Goal: Task Accomplishment & Management: Manage account settings

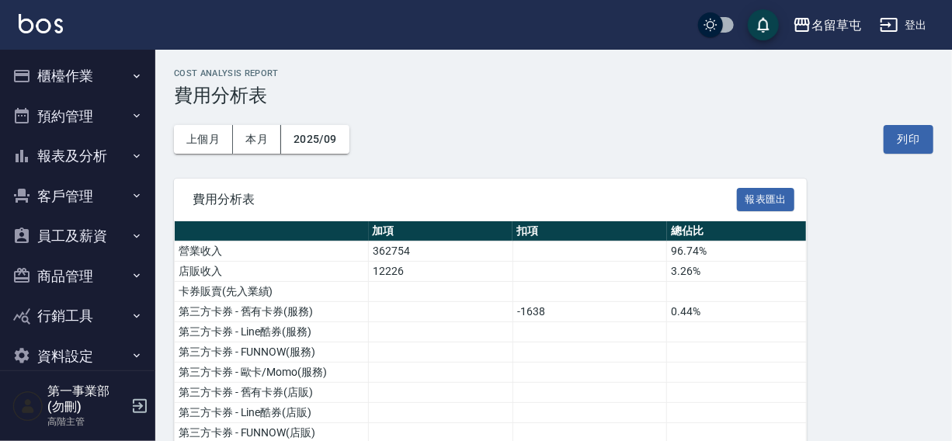
drag, startPoint x: 606, startPoint y: 108, endPoint x: 638, endPoint y: 101, distance: 32.6
click at [608, 108] on div "上個月 本月 2025/09 列印" at bounding box center [553, 139] width 759 height 66
click at [822, 23] on div "名留草屯" at bounding box center [836, 25] width 50 height 19
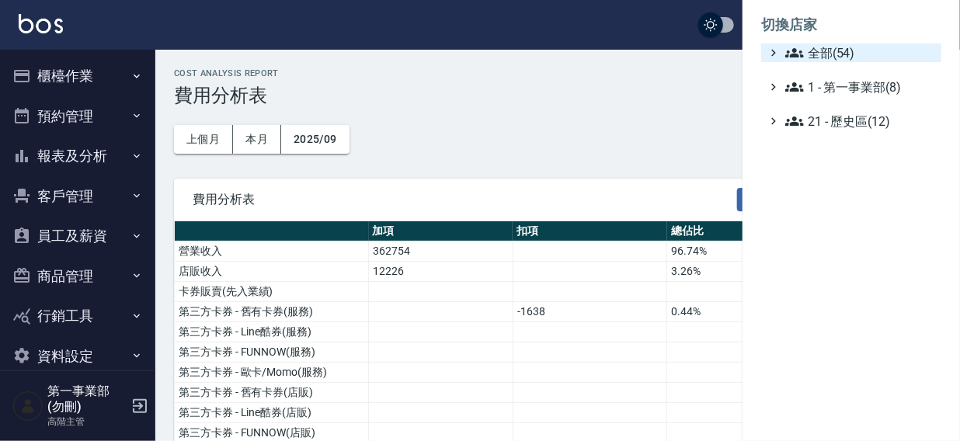
click at [811, 55] on span "全部(54)" at bounding box center [860, 52] width 150 height 19
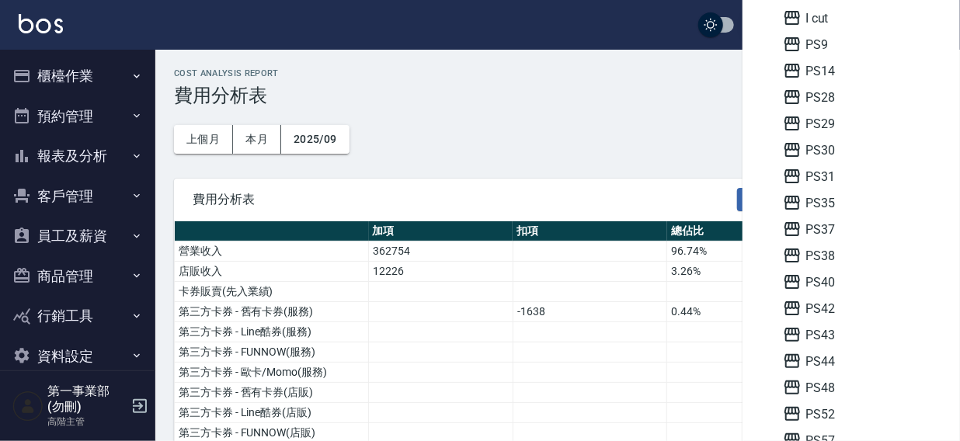
scroll to position [278, 0]
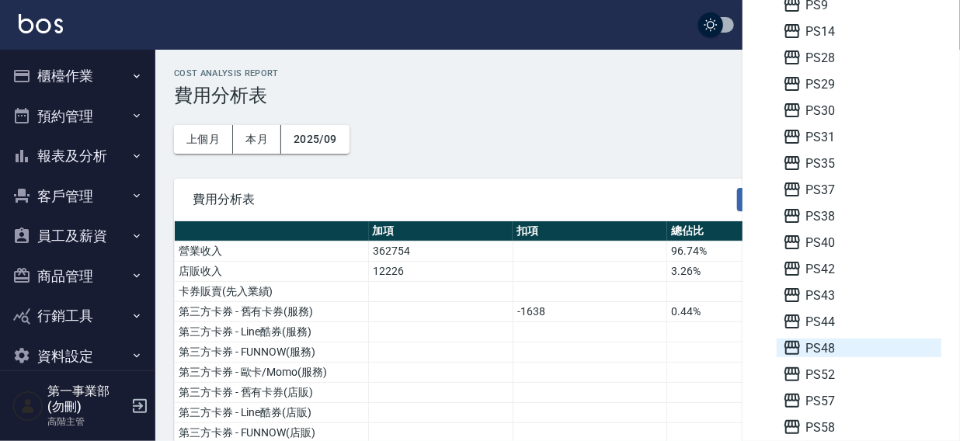
click at [846, 345] on span "PS48" at bounding box center [859, 348] width 152 height 19
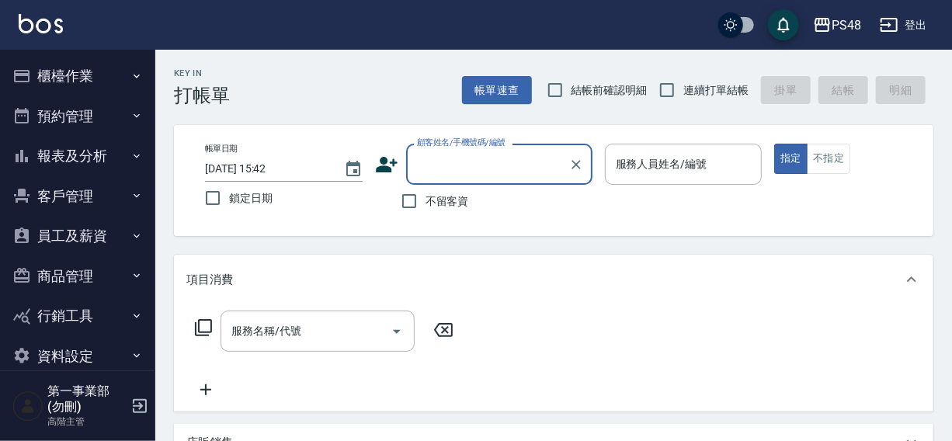
click at [62, 75] on button "櫃檯作業" at bounding box center [77, 76] width 143 height 40
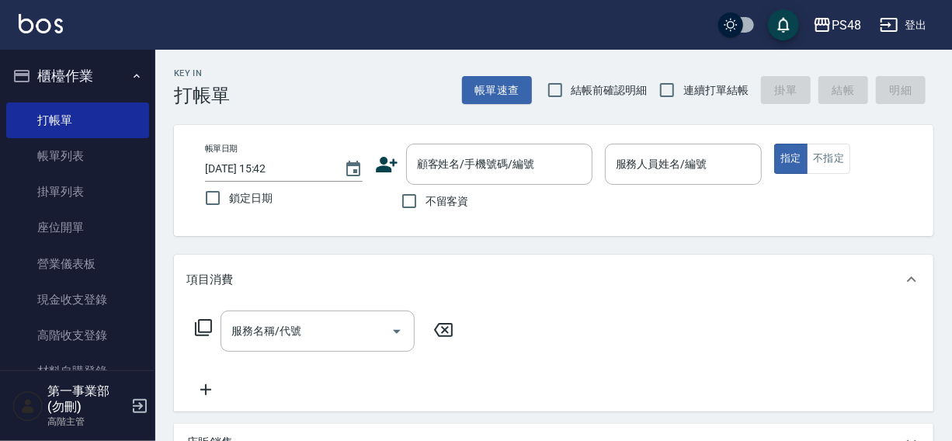
drag, startPoint x: 147, startPoint y: 148, endPoint x: 153, endPoint y: 192, distance: 43.9
click at [153, 192] on nav "櫃檯作業 打帳單 帳單列表 掛單列表 座位開單 營業儀表板 現金收支登錄 高階收支登錄 材料自購登錄 每日結帳 排班表 現場電腦打卡 掃碼打卡 預約管理 預約…" at bounding box center [77, 210] width 155 height 321
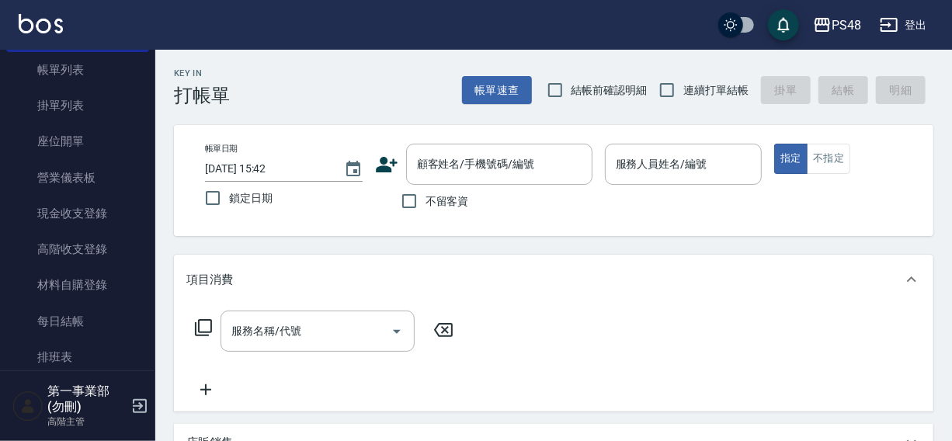
scroll to position [99, 0]
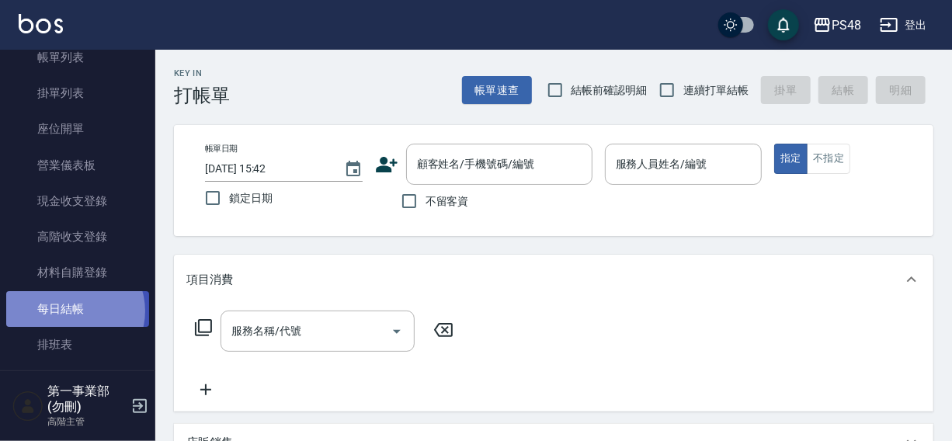
click at [72, 311] on link "每日結帳" at bounding box center [77, 309] width 143 height 36
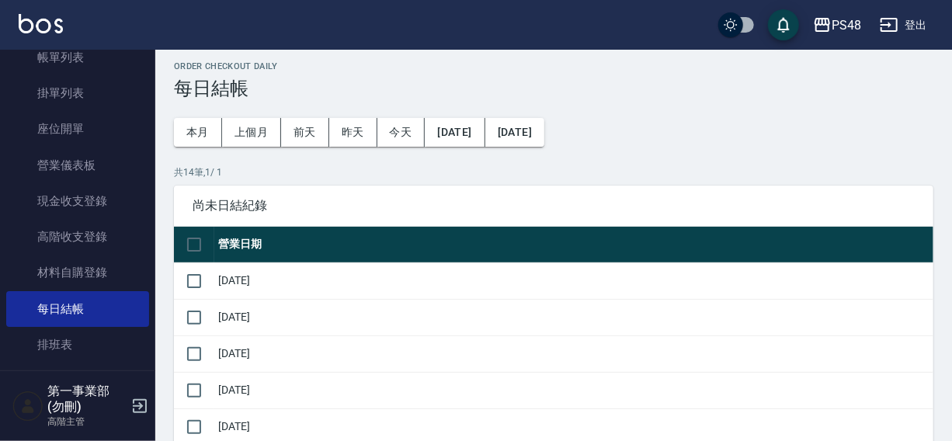
scroll to position [39, 0]
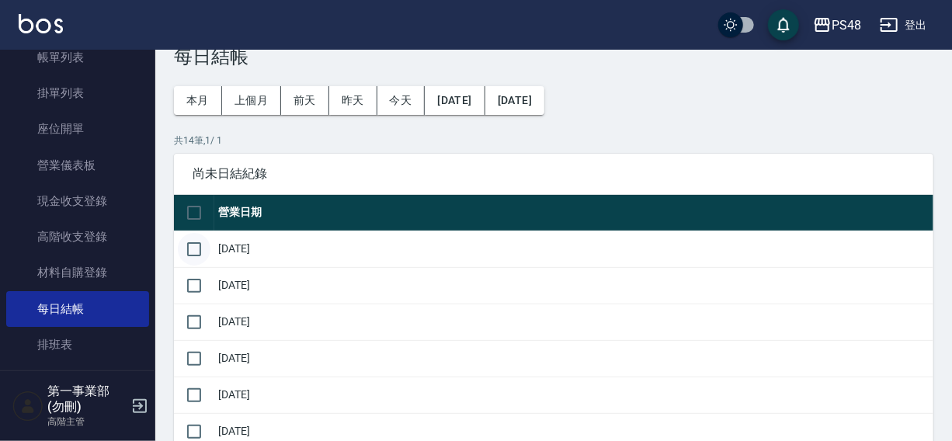
click at [196, 252] on input "checkbox" at bounding box center [194, 249] width 33 height 33
checkbox input "true"
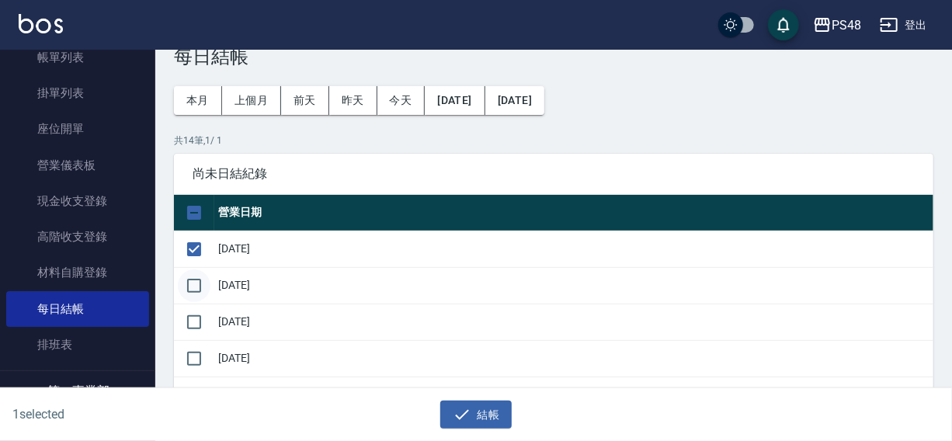
drag, startPoint x: 197, startPoint y: 276, endPoint x: 197, endPoint y: 290, distance: 14.0
click at [197, 281] on input "checkbox" at bounding box center [194, 285] width 33 height 33
checkbox input "true"
drag, startPoint x: 197, startPoint y: 315, endPoint x: 198, endPoint y: 332, distance: 17.1
click at [197, 318] on input "checkbox" at bounding box center [194, 322] width 33 height 33
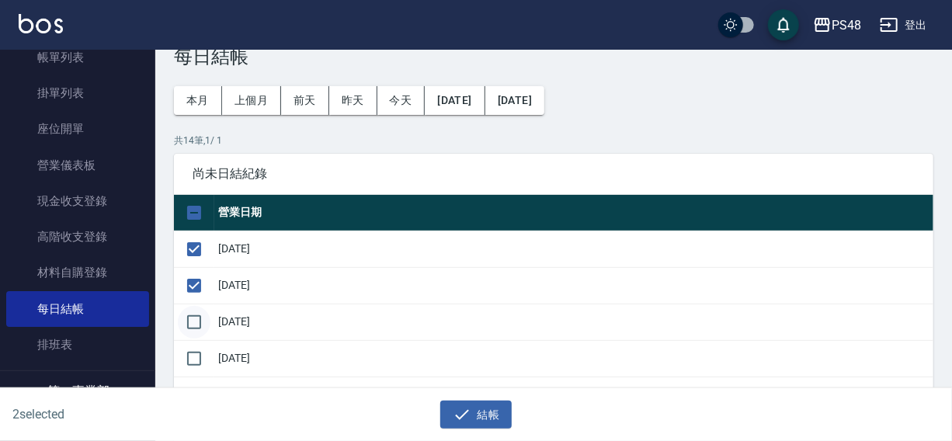
checkbox input "true"
click at [198, 353] on input "checkbox" at bounding box center [194, 358] width 33 height 33
checkbox input "true"
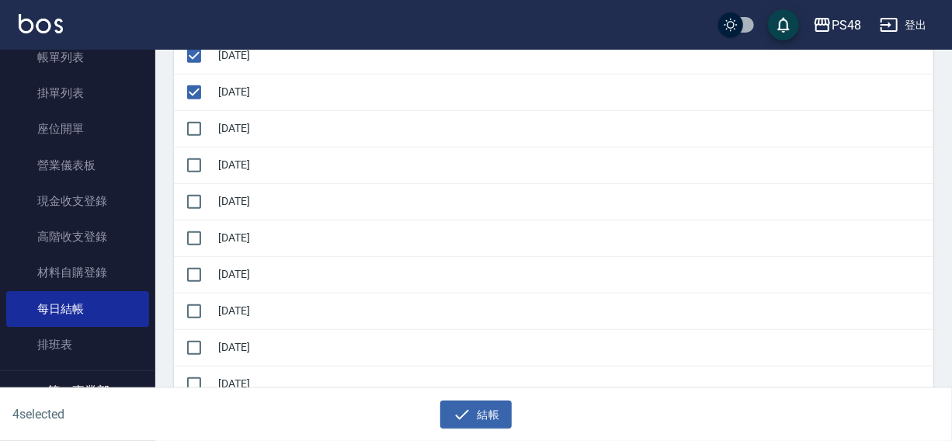
scroll to position [311, 0]
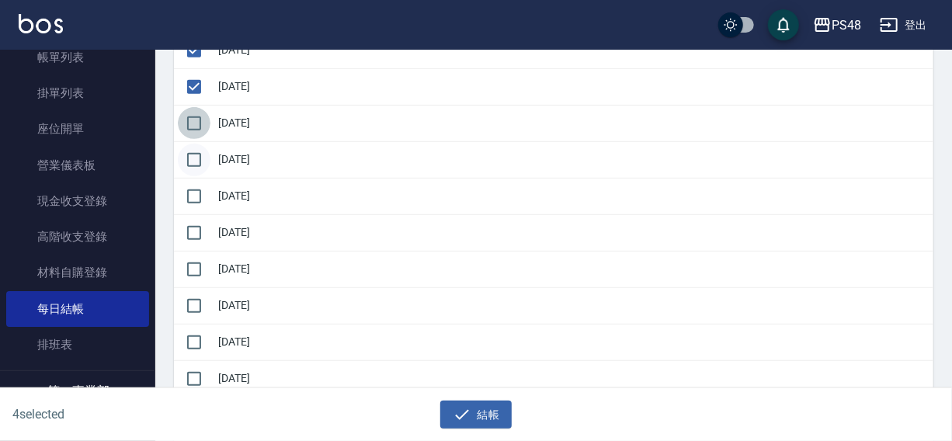
drag, startPoint x: 193, startPoint y: 127, endPoint x: 193, endPoint y: 161, distance: 33.4
click at [193, 133] on input "checkbox" at bounding box center [194, 123] width 33 height 33
checkbox input "true"
drag, startPoint x: 193, startPoint y: 162, endPoint x: 194, endPoint y: 199, distance: 36.5
click at [193, 165] on input "checkbox" at bounding box center [194, 160] width 33 height 33
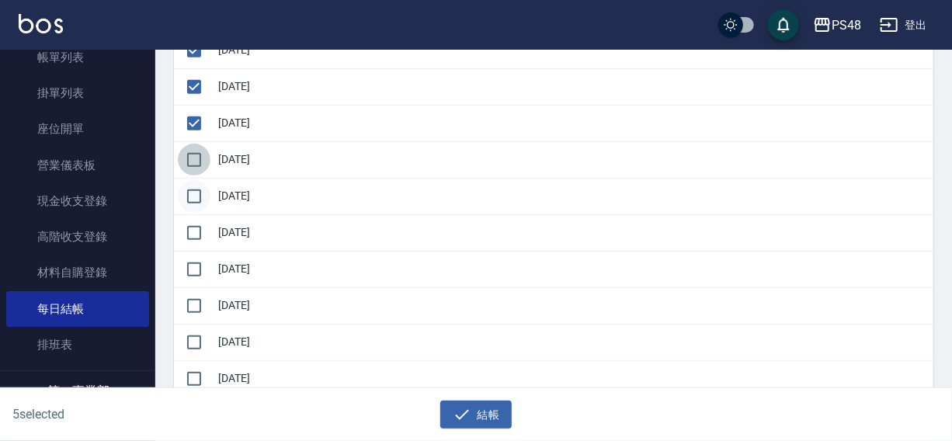
checkbox input "true"
click at [195, 202] on input "checkbox" at bounding box center [194, 196] width 33 height 33
checkbox input "true"
click at [193, 230] on input "checkbox" at bounding box center [194, 233] width 33 height 33
checkbox input "true"
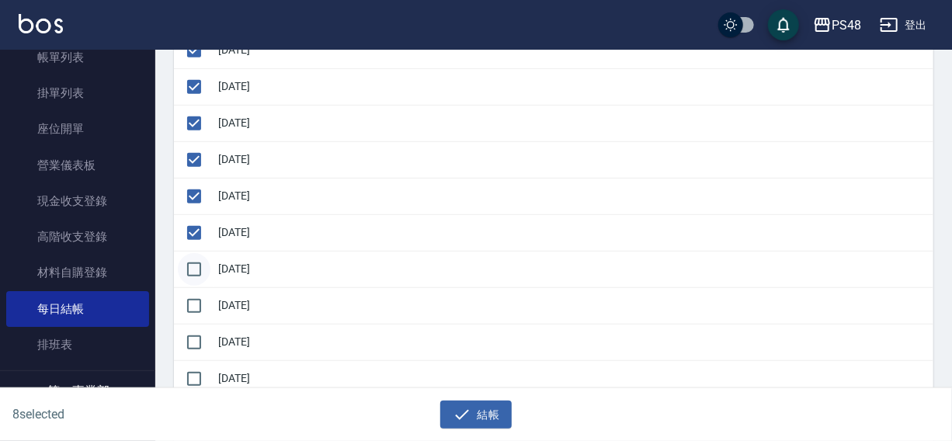
drag, startPoint x: 193, startPoint y: 262, endPoint x: 195, endPoint y: 283, distance: 20.2
click at [193, 263] on input "checkbox" at bounding box center [194, 269] width 33 height 33
checkbox input "true"
click at [197, 305] on input "checkbox" at bounding box center [194, 306] width 33 height 33
checkbox input "true"
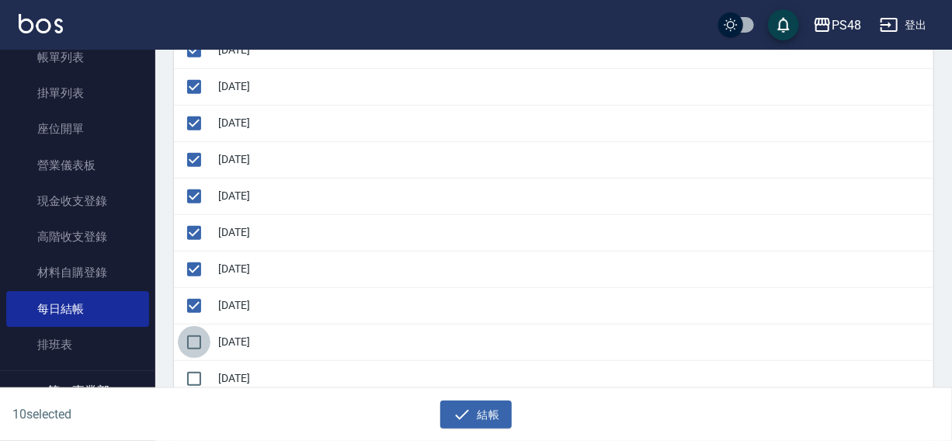
click at [190, 341] on input "checkbox" at bounding box center [194, 342] width 33 height 33
checkbox input "true"
click at [193, 376] on input "checkbox" at bounding box center [194, 379] width 33 height 33
checkbox input "true"
click at [475, 417] on button "結帳" at bounding box center [476, 415] width 72 height 29
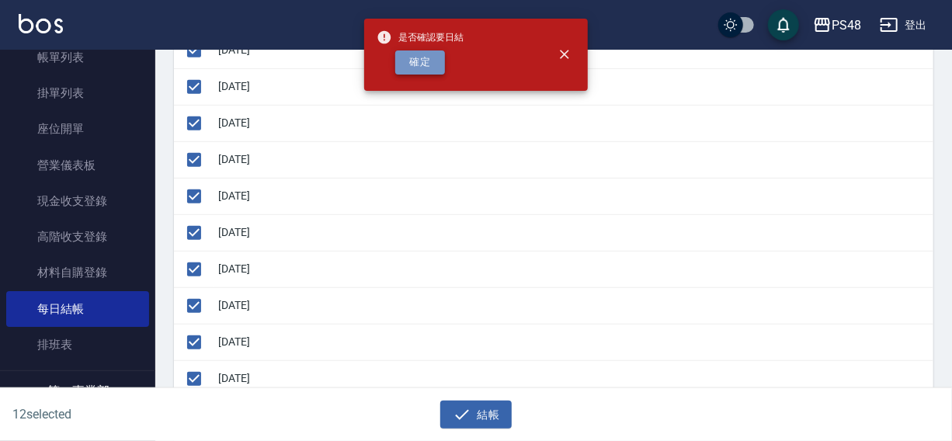
click at [423, 70] on button "確定" at bounding box center [420, 62] width 50 height 24
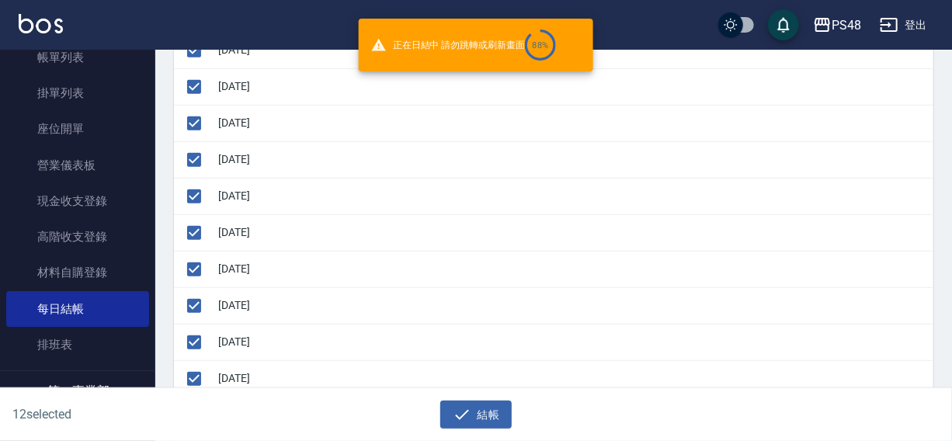
checkbox input "false"
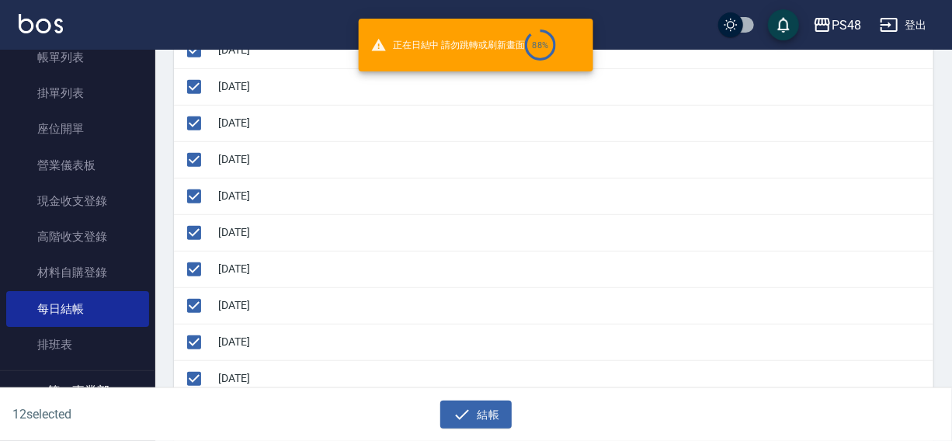
checkbox input "false"
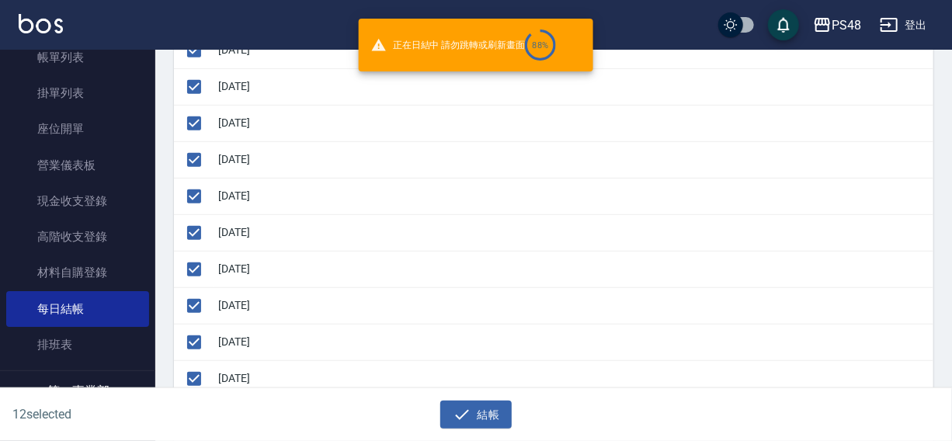
checkbox input "false"
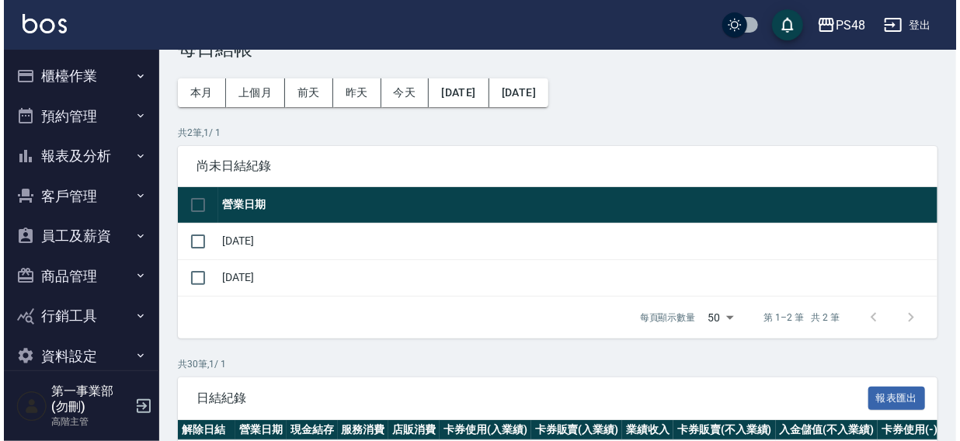
scroll to position [26, 0]
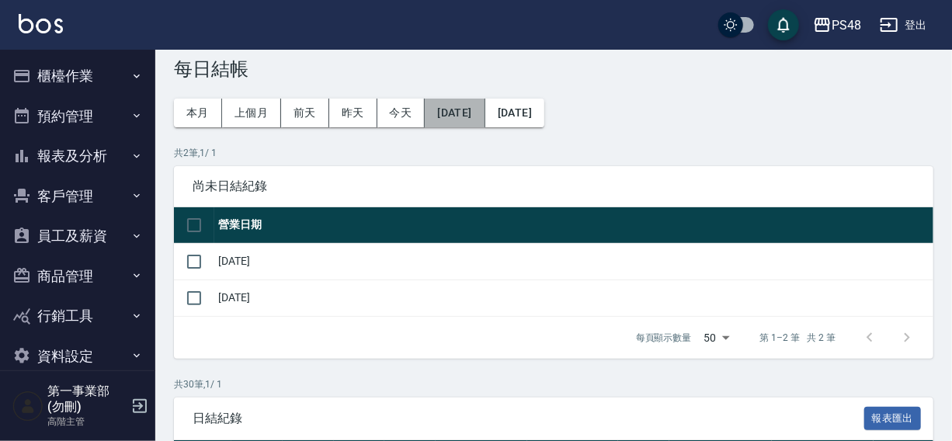
click at [471, 111] on button "[DATE]" at bounding box center [455, 113] width 60 height 29
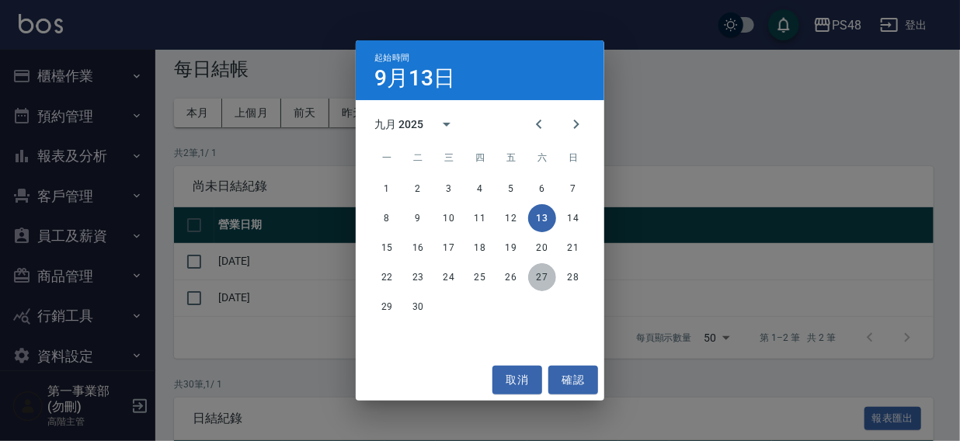
click at [543, 279] on button "27" at bounding box center [542, 277] width 28 height 28
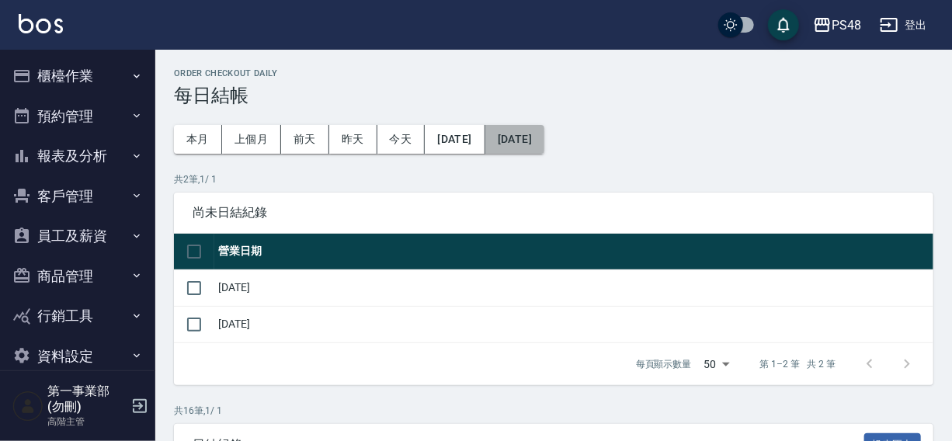
click at [544, 144] on button "[DATE]" at bounding box center [514, 139] width 59 height 29
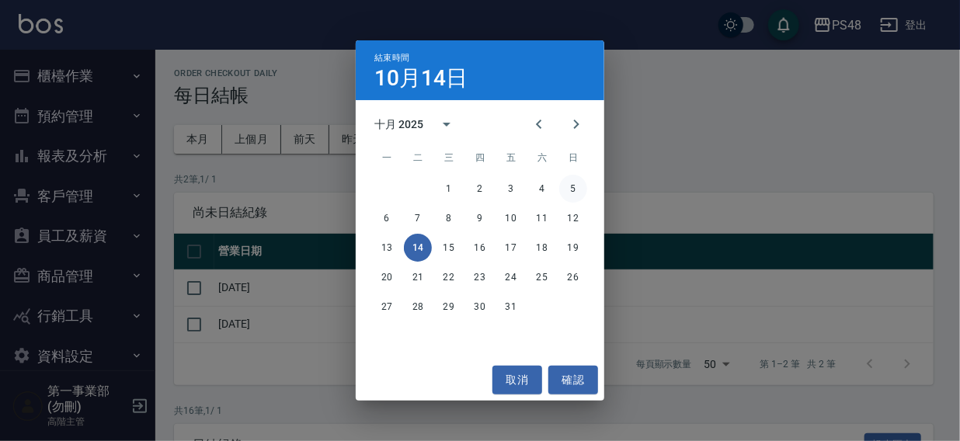
click at [572, 186] on button "5" at bounding box center [573, 189] width 28 height 28
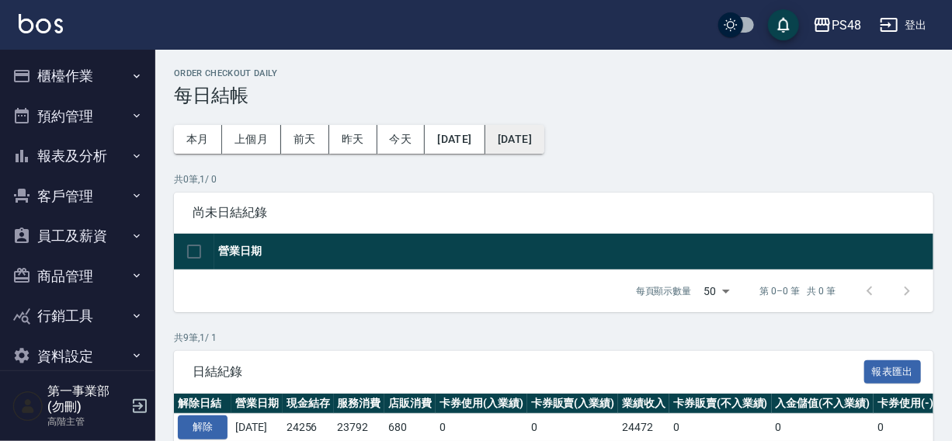
click at [536, 135] on button "[DATE]" at bounding box center [514, 139] width 59 height 29
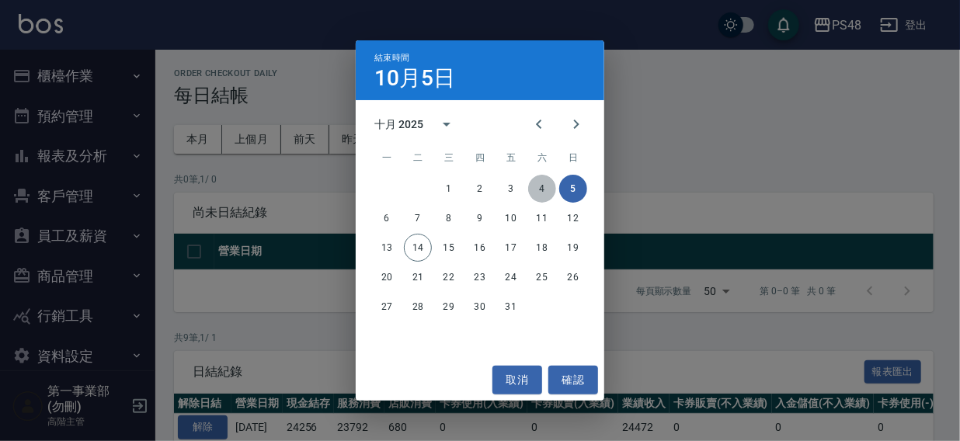
click at [537, 190] on button "4" at bounding box center [542, 189] width 28 height 28
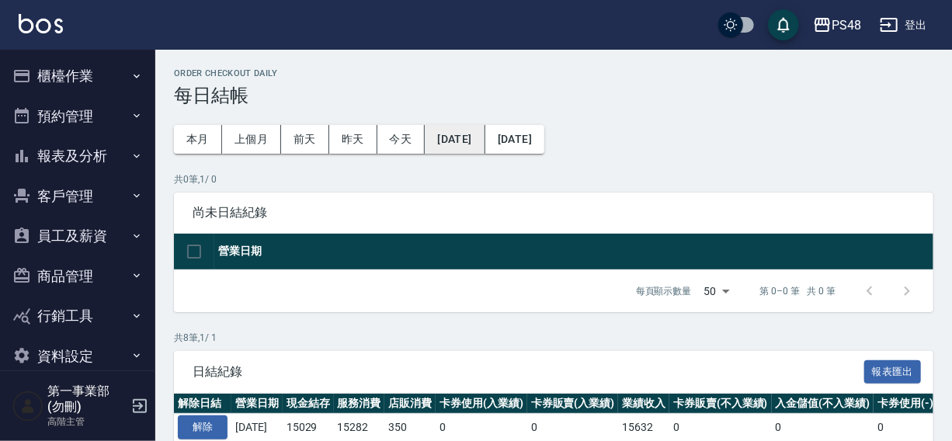
click at [477, 137] on button "[DATE]" at bounding box center [455, 139] width 60 height 29
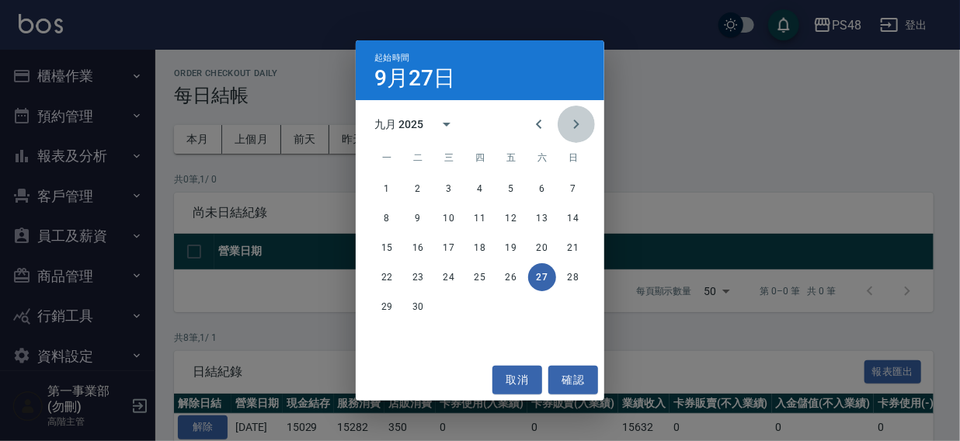
click at [580, 127] on icon "Next month" at bounding box center [576, 124] width 19 height 19
click at [566, 186] on button "5" at bounding box center [573, 189] width 28 height 28
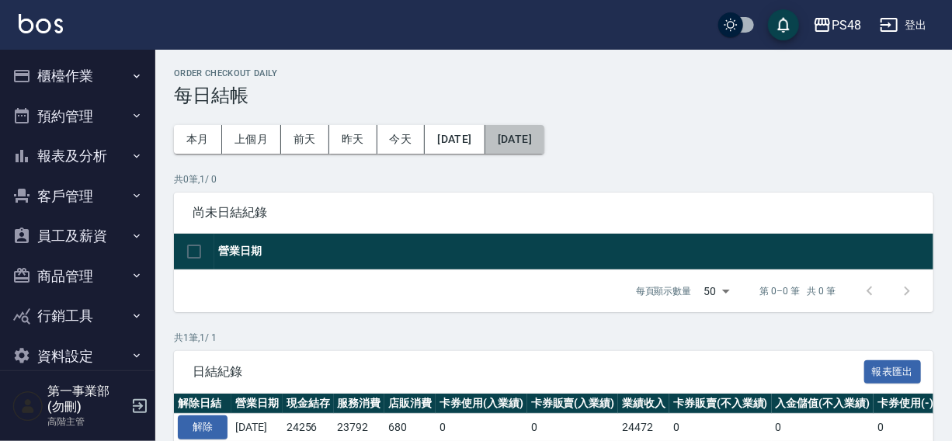
click at [544, 139] on button "[DATE]" at bounding box center [514, 139] width 59 height 29
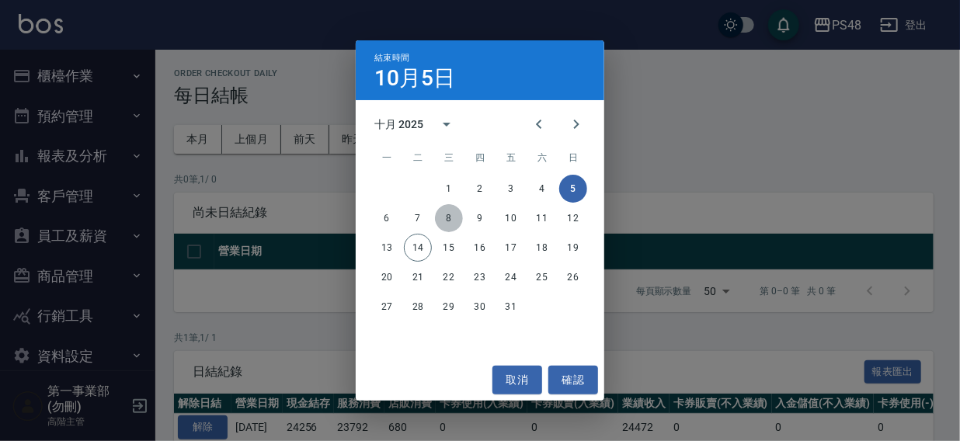
click at [453, 217] on button "8" at bounding box center [449, 218] width 28 height 28
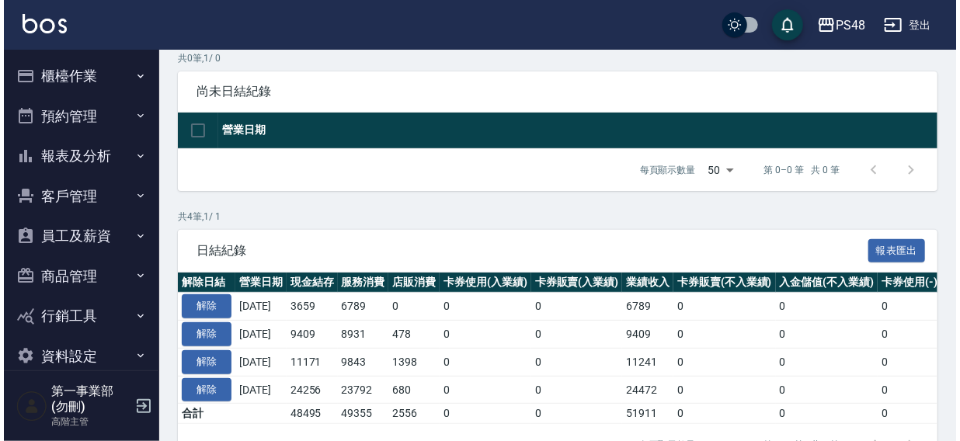
scroll to position [175, 0]
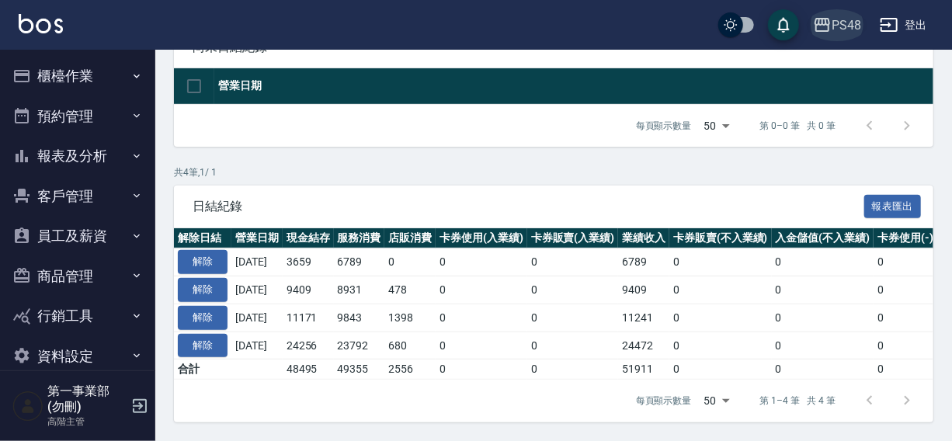
click at [840, 26] on div "PS48" at bounding box center [847, 25] width 30 height 19
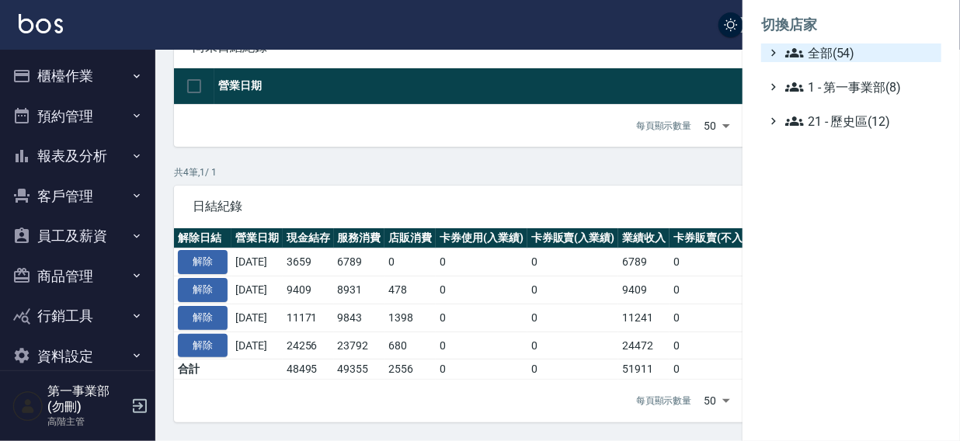
click at [828, 53] on span "全部(54)" at bounding box center [860, 52] width 150 height 19
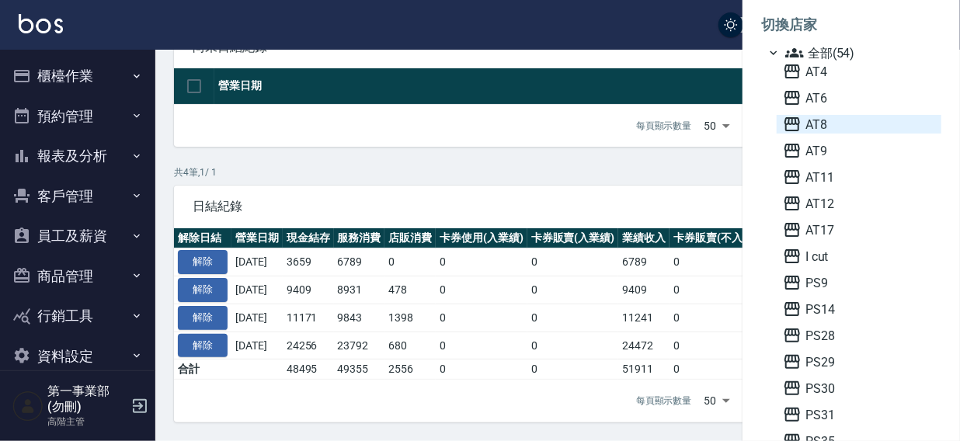
click at [831, 124] on span "AT8" at bounding box center [859, 124] width 152 height 19
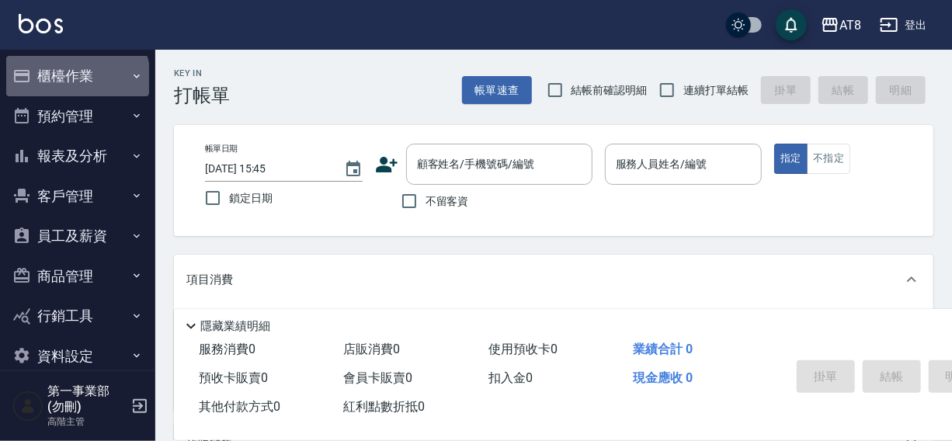
click at [76, 78] on button "櫃檯作業" at bounding box center [77, 76] width 143 height 40
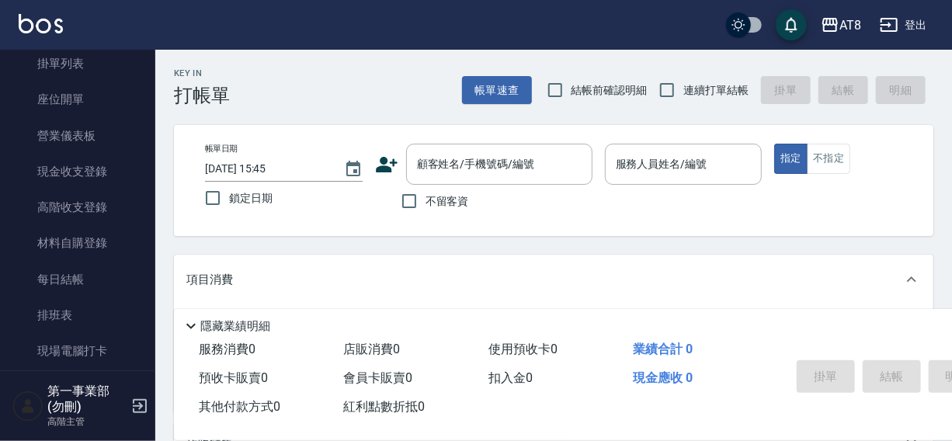
scroll to position [159, 0]
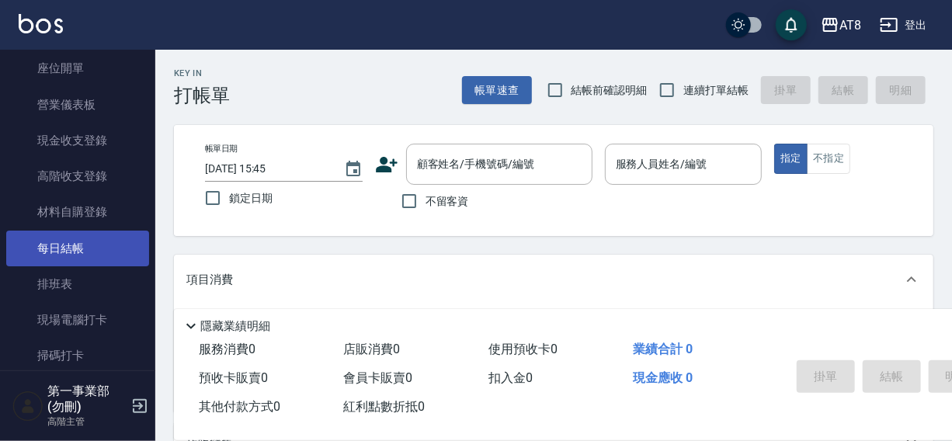
click at [75, 247] on link "每日結帳" at bounding box center [77, 249] width 143 height 36
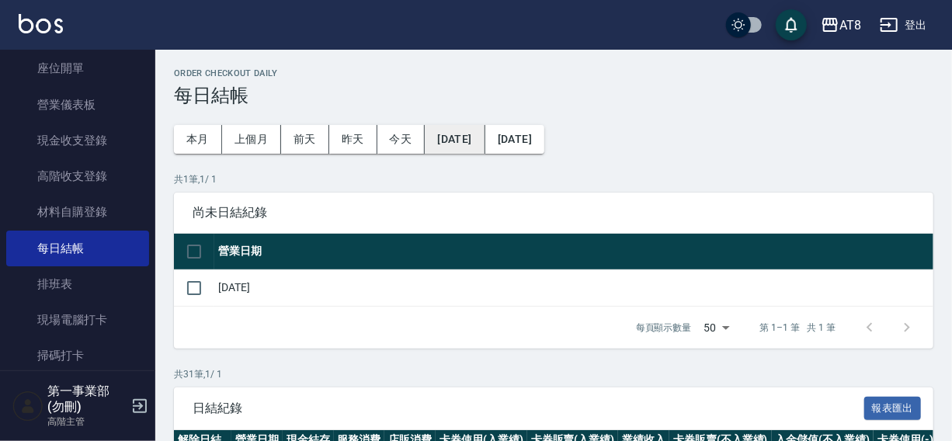
click at [446, 140] on button "[DATE]" at bounding box center [455, 139] width 60 height 29
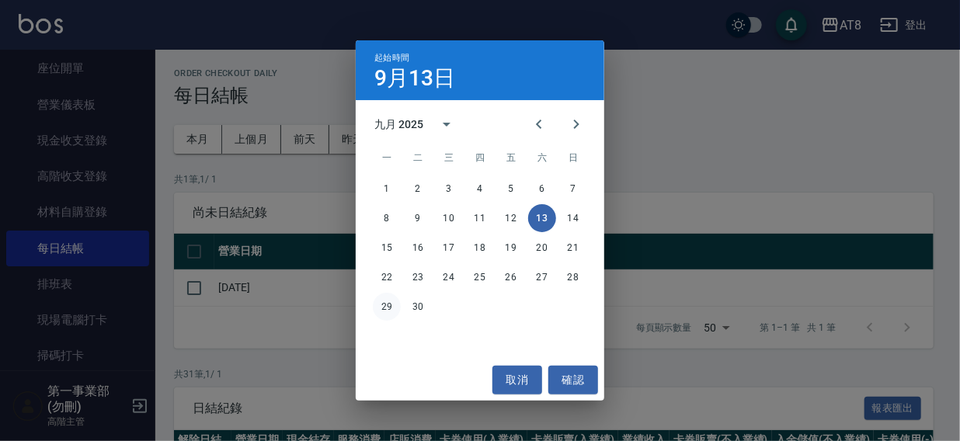
click at [383, 308] on button "29" at bounding box center [387, 307] width 28 height 28
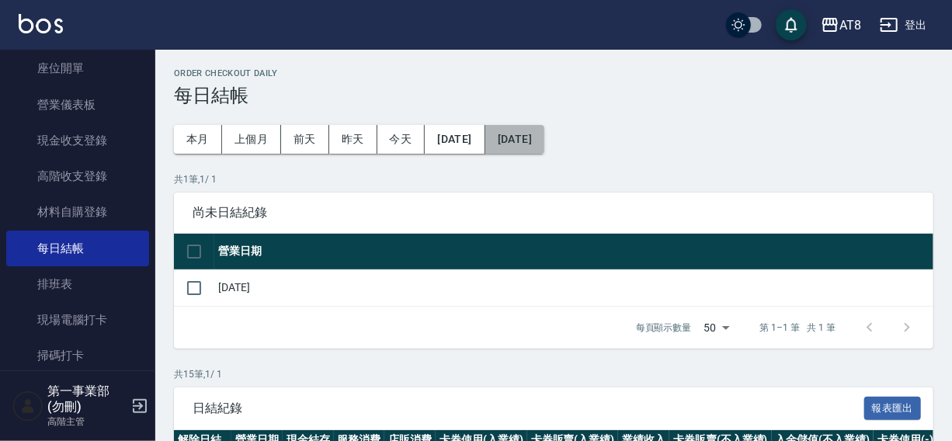
click at [544, 137] on button "[DATE]" at bounding box center [514, 139] width 59 height 29
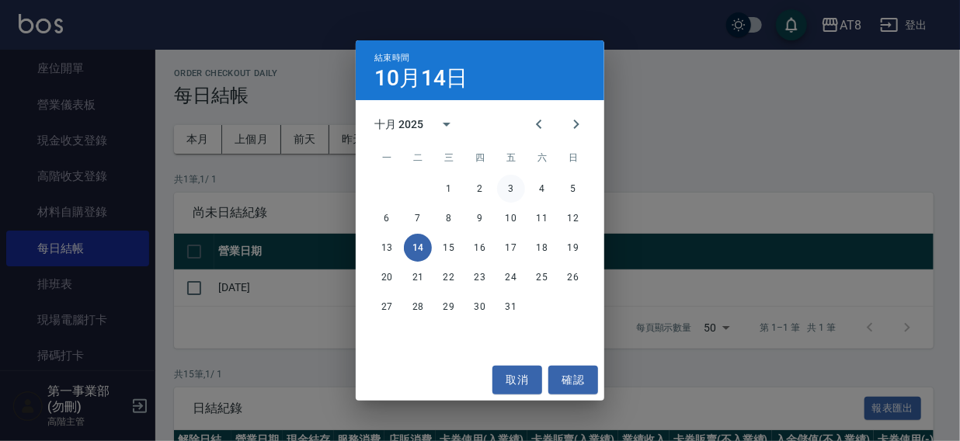
click at [508, 186] on button "3" at bounding box center [511, 189] width 28 height 28
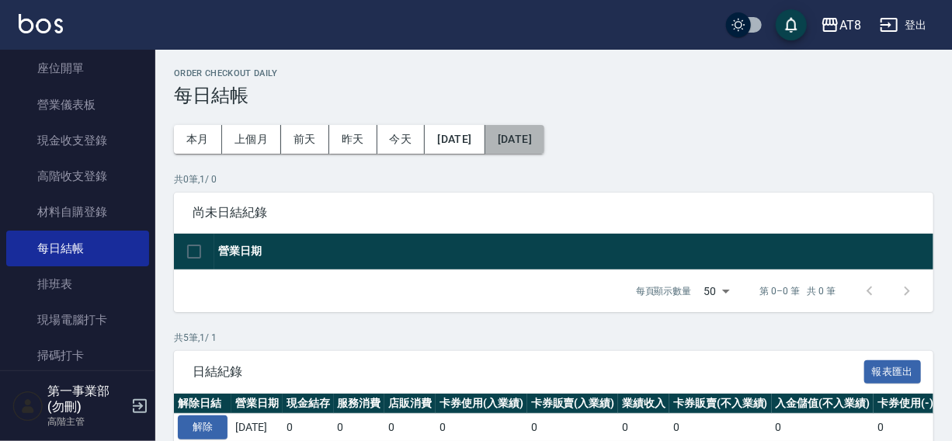
click at [532, 144] on button "[DATE]" at bounding box center [514, 139] width 59 height 29
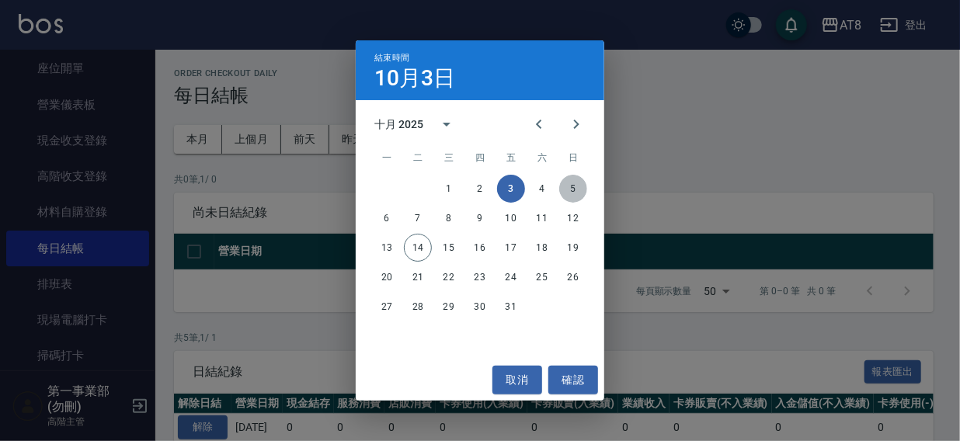
click at [574, 190] on button "5" at bounding box center [573, 189] width 28 height 28
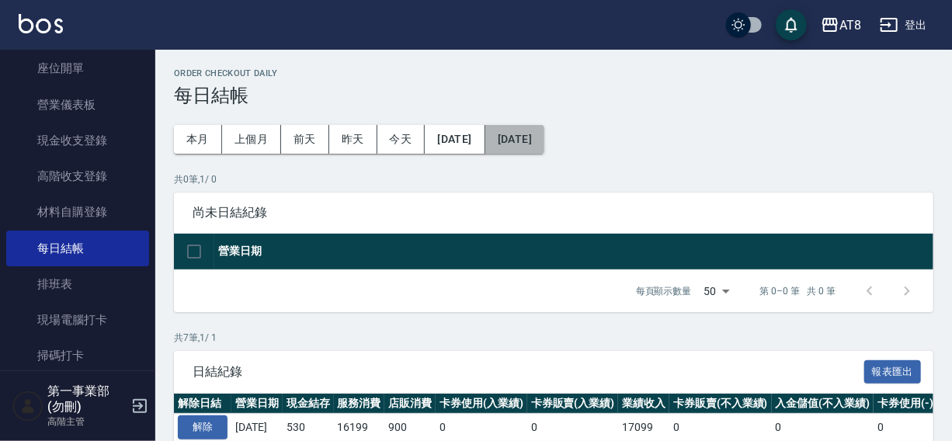
click at [544, 138] on button "[DATE]" at bounding box center [514, 139] width 59 height 29
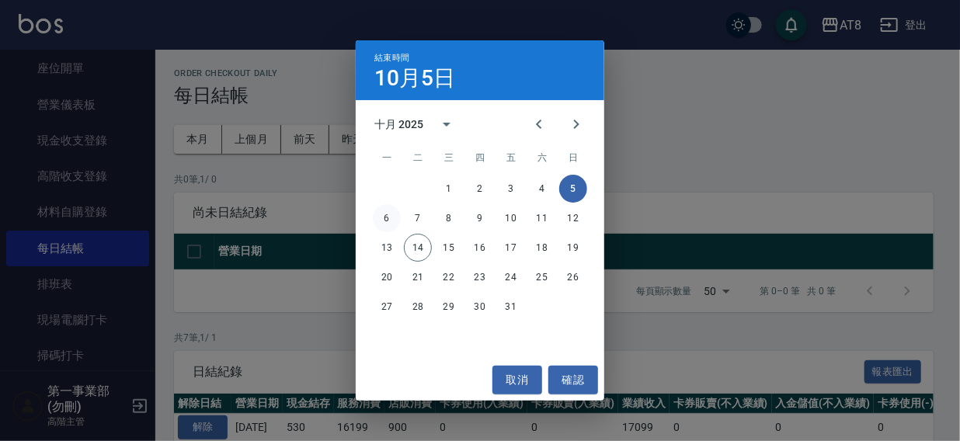
click at [384, 213] on button "6" at bounding box center [387, 218] width 28 height 28
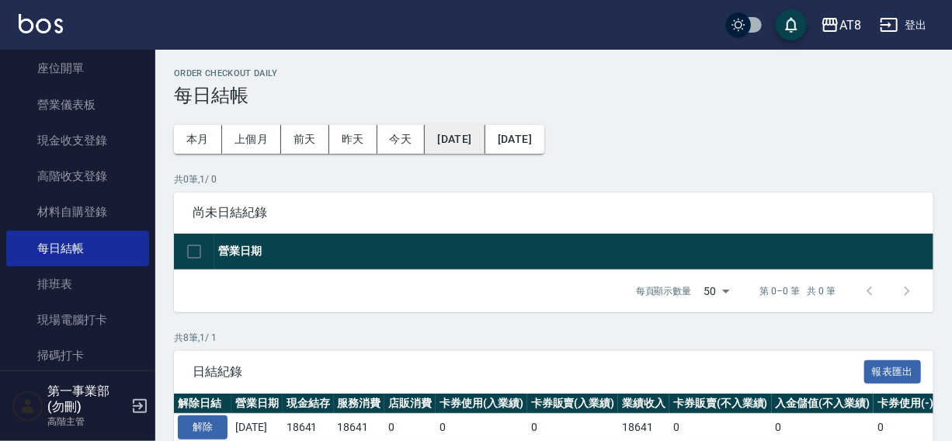
click at [465, 134] on button "[DATE]" at bounding box center [455, 139] width 60 height 29
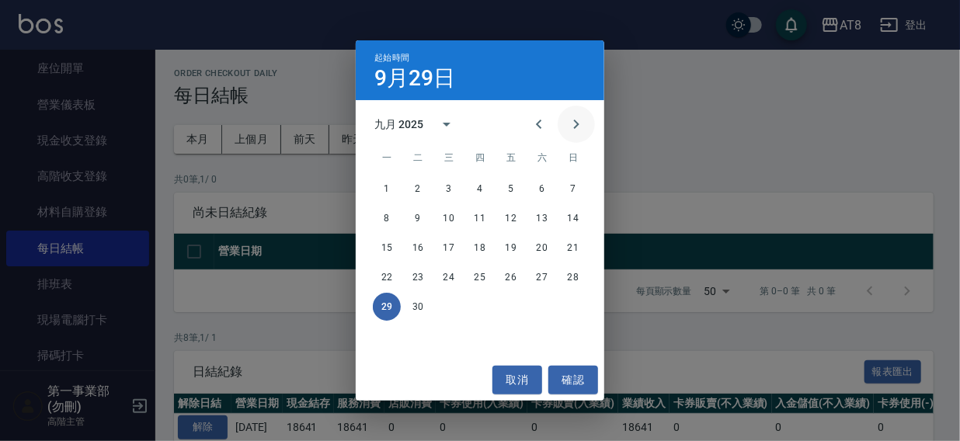
click at [572, 125] on icon "Next month" at bounding box center [576, 124] width 19 height 19
click at [415, 212] on button "7" at bounding box center [418, 218] width 28 height 28
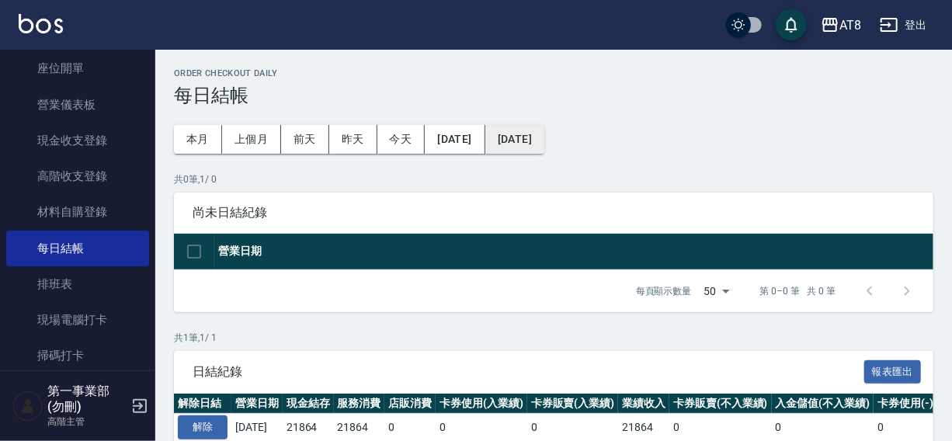
click at [544, 146] on button "[DATE]" at bounding box center [514, 139] width 59 height 29
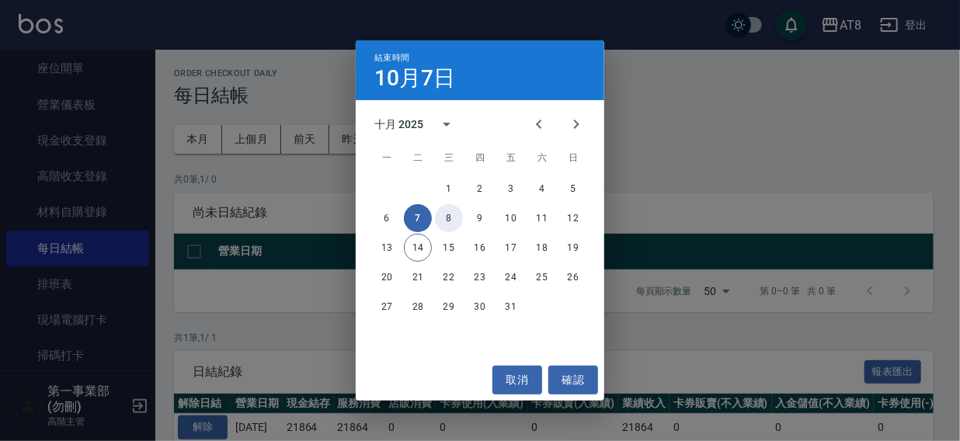
drag, startPoint x: 446, startPoint y: 219, endPoint x: 575, endPoint y: 187, distance: 133.5
click at [447, 220] on button "8" at bounding box center [449, 218] width 28 height 28
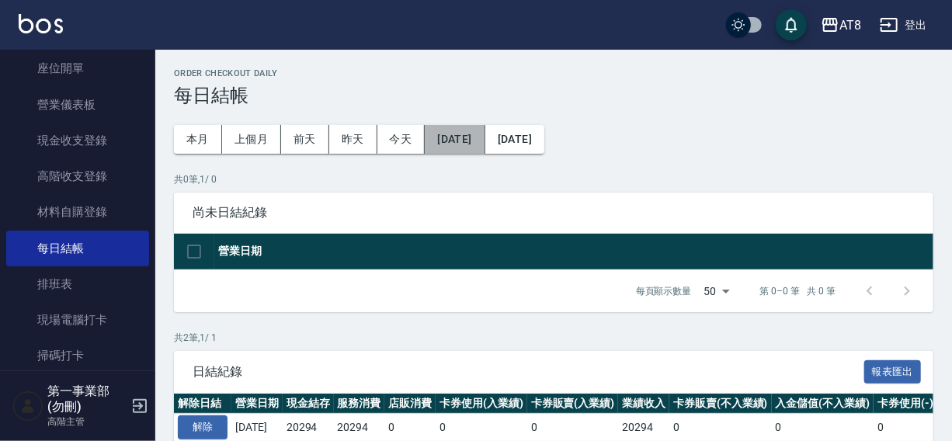
click at [453, 136] on button "[DATE]" at bounding box center [455, 139] width 60 height 29
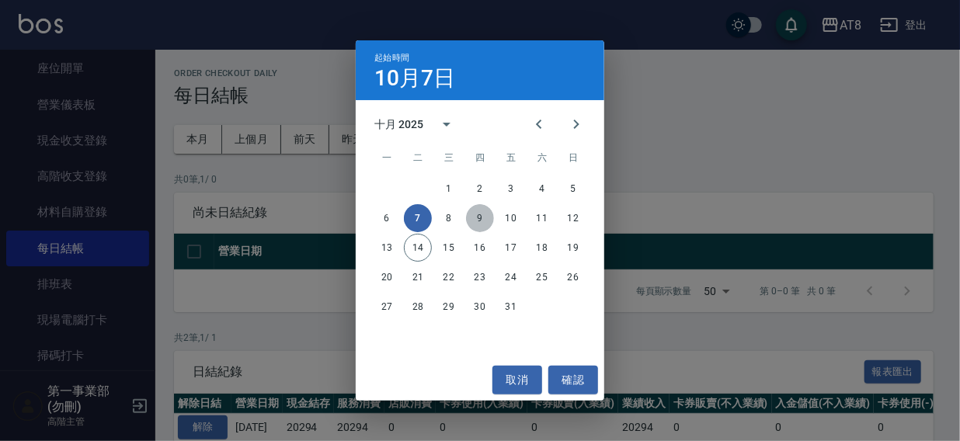
click at [481, 219] on button "9" at bounding box center [480, 218] width 28 height 28
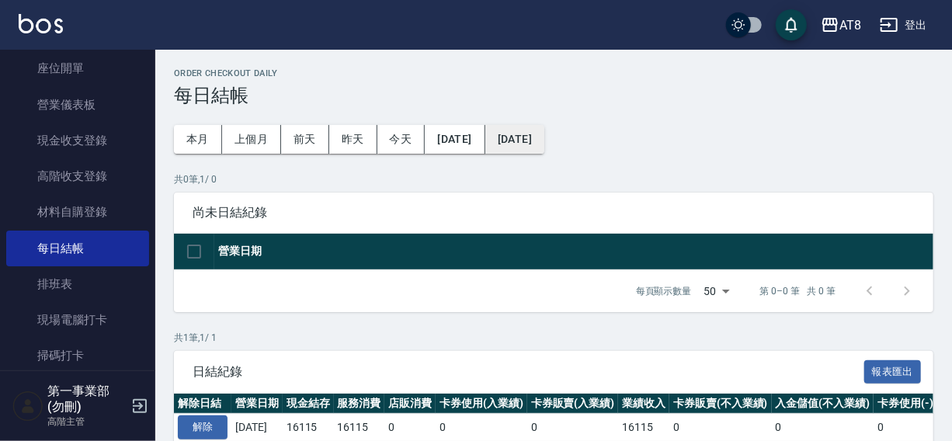
click at [544, 147] on button "[DATE]" at bounding box center [514, 139] width 59 height 29
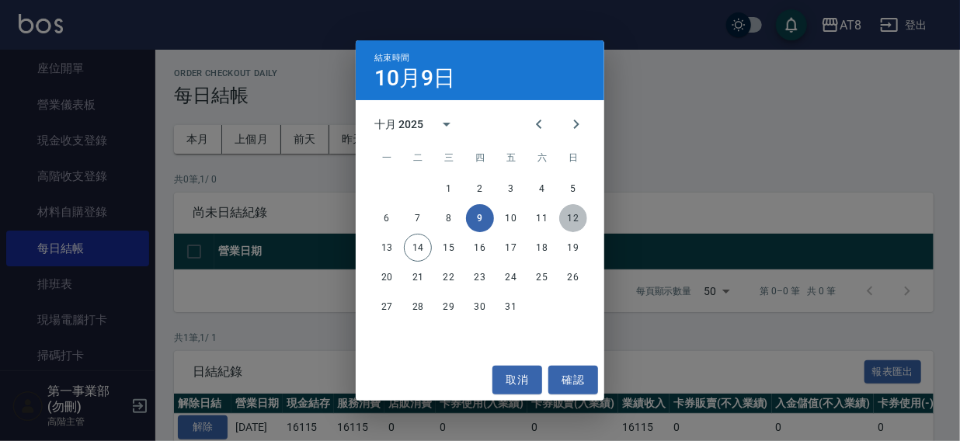
click at [568, 221] on button "12" at bounding box center [573, 218] width 28 height 28
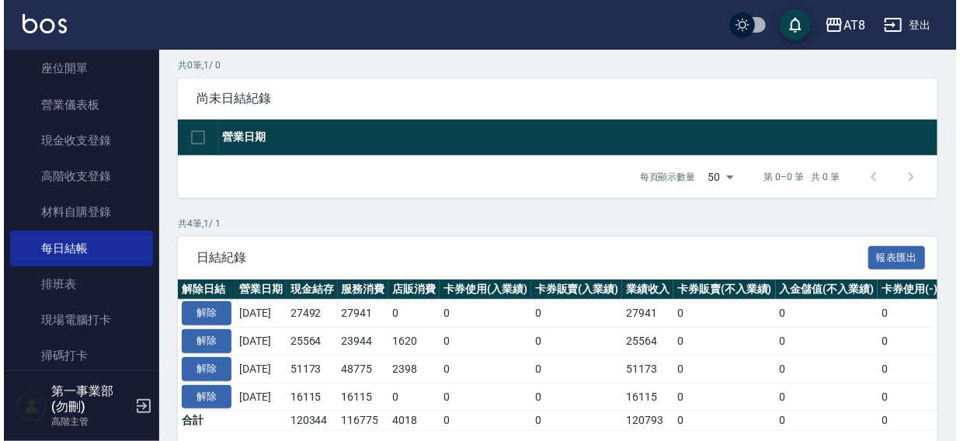
scroll to position [175, 0]
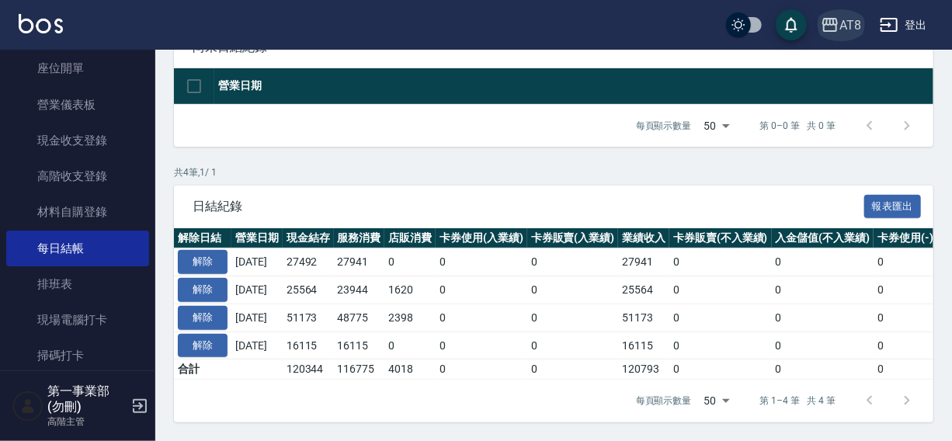
click at [853, 19] on div "AT8" at bounding box center [850, 25] width 22 height 19
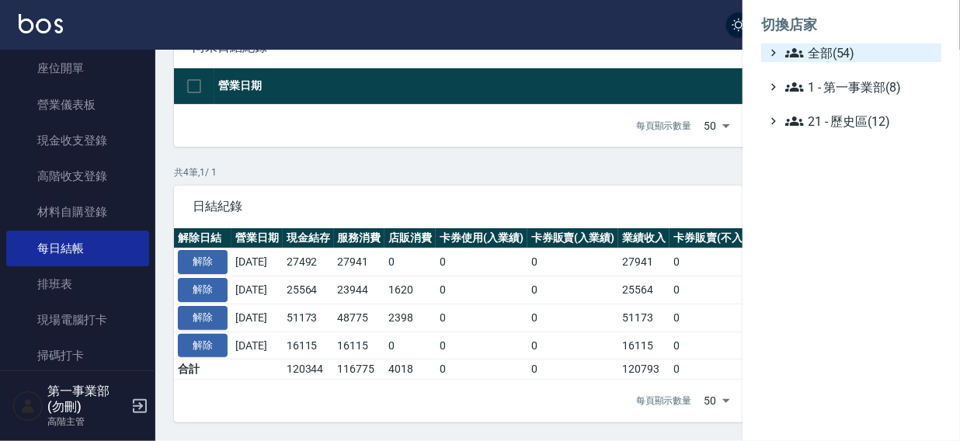
click at [839, 54] on span "全部(54)" at bounding box center [860, 52] width 150 height 19
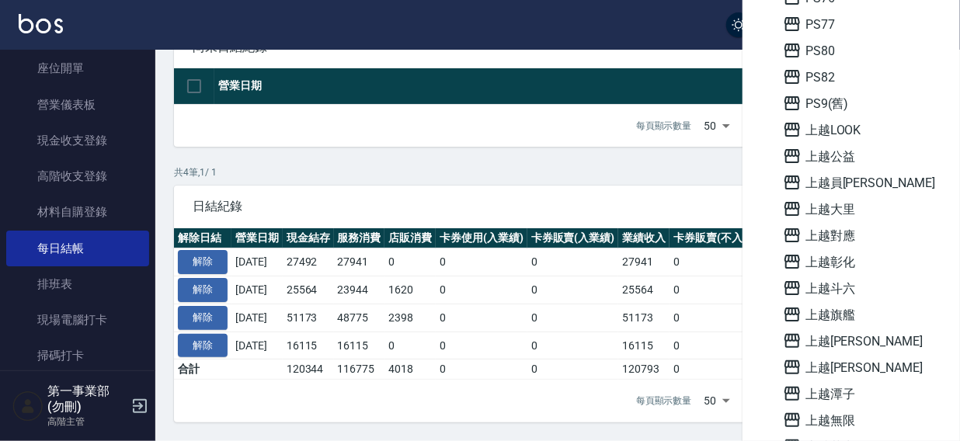
scroll to position [394, 0]
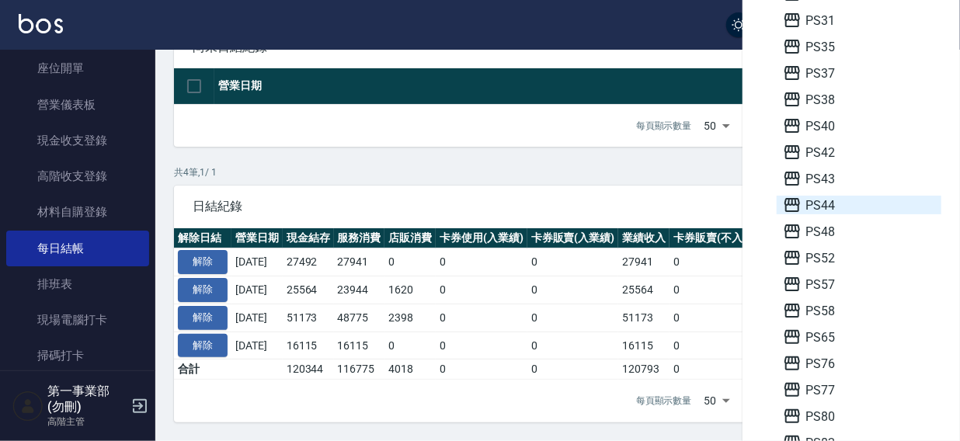
click at [826, 198] on span "PS44" at bounding box center [859, 205] width 152 height 19
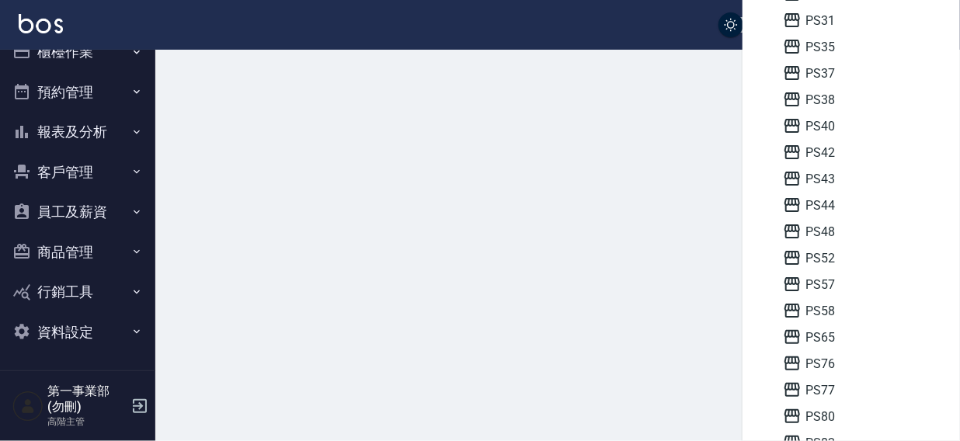
scroll to position [23, 0]
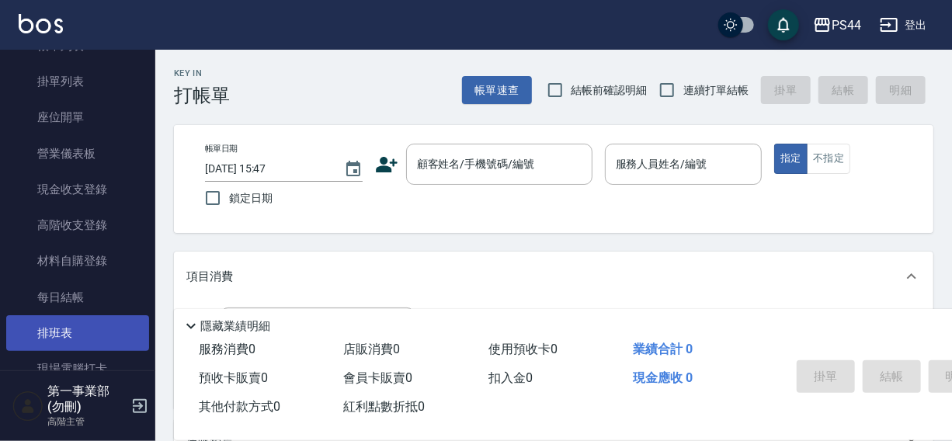
scroll to position [155, 0]
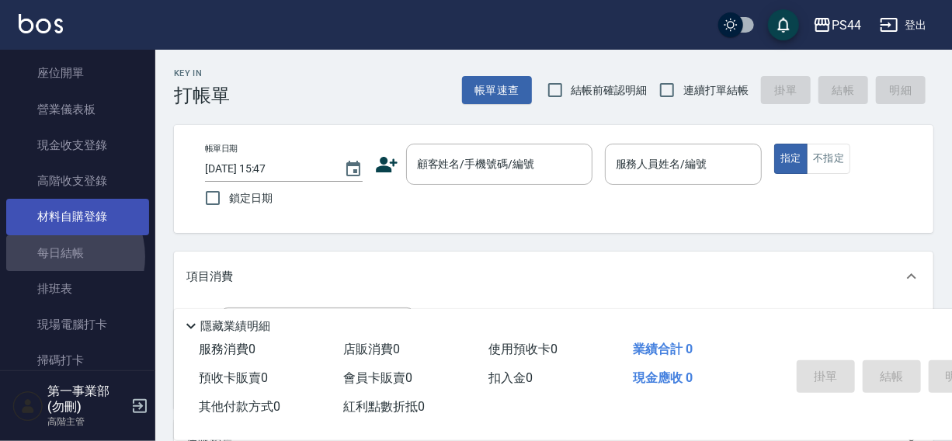
drag, startPoint x: 57, startPoint y: 256, endPoint x: 126, endPoint y: 216, distance: 80.0
click at [57, 256] on link "每日結帳" at bounding box center [77, 253] width 143 height 36
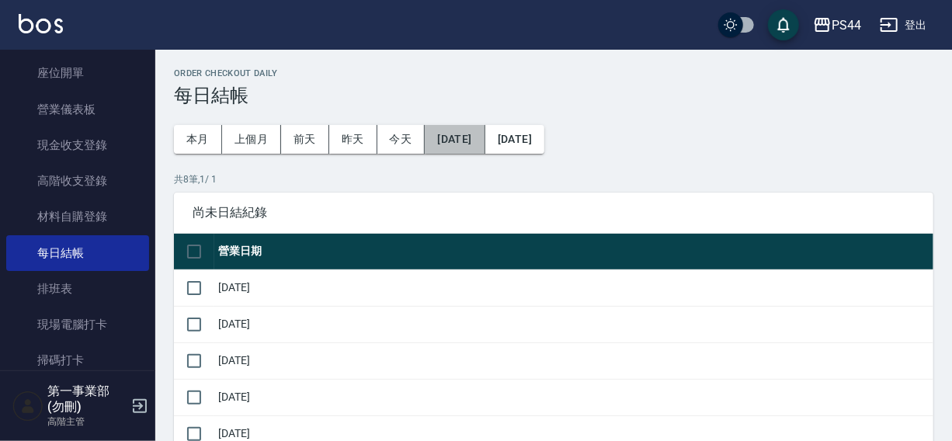
click at [447, 139] on button "2025/09/13" at bounding box center [455, 139] width 60 height 29
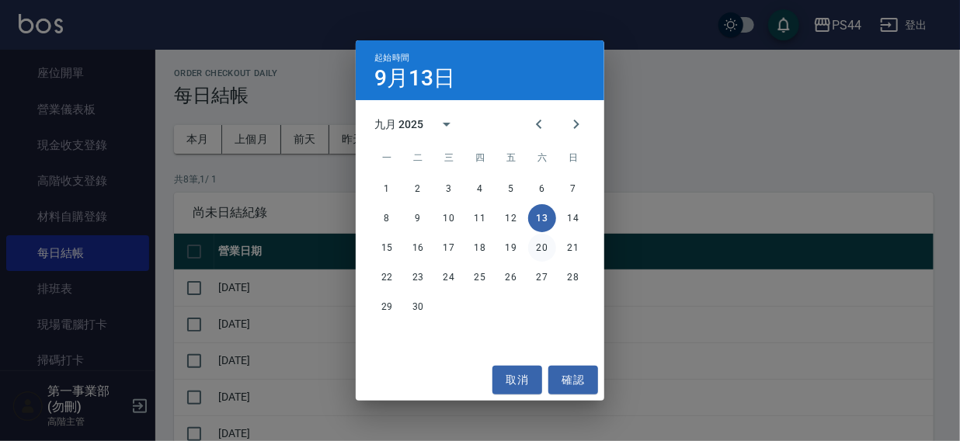
click at [541, 248] on button "20" at bounding box center [542, 248] width 28 height 28
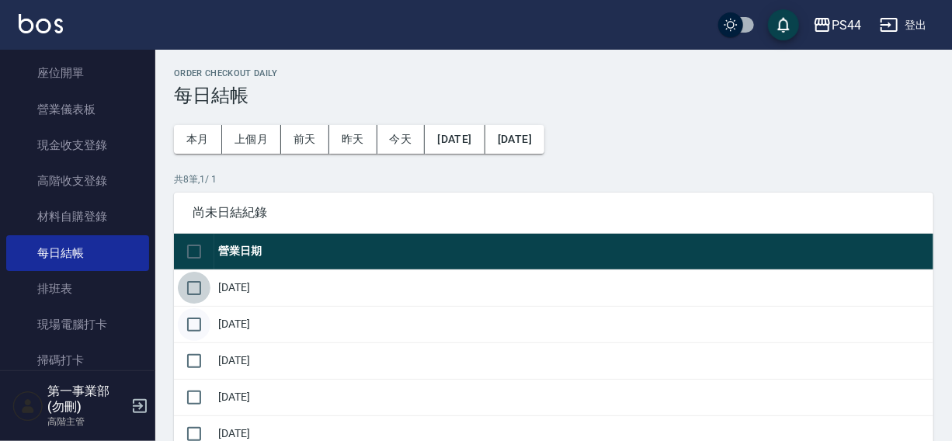
drag, startPoint x: 198, startPoint y: 287, endPoint x: 199, endPoint y: 337, distance: 49.7
click at [198, 291] on input "checkbox" at bounding box center [194, 288] width 33 height 33
checkbox input "true"
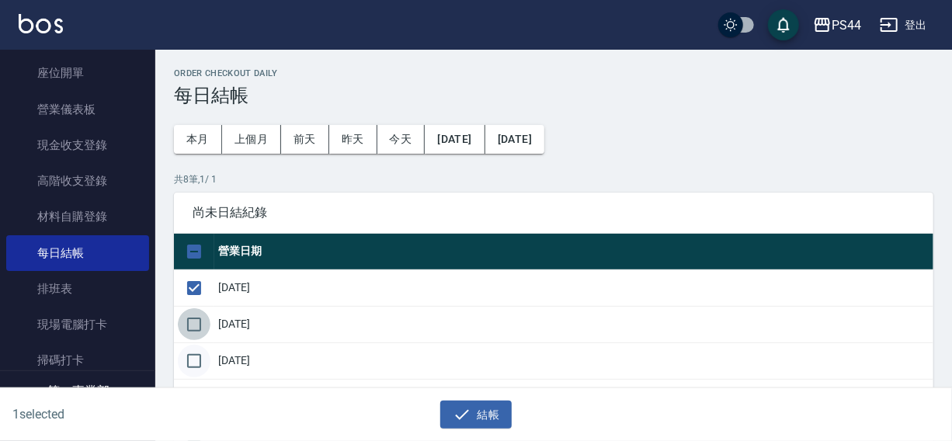
drag, startPoint x: 196, startPoint y: 324, endPoint x: 186, endPoint y: 358, distance: 35.6
click at [194, 326] on input "checkbox" at bounding box center [194, 324] width 33 height 33
checkbox input "true"
drag, startPoint x: 186, startPoint y: 358, endPoint x: 259, endPoint y: 333, distance: 77.8
click at [189, 359] on input "checkbox" at bounding box center [194, 361] width 33 height 33
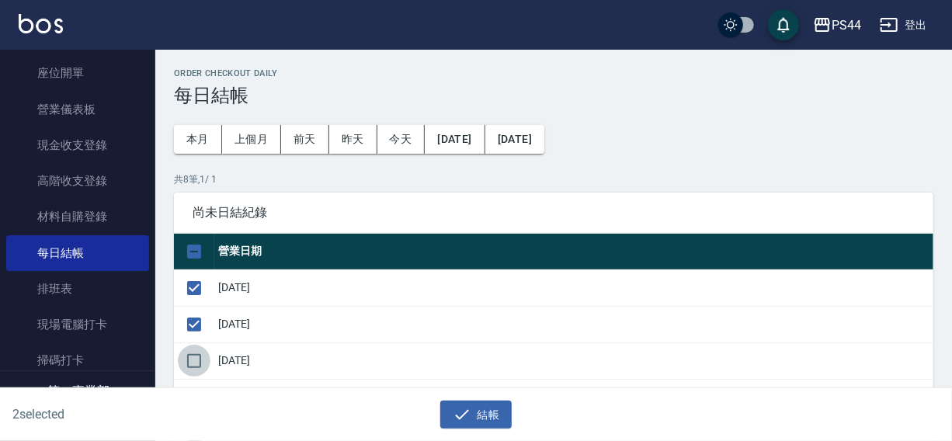
checkbox input "true"
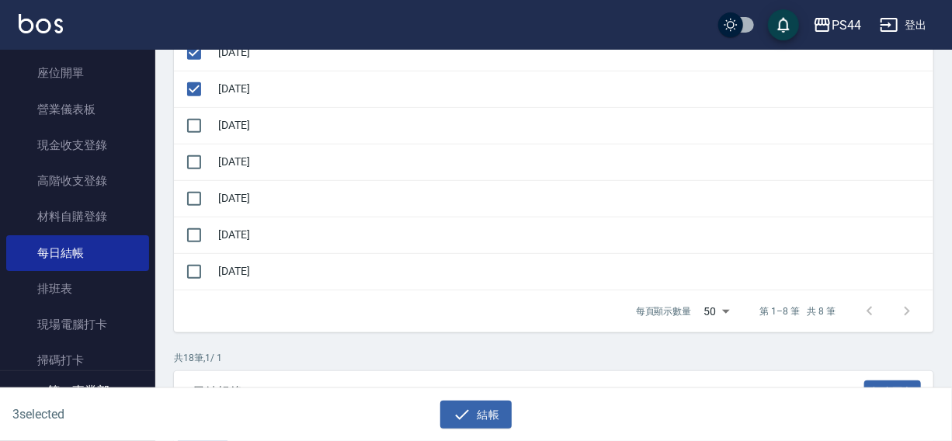
scroll to position [296, 0]
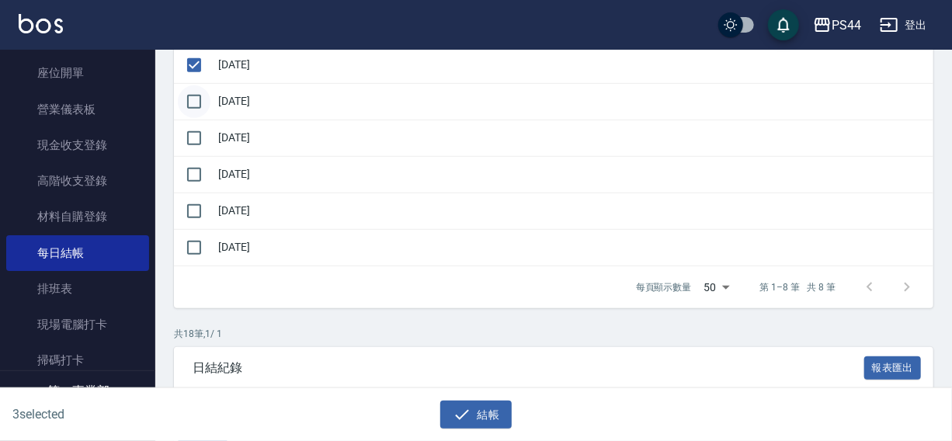
click at [200, 105] on input "checkbox" at bounding box center [194, 101] width 33 height 33
checkbox input "true"
drag, startPoint x: 200, startPoint y: 130, endPoint x: 195, endPoint y: 156, distance: 26.0
click at [200, 132] on input "checkbox" at bounding box center [194, 138] width 33 height 33
checkbox input "true"
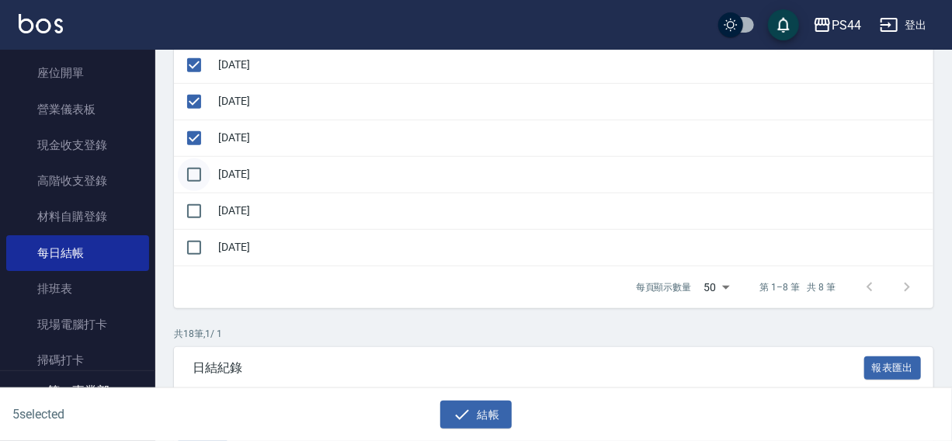
click at [193, 169] on input "checkbox" at bounding box center [194, 174] width 33 height 33
checkbox input "true"
click at [489, 413] on button "結帳" at bounding box center [476, 415] width 72 height 29
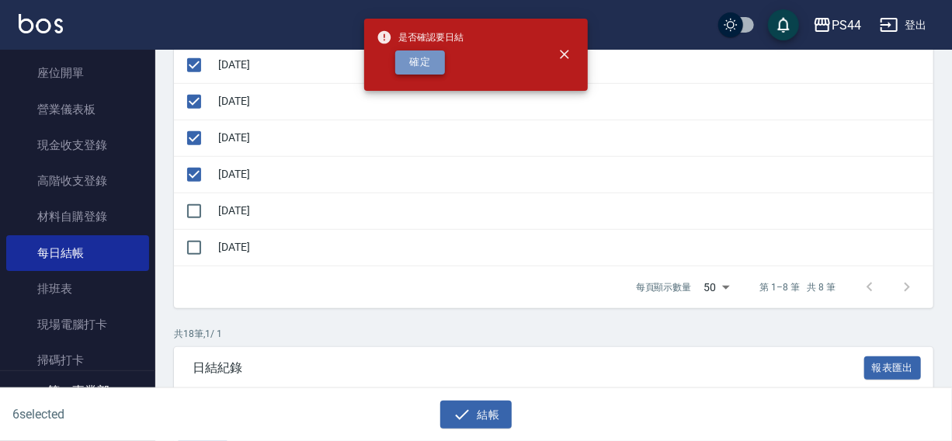
click at [409, 54] on button "確定" at bounding box center [420, 62] width 50 height 24
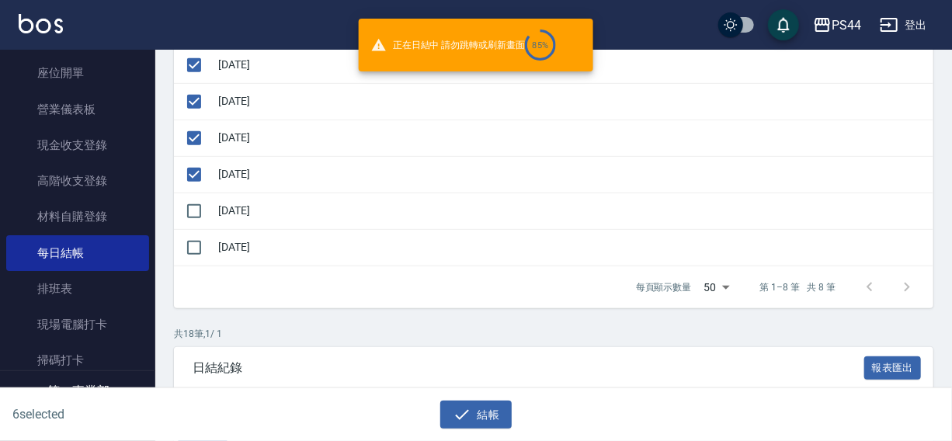
checkbox input "false"
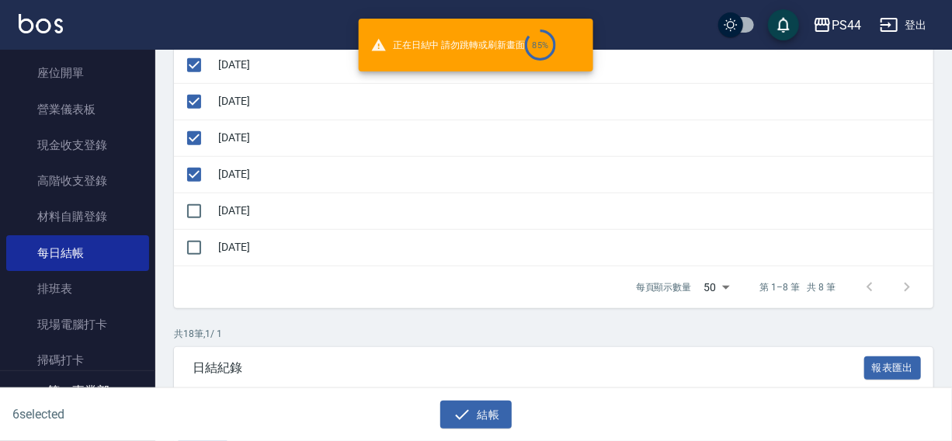
checkbox input "false"
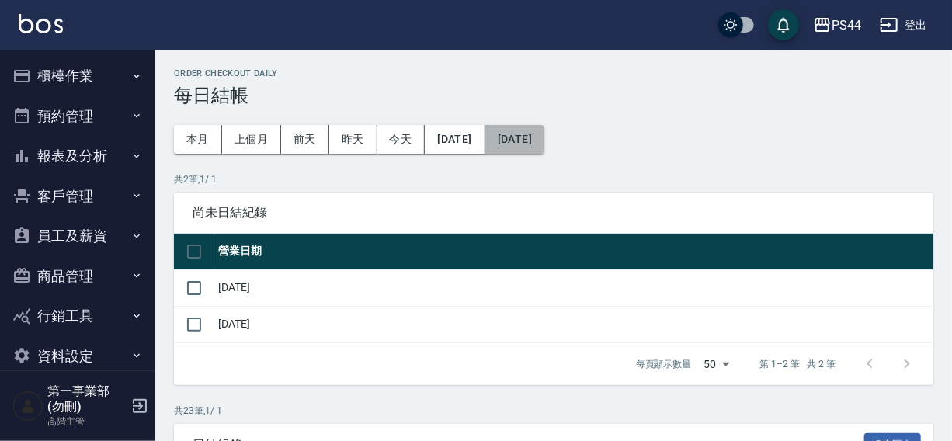
click at [544, 138] on button "[DATE]" at bounding box center [514, 139] width 59 height 29
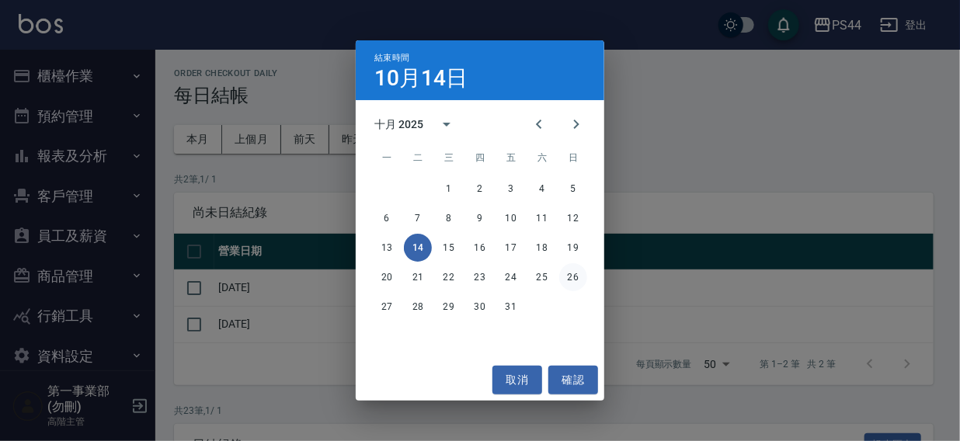
click at [565, 276] on button "26" at bounding box center [573, 277] width 28 height 28
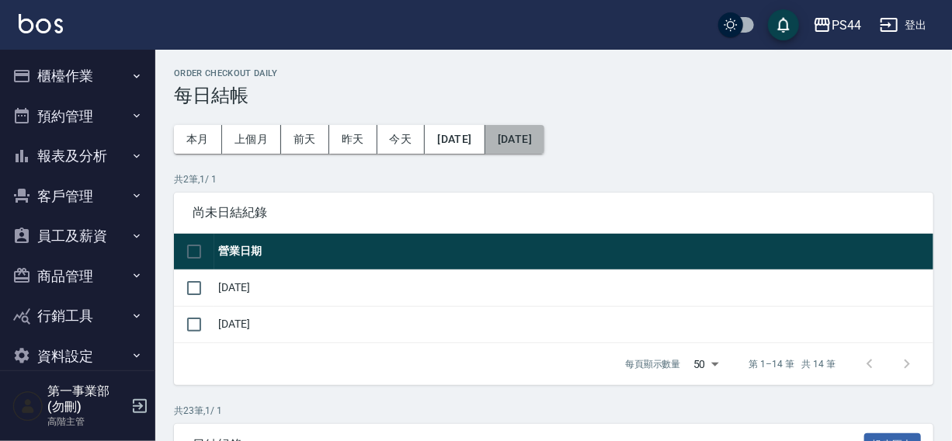
click at [544, 137] on button "[DATE]" at bounding box center [514, 139] width 59 height 29
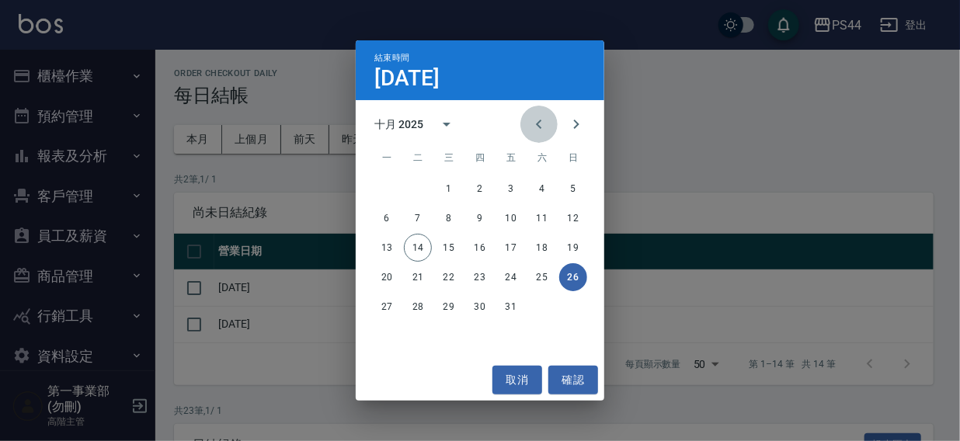
click at [536, 127] on icon "Previous month" at bounding box center [539, 124] width 19 height 19
click at [568, 277] on button "28" at bounding box center [573, 277] width 28 height 28
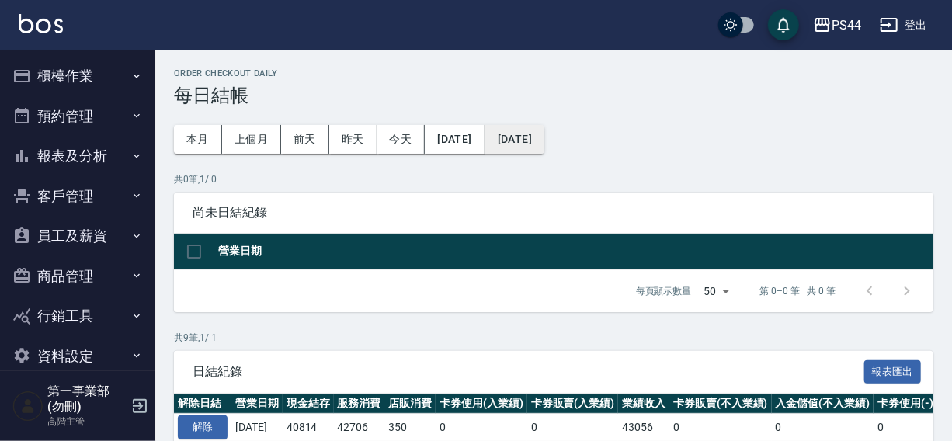
click at [537, 141] on button "[DATE]" at bounding box center [514, 139] width 59 height 29
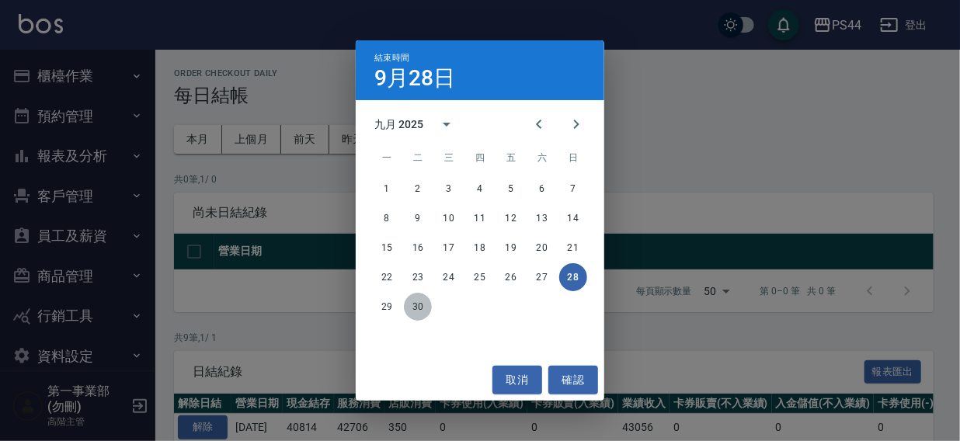
click at [412, 303] on button "30" at bounding box center [418, 307] width 28 height 28
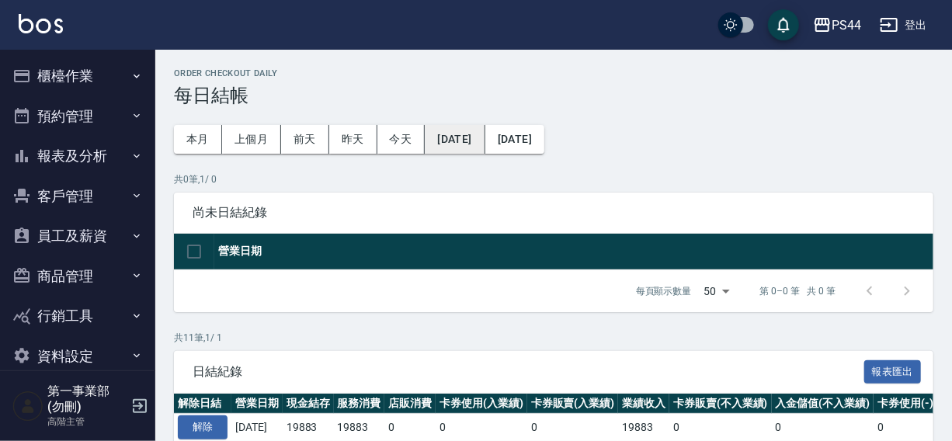
click at [443, 132] on button "[DATE]" at bounding box center [455, 139] width 60 height 29
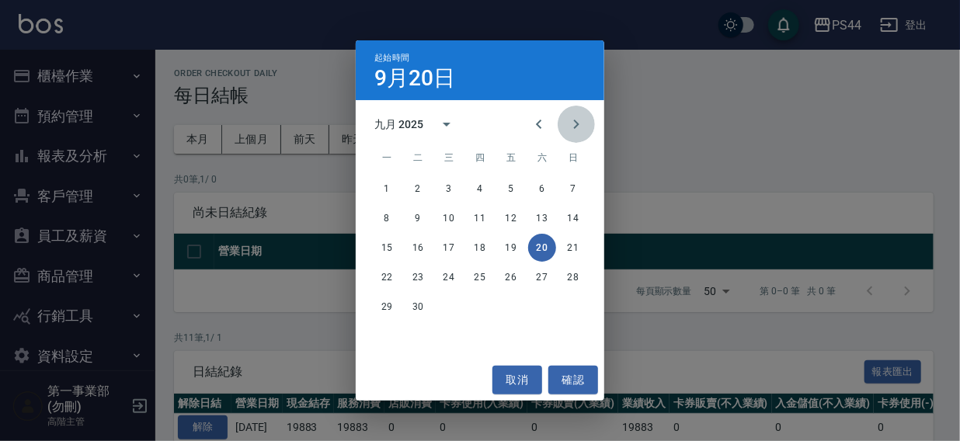
click at [575, 118] on icon "Next month" at bounding box center [576, 124] width 19 height 19
click at [447, 186] on button "1" at bounding box center [449, 189] width 28 height 28
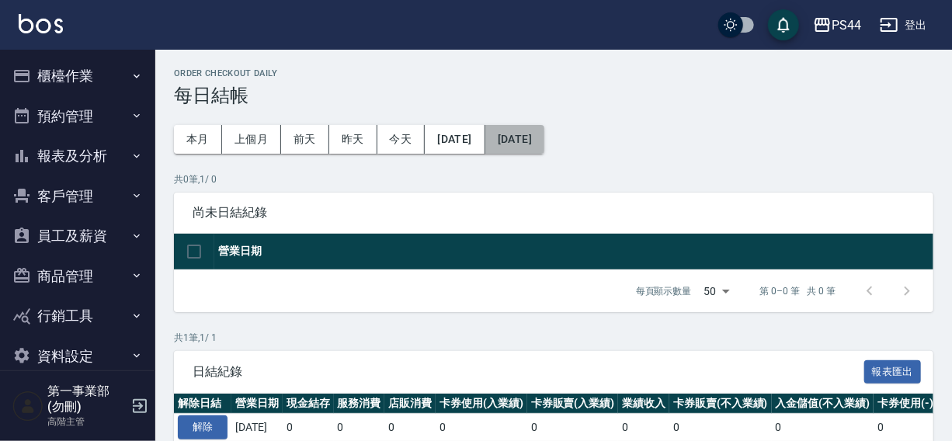
click at [544, 139] on button "[DATE]" at bounding box center [514, 139] width 59 height 29
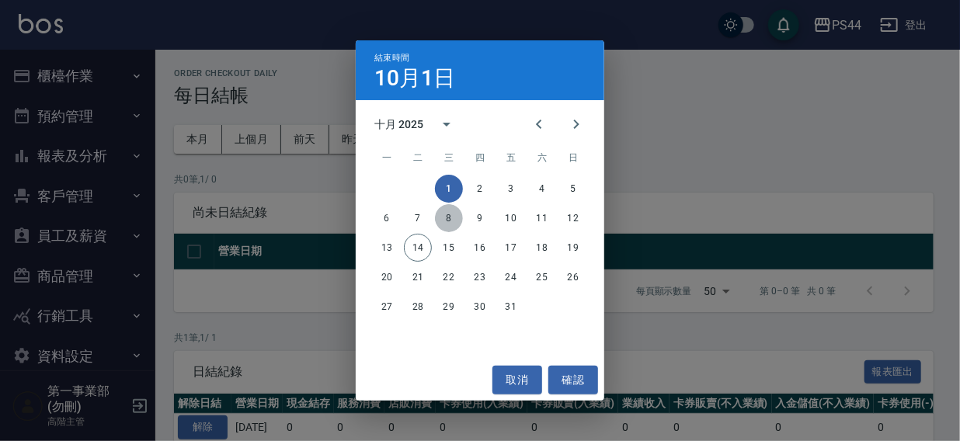
click at [447, 218] on button "8" at bounding box center [449, 218] width 28 height 28
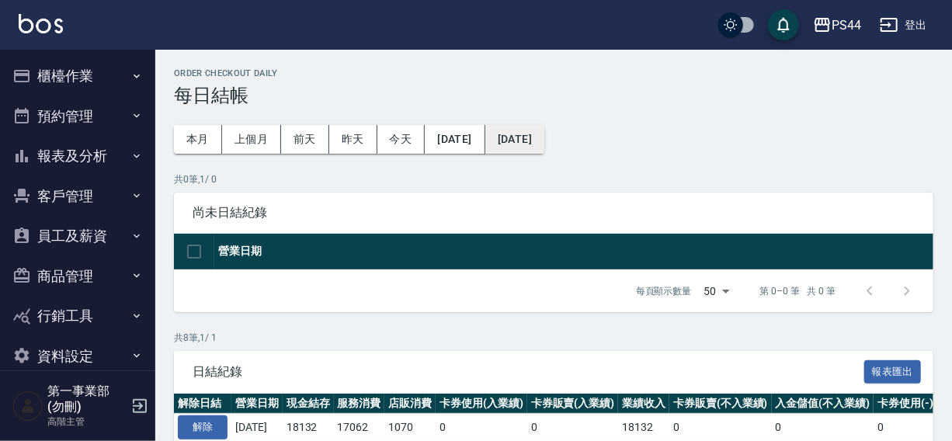
click at [544, 144] on button "[DATE]" at bounding box center [514, 139] width 59 height 29
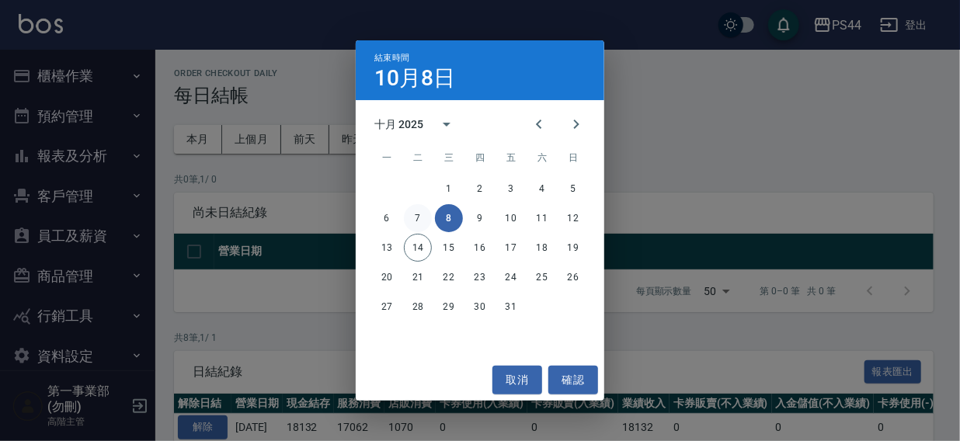
click at [419, 216] on button "7" at bounding box center [418, 218] width 28 height 28
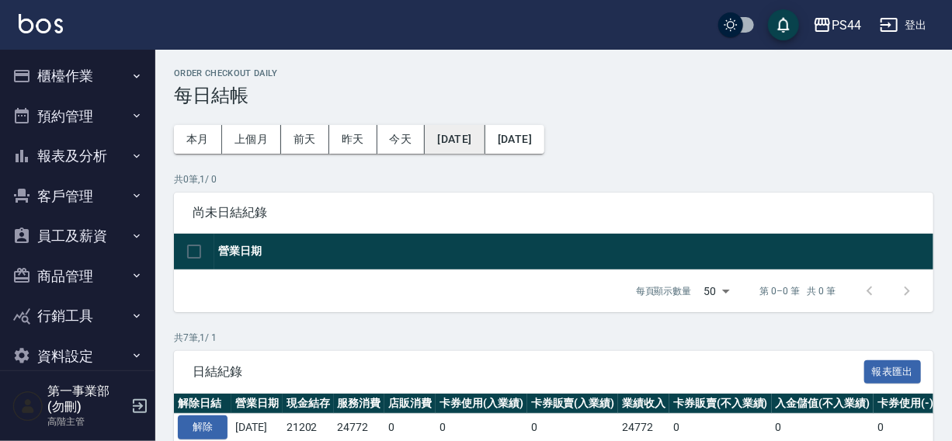
click at [485, 138] on button "[DATE]" at bounding box center [455, 139] width 60 height 29
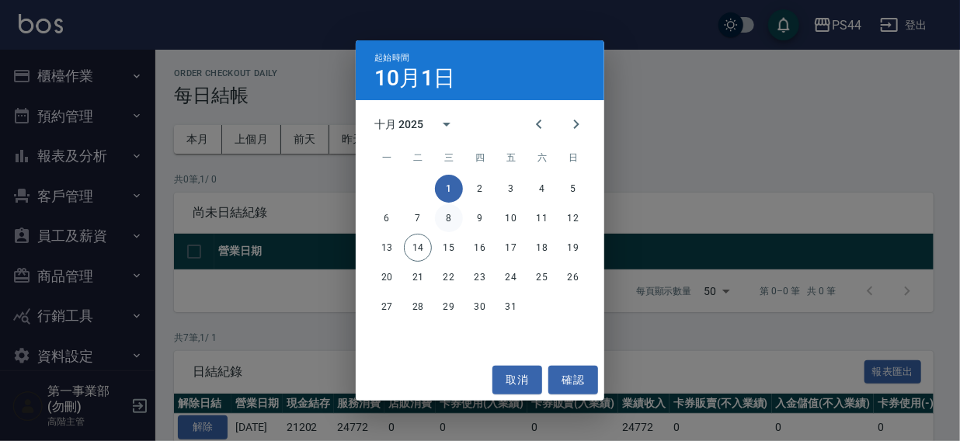
click at [447, 217] on button "8" at bounding box center [449, 218] width 28 height 28
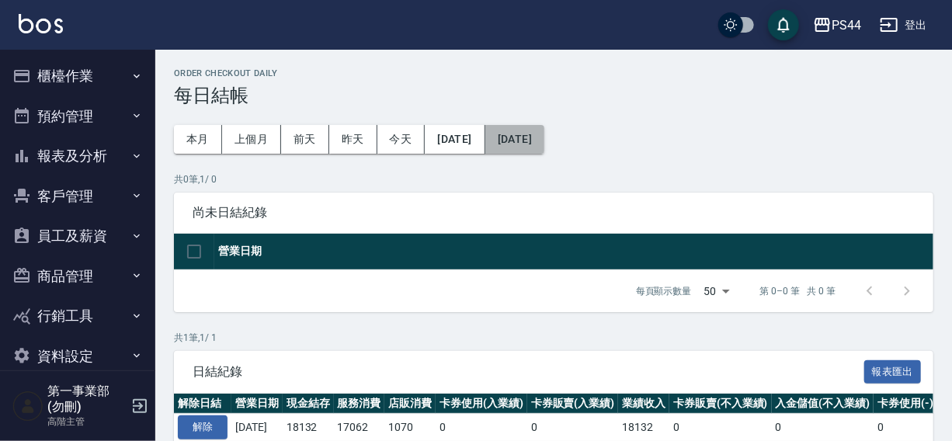
click at [544, 141] on button "[DATE]" at bounding box center [514, 139] width 59 height 29
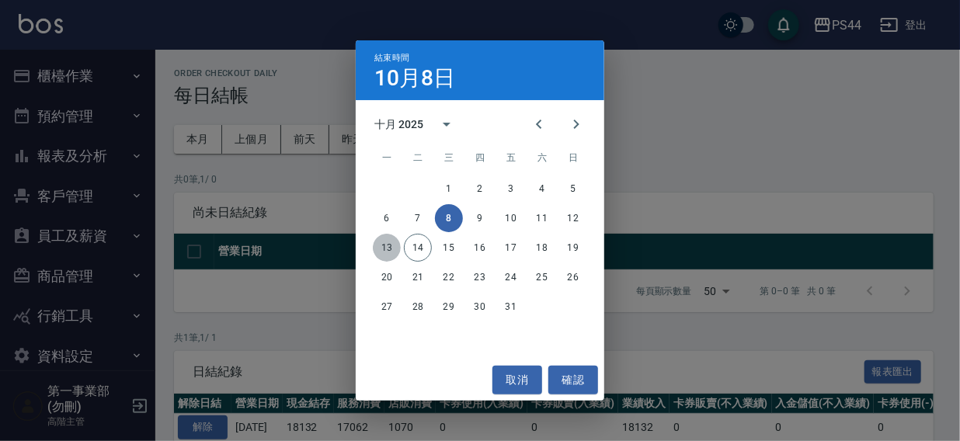
click at [377, 246] on button "13" at bounding box center [387, 248] width 28 height 28
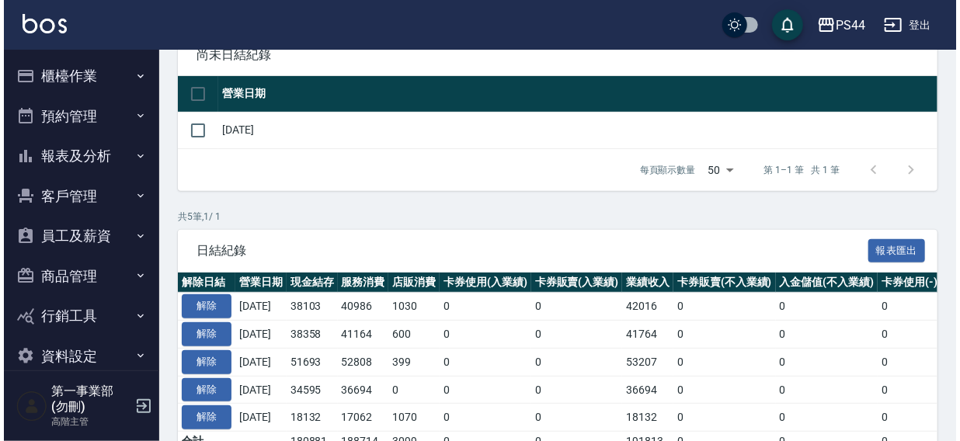
scroll to position [240, 0]
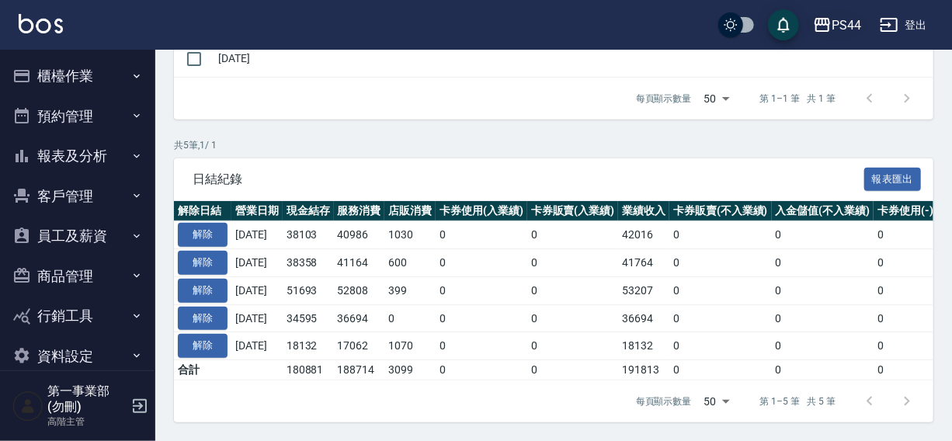
click at [845, 18] on div "PS44" at bounding box center [847, 25] width 30 height 19
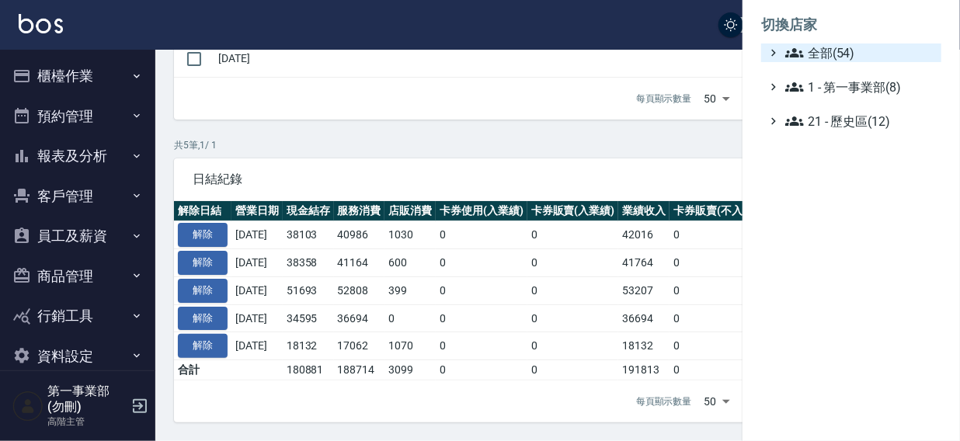
click at [860, 48] on span "全部(54)" at bounding box center [860, 52] width 150 height 19
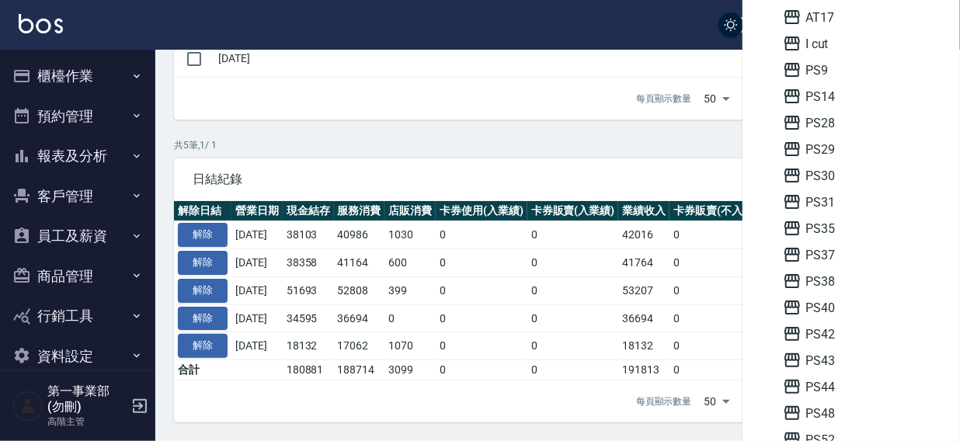
scroll to position [221, 0]
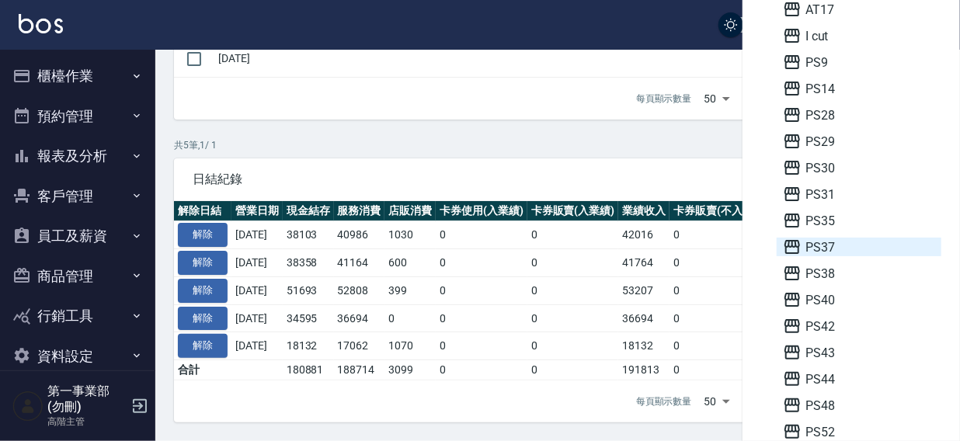
click at [850, 249] on span "PS37" at bounding box center [859, 247] width 152 height 19
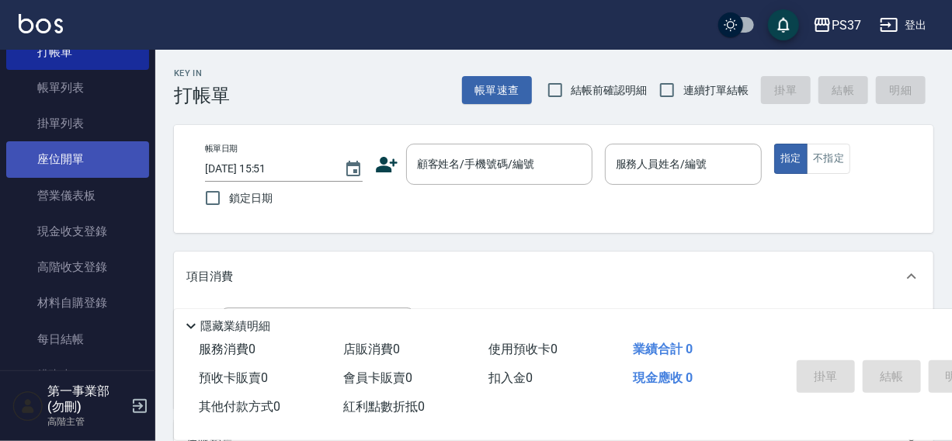
scroll to position [141, 0]
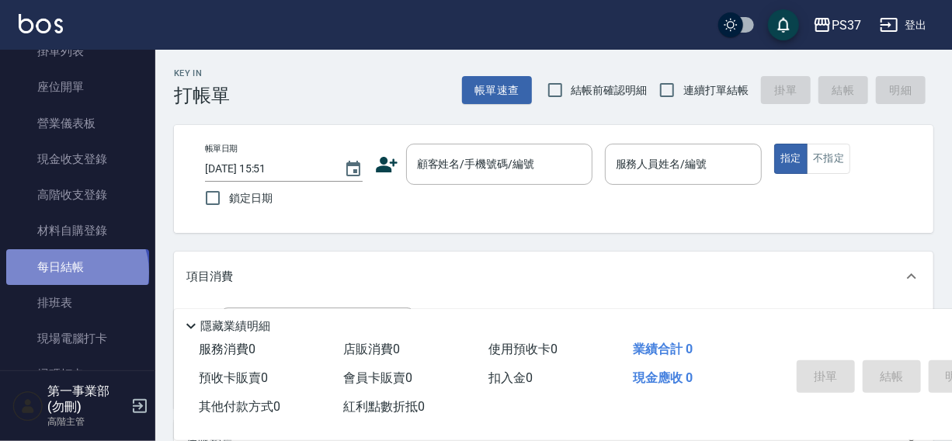
click at [75, 272] on link "每日結帳" at bounding box center [77, 267] width 143 height 36
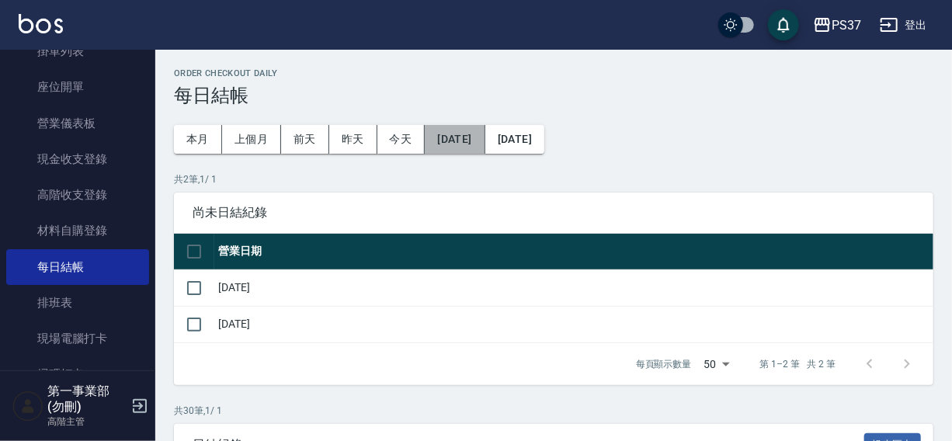
click at [460, 140] on button "[DATE]" at bounding box center [455, 139] width 60 height 29
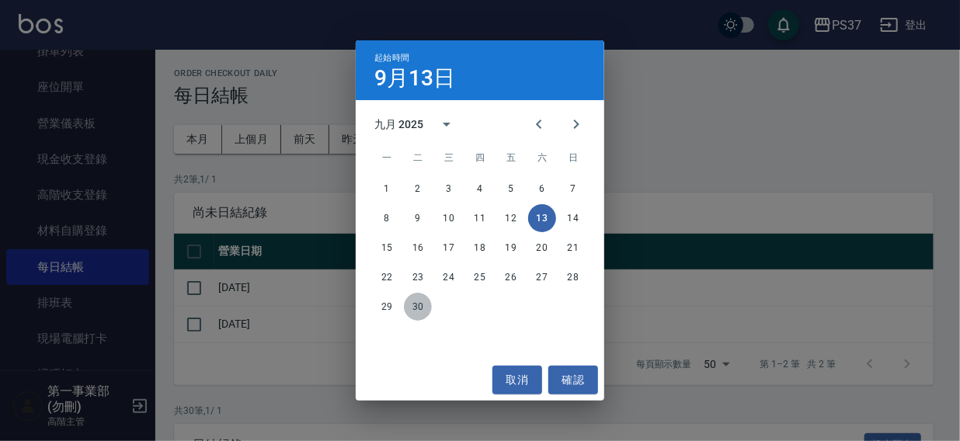
click at [415, 306] on button "30" at bounding box center [418, 307] width 28 height 28
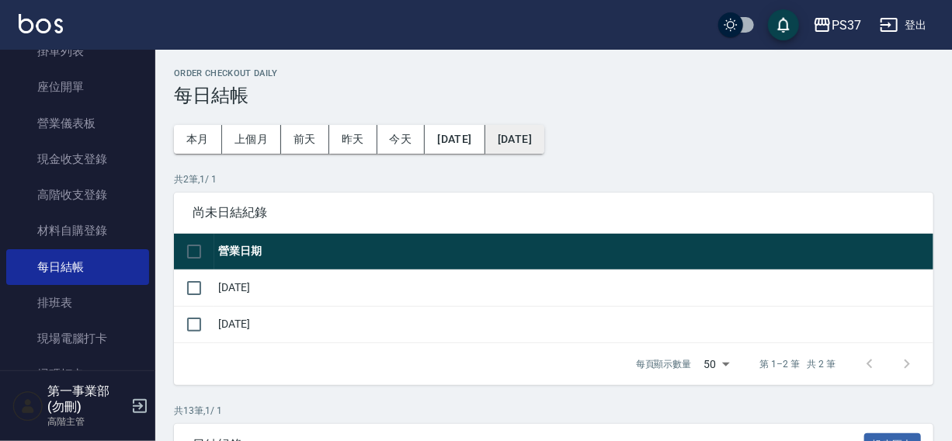
click at [544, 131] on button "[DATE]" at bounding box center [514, 139] width 59 height 29
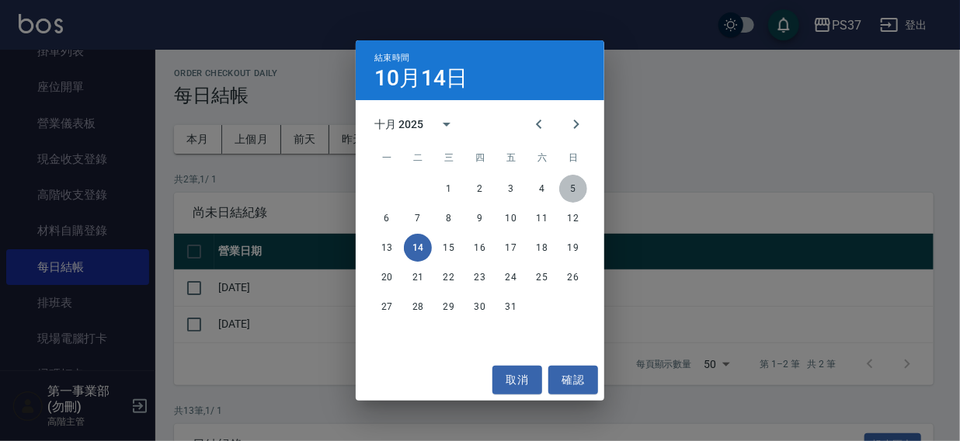
click at [568, 186] on button "5" at bounding box center [573, 189] width 28 height 28
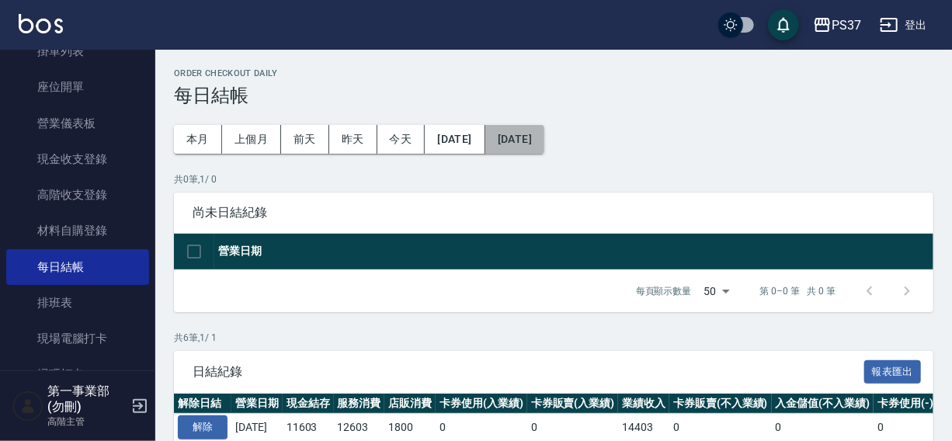
click at [539, 144] on button "[DATE]" at bounding box center [514, 139] width 59 height 29
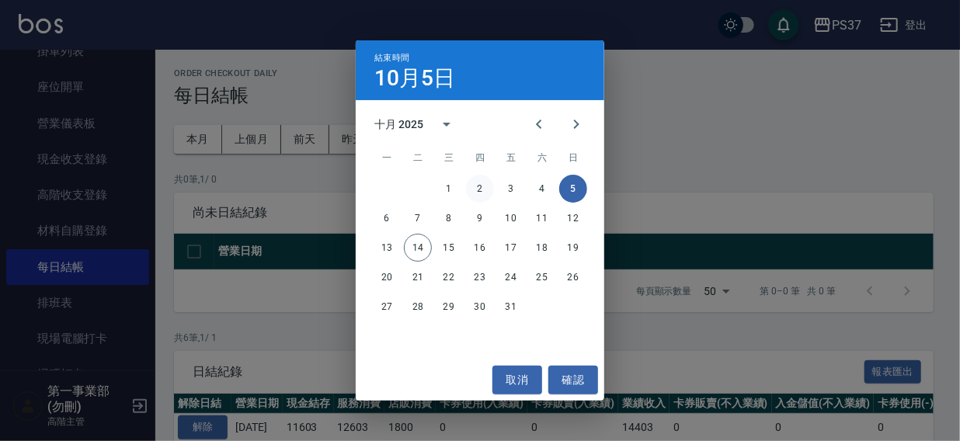
click at [480, 189] on button "2" at bounding box center [480, 189] width 28 height 28
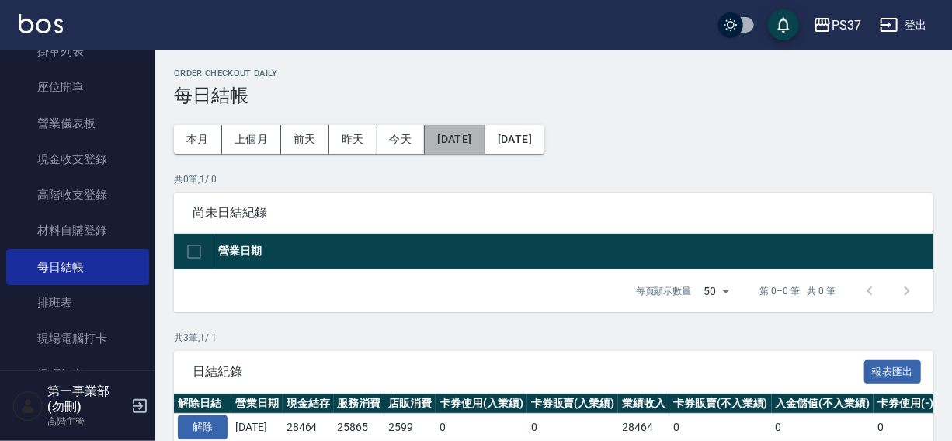
click at [457, 130] on button "2025/09/30" at bounding box center [455, 139] width 60 height 29
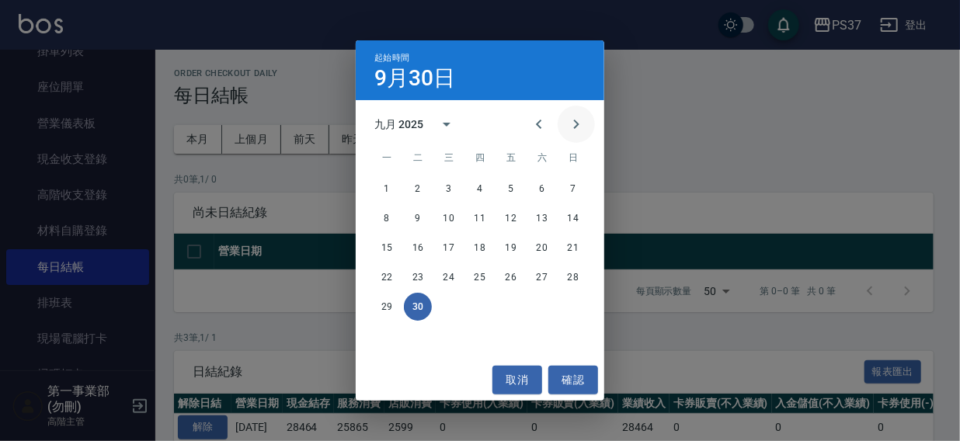
click at [575, 126] on icon "Next month" at bounding box center [576, 124] width 19 height 19
click at [508, 192] on button "3" at bounding box center [511, 189] width 28 height 28
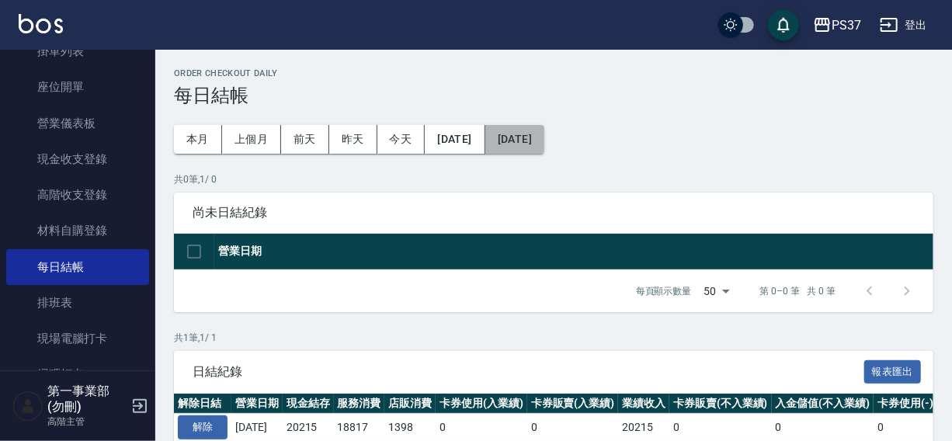
click at [544, 138] on button "[DATE]" at bounding box center [514, 139] width 59 height 29
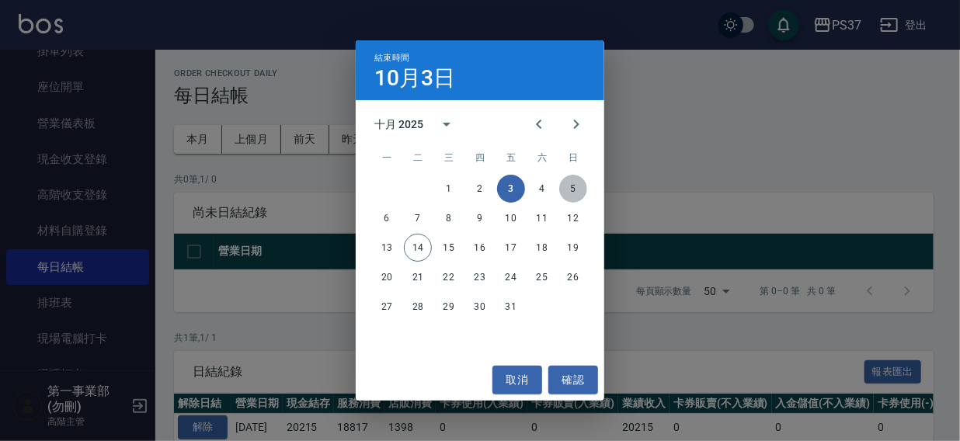
click at [569, 185] on button "5" at bounding box center [573, 189] width 28 height 28
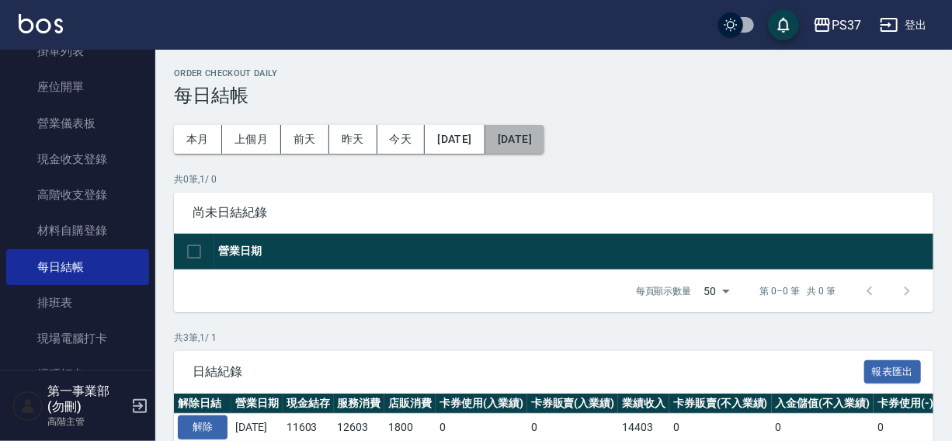
click at [544, 147] on button "[DATE]" at bounding box center [514, 139] width 59 height 29
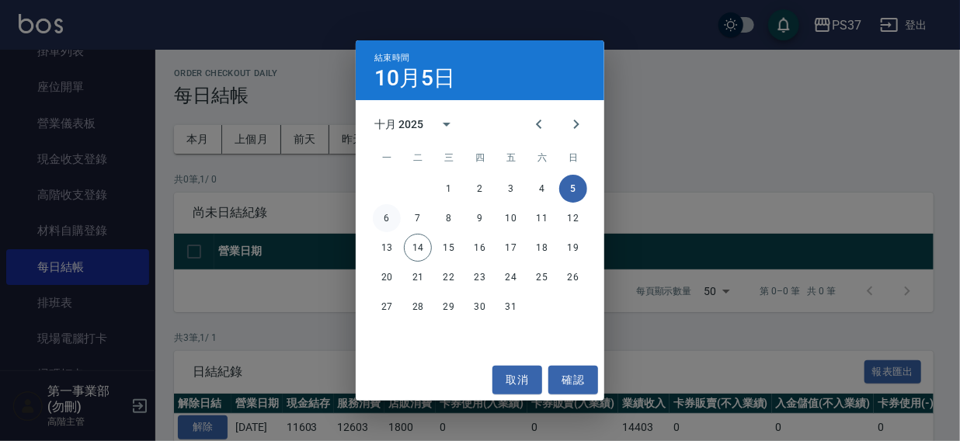
click at [390, 225] on button "6" at bounding box center [387, 218] width 28 height 28
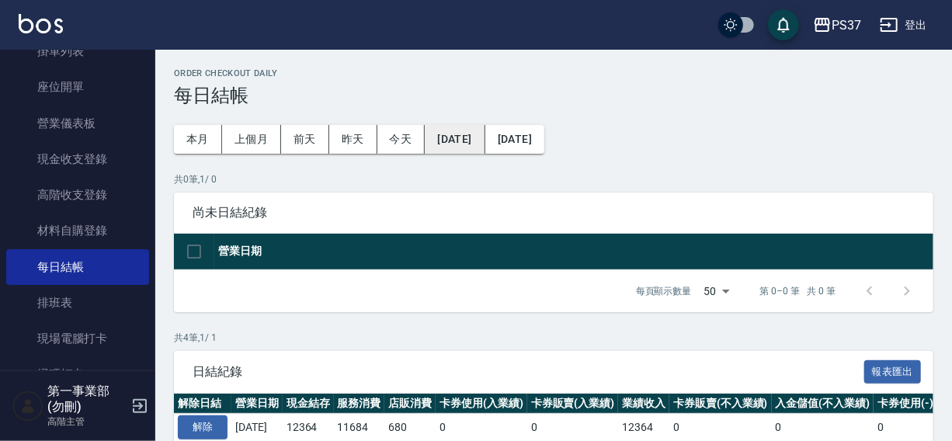
click at [446, 137] on button "[DATE]" at bounding box center [455, 139] width 60 height 29
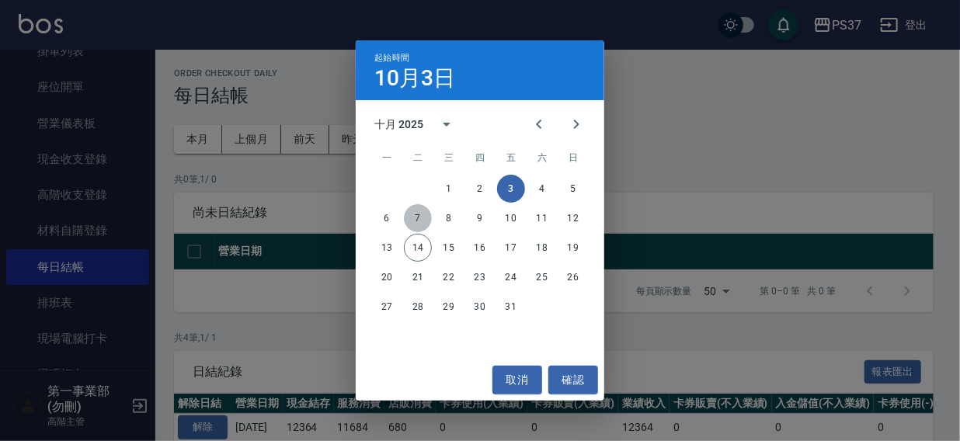
click at [415, 218] on button "7" at bounding box center [418, 218] width 28 height 28
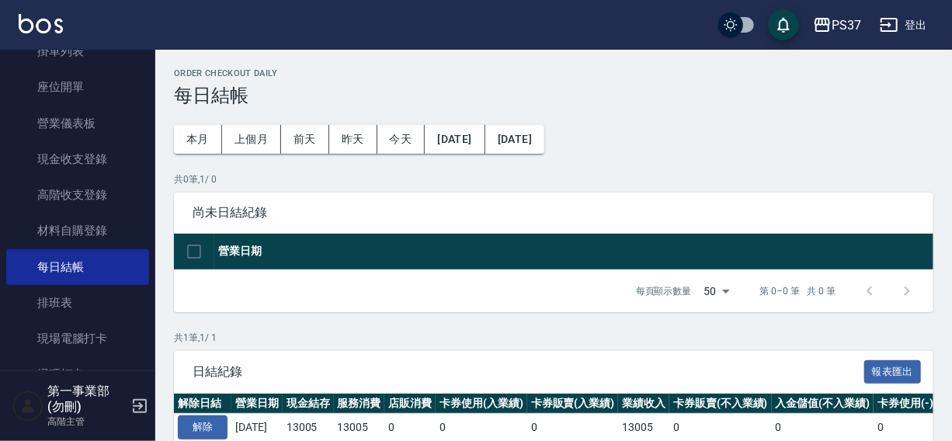
click at [544, 136] on button "[DATE]" at bounding box center [514, 139] width 59 height 29
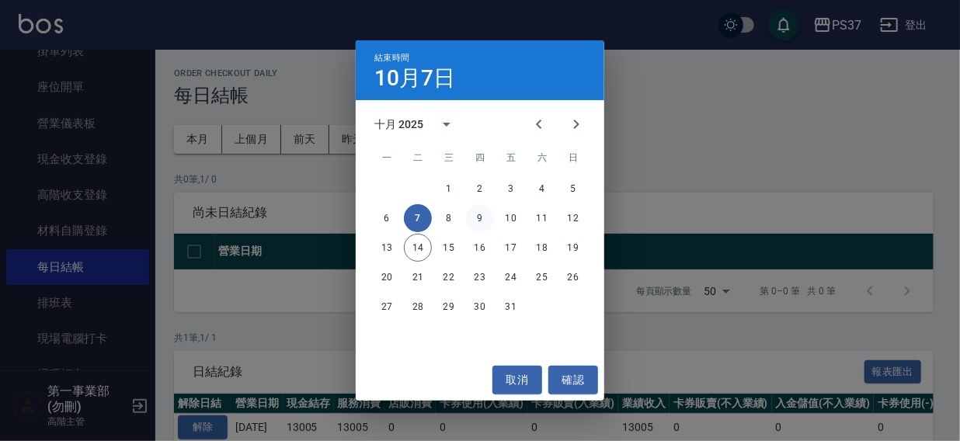
click at [479, 217] on button "9" at bounding box center [480, 218] width 28 height 28
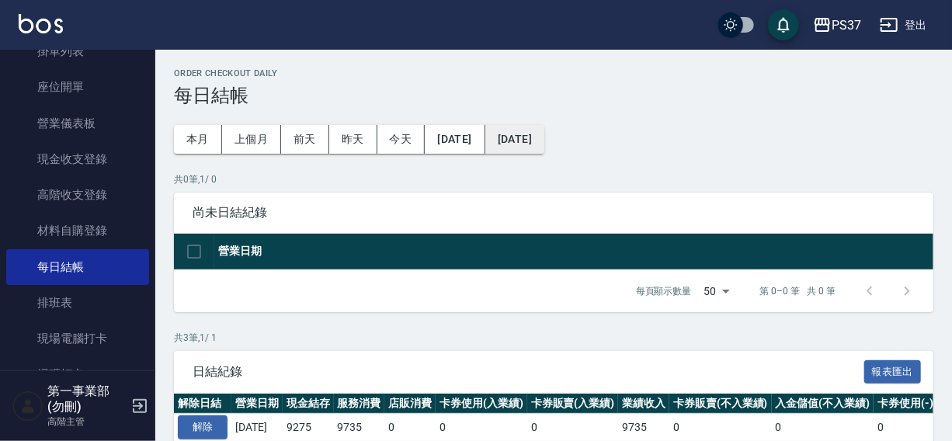
click at [544, 147] on button "[DATE]" at bounding box center [514, 139] width 59 height 29
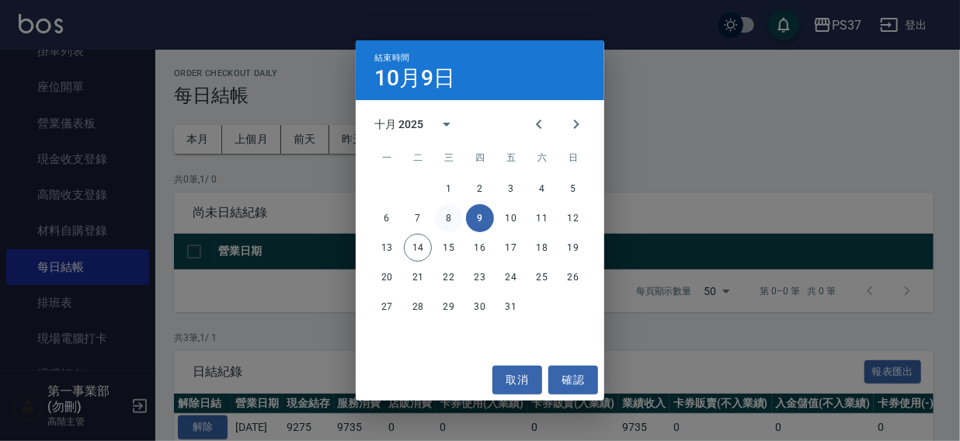
click at [447, 217] on button "8" at bounding box center [449, 218] width 28 height 28
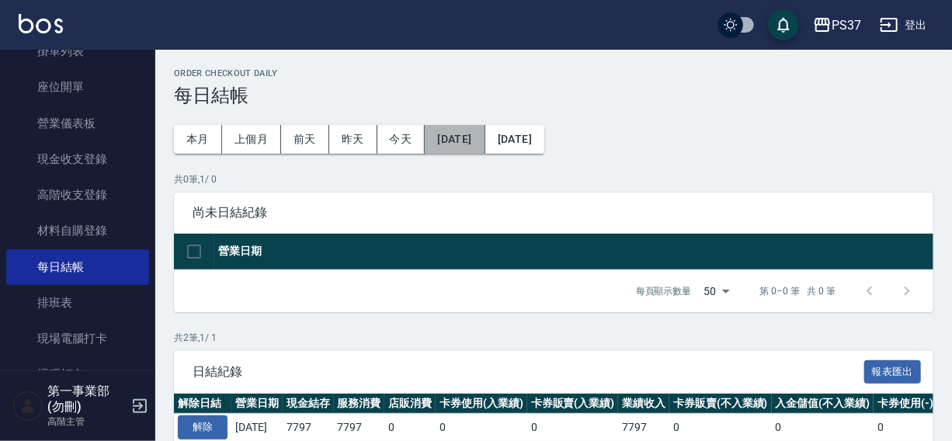
click at [456, 141] on button "[DATE]" at bounding box center [455, 139] width 60 height 29
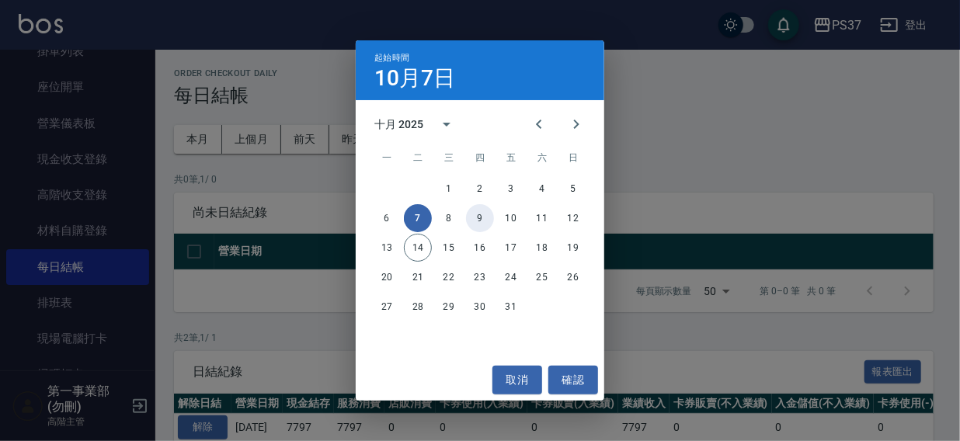
click at [477, 218] on button "9" at bounding box center [480, 218] width 28 height 28
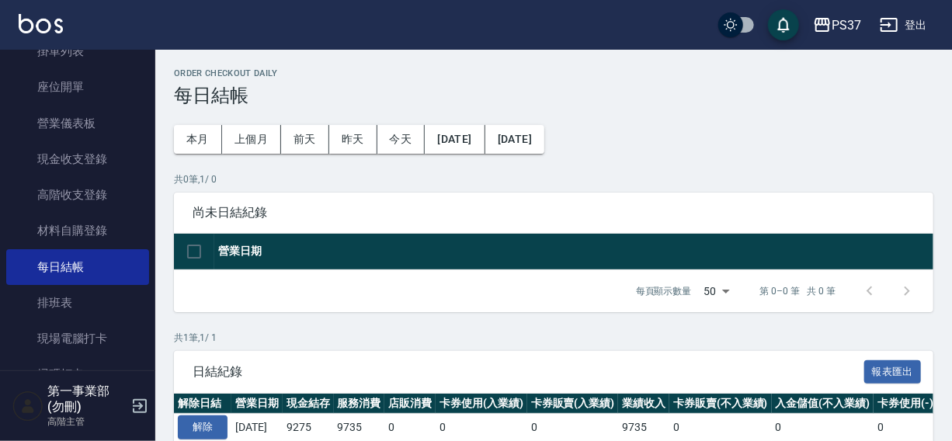
click at [544, 147] on button "[DATE]" at bounding box center [514, 139] width 59 height 29
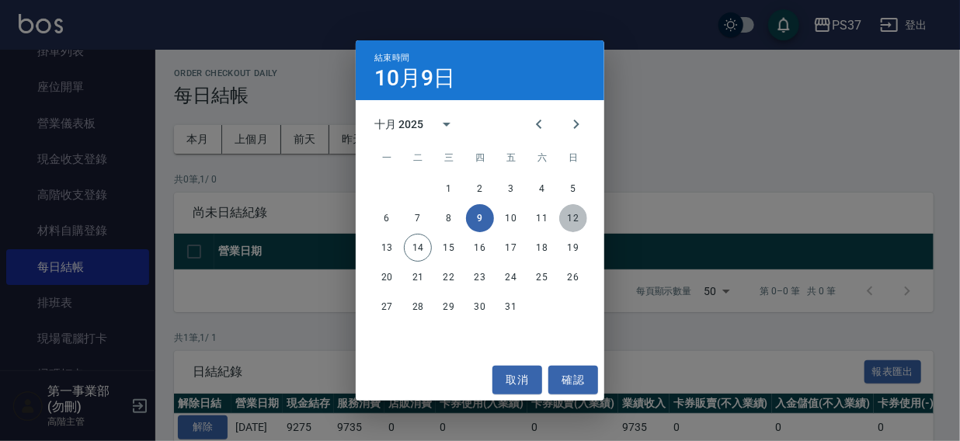
click at [575, 218] on button "12" at bounding box center [573, 218] width 28 height 28
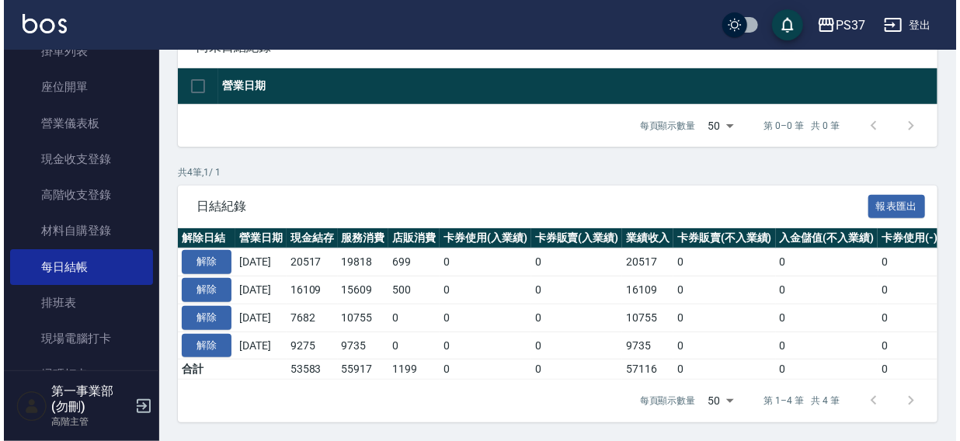
scroll to position [175, 0]
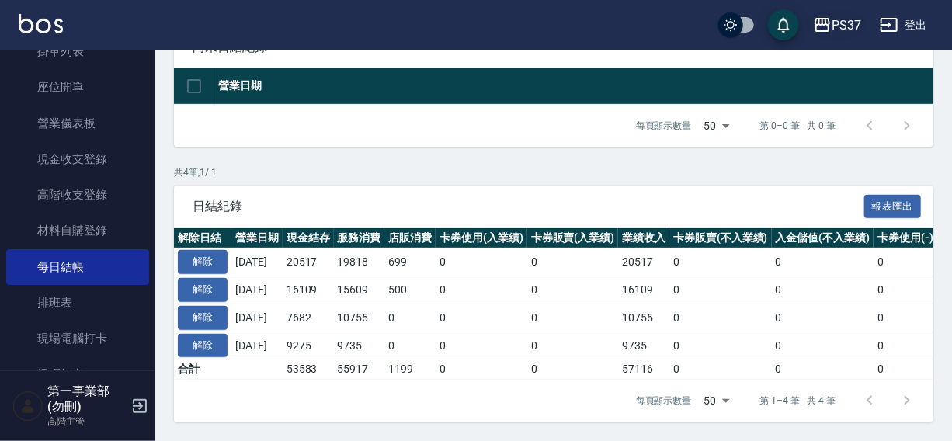
click at [839, 21] on div "PS37" at bounding box center [847, 25] width 30 height 19
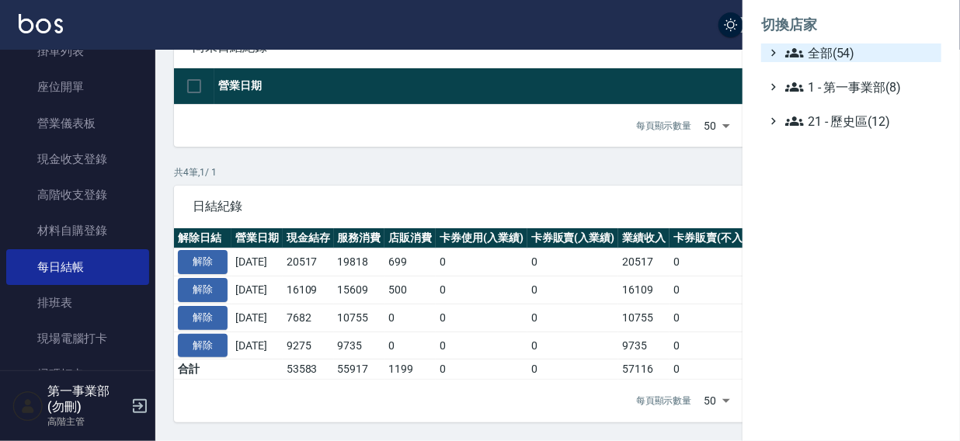
click at [836, 54] on span "全部(54)" at bounding box center [860, 52] width 150 height 19
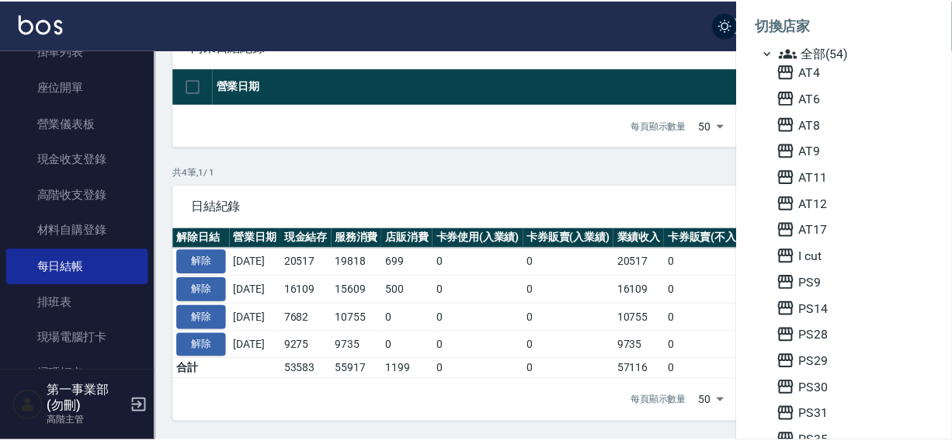
scroll to position [104, 0]
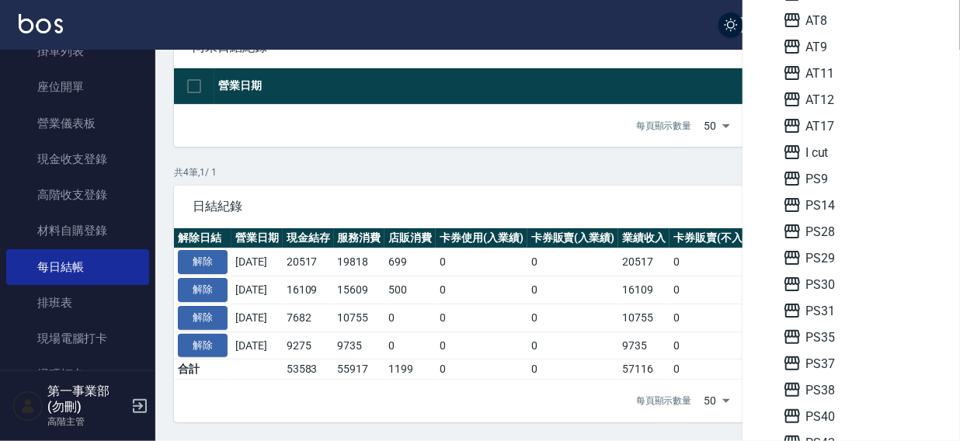
click at [513, 21] on div at bounding box center [480, 220] width 960 height 441
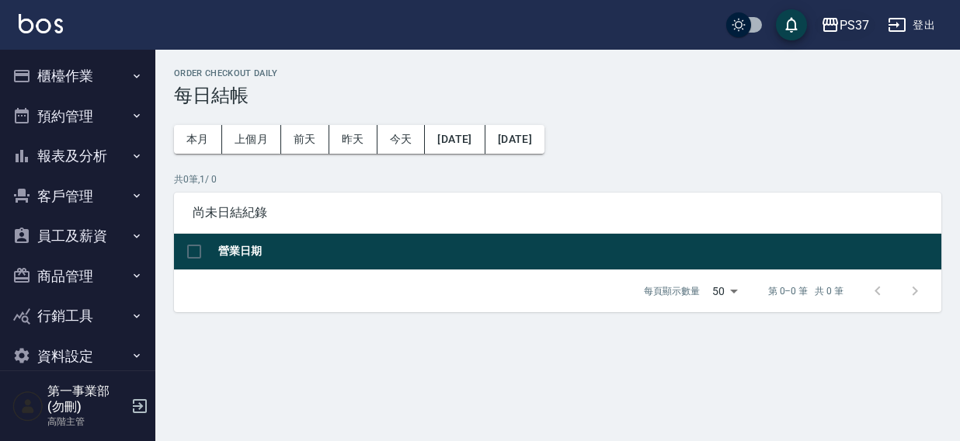
scroll to position [175, 0]
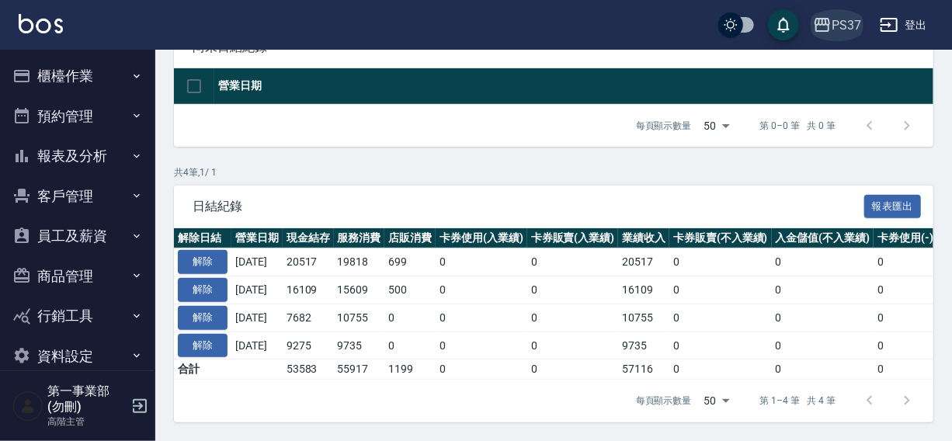
click at [850, 25] on div "PS37" at bounding box center [847, 25] width 30 height 19
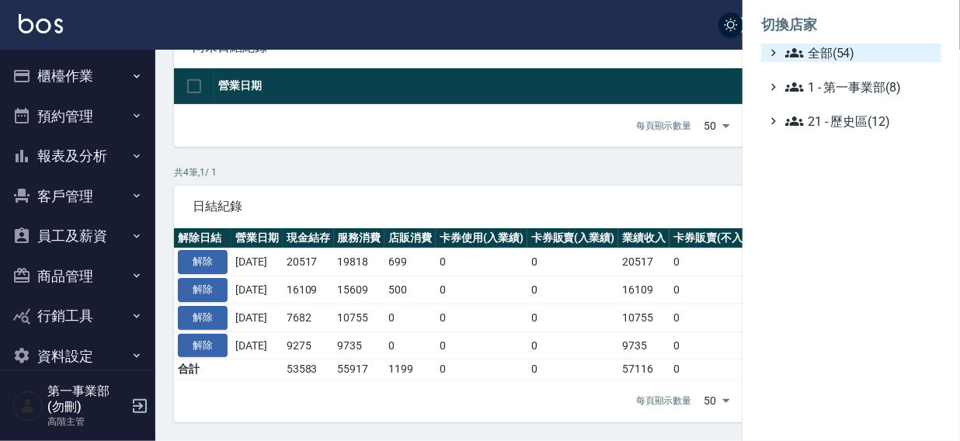
click at [839, 56] on span "全部(54)" at bounding box center [860, 52] width 150 height 19
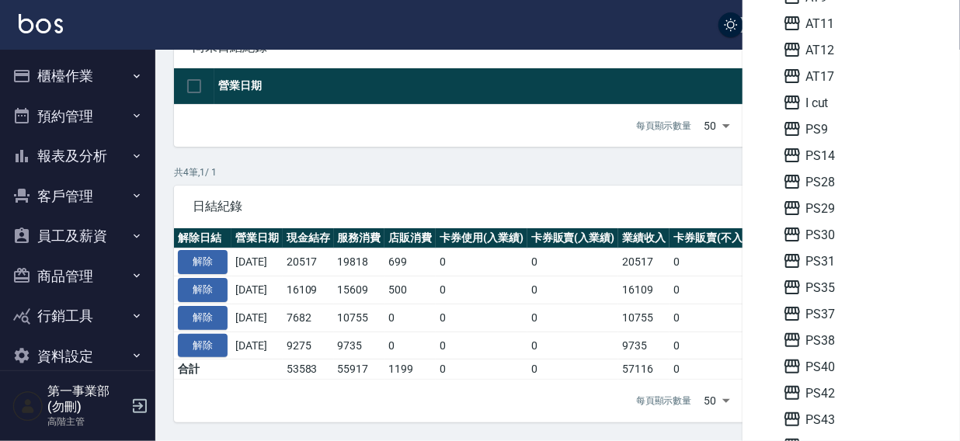
scroll to position [156, 0]
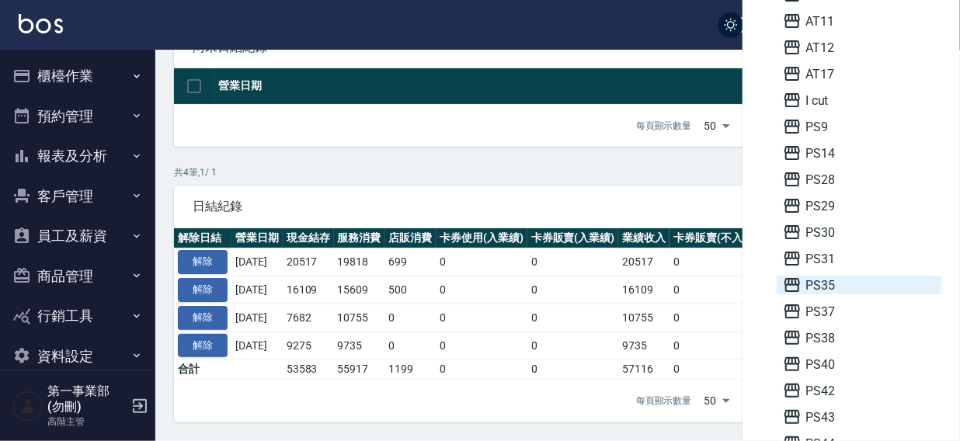
click at [836, 281] on span "PS35" at bounding box center [859, 285] width 152 height 19
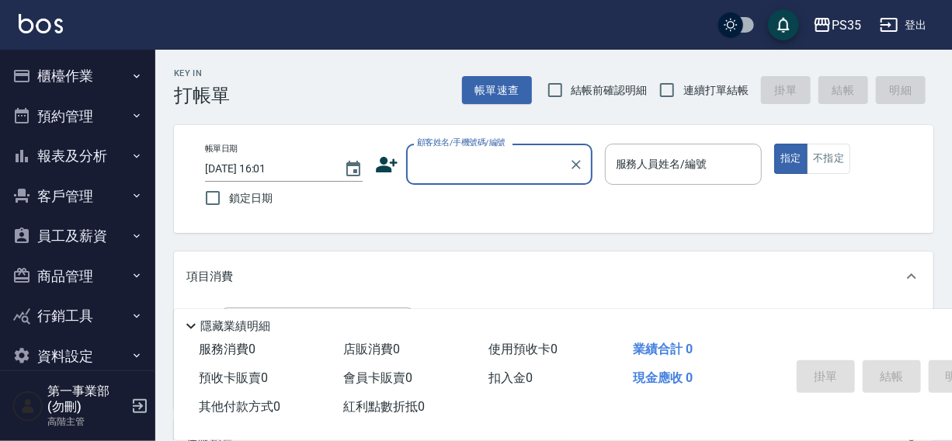
click at [47, 76] on button "櫃檯作業" at bounding box center [77, 76] width 143 height 40
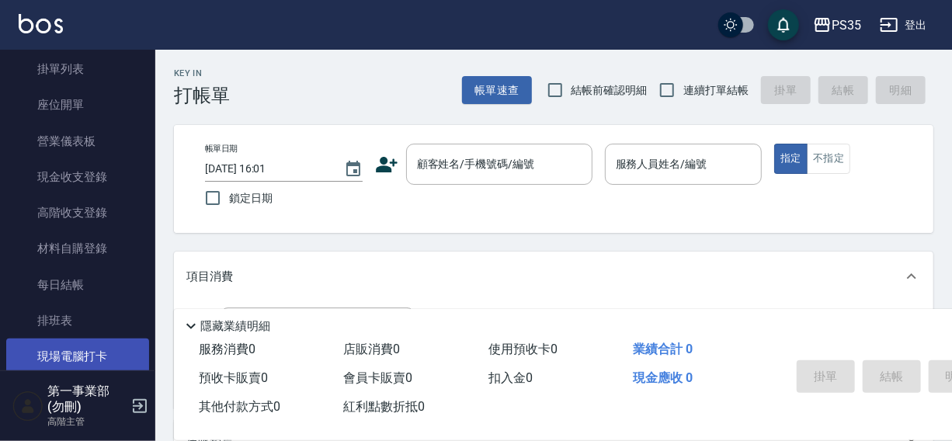
scroll to position [141, 0]
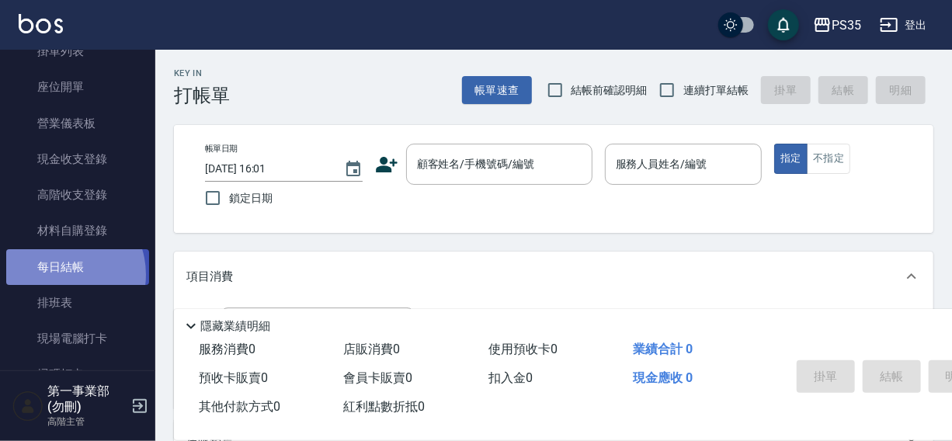
click at [61, 274] on link "每日結帳" at bounding box center [77, 267] width 143 height 36
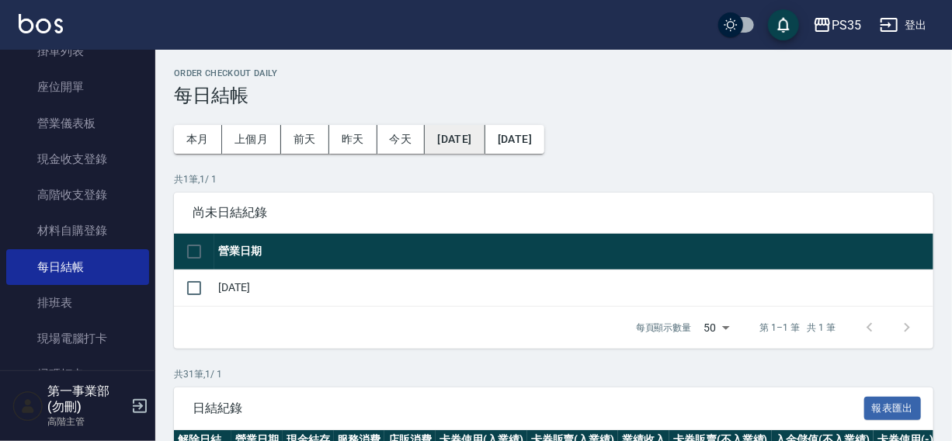
click at [462, 144] on button "[DATE]" at bounding box center [455, 139] width 60 height 29
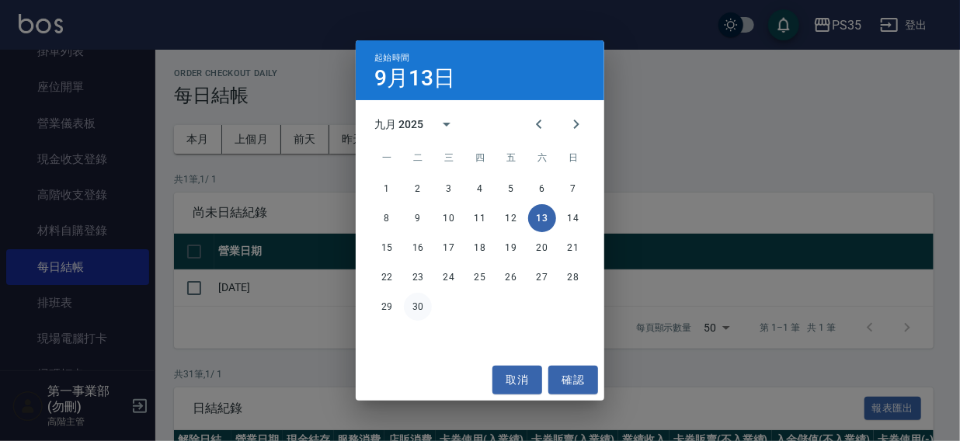
click at [421, 306] on button "30" at bounding box center [418, 307] width 28 height 28
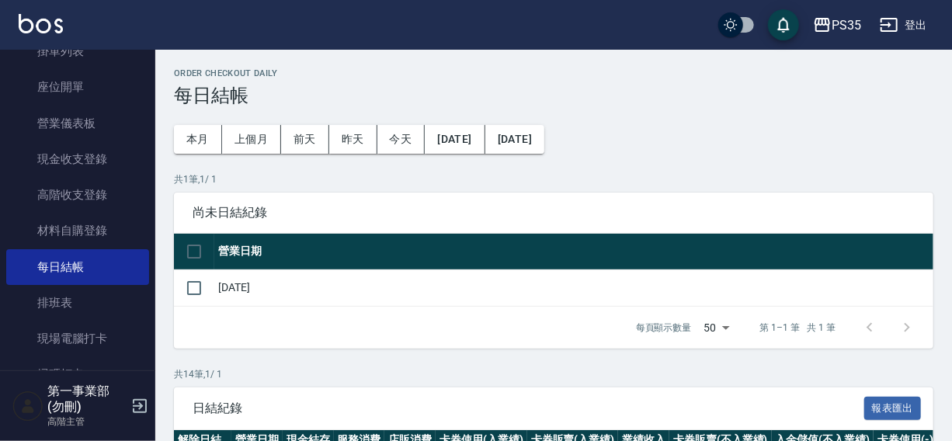
click at [544, 142] on button "[DATE]" at bounding box center [514, 139] width 59 height 29
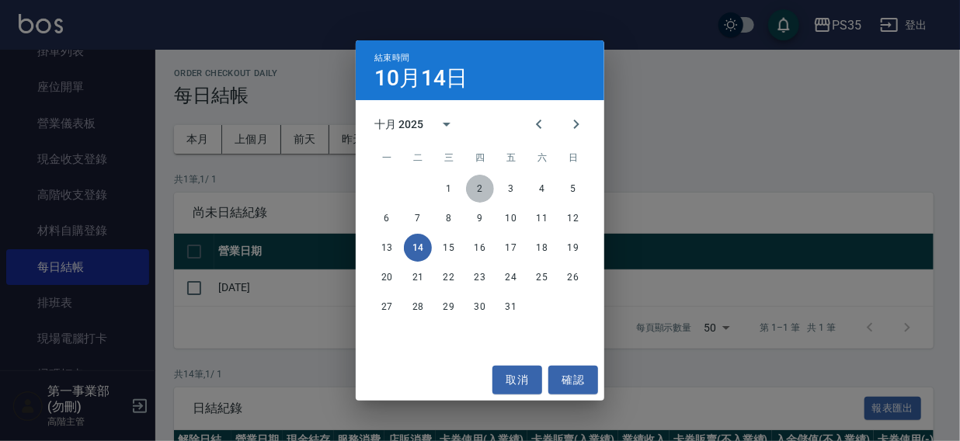
click at [482, 191] on button "2" at bounding box center [480, 189] width 28 height 28
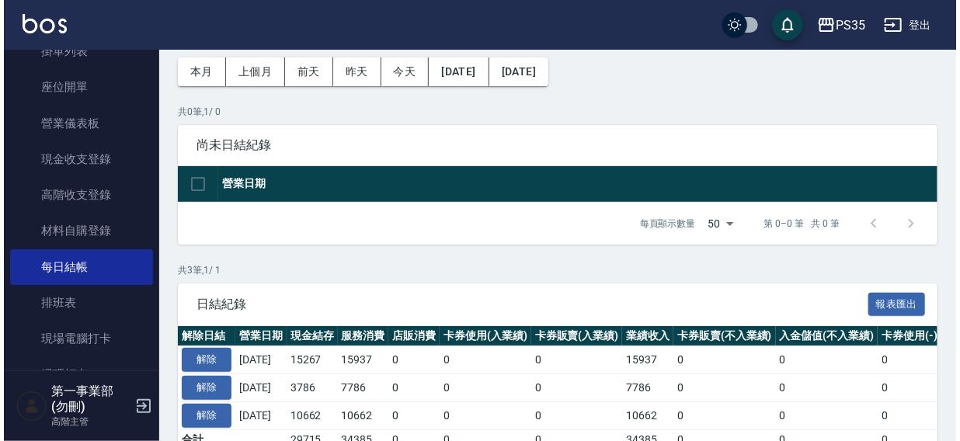
scroll to position [58, 0]
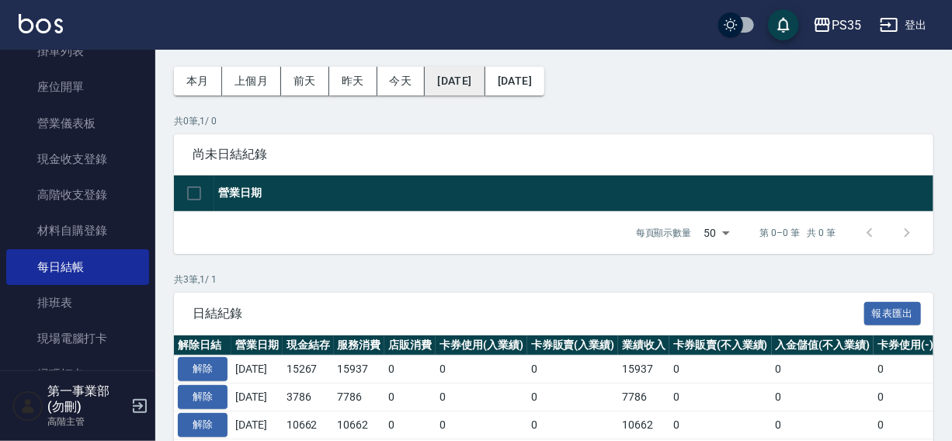
click at [471, 82] on button "[DATE]" at bounding box center [455, 81] width 60 height 29
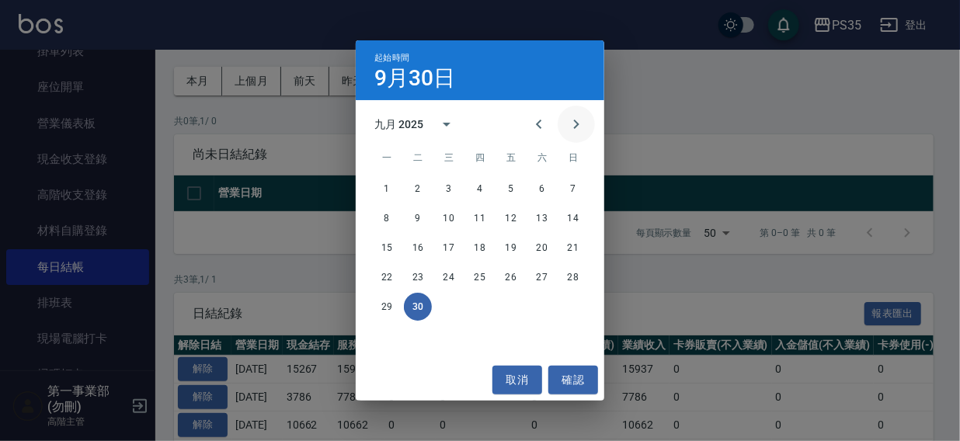
click at [582, 127] on icon "Next month" at bounding box center [576, 124] width 19 height 19
click at [507, 187] on button "3" at bounding box center [511, 189] width 28 height 28
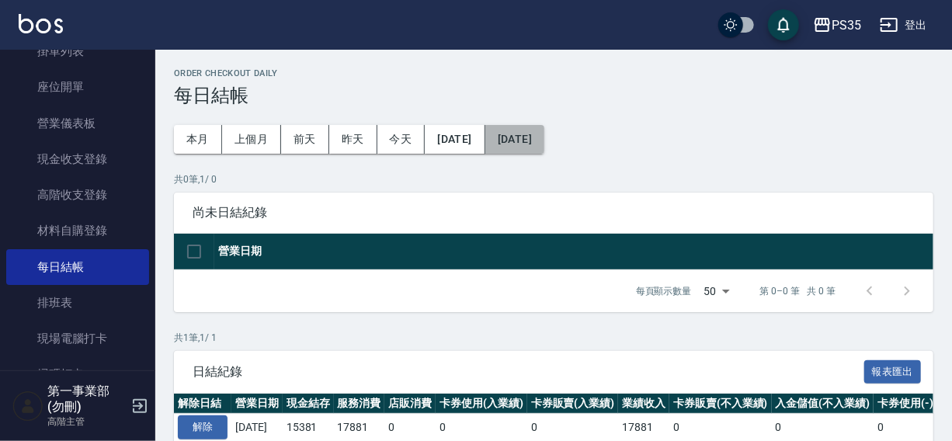
click at [544, 139] on button "[DATE]" at bounding box center [514, 139] width 59 height 29
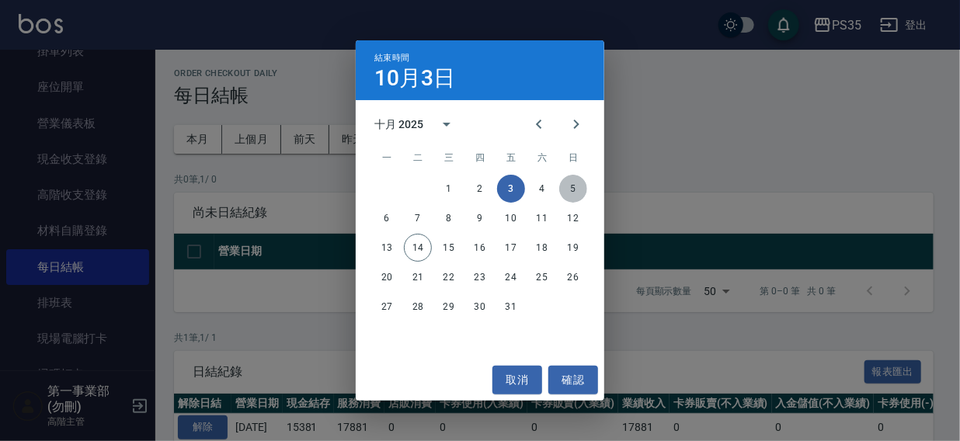
click at [567, 189] on button "5" at bounding box center [573, 189] width 28 height 28
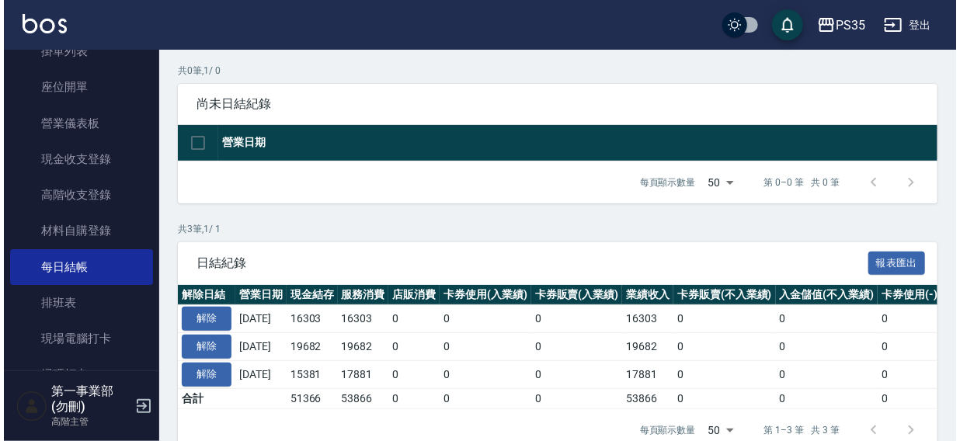
scroll to position [78, 0]
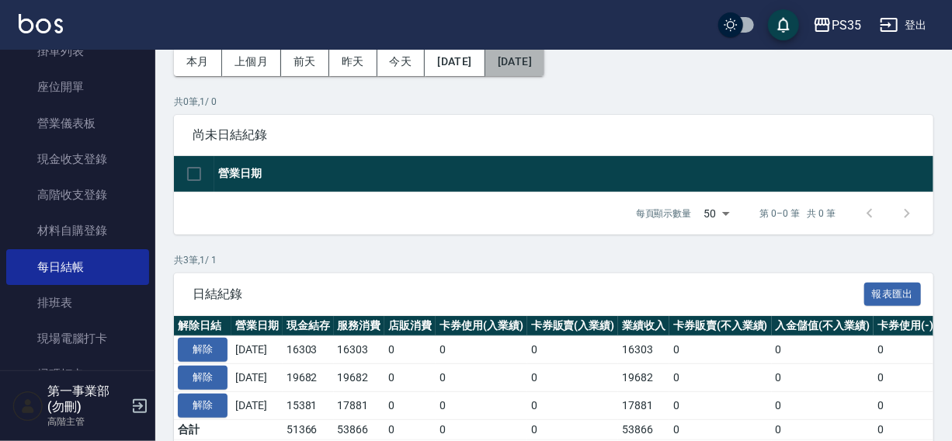
click at [544, 61] on button "[DATE]" at bounding box center [514, 61] width 59 height 29
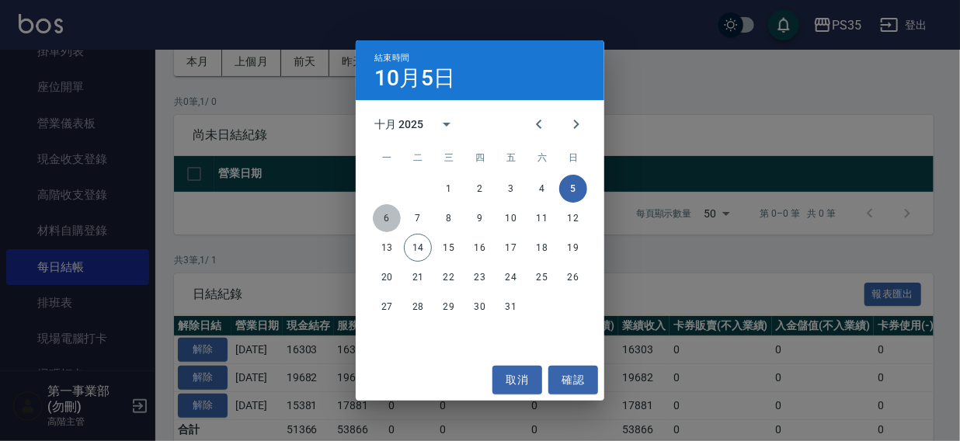
click at [382, 217] on button "6" at bounding box center [387, 218] width 28 height 28
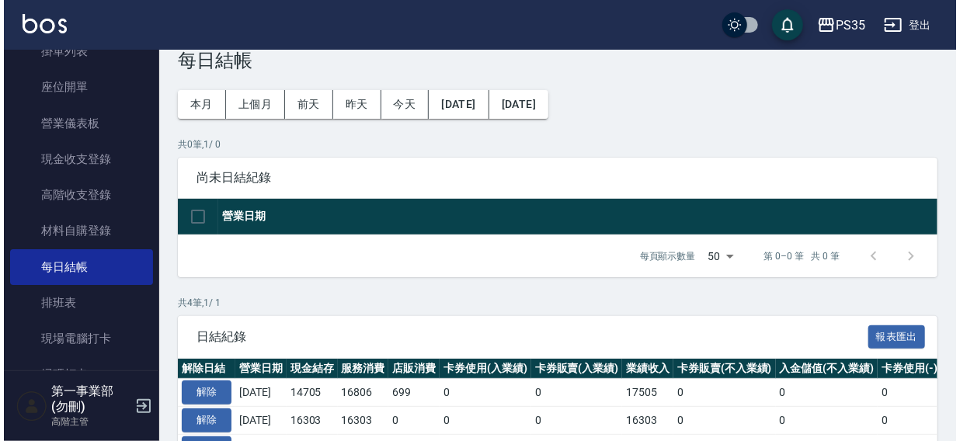
scroll to position [34, 0]
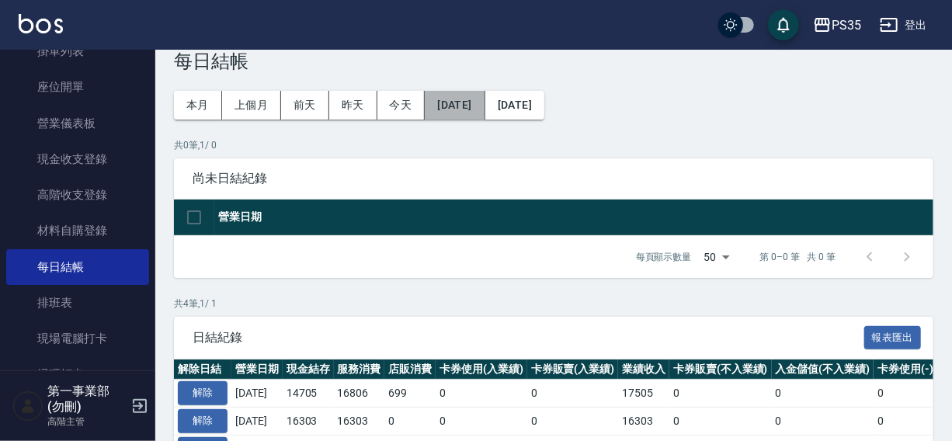
click at [485, 102] on button "[DATE]" at bounding box center [455, 105] width 60 height 29
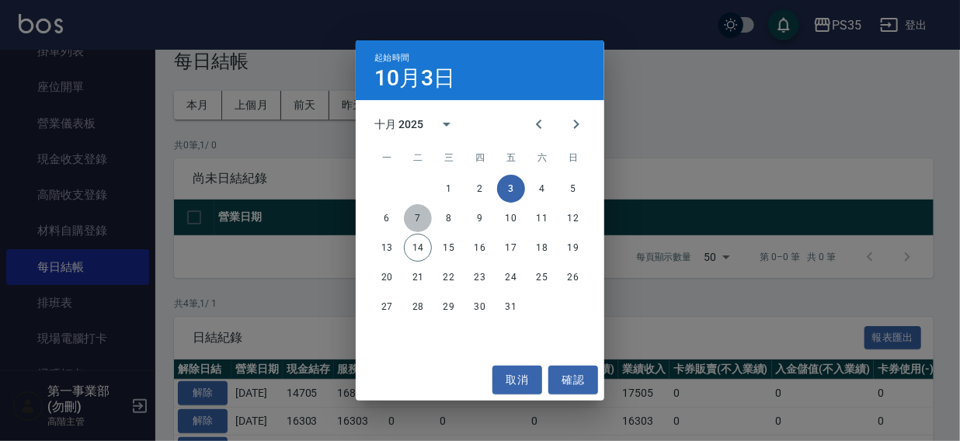
click at [413, 217] on button "7" at bounding box center [418, 218] width 28 height 28
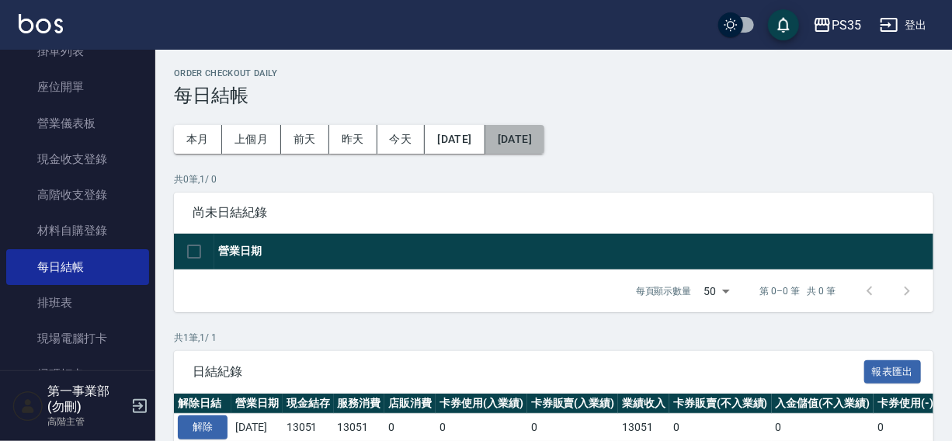
click at [536, 139] on button "[DATE]" at bounding box center [514, 139] width 59 height 29
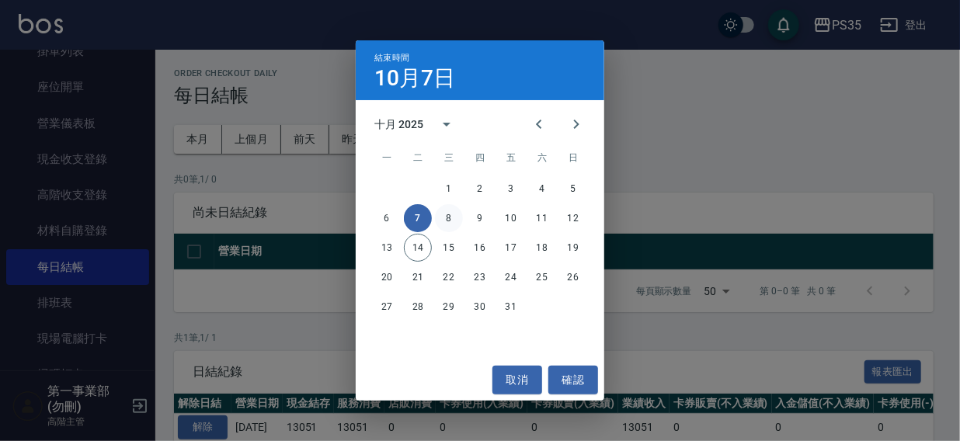
click at [450, 217] on button "8" at bounding box center [449, 218] width 28 height 28
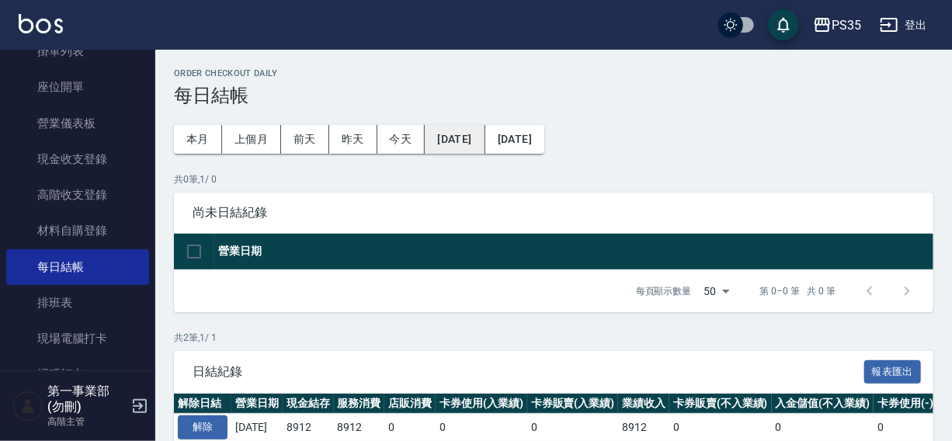
click at [450, 140] on button "[DATE]" at bounding box center [455, 139] width 60 height 29
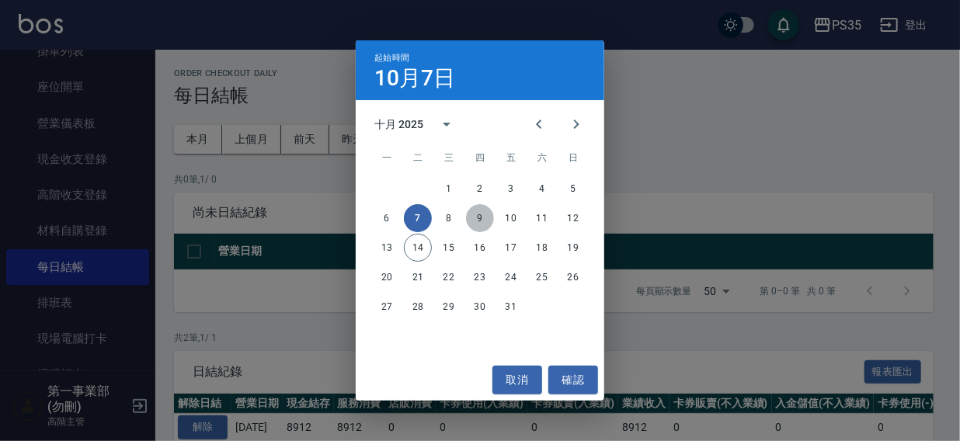
click at [474, 217] on button "9" at bounding box center [480, 218] width 28 height 28
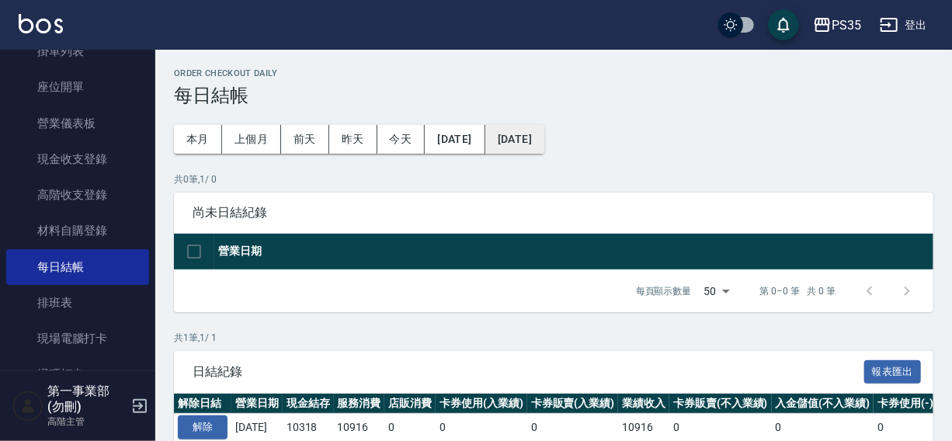
click at [544, 135] on button "[DATE]" at bounding box center [514, 139] width 59 height 29
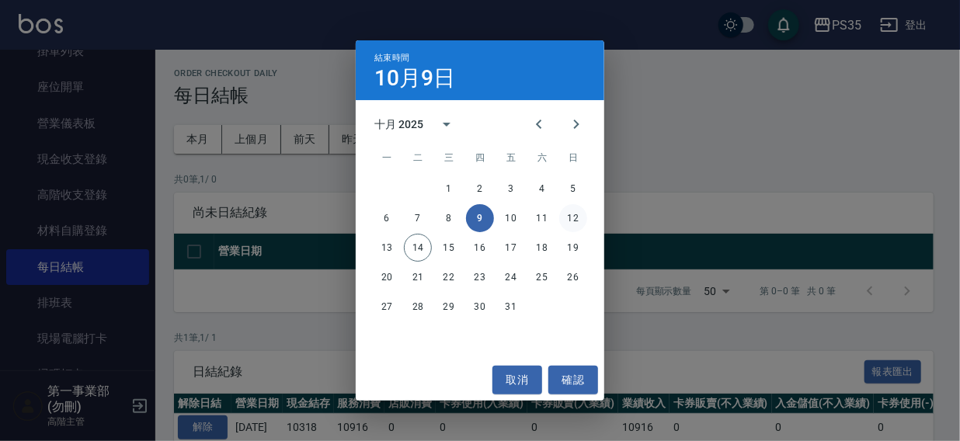
click at [568, 217] on button "12" at bounding box center [573, 218] width 28 height 28
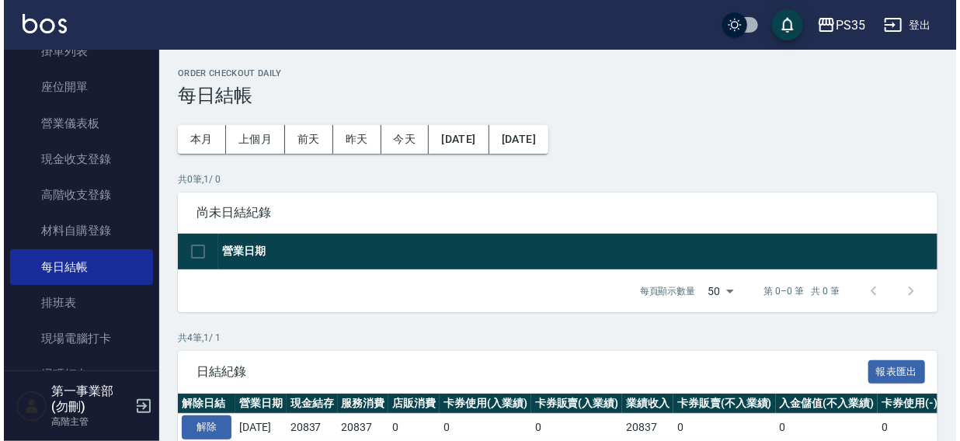
scroll to position [175, 0]
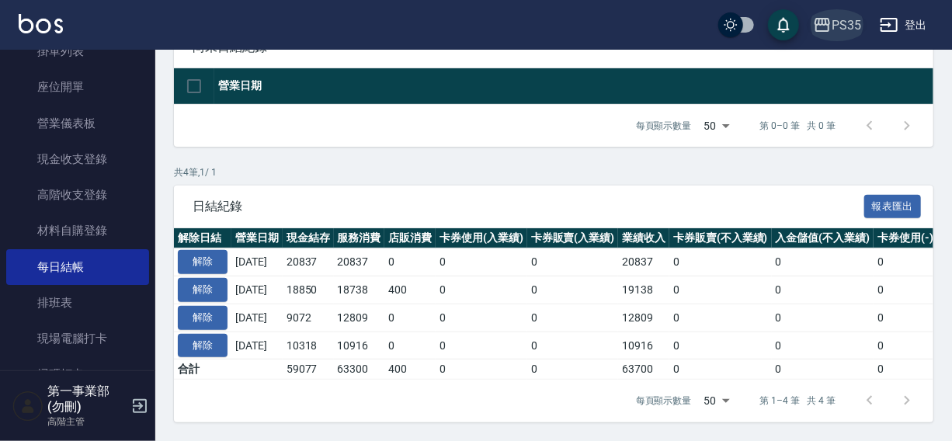
click at [839, 21] on div "PS35" at bounding box center [847, 25] width 30 height 19
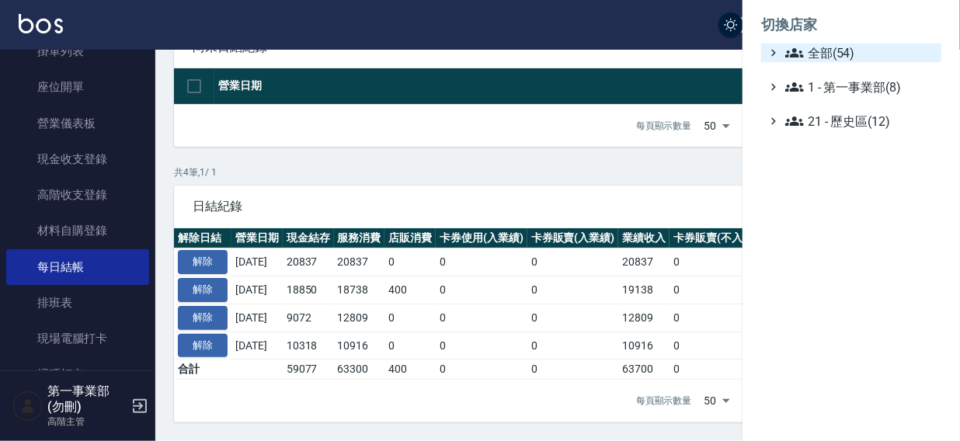
click at [832, 55] on span "全部(54)" at bounding box center [860, 52] width 150 height 19
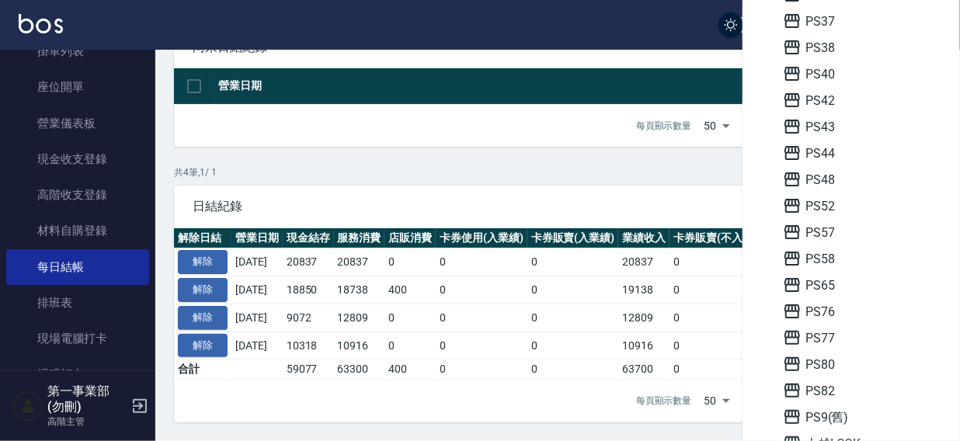
scroll to position [494, 0]
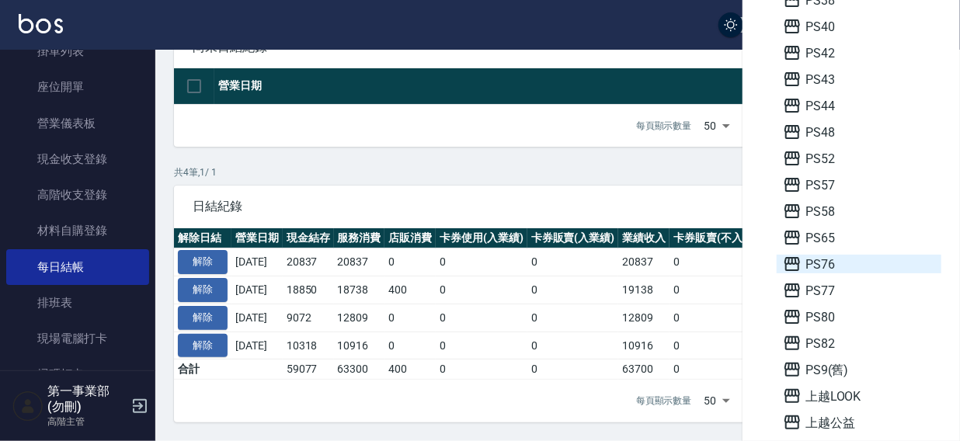
click at [831, 264] on span "PS76" at bounding box center [859, 264] width 152 height 19
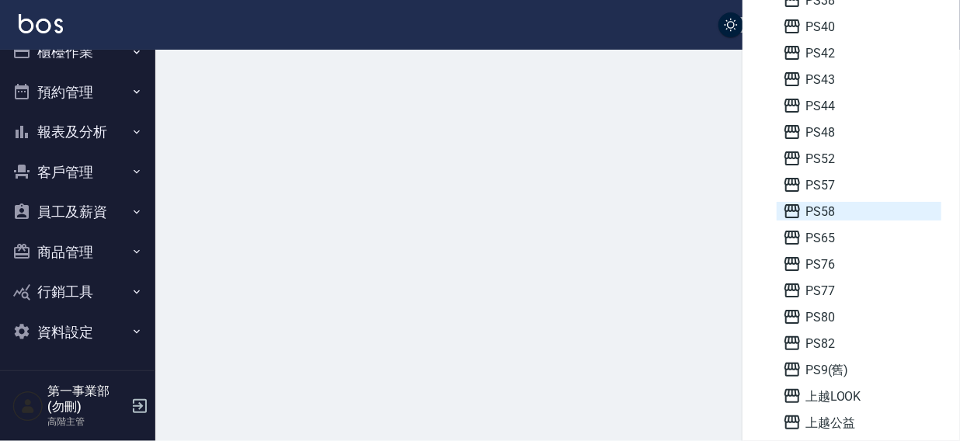
scroll to position [23, 0]
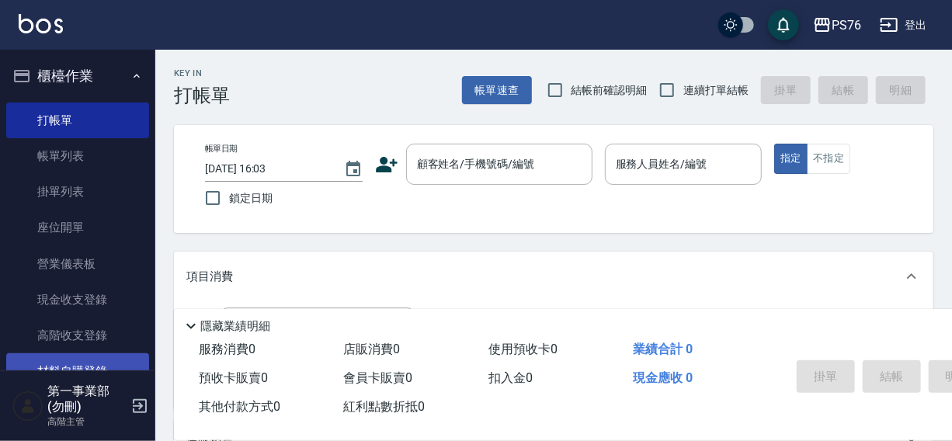
scroll to position [141, 0]
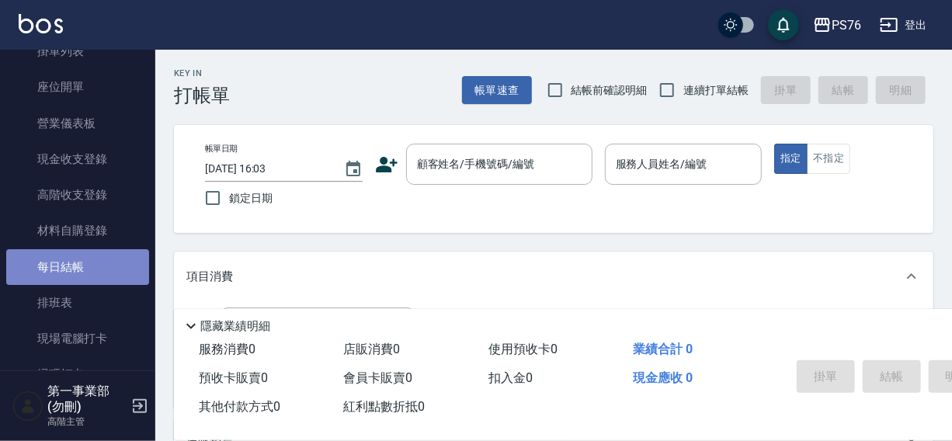
click at [80, 272] on link "每日結帳" at bounding box center [77, 267] width 143 height 36
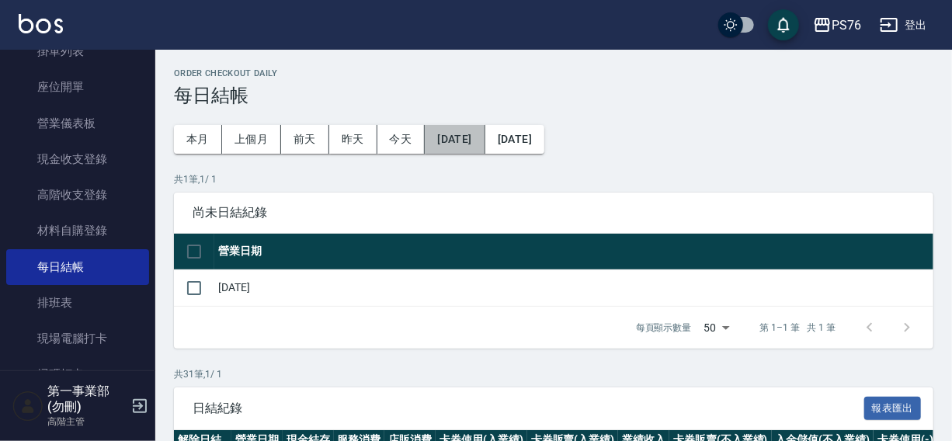
click at [453, 144] on button "[DATE]" at bounding box center [455, 139] width 60 height 29
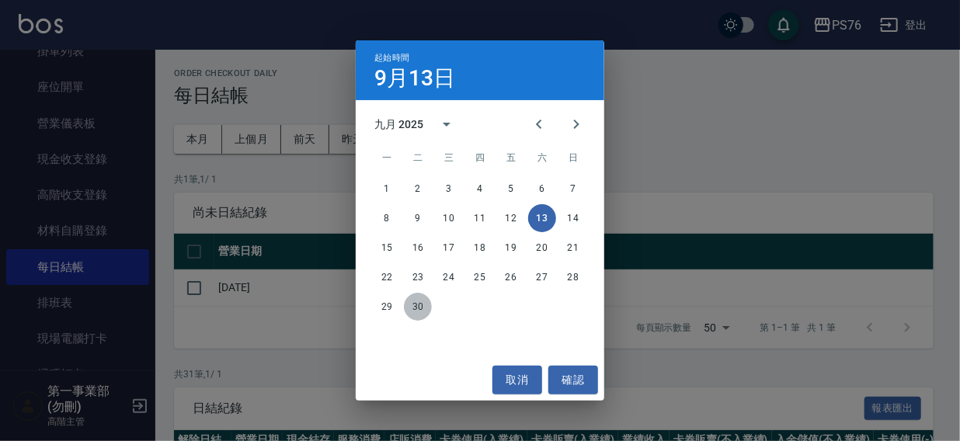
click at [416, 305] on button "30" at bounding box center [418, 307] width 28 height 28
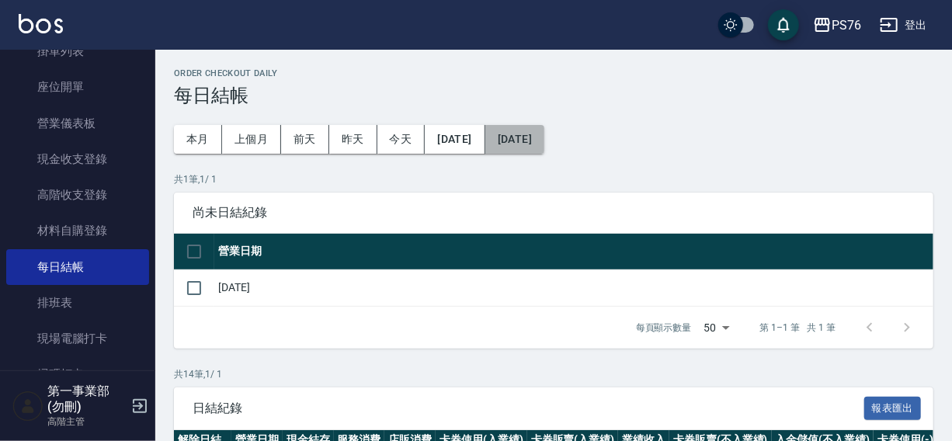
click at [541, 137] on button "[DATE]" at bounding box center [514, 139] width 59 height 29
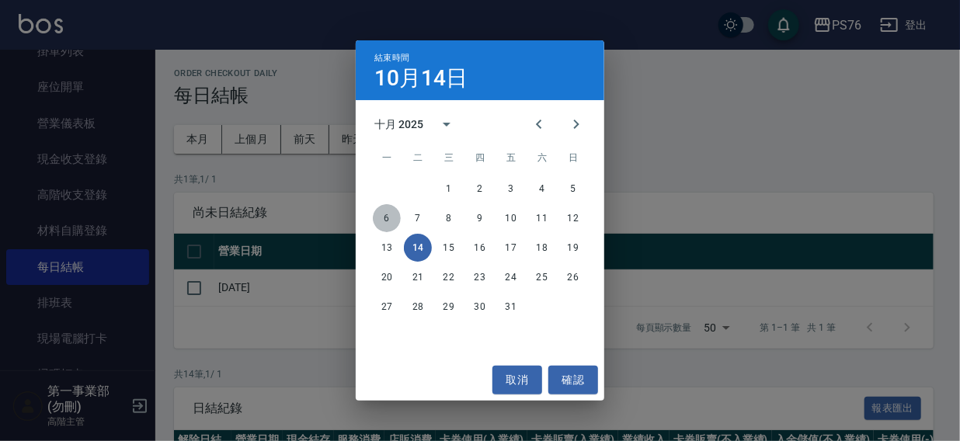
click at [377, 216] on button "6" at bounding box center [387, 218] width 28 height 28
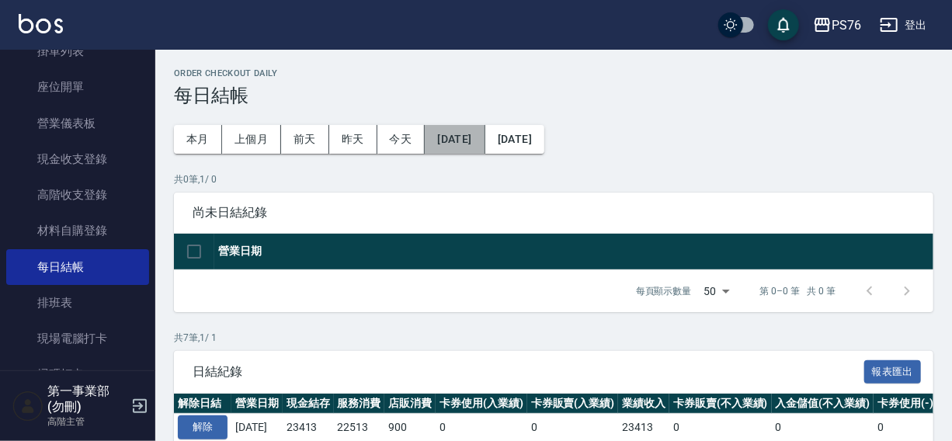
click at [474, 134] on button "[DATE]" at bounding box center [455, 139] width 60 height 29
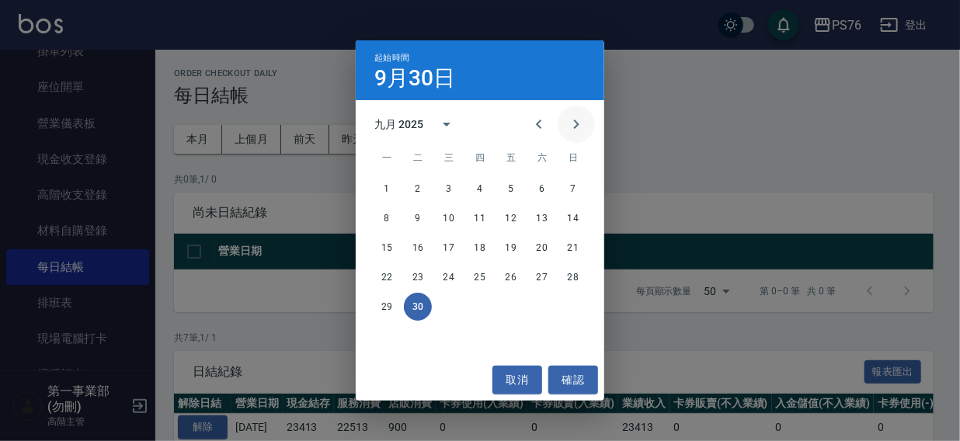
drag, startPoint x: 565, startPoint y: 116, endPoint x: 568, endPoint y: 129, distance: 12.8
click at [565, 116] on button "Next month" at bounding box center [576, 124] width 37 height 37
click at [421, 216] on button "7" at bounding box center [418, 218] width 28 height 28
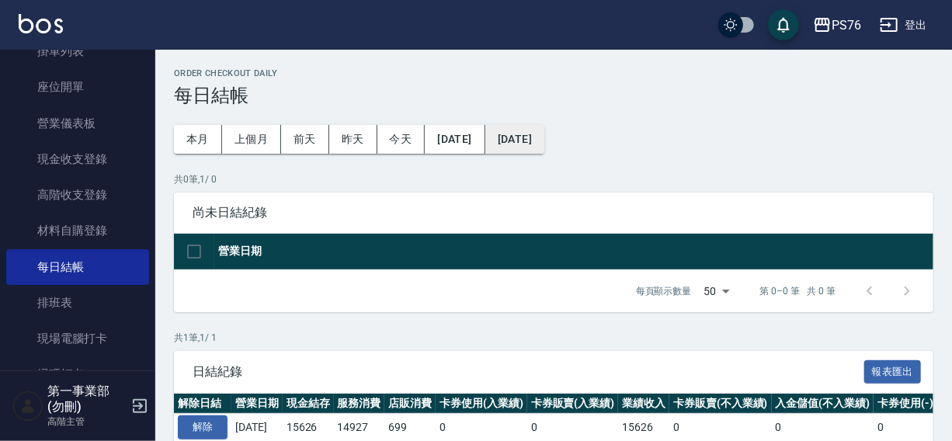
click at [537, 134] on button "[DATE]" at bounding box center [514, 139] width 59 height 29
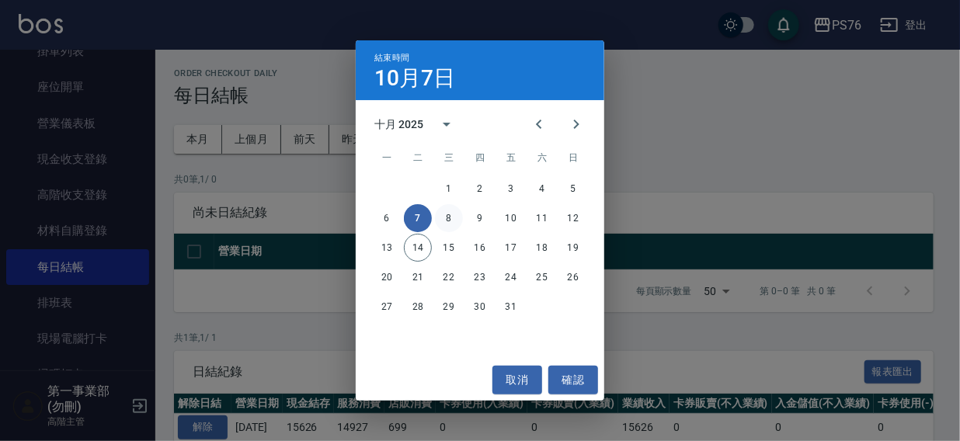
click at [448, 210] on button "8" at bounding box center [449, 218] width 28 height 28
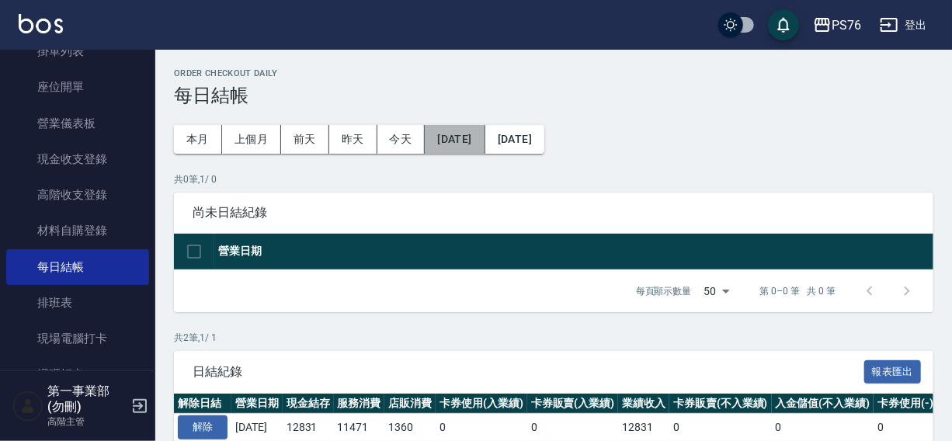
click at [478, 142] on button "[DATE]" at bounding box center [455, 139] width 60 height 29
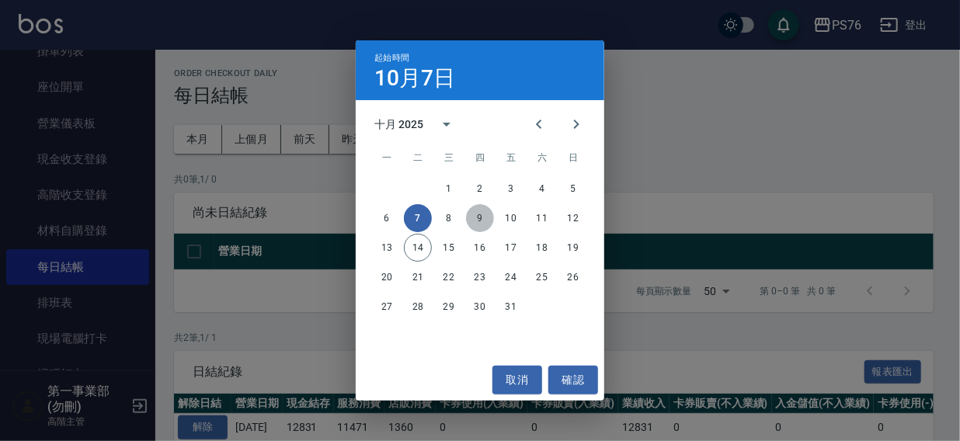
click at [485, 214] on button "9" at bounding box center [480, 218] width 28 height 28
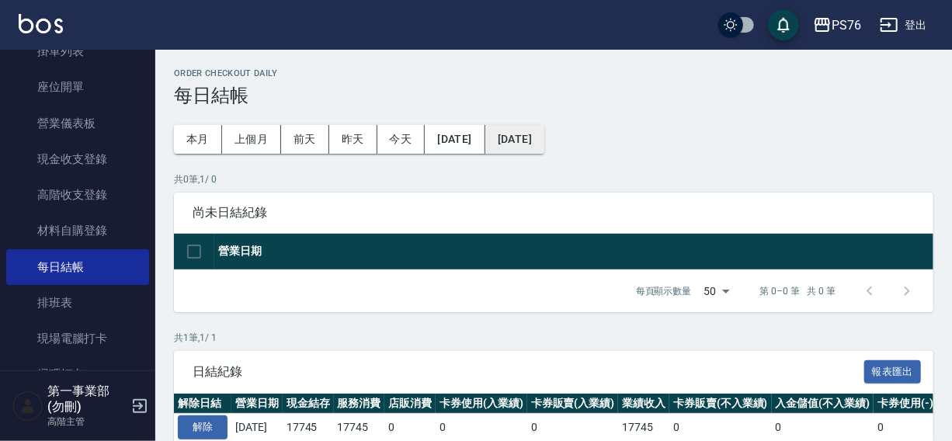
click at [544, 148] on button "[DATE]" at bounding box center [514, 139] width 59 height 29
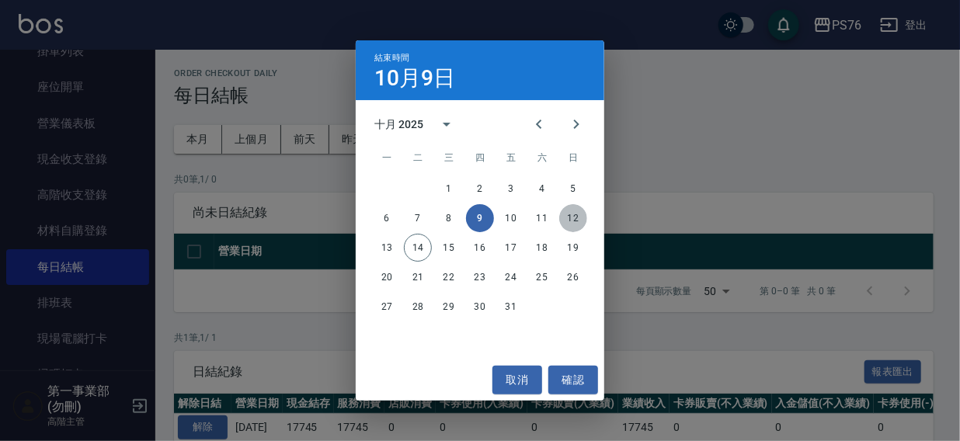
click at [572, 217] on button "12" at bounding box center [573, 218] width 28 height 28
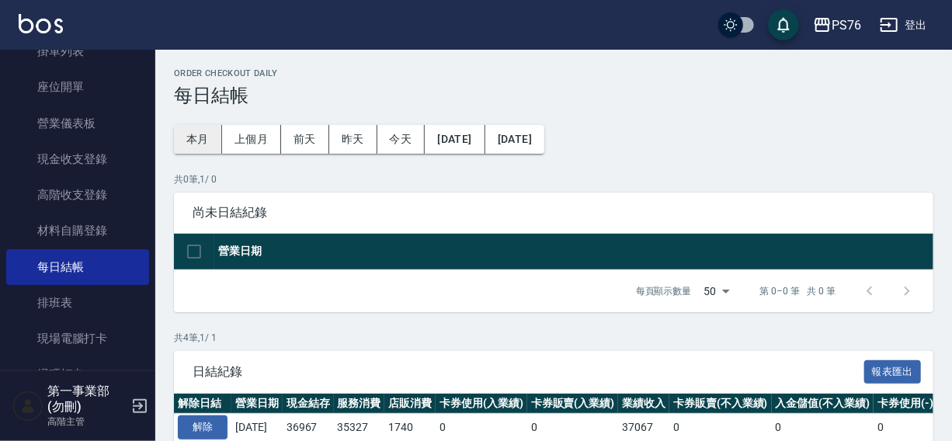
click at [199, 139] on button "本月" at bounding box center [198, 139] width 48 height 29
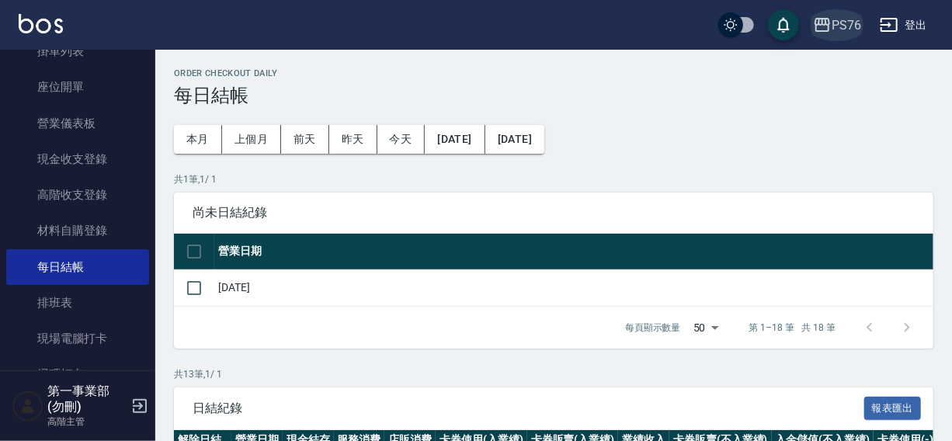
click at [831, 20] on icon "button" at bounding box center [822, 25] width 19 height 19
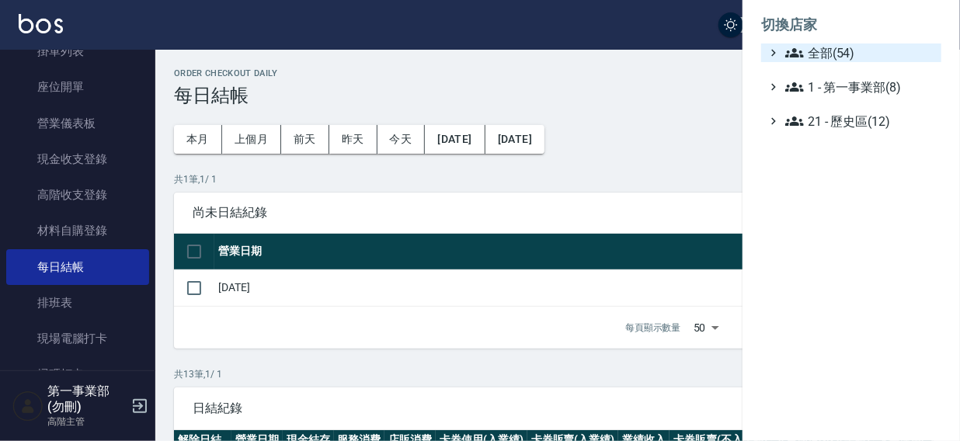
click at [824, 56] on span "全部(54)" at bounding box center [860, 52] width 150 height 19
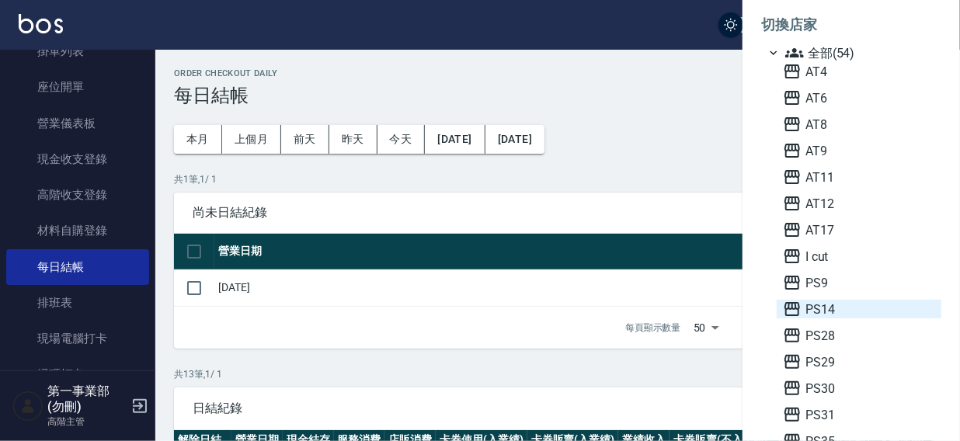
click at [840, 302] on span "PS14" at bounding box center [859, 309] width 152 height 19
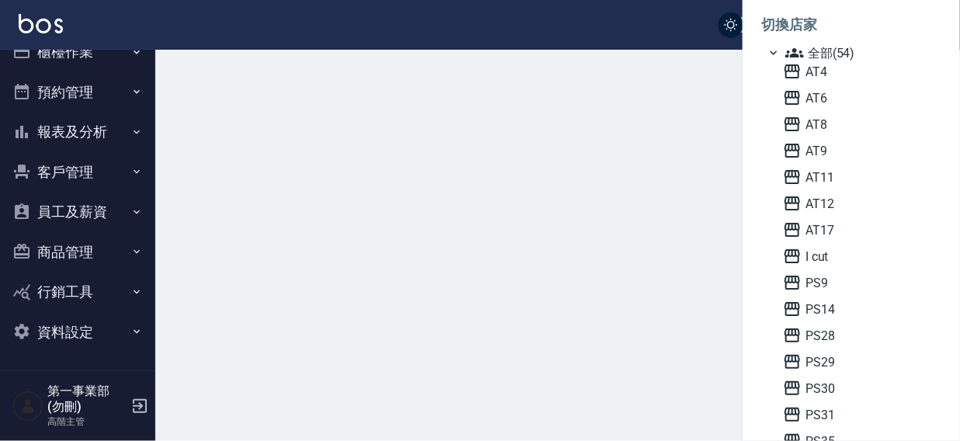
scroll to position [23, 0]
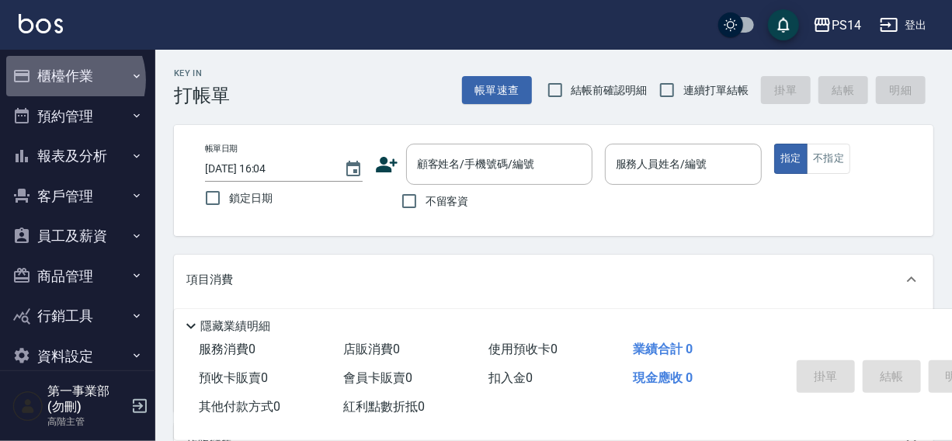
click at [68, 80] on button "櫃檯作業" at bounding box center [77, 76] width 143 height 40
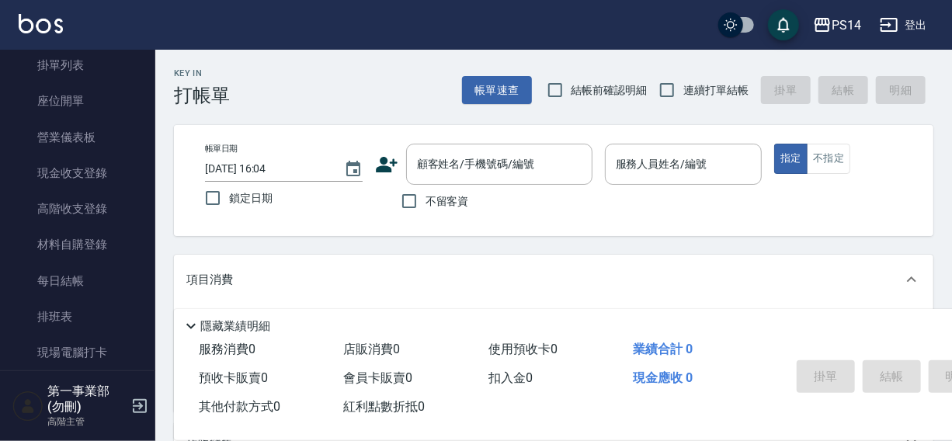
scroll to position [127, 0]
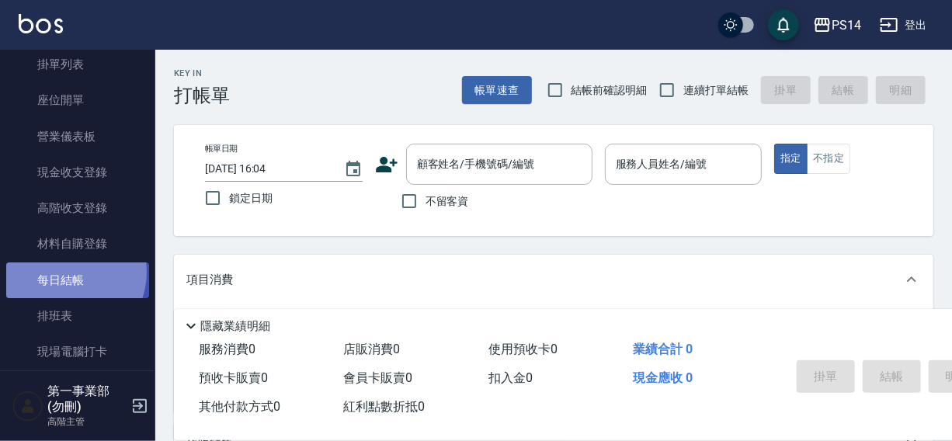
click at [65, 272] on link "每日結帳" at bounding box center [77, 280] width 143 height 36
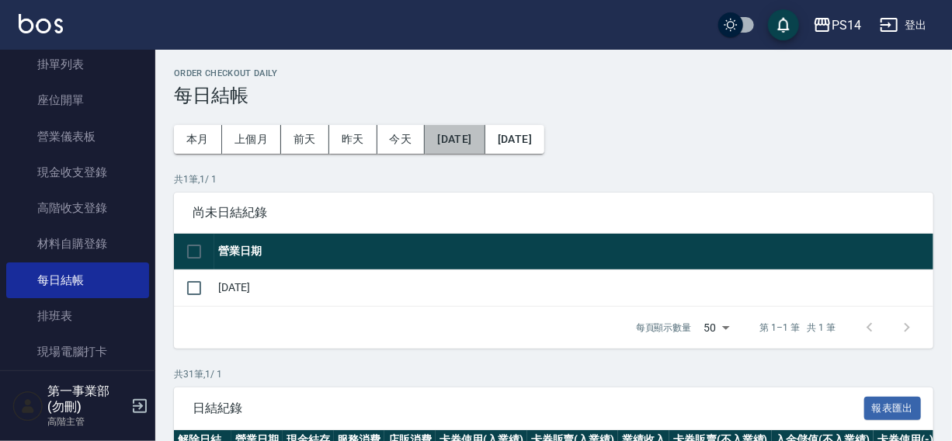
click at [453, 148] on button "[DATE]" at bounding box center [455, 139] width 60 height 29
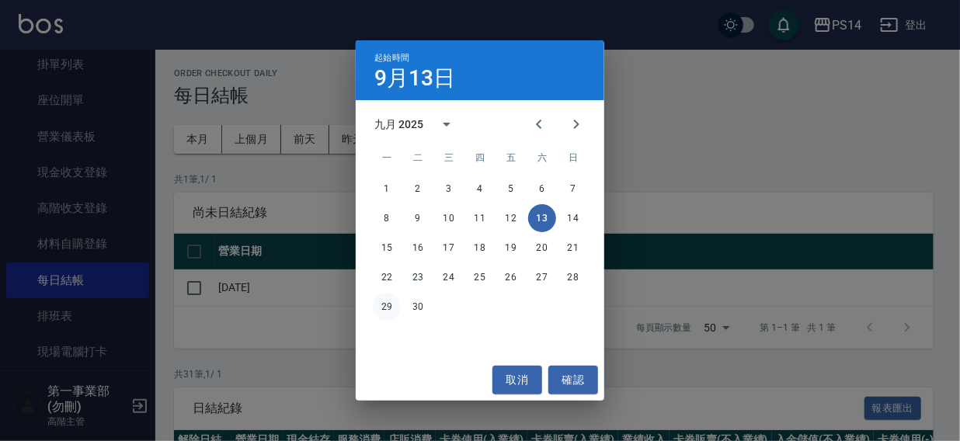
click at [383, 303] on button "29" at bounding box center [387, 307] width 28 height 28
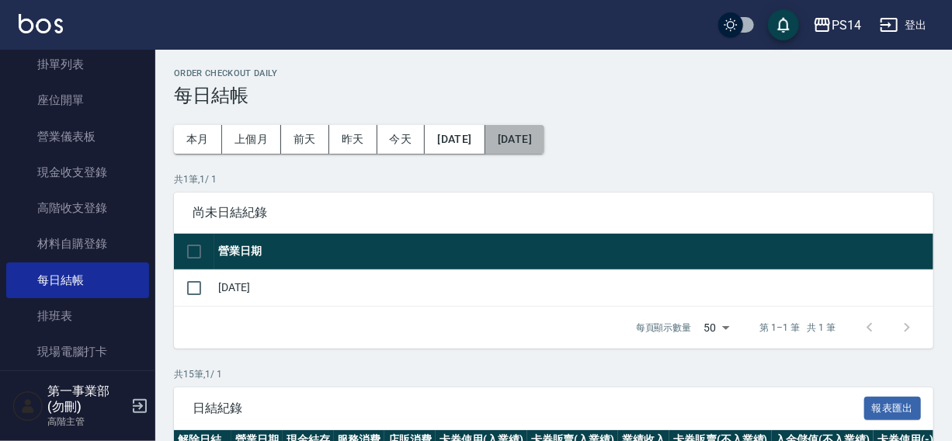
click at [544, 140] on button "[DATE]" at bounding box center [514, 139] width 59 height 29
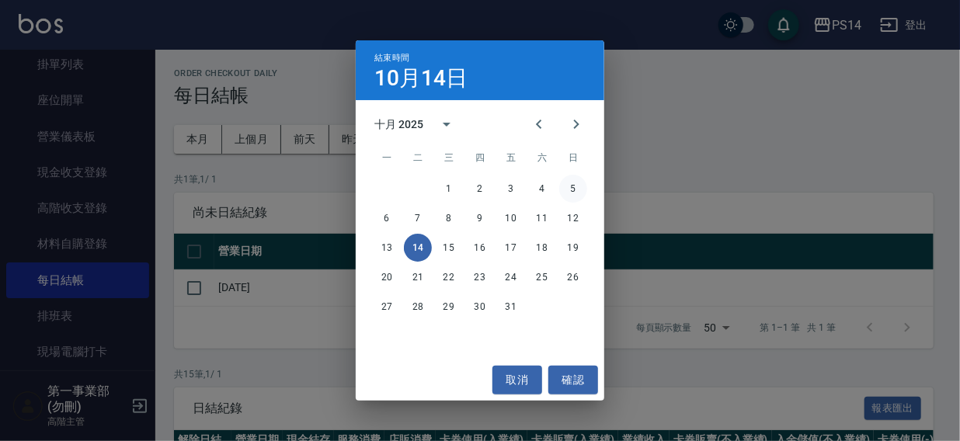
click at [575, 187] on button "5" at bounding box center [573, 189] width 28 height 28
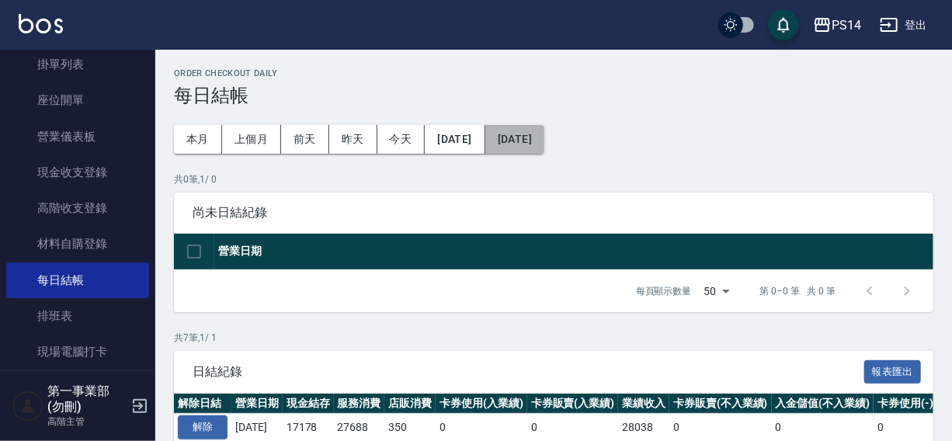
click at [544, 147] on button "[DATE]" at bounding box center [514, 139] width 59 height 29
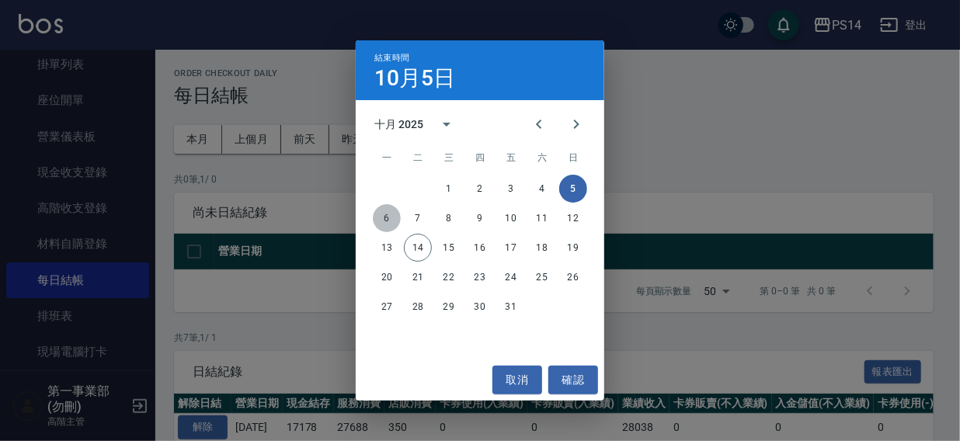
click at [385, 217] on button "6" at bounding box center [387, 218] width 28 height 28
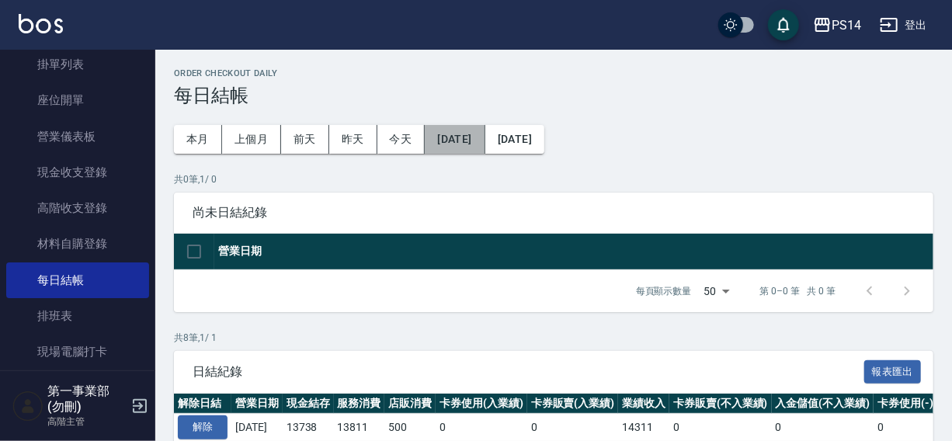
click at [474, 140] on button "[DATE]" at bounding box center [455, 139] width 60 height 29
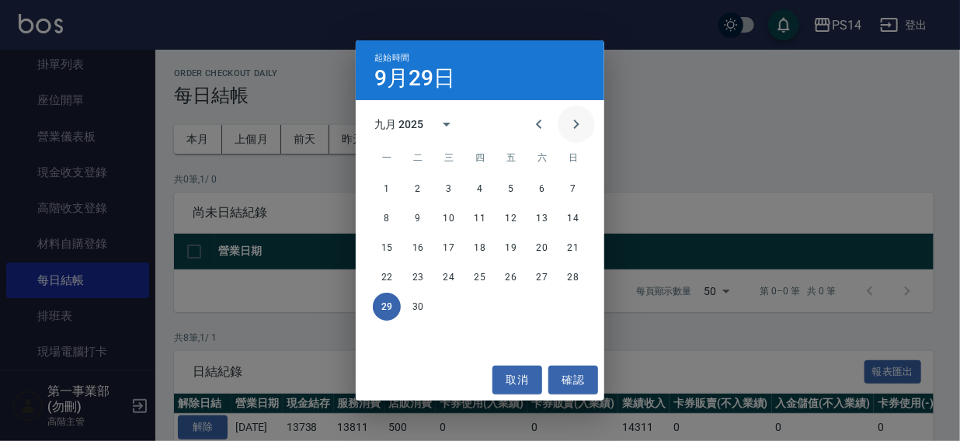
click at [568, 127] on icon "Next month" at bounding box center [576, 124] width 19 height 19
click at [413, 218] on button "7" at bounding box center [418, 218] width 28 height 28
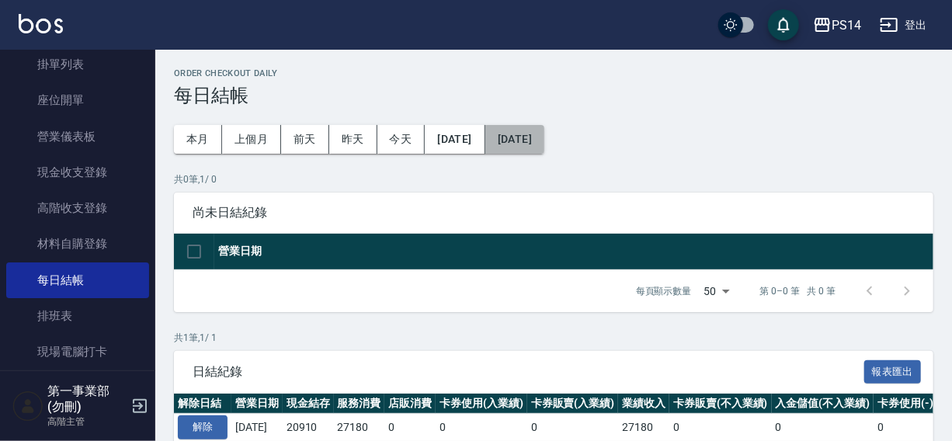
click at [542, 142] on button "[DATE]" at bounding box center [514, 139] width 59 height 29
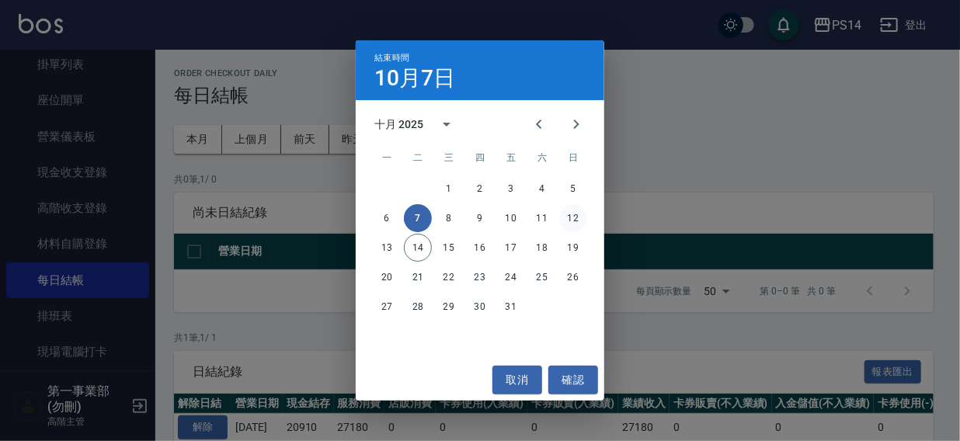
click at [575, 214] on button "12" at bounding box center [573, 218] width 28 height 28
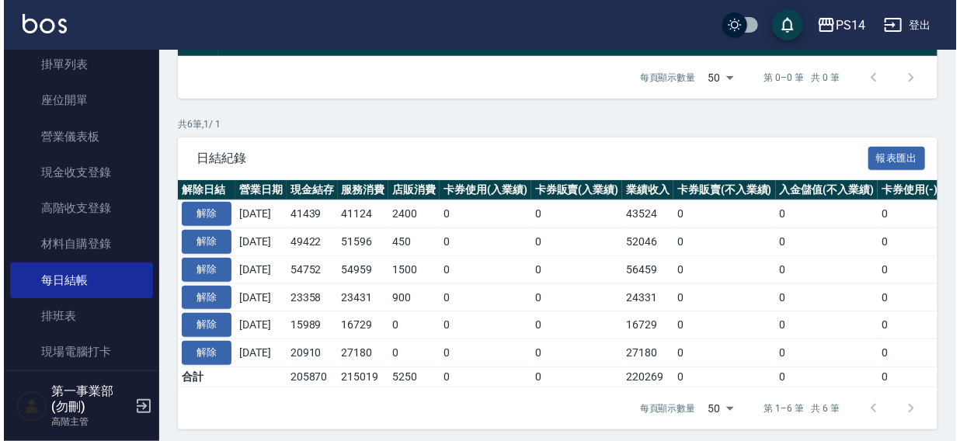
scroll to position [231, 0]
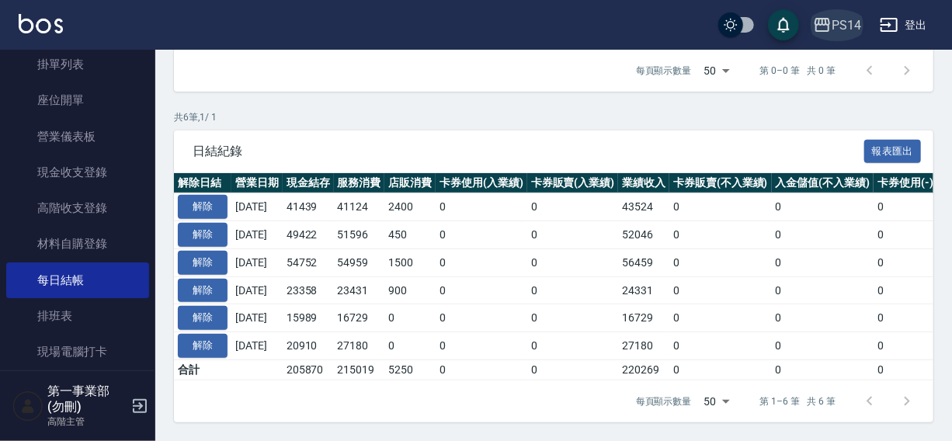
click at [839, 34] on button "PS14" at bounding box center [837, 25] width 61 height 32
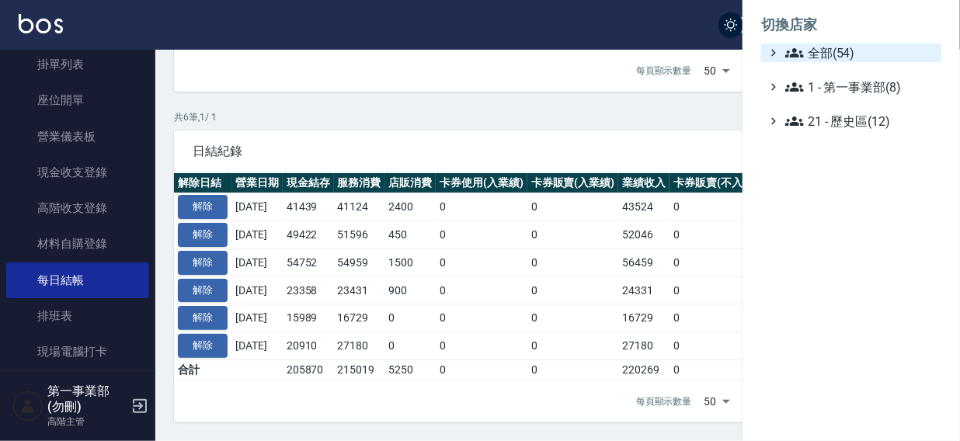
click at [837, 60] on span "全部(54)" at bounding box center [860, 52] width 150 height 19
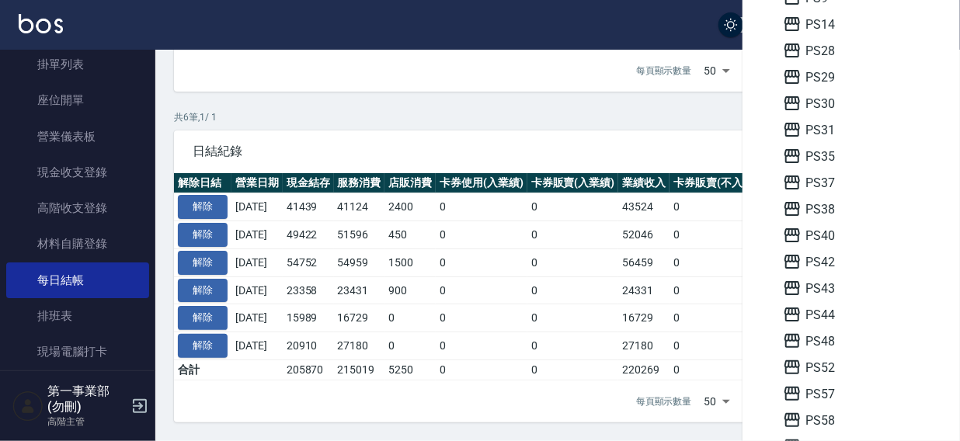
scroll to position [367, 0]
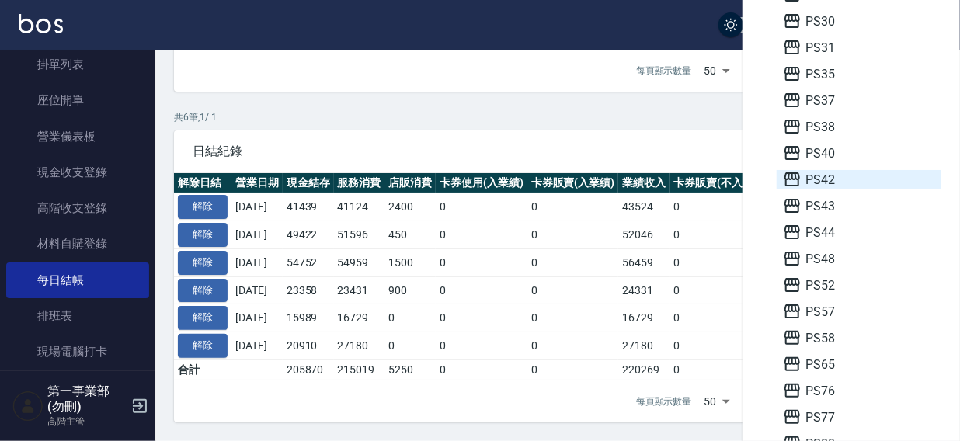
click at [847, 175] on span "PS42" at bounding box center [859, 179] width 152 height 19
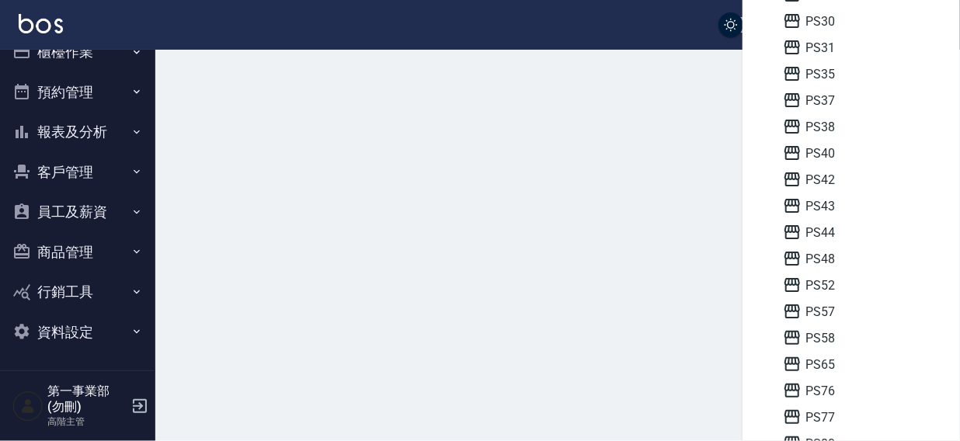
scroll to position [23, 0]
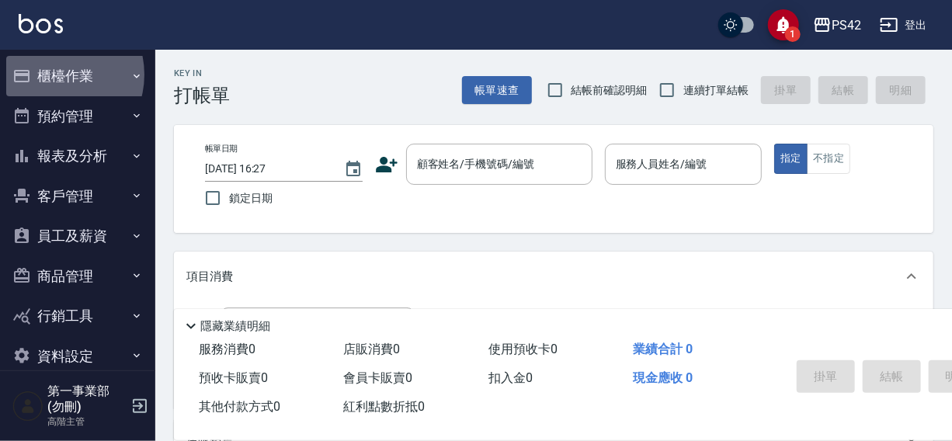
click at [52, 75] on button "櫃檯作業" at bounding box center [77, 76] width 143 height 40
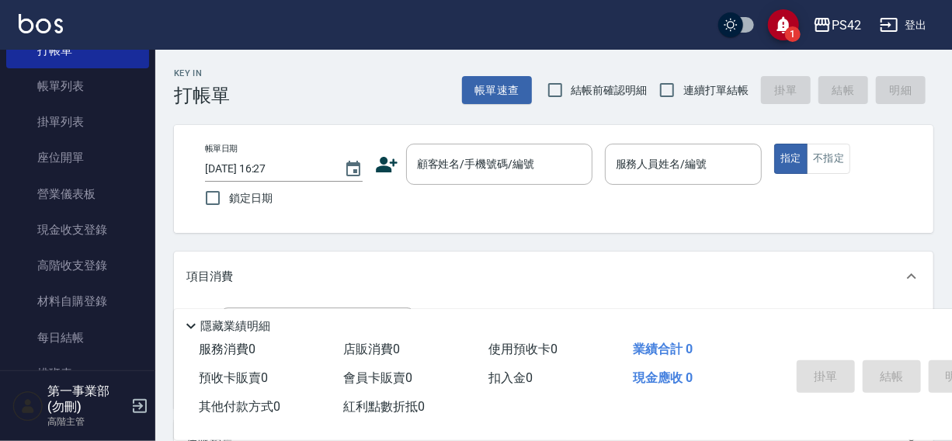
scroll to position [152, 0]
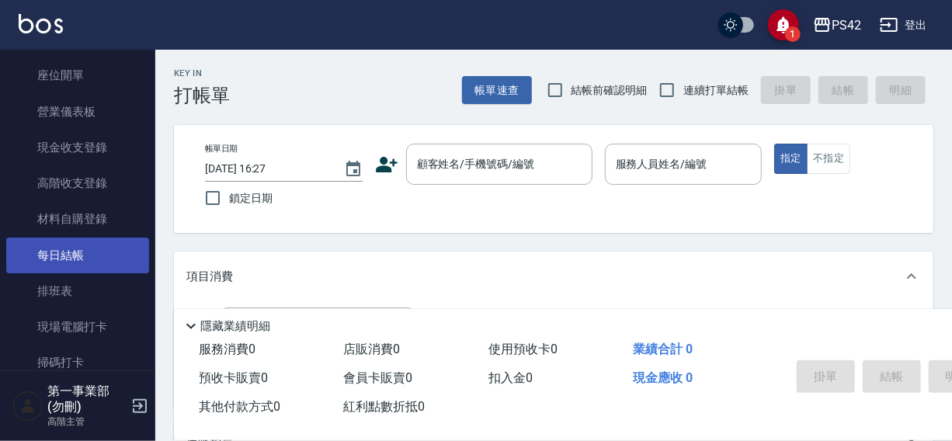
click at [62, 248] on link "每日結帳" at bounding box center [77, 256] width 143 height 36
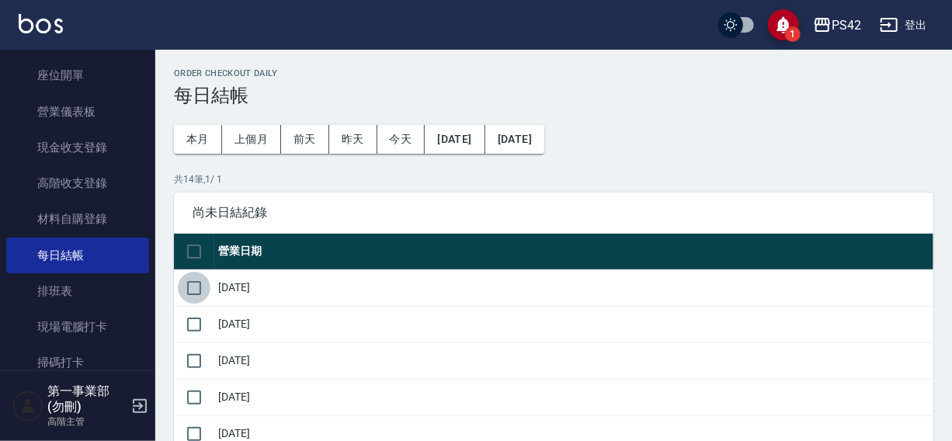
click at [194, 290] on input "checkbox" at bounding box center [194, 288] width 33 height 33
checkbox input "true"
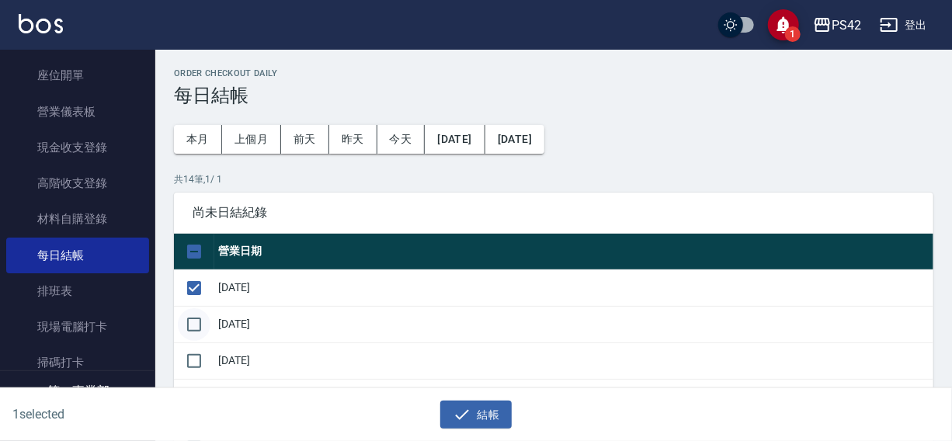
drag, startPoint x: 186, startPoint y: 336, endPoint x: 195, endPoint y: 334, distance: 9.6
click at [191, 336] on input "checkbox" at bounding box center [194, 324] width 33 height 33
checkbox input "true"
click at [193, 360] on input "checkbox" at bounding box center [194, 361] width 33 height 33
checkbox input "true"
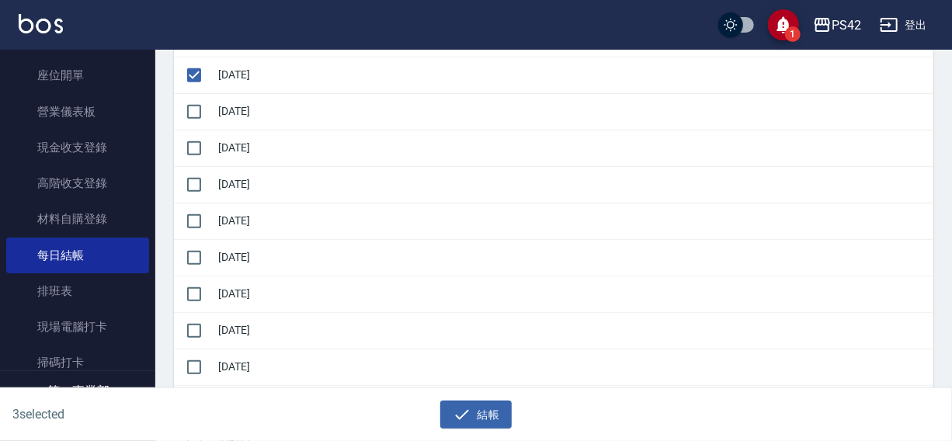
scroll to position [294, 0]
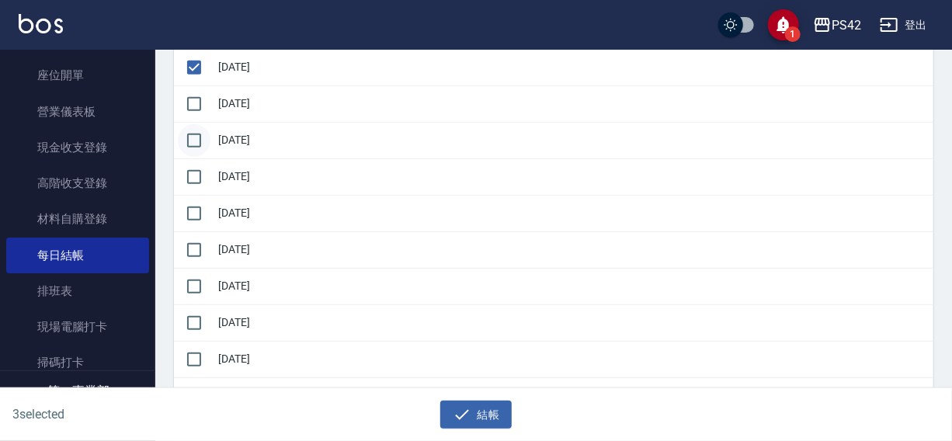
drag, startPoint x: 196, startPoint y: 103, endPoint x: 200, endPoint y: 136, distance: 32.8
click at [196, 106] on input "checkbox" at bounding box center [194, 104] width 33 height 33
checkbox input "true"
click at [200, 147] on input "checkbox" at bounding box center [194, 140] width 33 height 33
checkbox input "true"
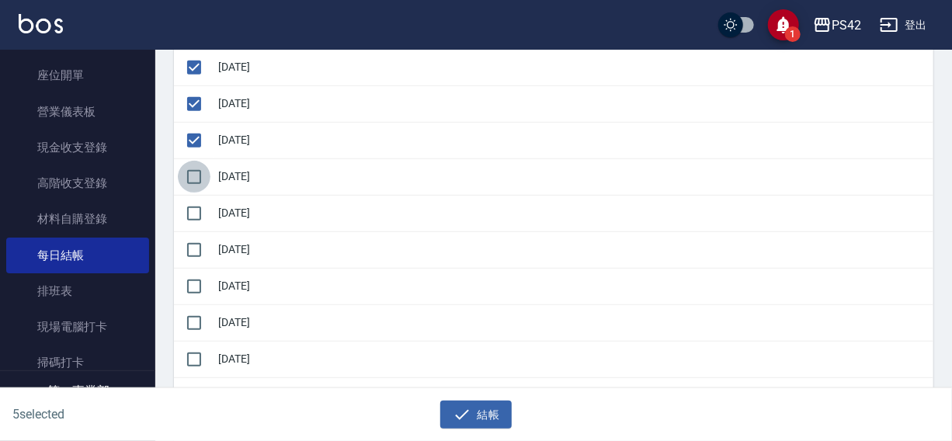
click at [189, 185] on input "checkbox" at bounding box center [194, 177] width 33 height 33
checkbox input "true"
click at [196, 213] on input "checkbox" at bounding box center [194, 213] width 33 height 33
checkbox input "true"
click at [197, 256] on input "checkbox" at bounding box center [194, 250] width 33 height 33
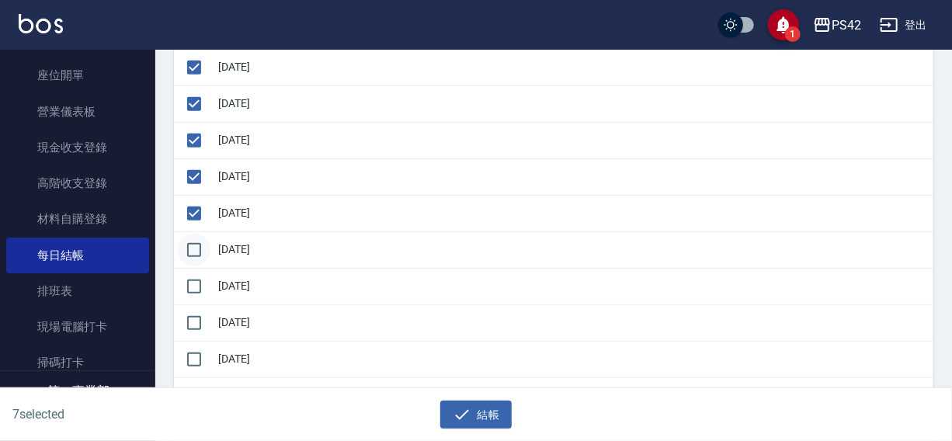
checkbox input "true"
click at [199, 298] on input "checkbox" at bounding box center [194, 286] width 33 height 33
checkbox input "true"
click at [196, 321] on input "checkbox" at bounding box center [194, 323] width 33 height 33
checkbox input "true"
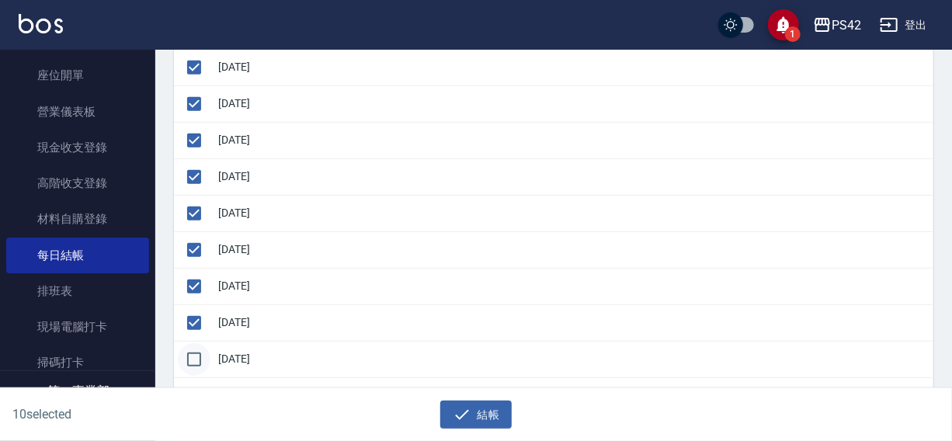
click at [189, 356] on input "checkbox" at bounding box center [194, 359] width 33 height 33
checkbox input "true"
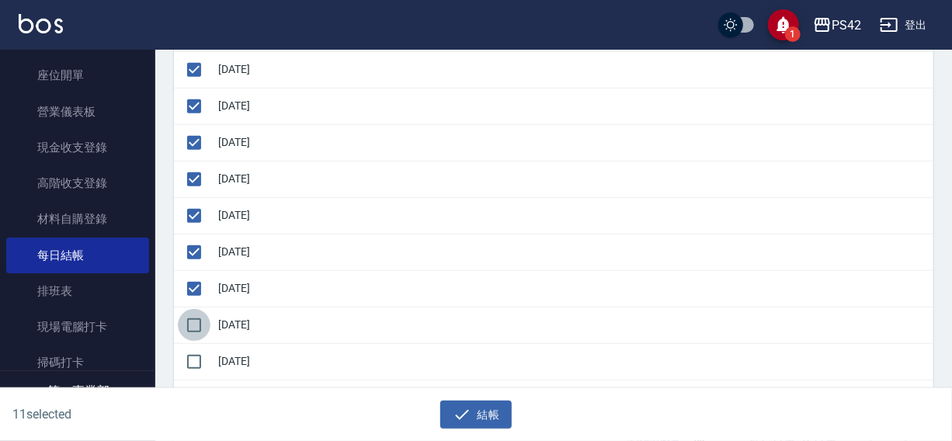
click at [193, 321] on input "checkbox" at bounding box center [194, 325] width 33 height 33
checkbox input "true"
click at [502, 417] on button "結帳" at bounding box center [476, 415] width 72 height 29
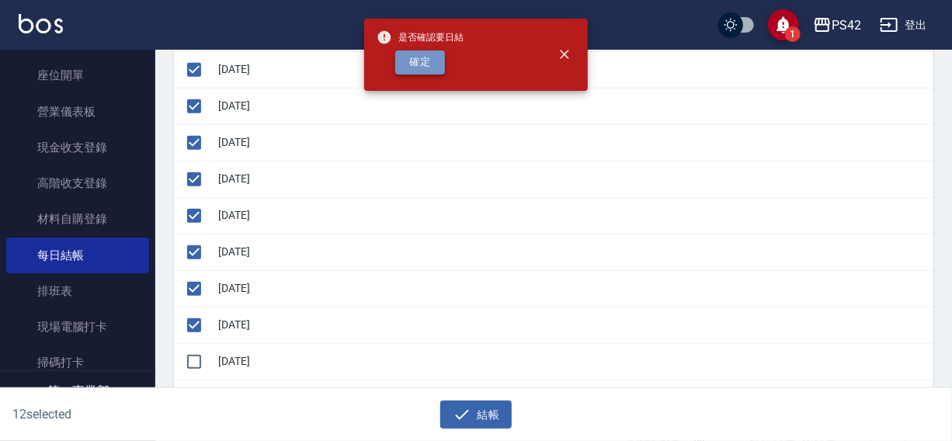
click at [435, 57] on button "確定" at bounding box center [420, 62] width 50 height 24
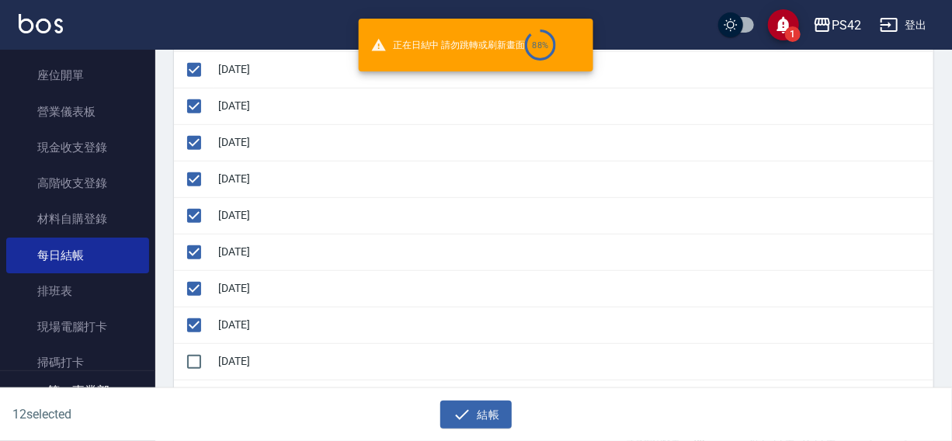
checkbox input "false"
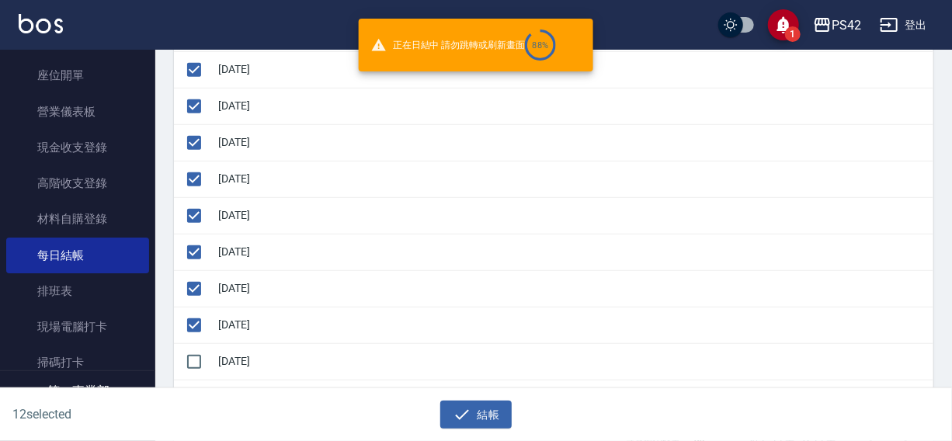
checkbox input "false"
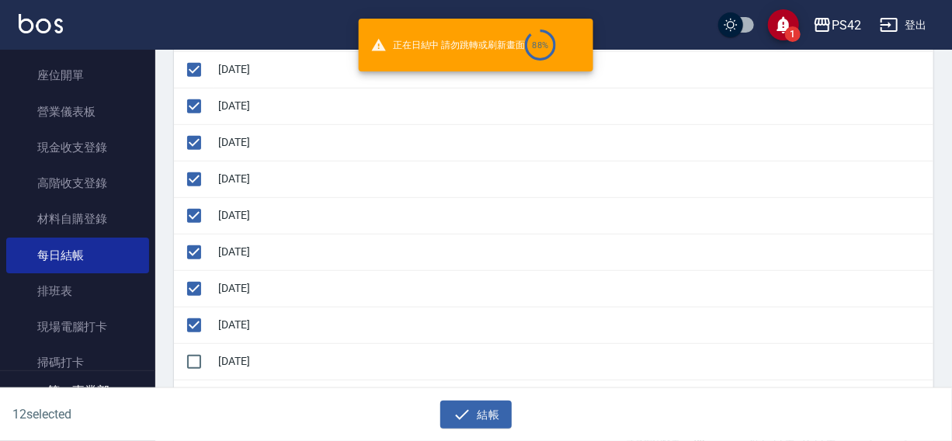
checkbox input "false"
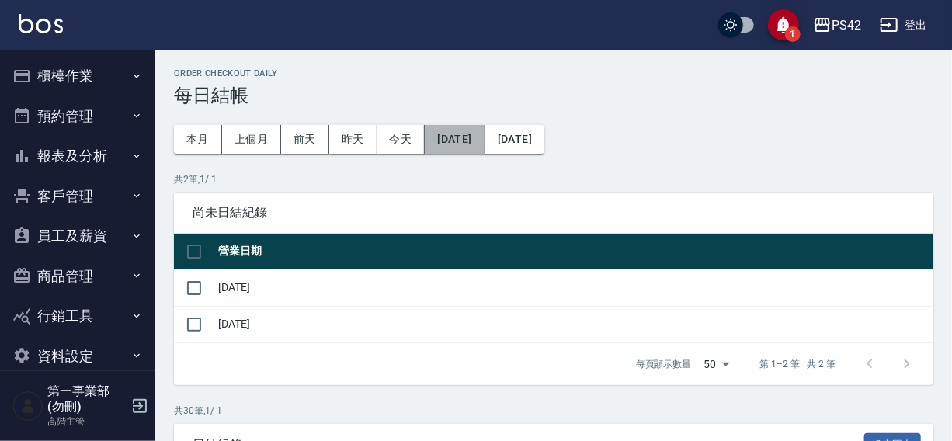
click at [485, 137] on button "[DATE]" at bounding box center [455, 139] width 60 height 29
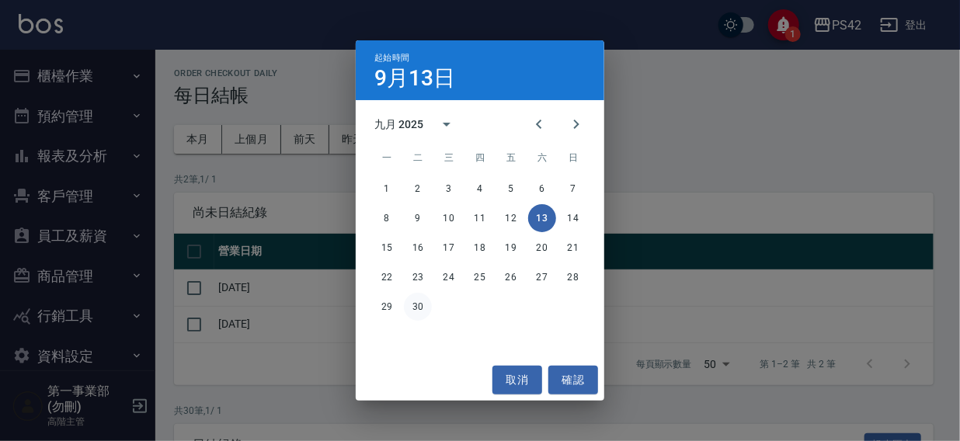
click at [422, 305] on button "30" at bounding box center [418, 307] width 28 height 28
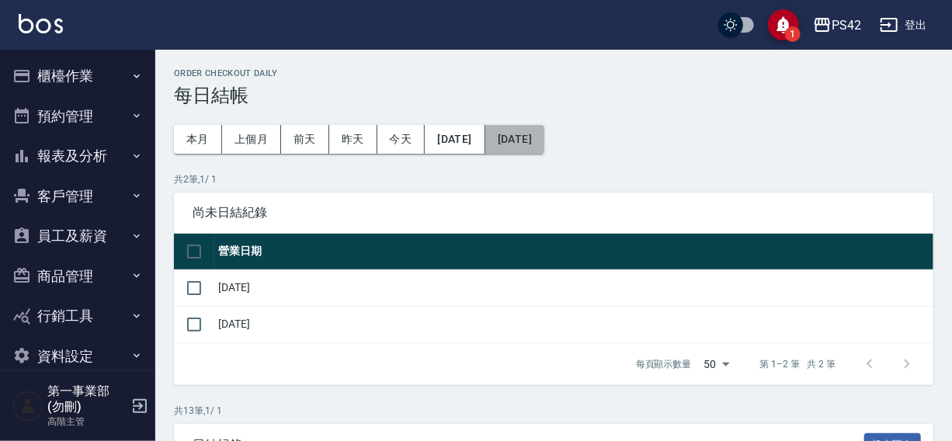
click at [544, 137] on button "[DATE]" at bounding box center [514, 139] width 59 height 29
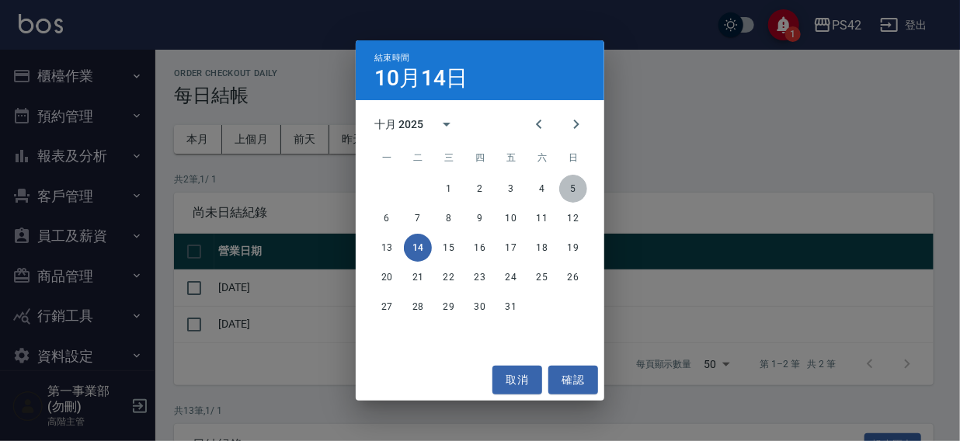
click at [573, 186] on button "5" at bounding box center [573, 189] width 28 height 28
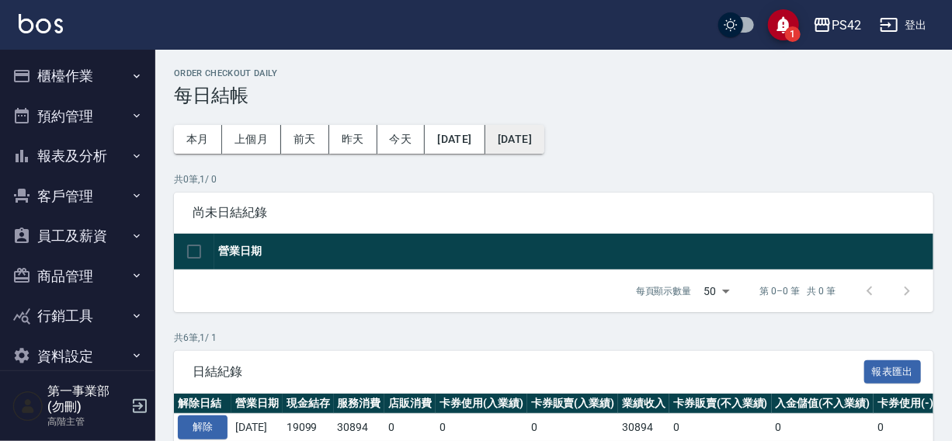
click at [544, 132] on button "[DATE]" at bounding box center [514, 139] width 59 height 29
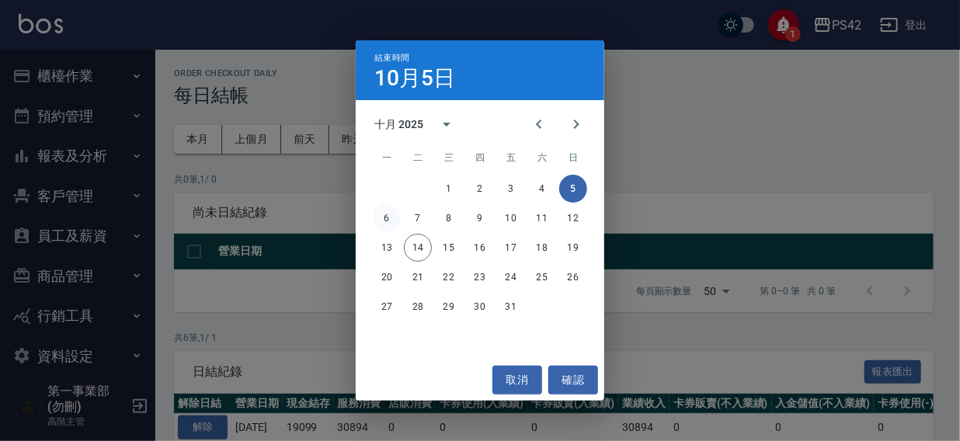
click at [390, 217] on button "6" at bounding box center [387, 218] width 28 height 28
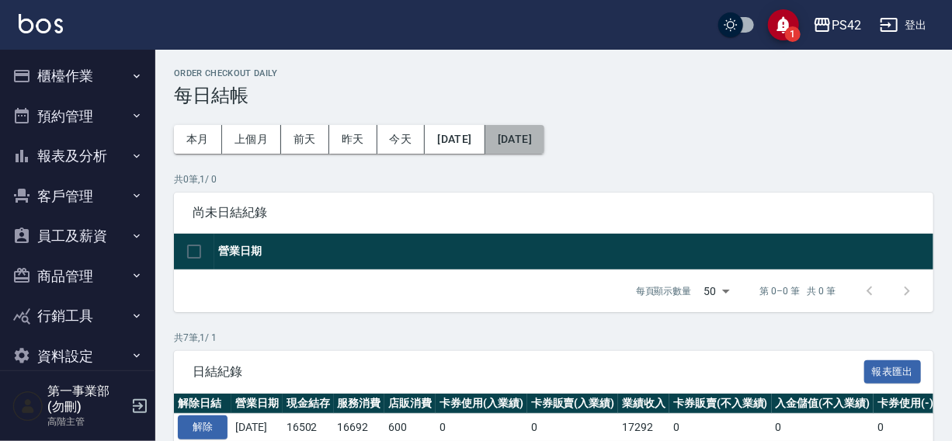
click at [544, 140] on button "[DATE]" at bounding box center [514, 139] width 59 height 29
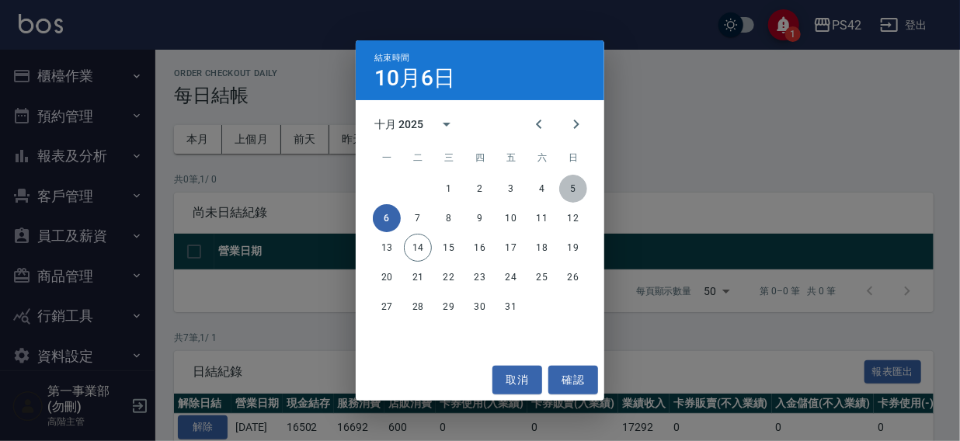
click at [578, 186] on button "5" at bounding box center [573, 189] width 28 height 28
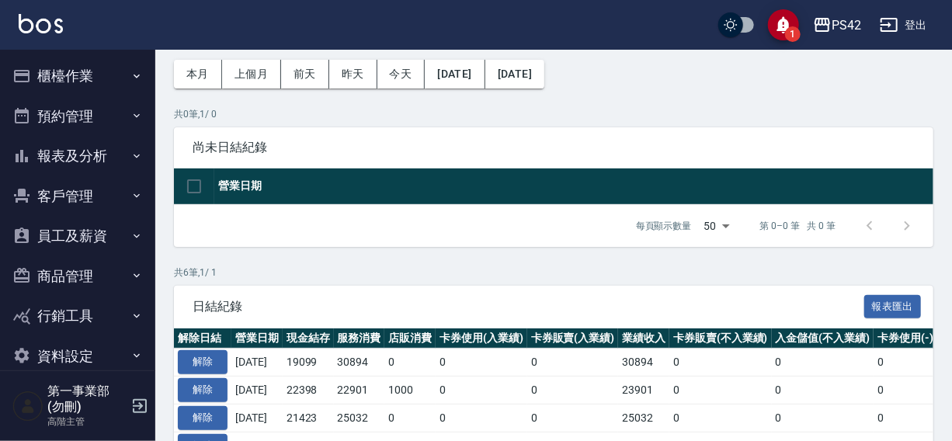
scroll to position [19, 0]
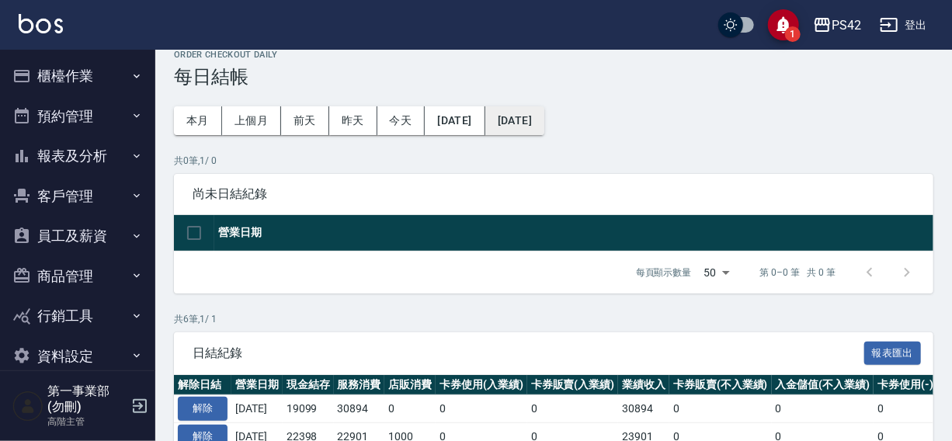
click at [521, 121] on button "2025/10/05" at bounding box center [514, 120] width 59 height 29
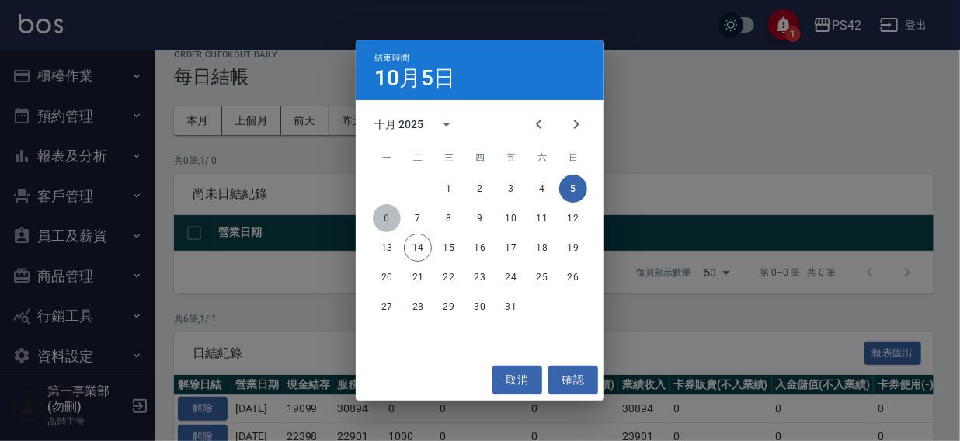
click at [378, 217] on button "6" at bounding box center [387, 218] width 28 height 28
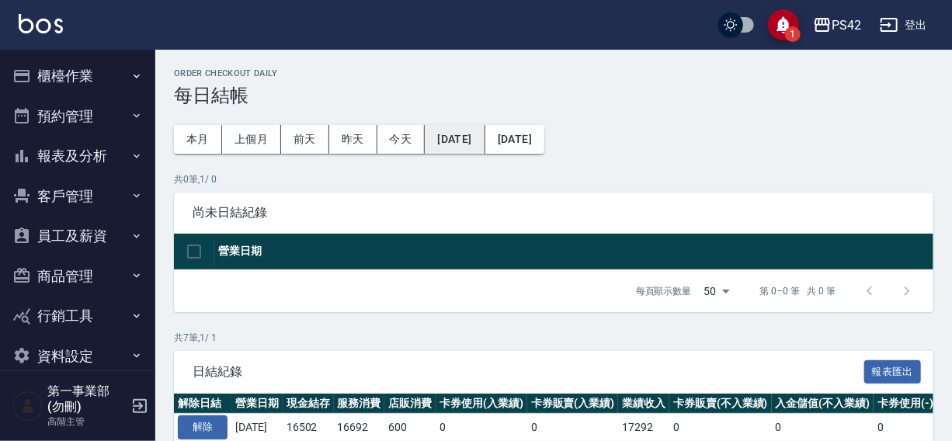
click at [467, 141] on button "2025/09/30" at bounding box center [455, 139] width 60 height 29
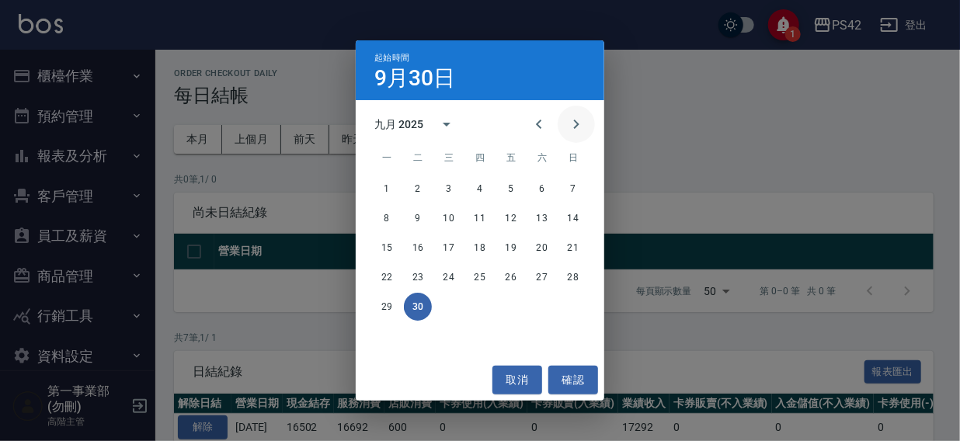
click at [574, 128] on icon "Next month" at bounding box center [576, 124] width 19 height 19
click at [419, 220] on button "7" at bounding box center [418, 218] width 28 height 28
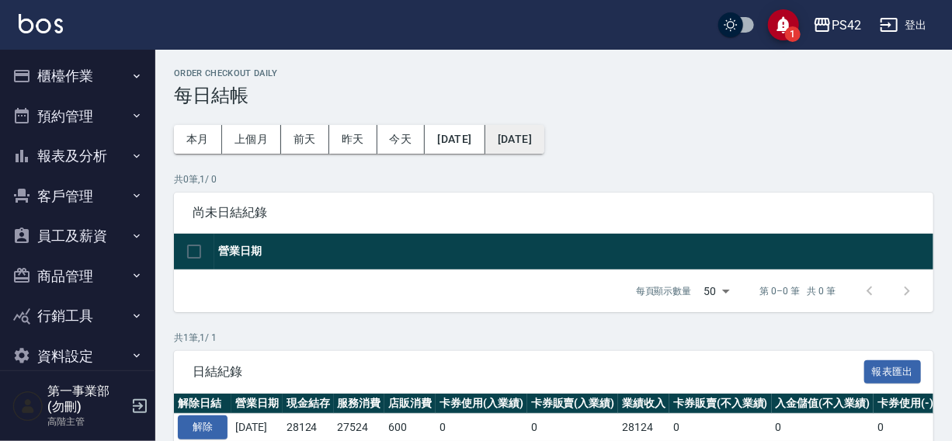
click at [536, 140] on button "2025/10/07" at bounding box center [514, 139] width 59 height 29
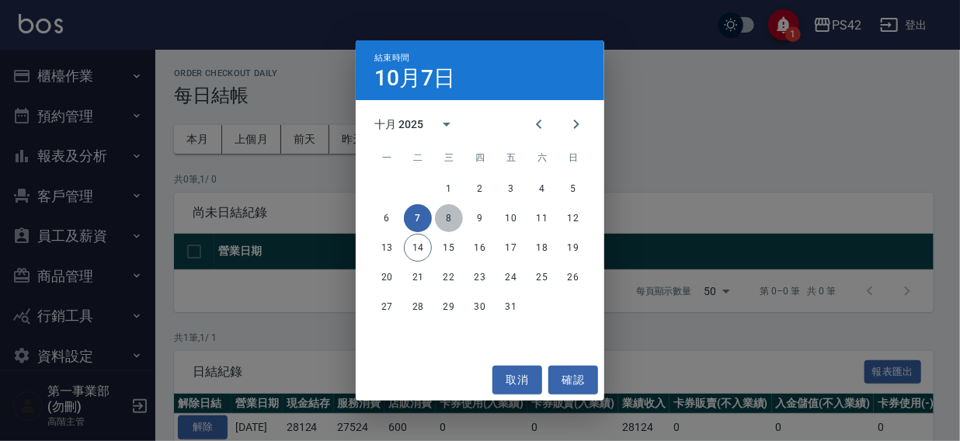
click at [447, 214] on button "8" at bounding box center [449, 218] width 28 height 28
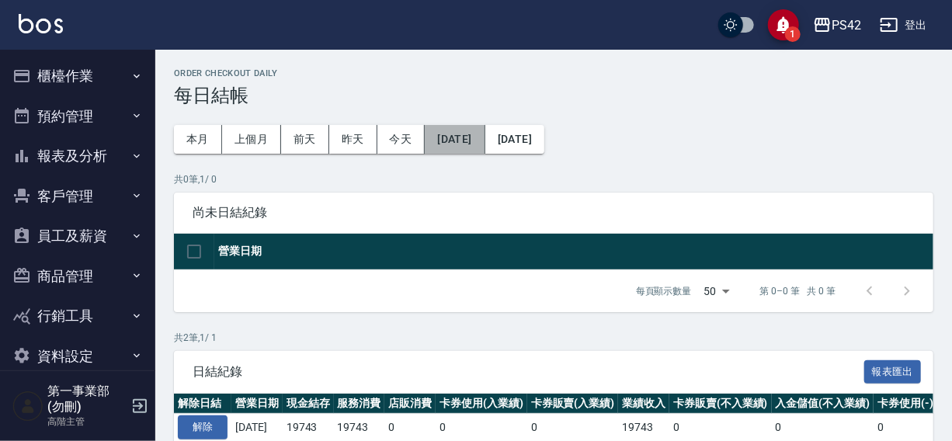
click at [474, 141] on button "2025/10/07" at bounding box center [455, 139] width 60 height 29
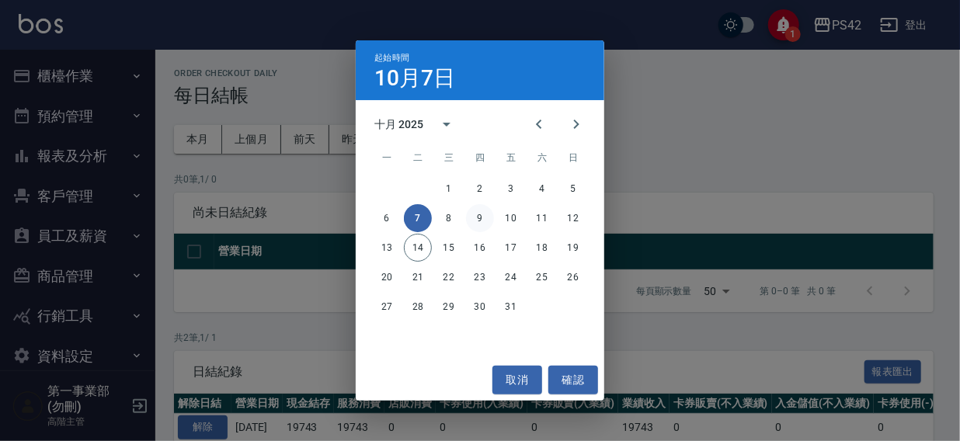
click at [482, 217] on button "9" at bounding box center [480, 218] width 28 height 28
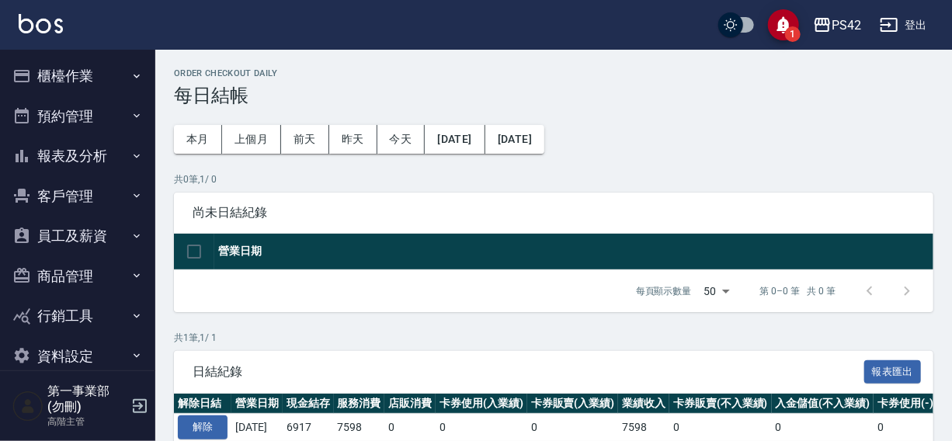
click at [544, 138] on button "[DATE]" at bounding box center [514, 139] width 59 height 29
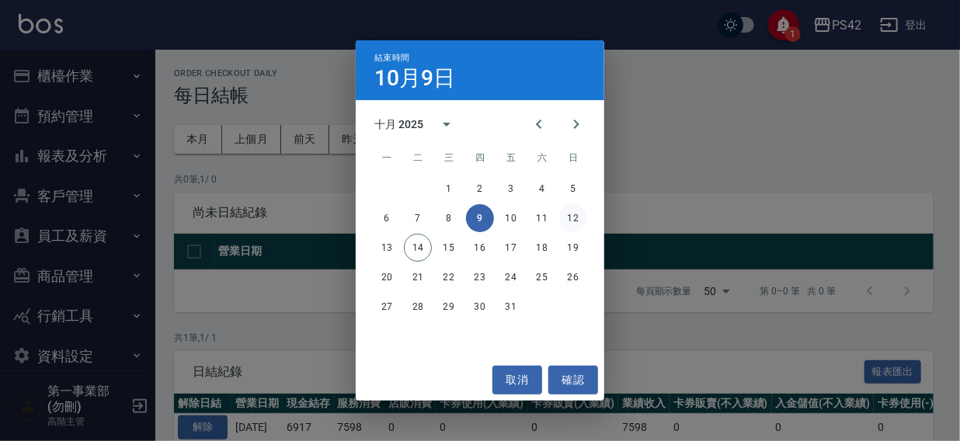
click at [578, 218] on button "12" at bounding box center [573, 218] width 28 height 28
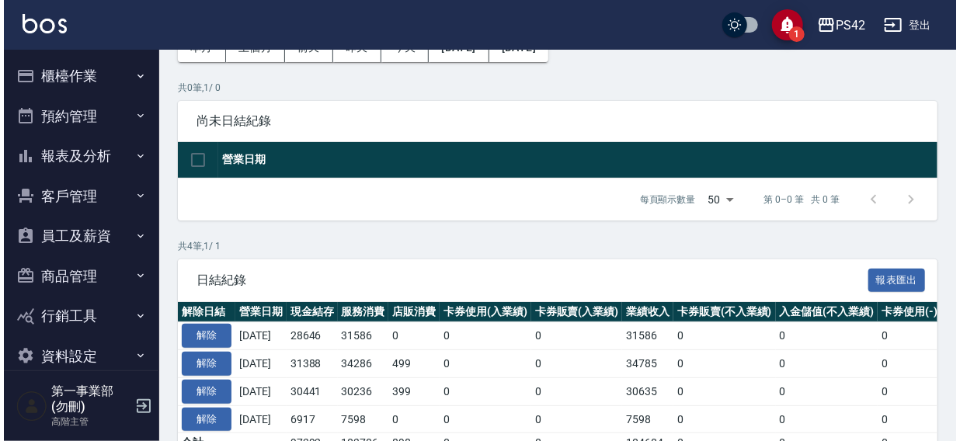
scroll to position [175, 0]
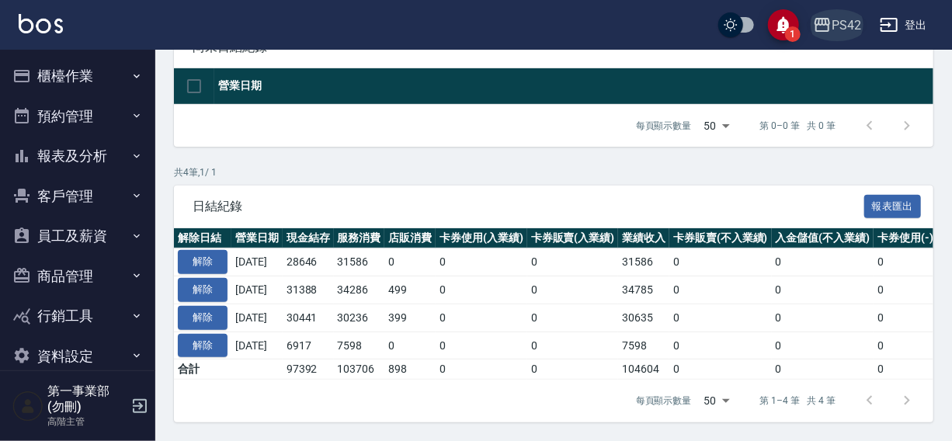
click at [832, 26] on div "PS42" at bounding box center [847, 25] width 30 height 19
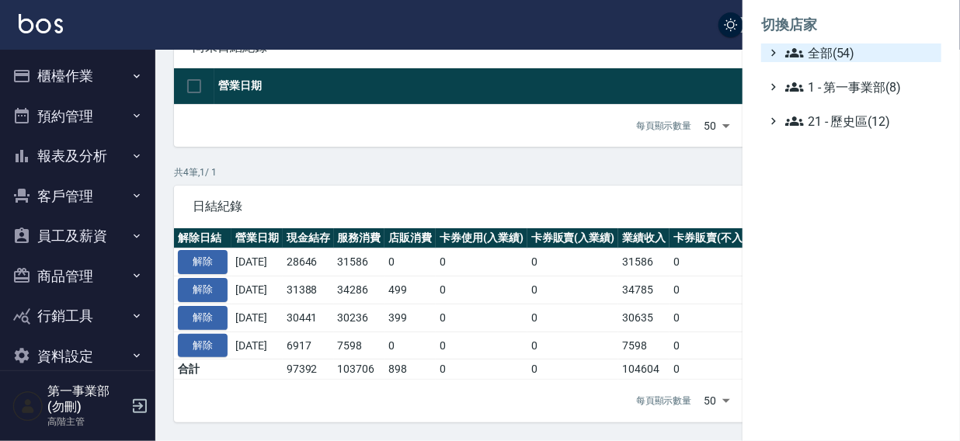
click at [829, 51] on span "全部(54)" at bounding box center [860, 52] width 150 height 19
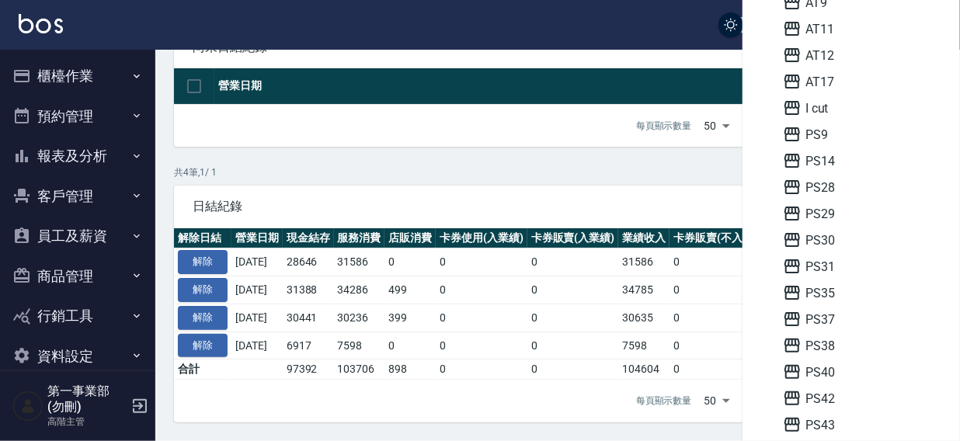
scroll to position [233, 0]
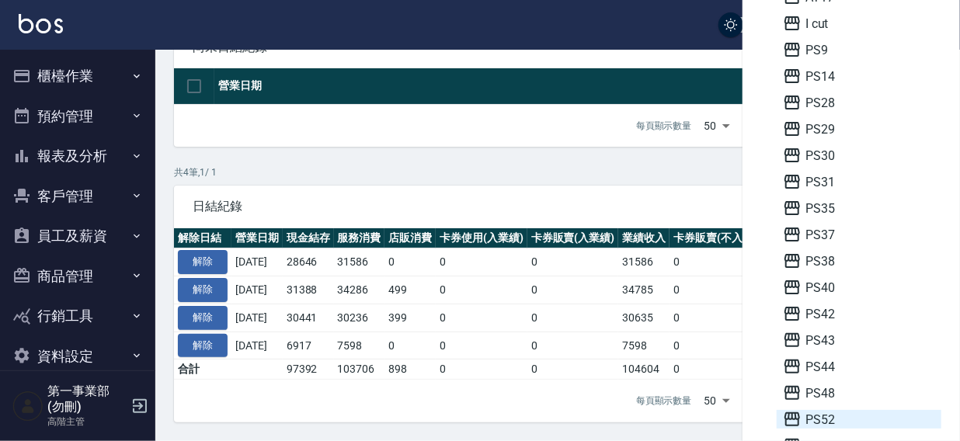
click at [834, 418] on span "PS52" at bounding box center [859, 419] width 152 height 19
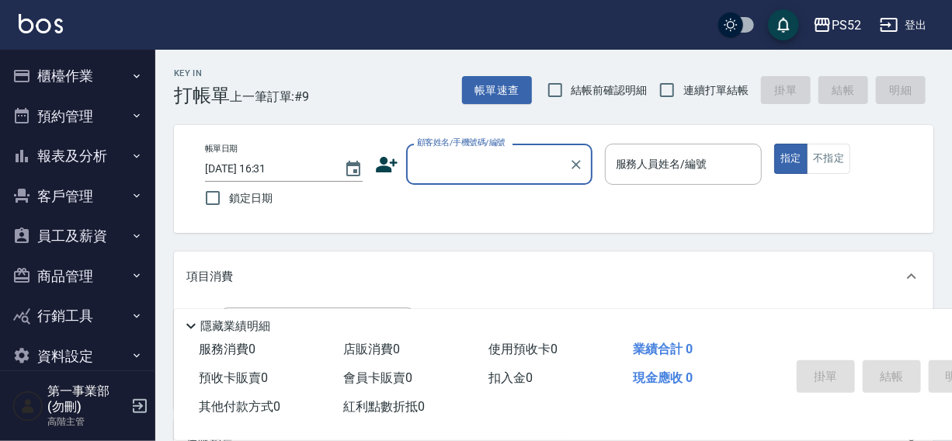
click at [64, 72] on button "櫃檯作業" at bounding box center [77, 76] width 143 height 40
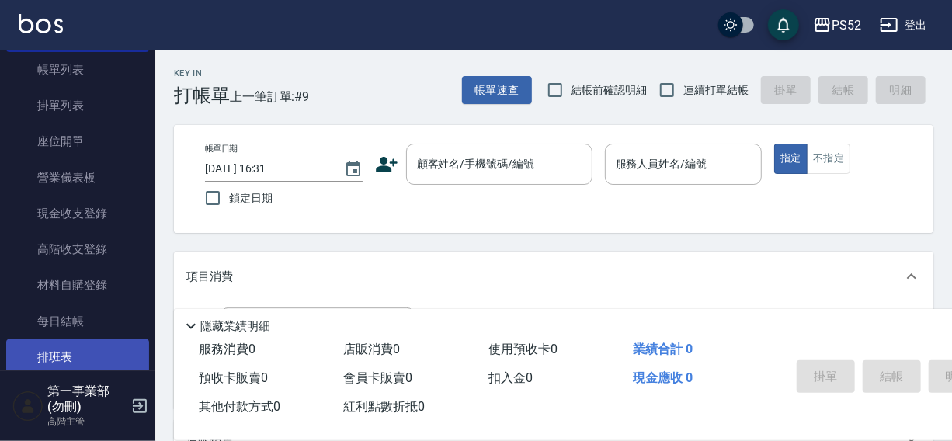
scroll to position [211, 0]
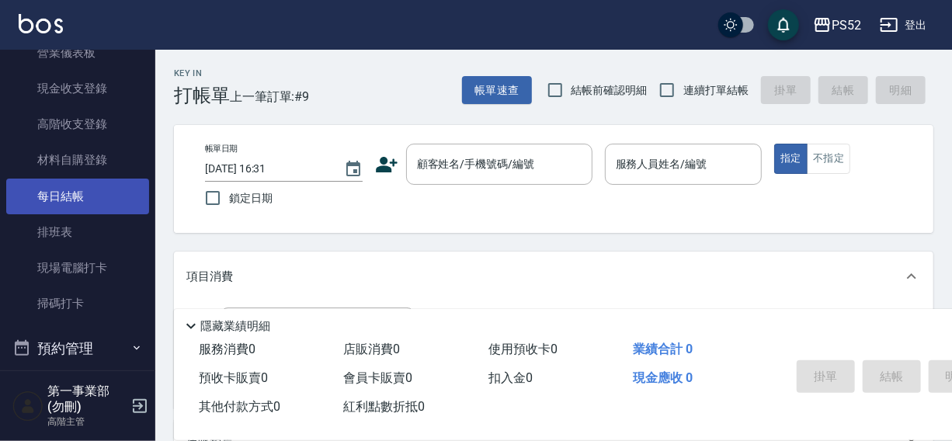
click at [71, 201] on link "每日結帳" at bounding box center [77, 197] width 143 height 36
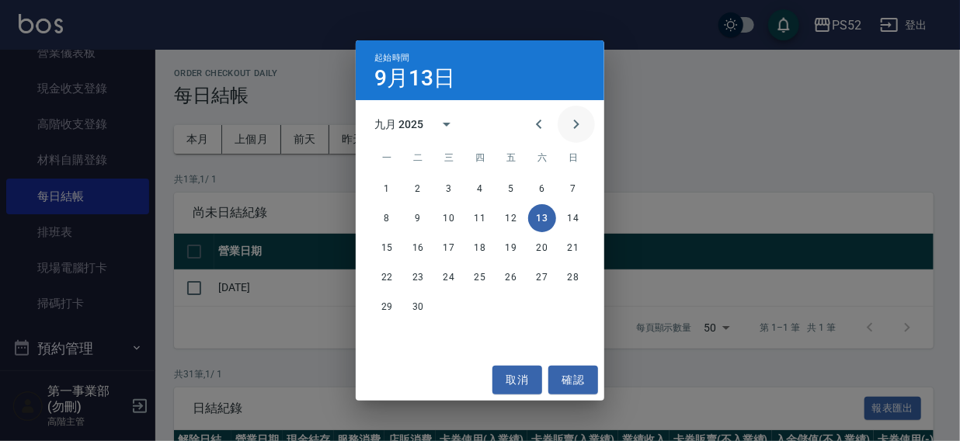
click at [574, 127] on icon "Next month" at bounding box center [576, 124] width 19 height 19
drag, startPoint x: 477, startPoint y: 186, endPoint x: 483, endPoint y: 173, distance: 13.9
click at [477, 185] on button "2" at bounding box center [480, 189] width 28 height 28
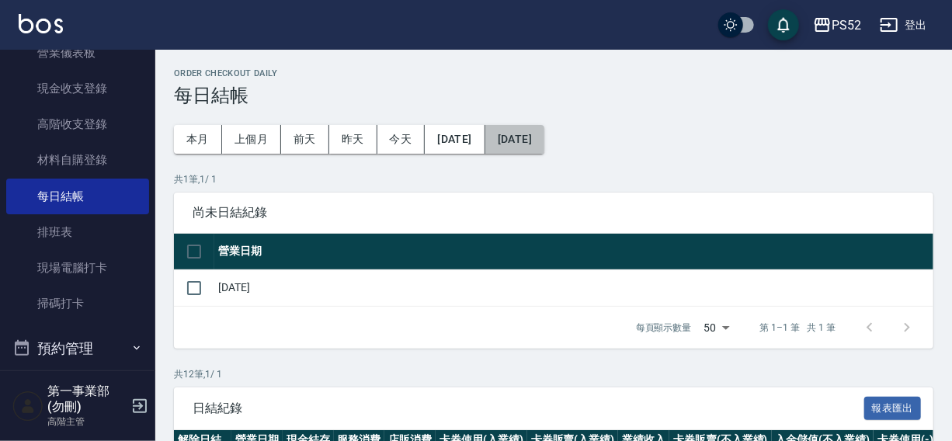
click at [544, 137] on button "[DATE]" at bounding box center [514, 139] width 59 height 29
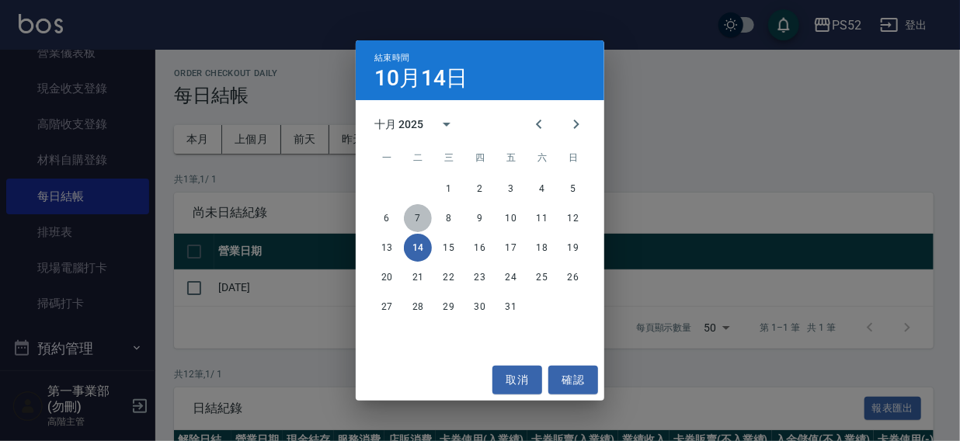
click at [414, 214] on button "7" at bounding box center [418, 218] width 28 height 28
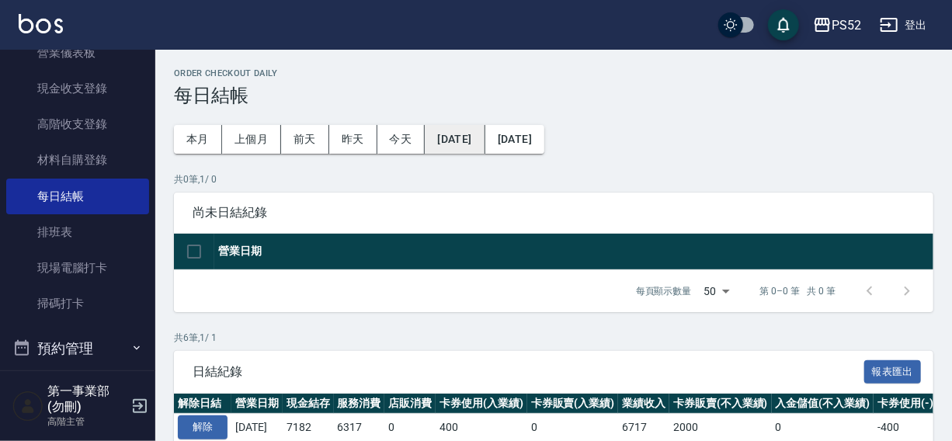
click at [456, 140] on button "2025/10/02" at bounding box center [455, 139] width 60 height 29
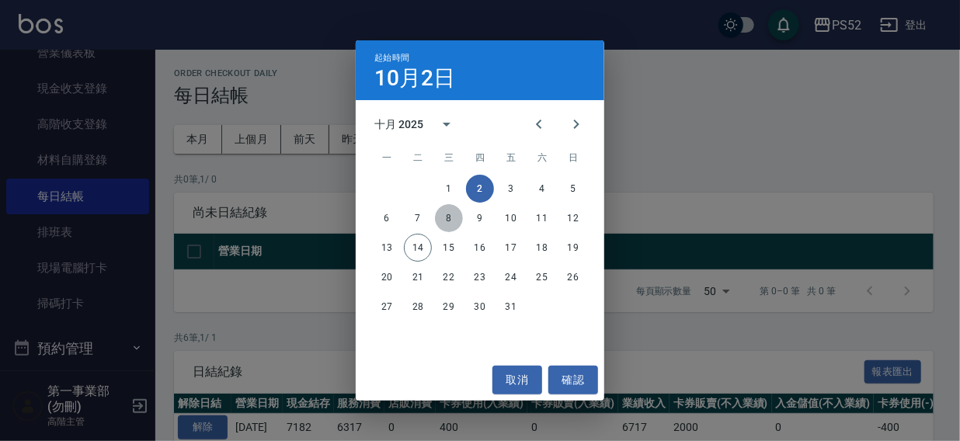
click at [445, 221] on button "8" at bounding box center [449, 218] width 28 height 28
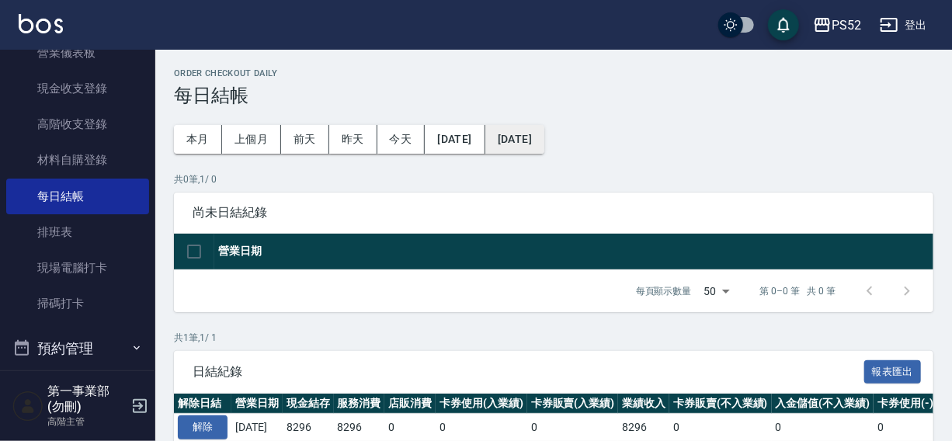
click at [541, 139] on button "[DATE]" at bounding box center [514, 139] width 59 height 29
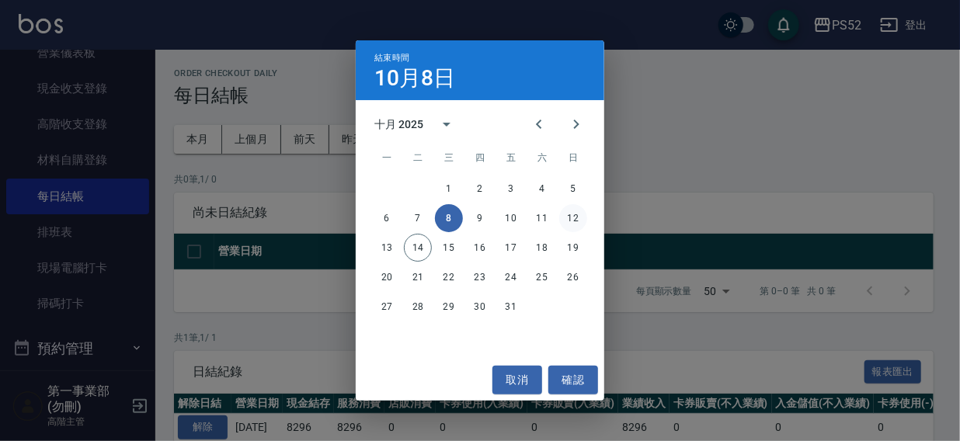
click at [572, 219] on button "12" at bounding box center [573, 218] width 28 height 28
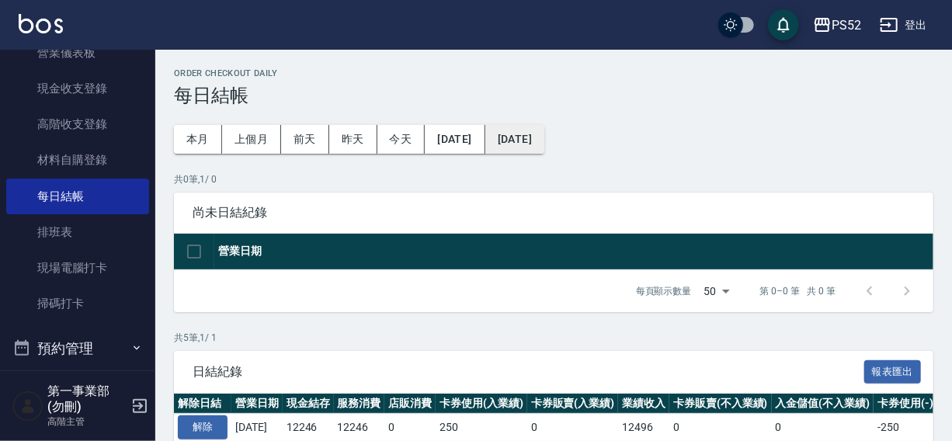
click at [530, 141] on button "[DATE]" at bounding box center [514, 139] width 59 height 29
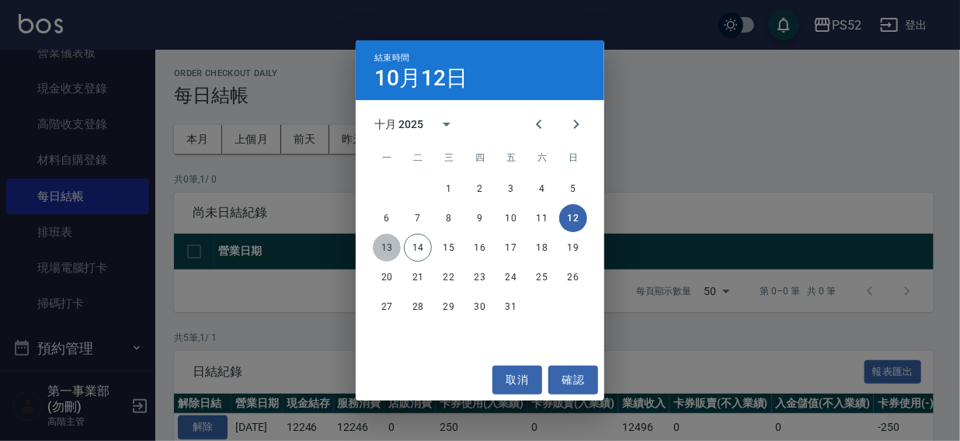
click at [385, 249] on button "13" at bounding box center [387, 248] width 28 height 28
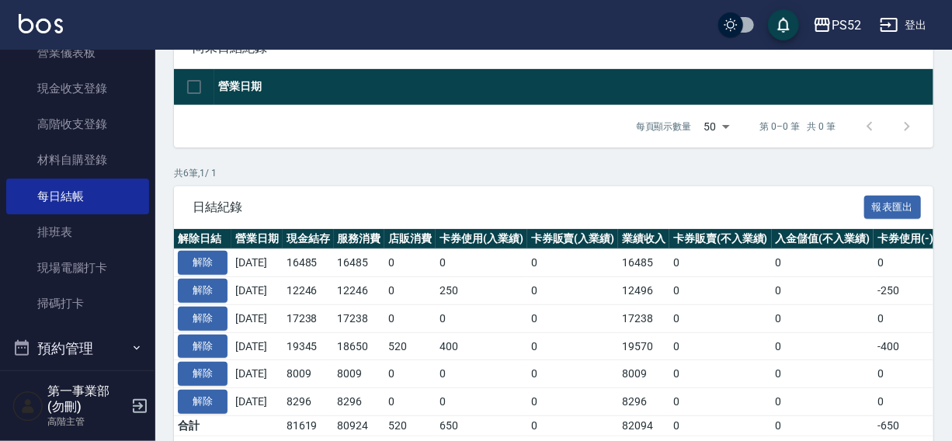
scroll to position [231, 0]
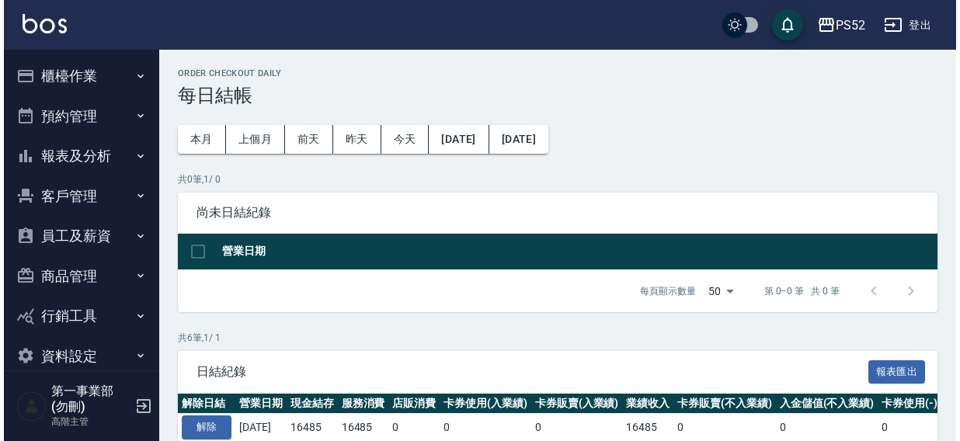
scroll to position [231, 0]
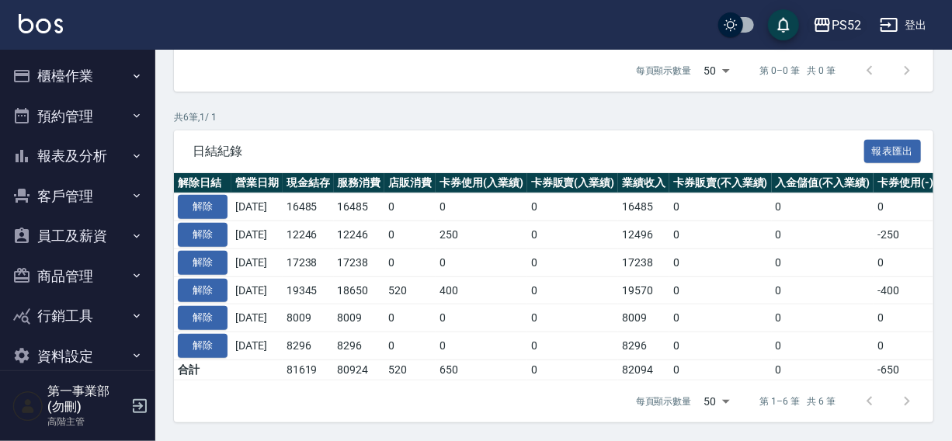
click at [839, 30] on div "PS52" at bounding box center [847, 25] width 30 height 19
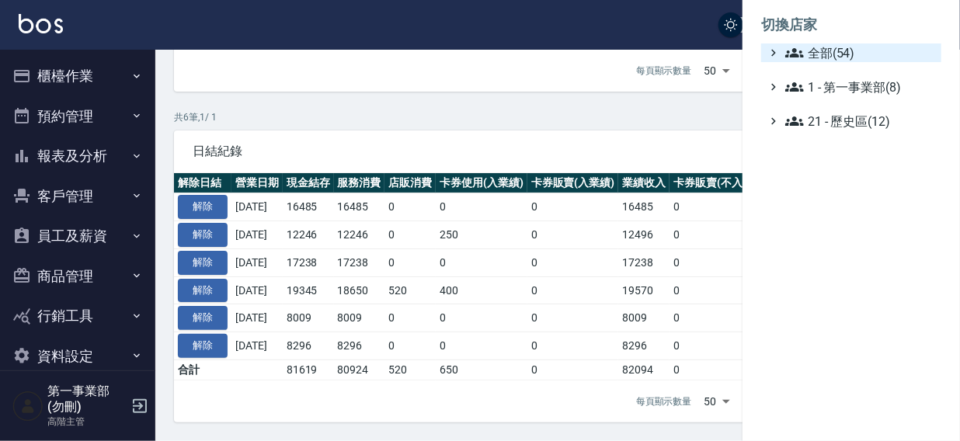
click at [835, 53] on span "全部(54)" at bounding box center [860, 52] width 150 height 19
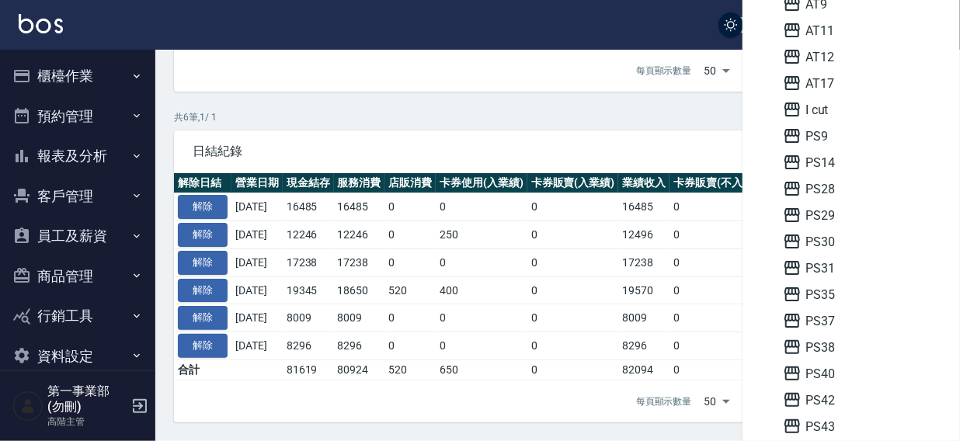
scroll to position [162, 0]
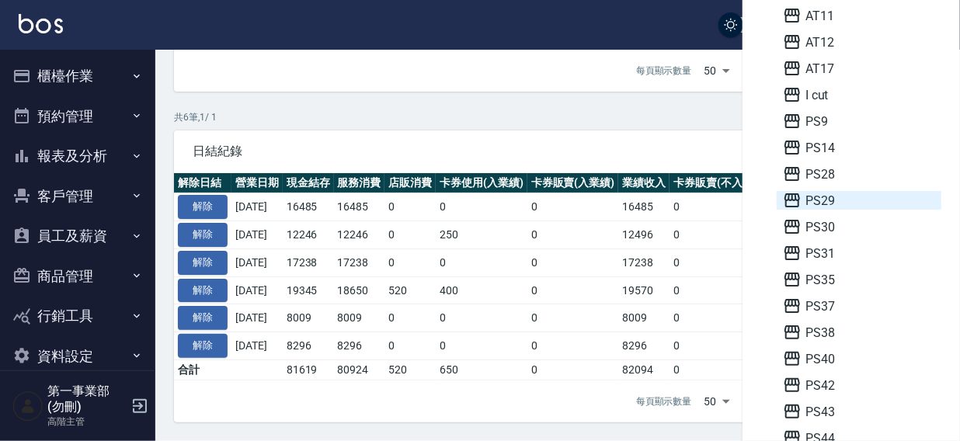
click at [842, 197] on span "PS29" at bounding box center [859, 200] width 152 height 19
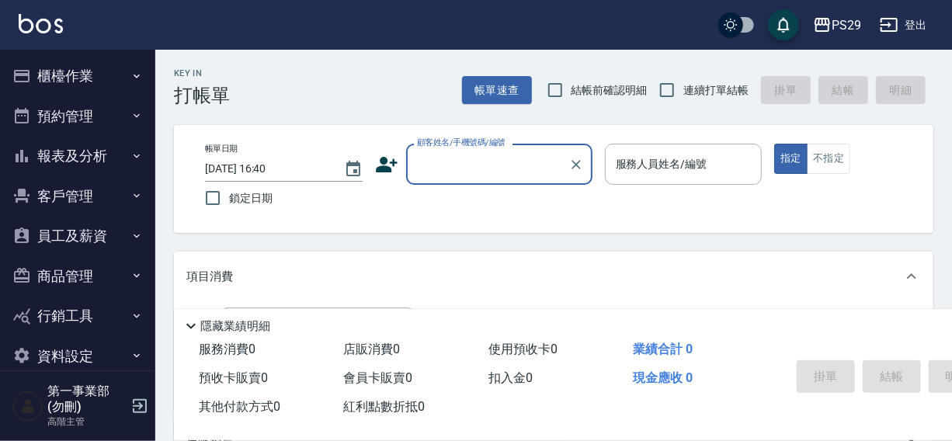
click at [70, 75] on button "櫃檯作業" at bounding box center [77, 76] width 143 height 40
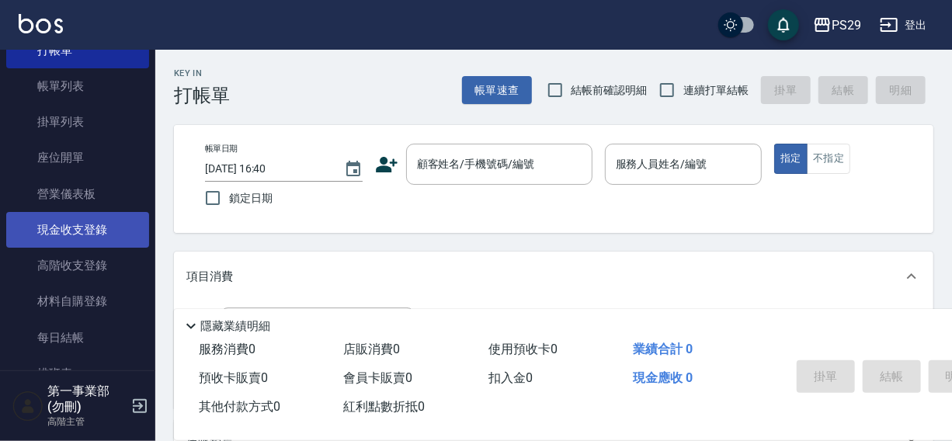
scroll to position [70, 0]
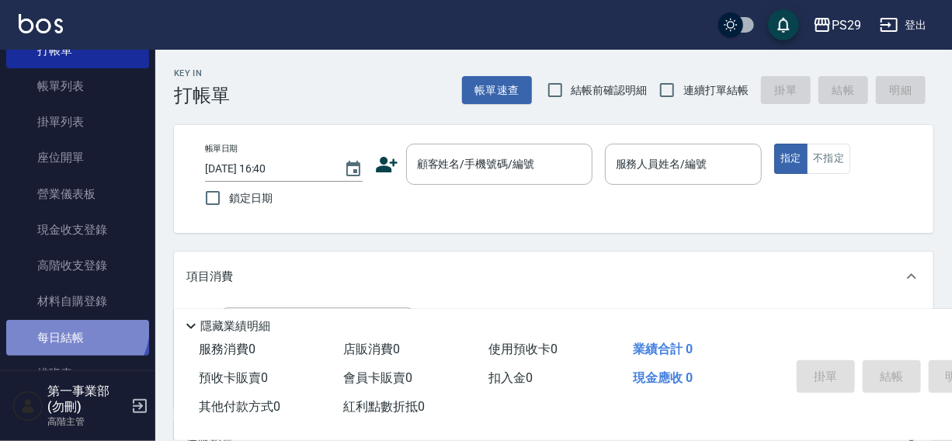
click at [75, 325] on link "每日結帳" at bounding box center [77, 338] width 143 height 36
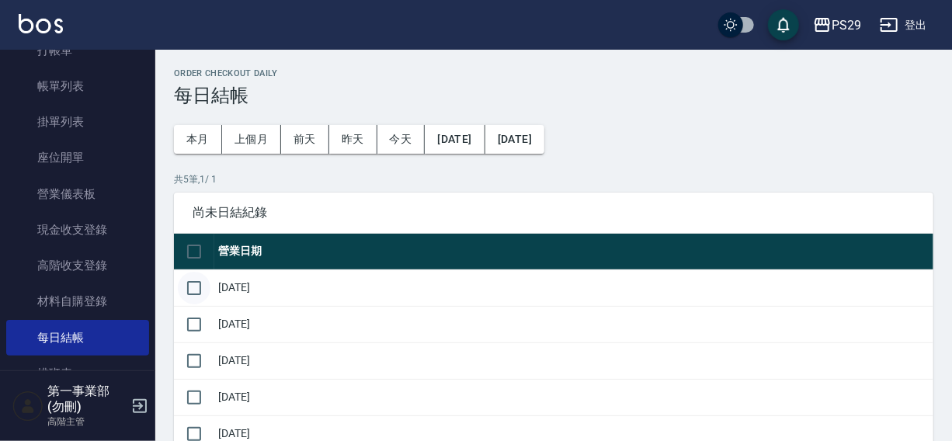
click at [193, 287] on input "checkbox" at bounding box center [194, 288] width 33 height 33
checkbox input "true"
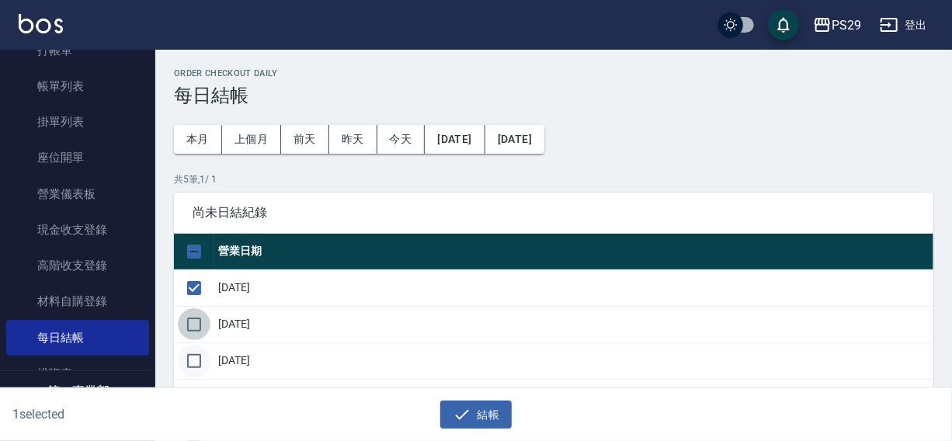
drag, startPoint x: 193, startPoint y: 318, endPoint x: 190, endPoint y: 351, distance: 32.8
click at [193, 326] on input "checkbox" at bounding box center [194, 324] width 33 height 33
checkbox input "true"
click at [189, 352] on input "checkbox" at bounding box center [194, 361] width 33 height 33
checkbox input "true"
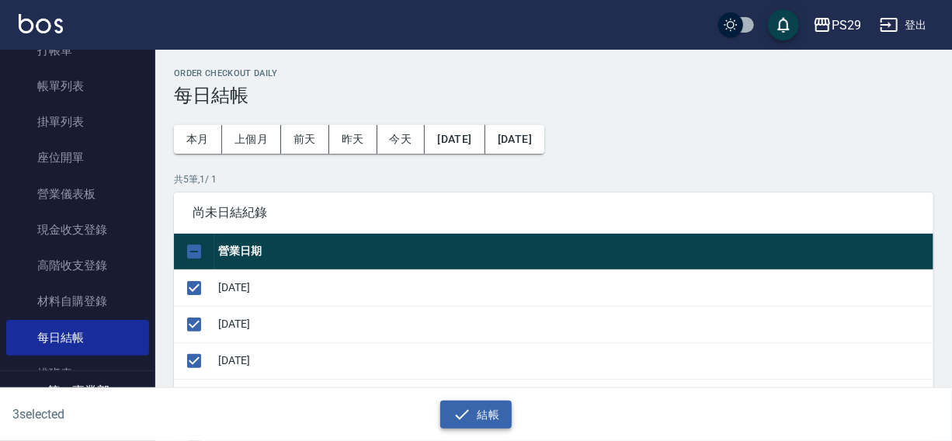
click at [473, 415] on button "結帳" at bounding box center [476, 415] width 72 height 29
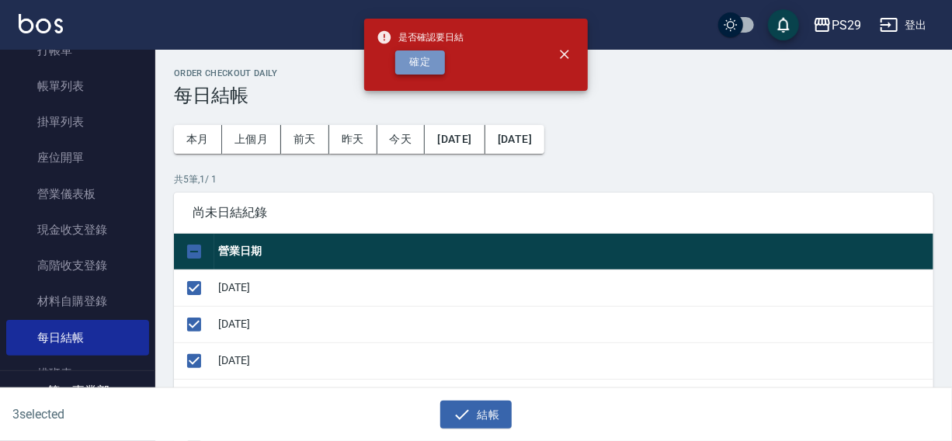
click at [426, 62] on button "確定" at bounding box center [420, 62] width 50 height 24
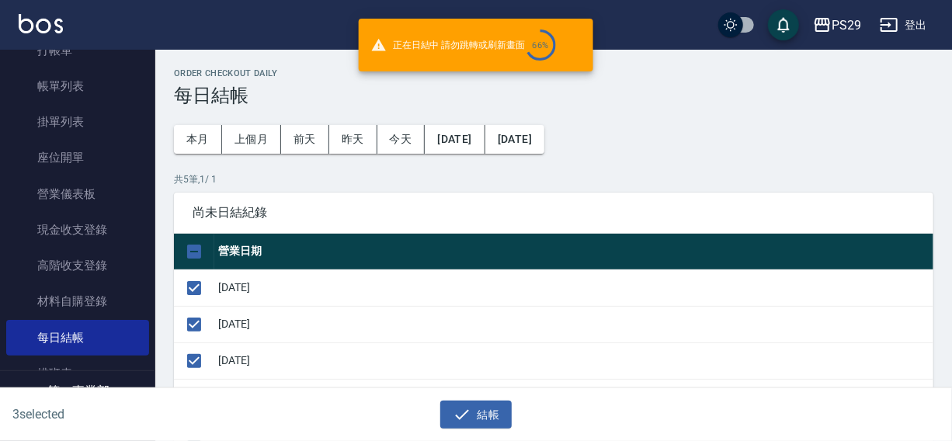
checkbox input "false"
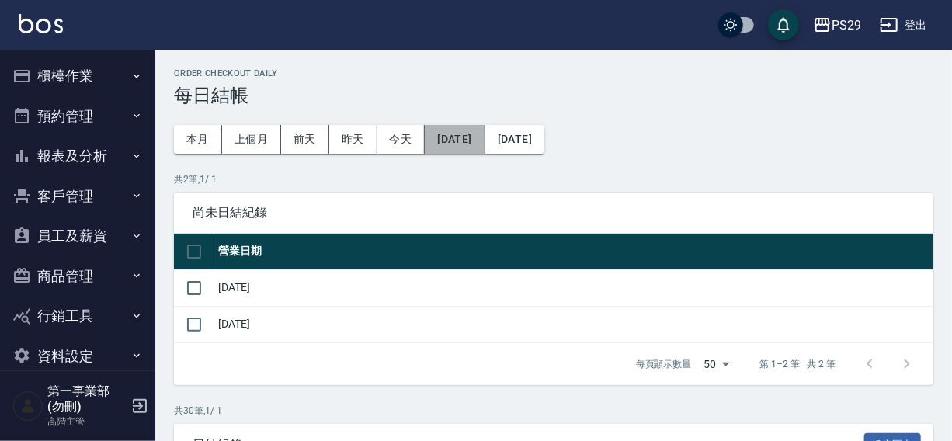
click at [457, 138] on button "[DATE]" at bounding box center [455, 139] width 60 height 29
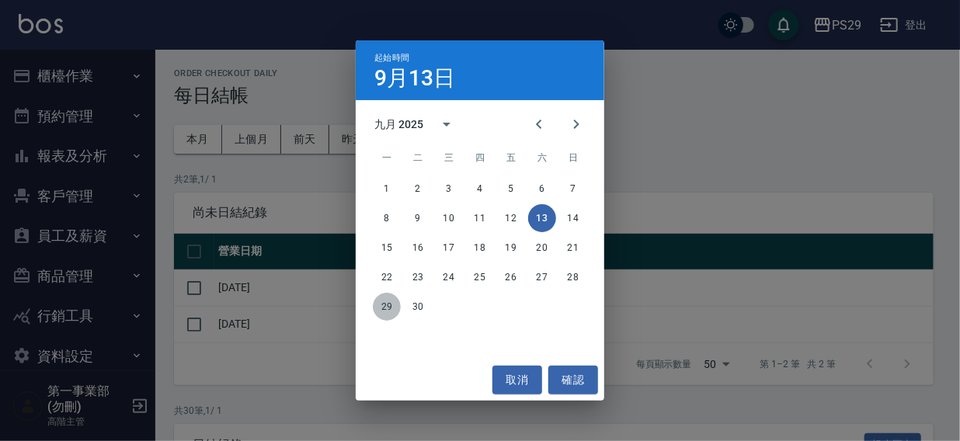
click at [386, 311] on button "29" at bounding box center [387, 307] width 28 height 28
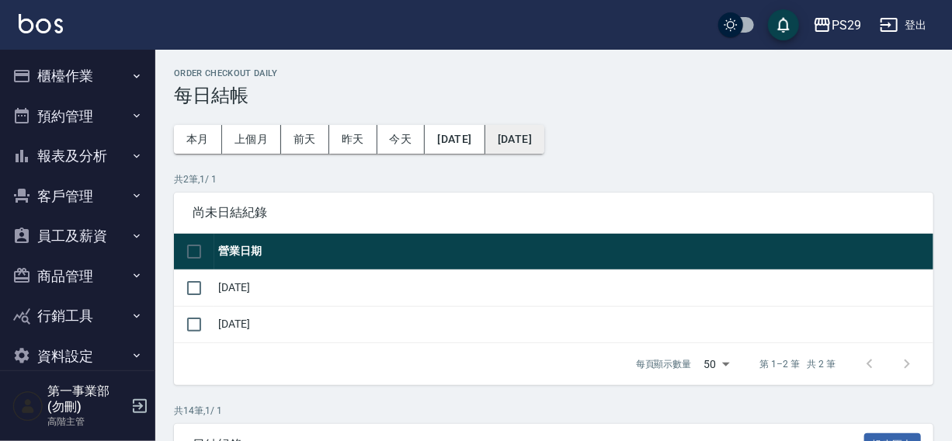
click at [544, 140] on button "[DATE]" at bounding box center [514, 139] width 59 height 29
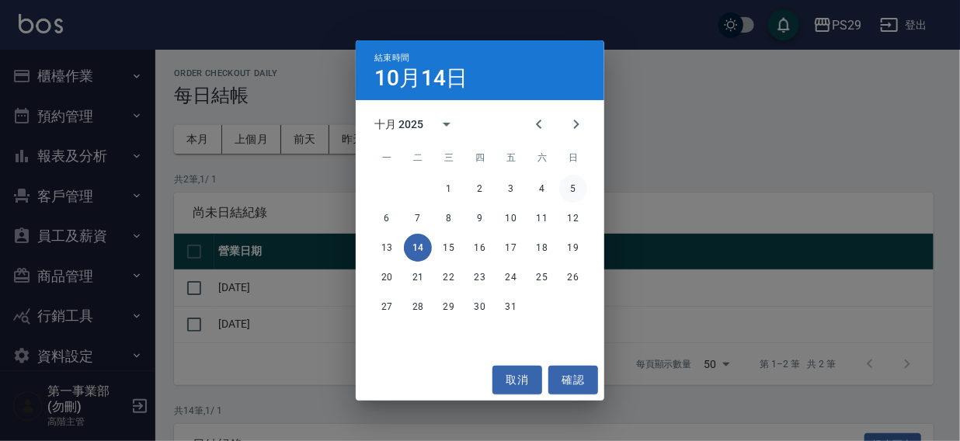
click at [572, 187] on button "5" at bounding box center [573, 189] width 28 height 28
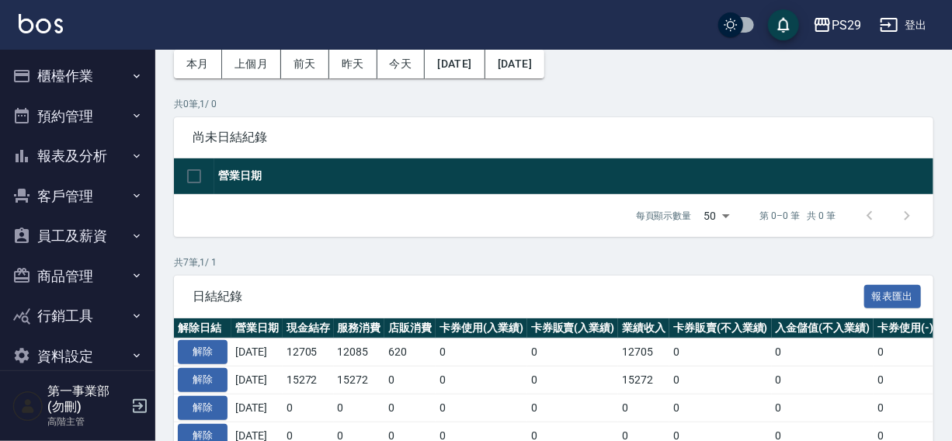
scroll to position [27, 0]
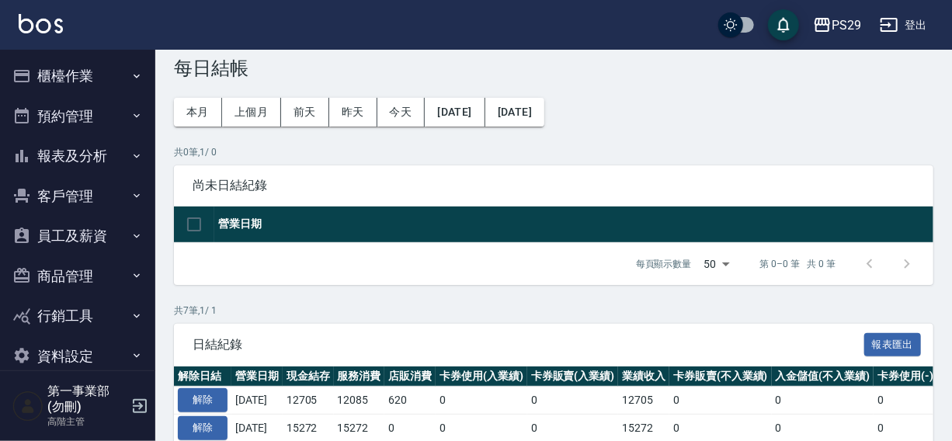
click at [673, 62] on h3 "每日結帳" at bounding box center [553, 68] width 759 height 22
click at [199, 111] on button "本月" at bounding box center [198, 112] width 48 height 29
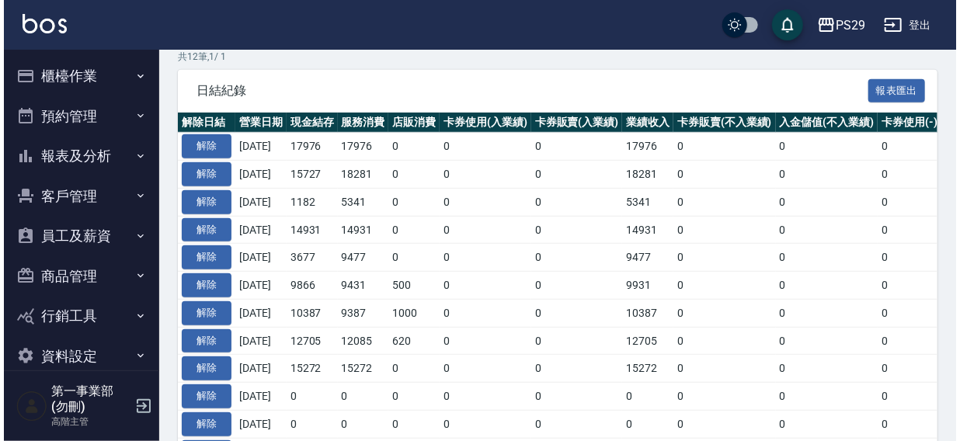
scroll to position [390, 0]
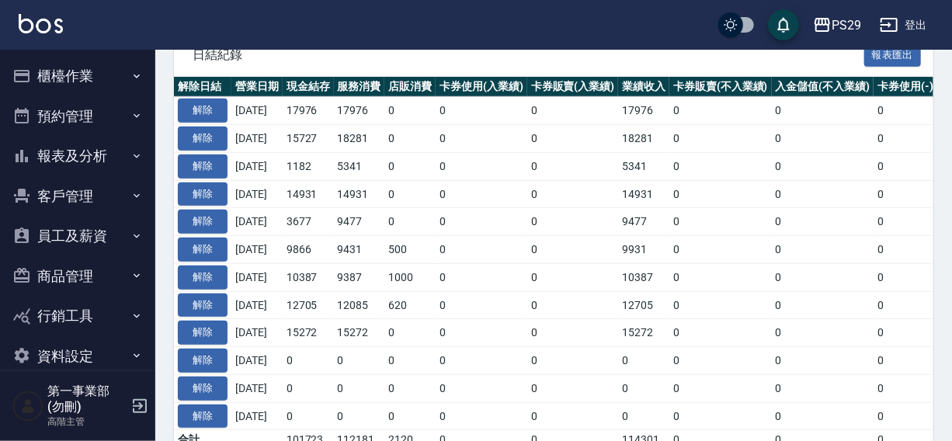
click at [639, 36] on div "PS29 登出" at bounding box center [476, 25] width 952 height 50
click at [825, 24] on icon "button" at bounding box center [823, 25] width 16 height 14
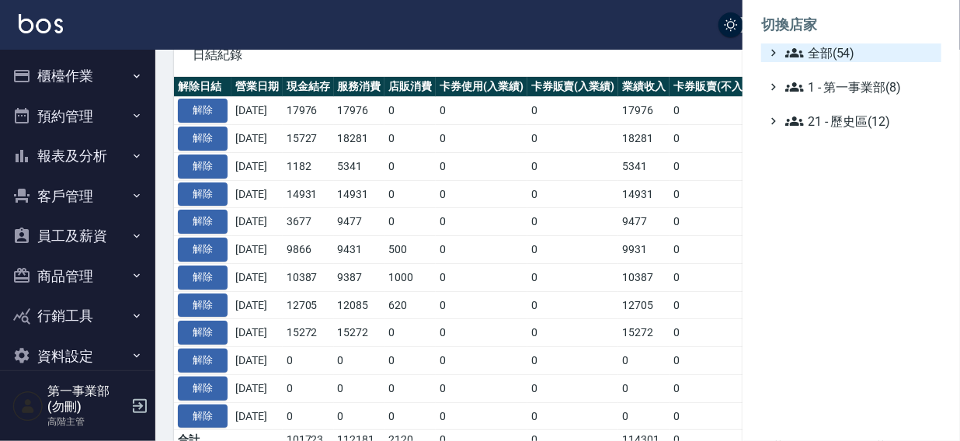
click at [836, 53] on span "全部(54)" at bounding box center [860, 52] width 150 height 19
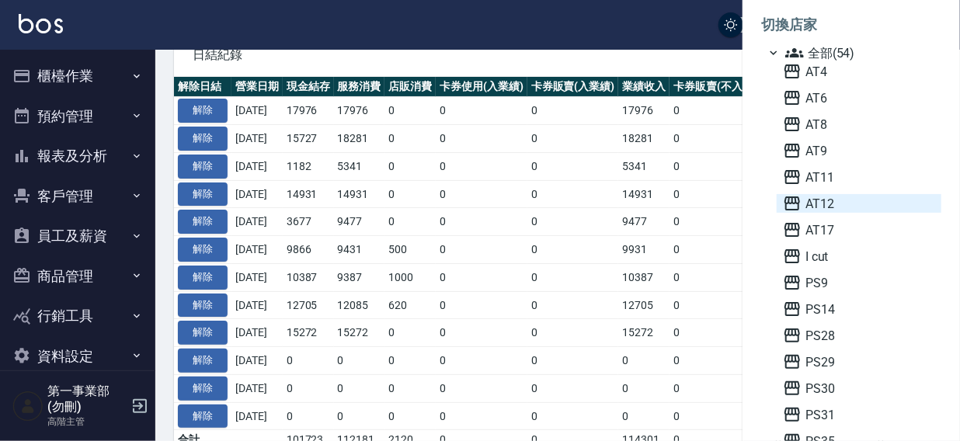
click at [831, 207] on span "AT12" at bounding box center [859, 203] width 152 height 19
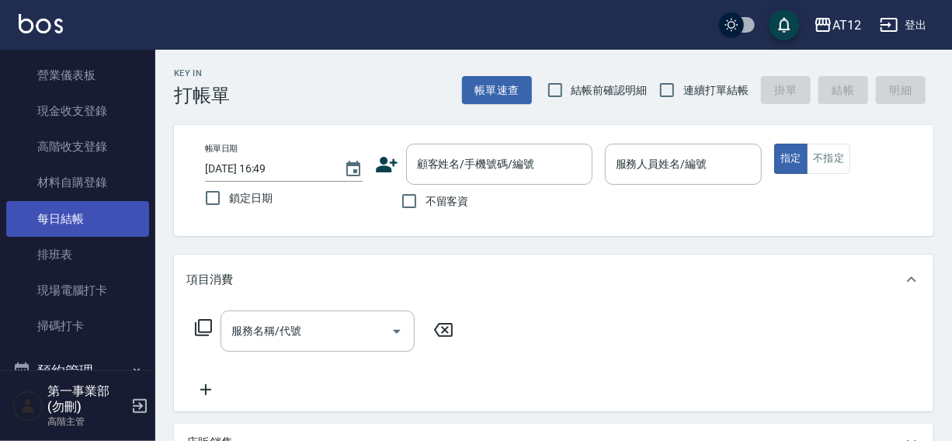
scroll to position [282, 0]
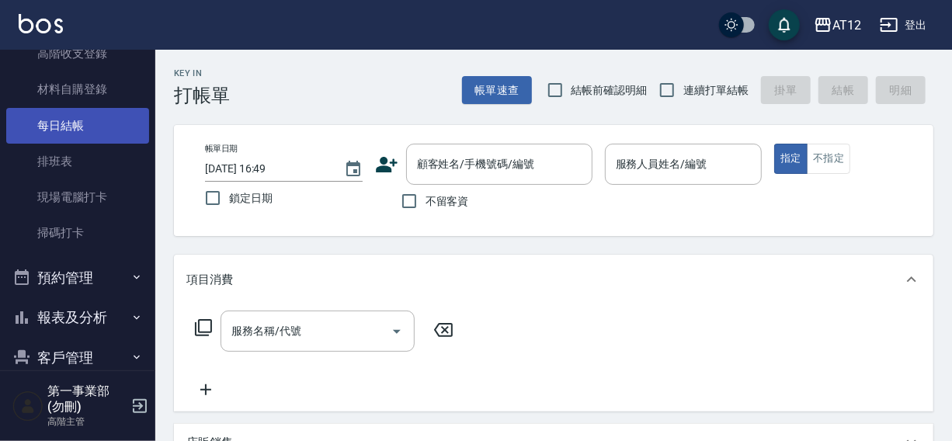
click at [75, 128] on link "每日結帳" at bounding box center [77, 126] width 143 height 36
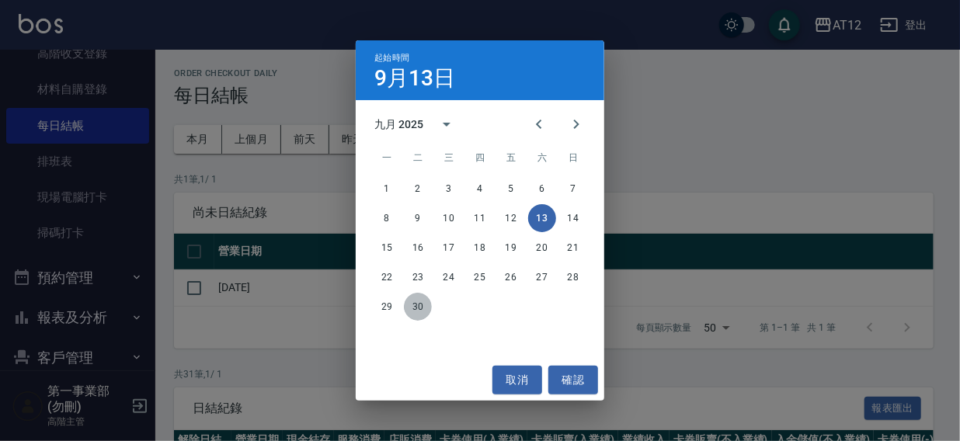
click at [411, 303] on button "30" at bounding box center [418, 307] width 28 height 28
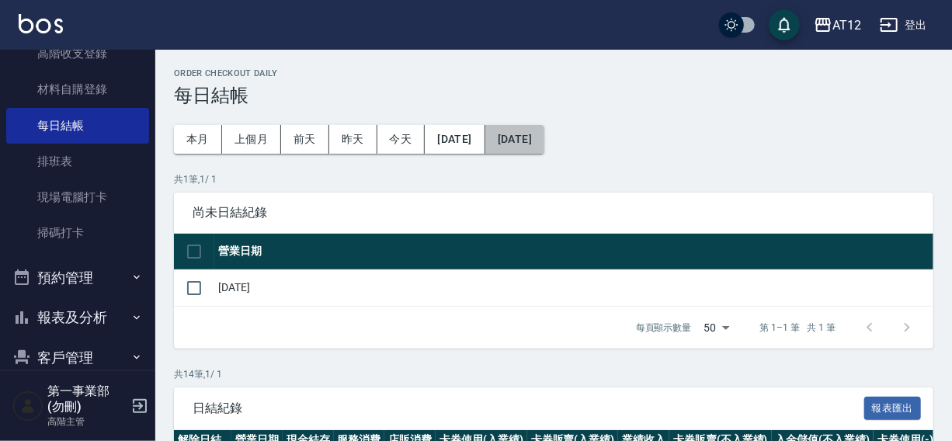
click at [533, 134] on button "[DATE]" at bounding box center [514, 139] width 59 height 29
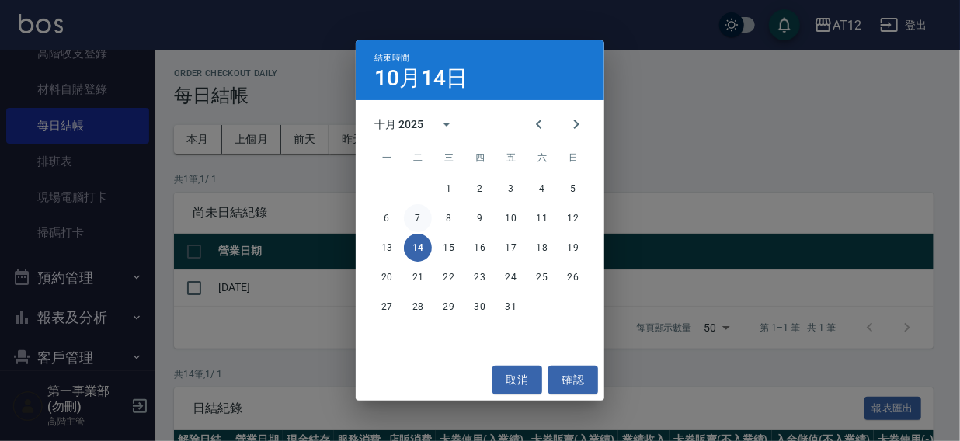
click at [416, 216] on button "7" at bounding box center [418, 218] width 28 height 28
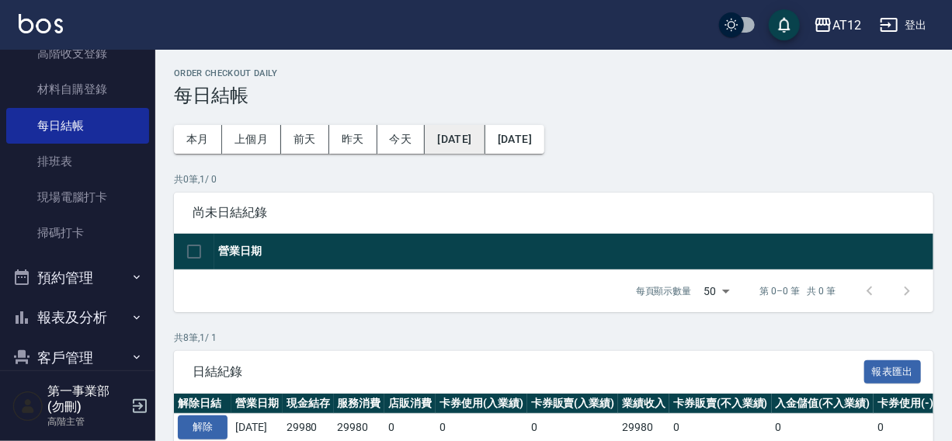
click at [484, 136] on button "2025/09/30" at bounding box center [455, 139] width 60 height 29
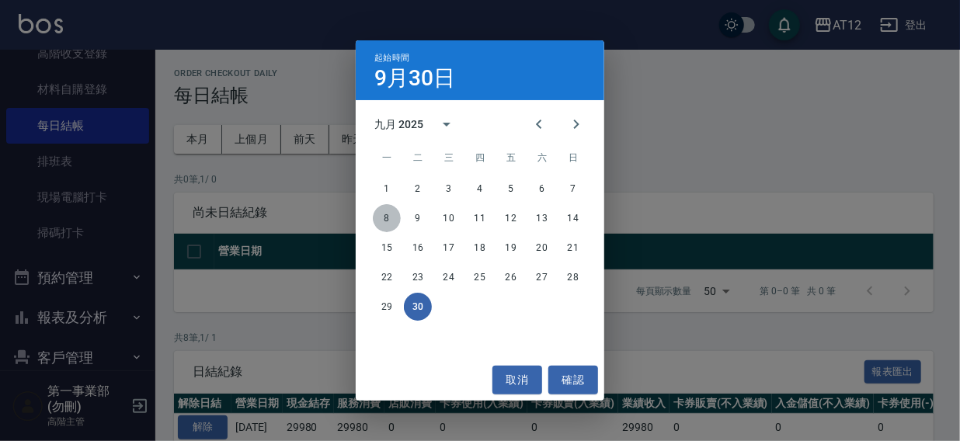
click at [389, 217] on button "8" at bounding box center [387, 218] width 28 height 28
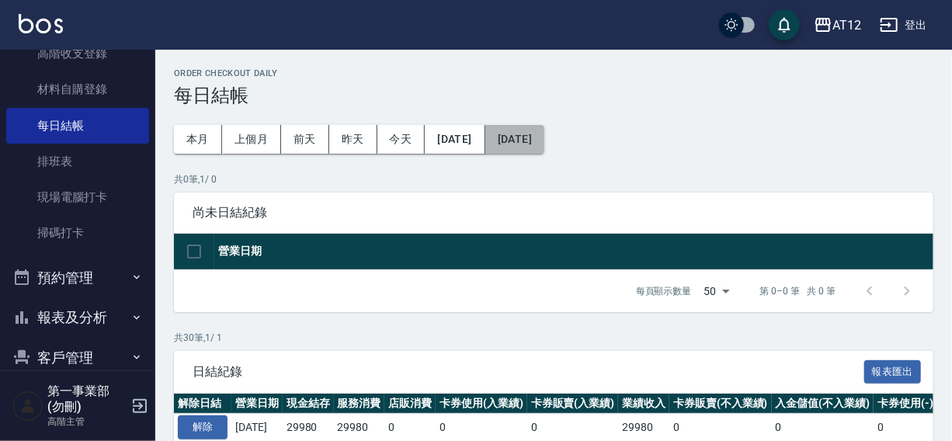
click at [544, 133] on button "[DATE]" at bounding box center [514, 139] width 59 height 29
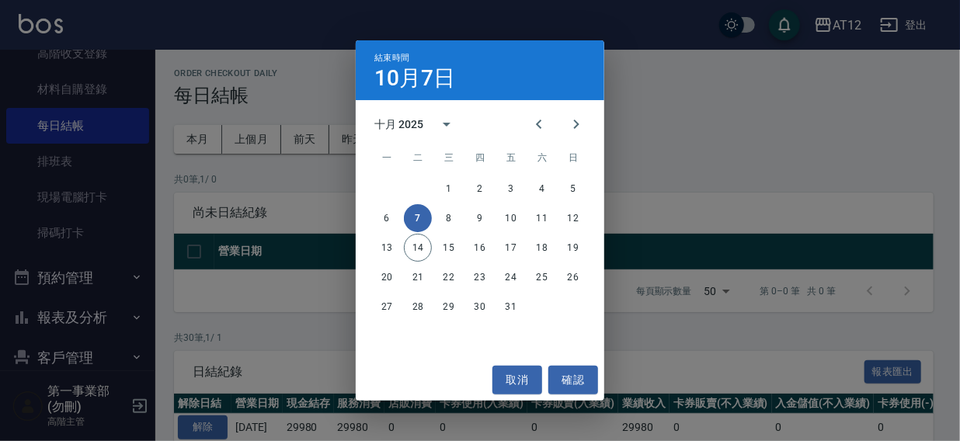
click at [712, 123] on div "結束時間 10月7日 十月 2025 一 二 三 四 五 六 日 1 2 3 4 5 6 7 8 9 10 11 12 13 14 15 16 17 18 1…" at bounding box center [480, 220] width 960 height 441
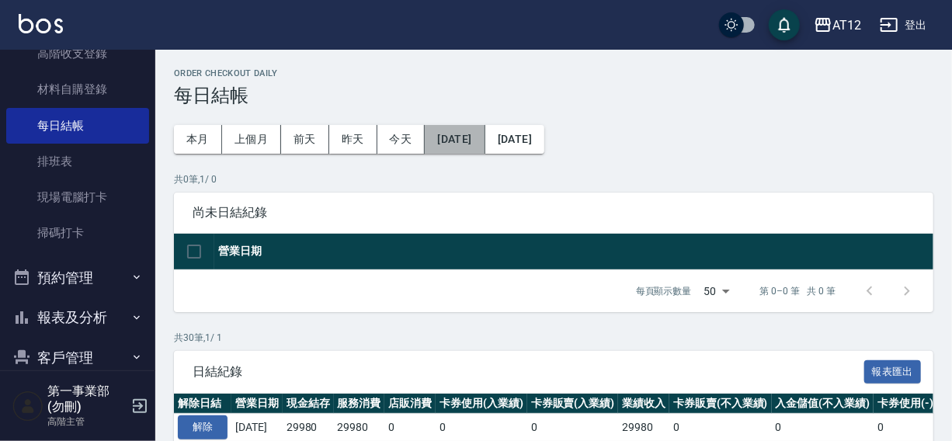
click at [471, 140] on button "2025/09/08" at bounding box center [455, 139] width 60 height 29
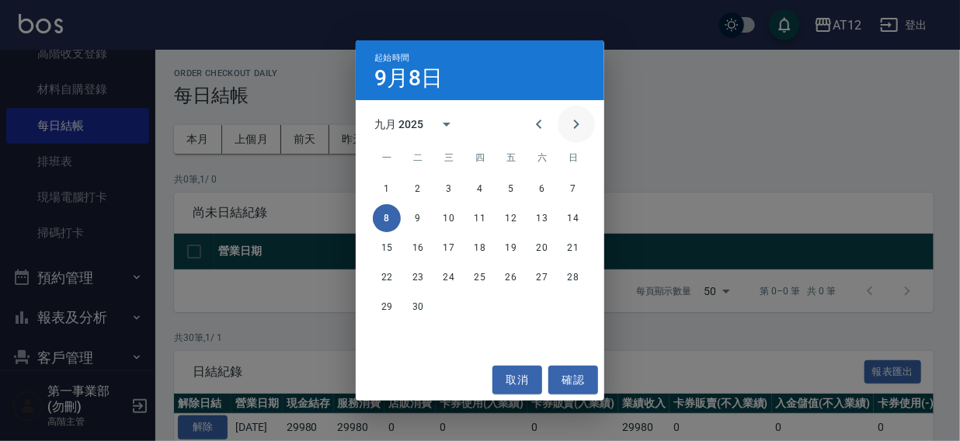
click at [578, 124] on icon "Next month" at bounding box center [576, 124] width 5 height 9
click at [446, 212] on button "8" at bounding box center [449, 218] width 28 height 28
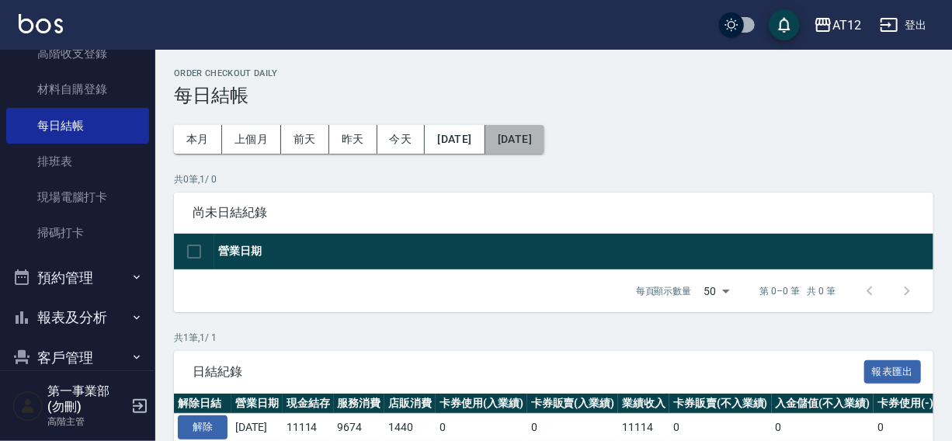
click at [544, 136] on button "[DATE]" at bounding box center [514, 139] width 59 height 29
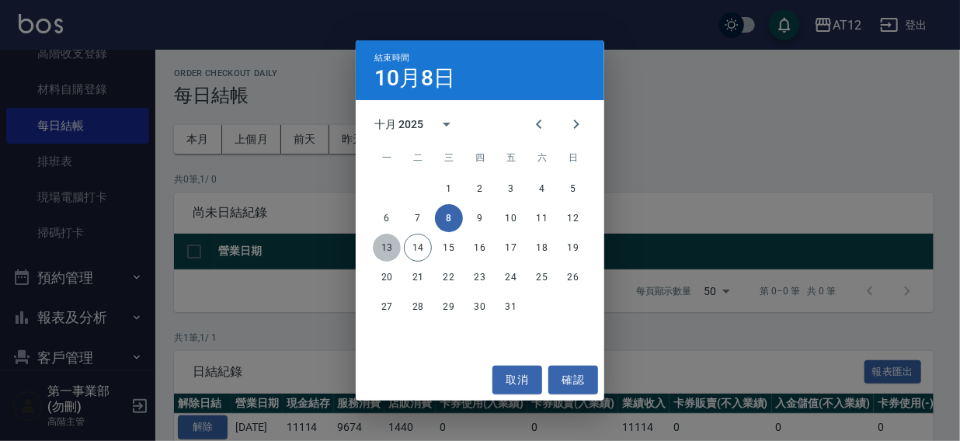
click at [381, 248] on button "13" at bounding box center [387, 248] width 28 height 28
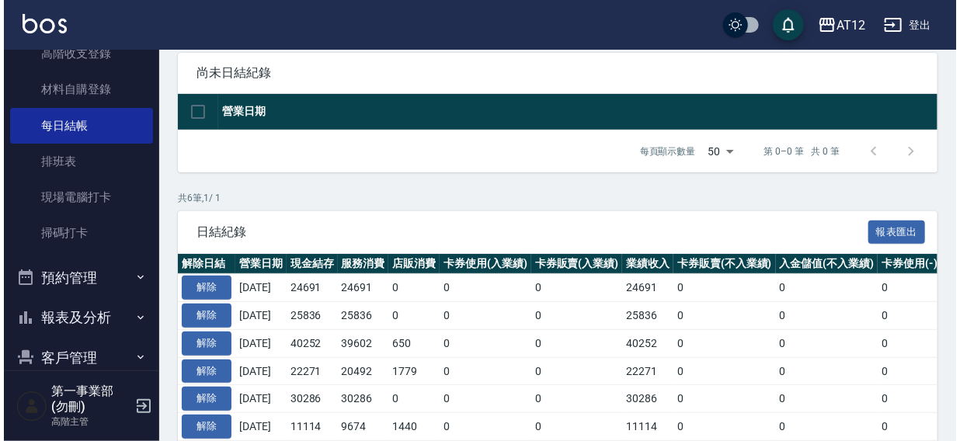
scroll to position [231, 0]
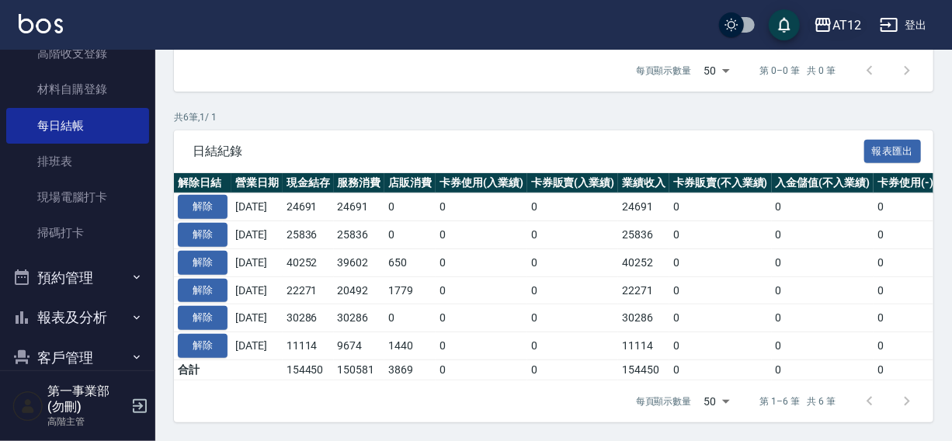
click at [850, 21] on div "AT12" at bounding box center [846, 25] width 29 height 19
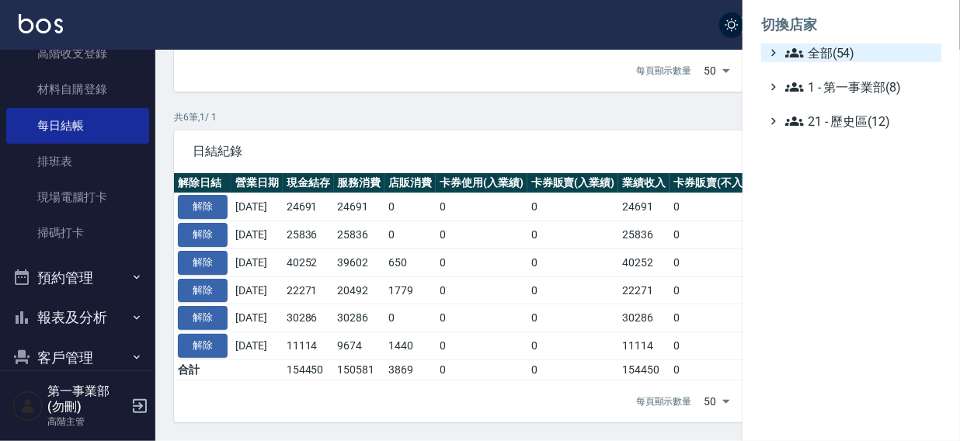
click at [843, 53] on span "全部(54)" at bounding box center [860, 52] width 150 height 19
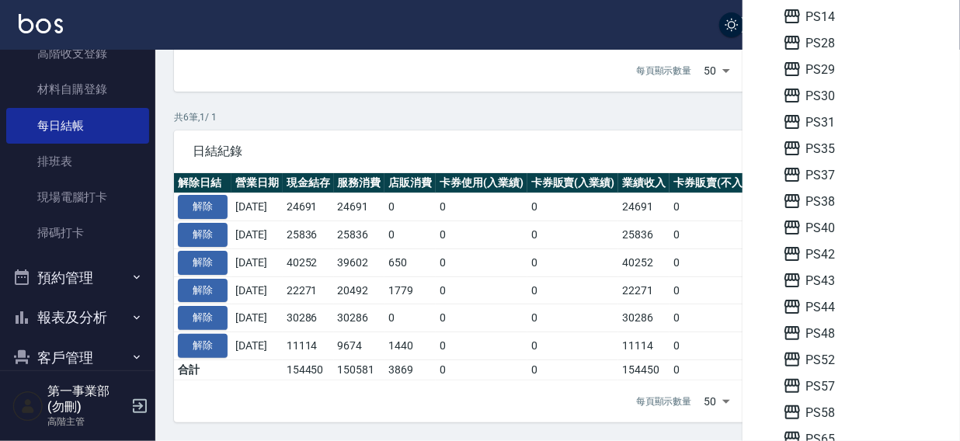
scroll to position [301, 0]
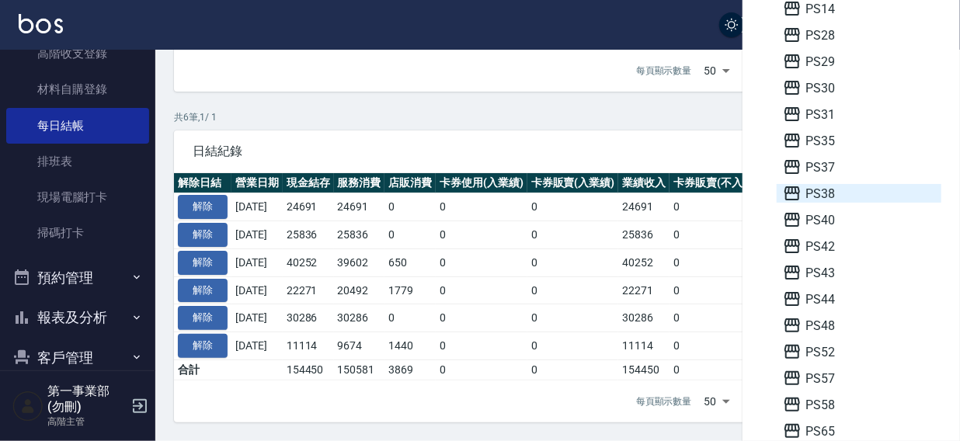
click at [823, 193] on span "PS38" at bounding box center [859, 193] width 152 height 19
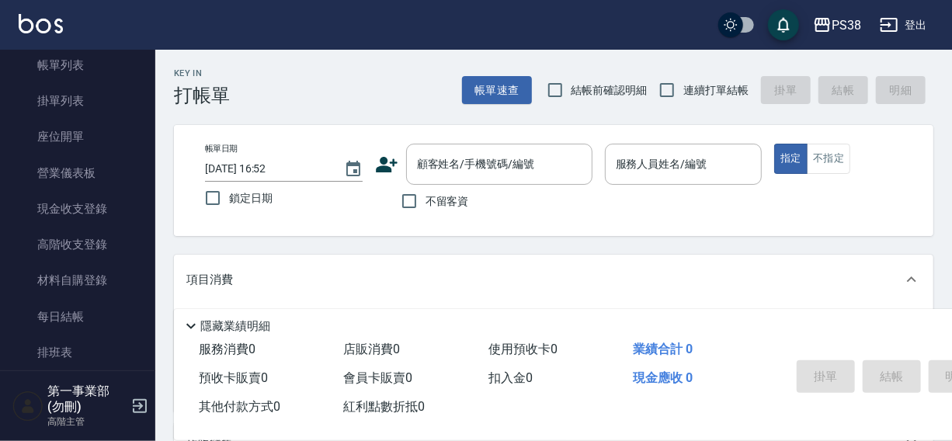
scroll to position [100, 0]
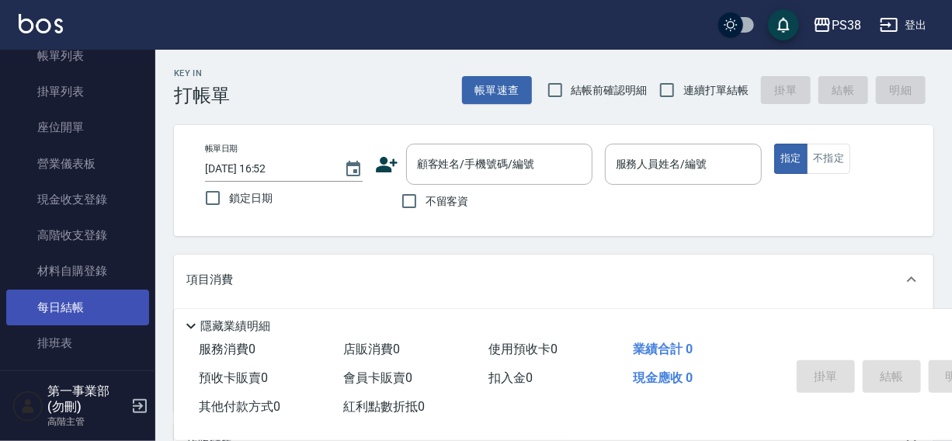
click at [55, 298] on link "每日結帳" at bounding box center [77, 308] width 143 height 36
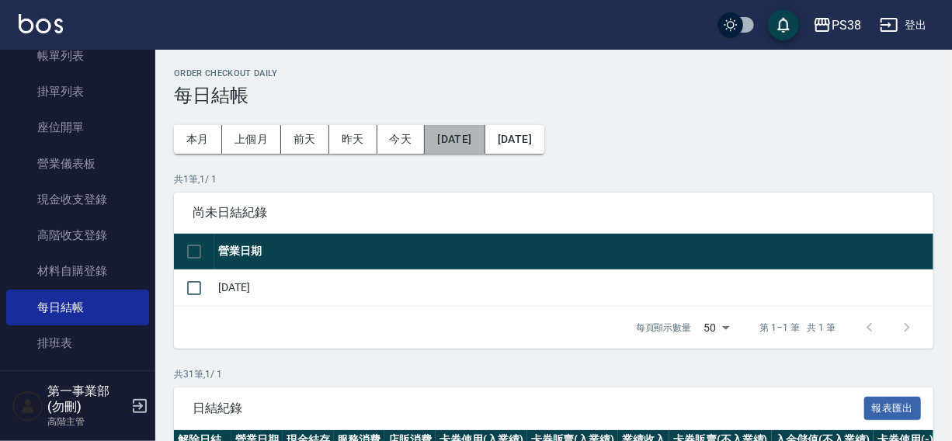
click at [450, 137] on button "[DATE]" at bounding box center [455, 139] width 60 height 29
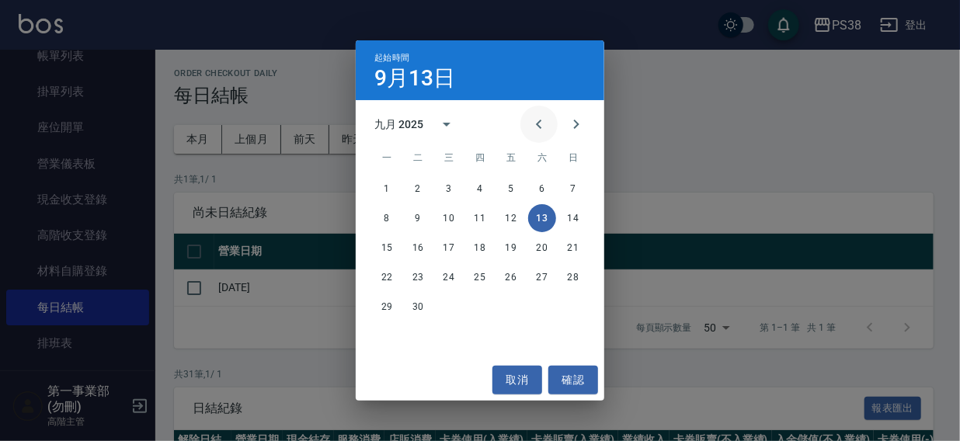
click at [531, 126] on icon "Previous month" at bounding box center [539, 124] width 19 height 19
click at [446, 304] on button "27" at bounding box center [449, 307] width 28 height 28
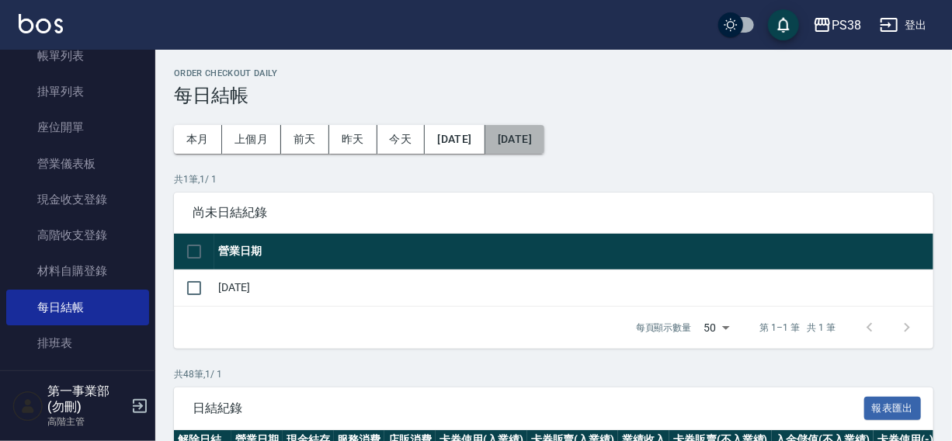
click at [537, 143] on button "[DATE]" at bounding box center [514, 139] width 59 height 29
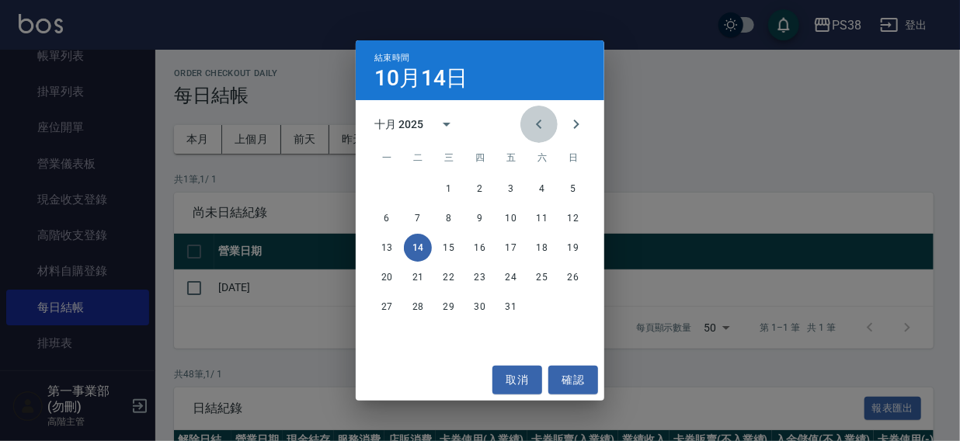
click at [535, 124] on icon "Previous month" at bounding box center [539, 124] width 19 height 19
click at [419, 184] on button "2" at bounding box center [418, 189] width 28 height 28
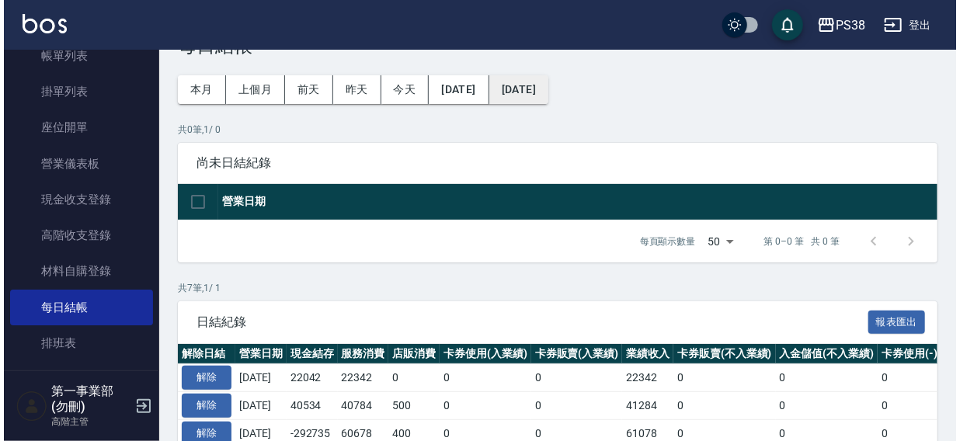
scroll to position [47, 0]
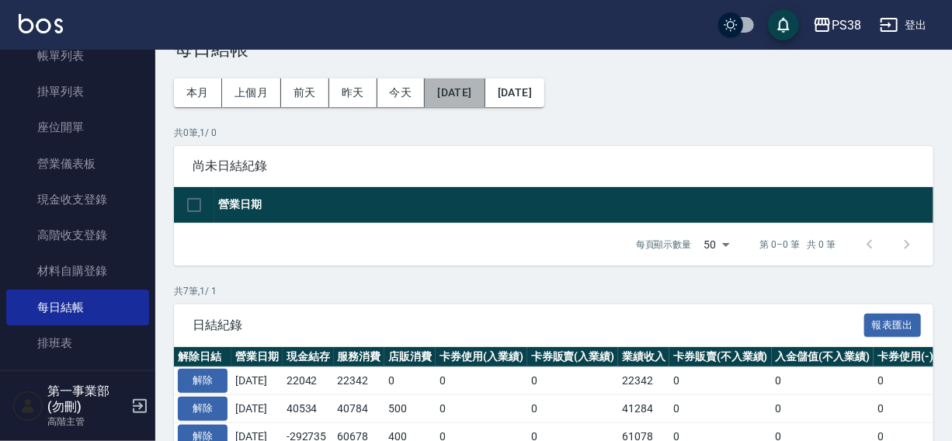
click at [439, 78] on button "2025/08/27" at bounding box center [455, 92] width 60 height 29
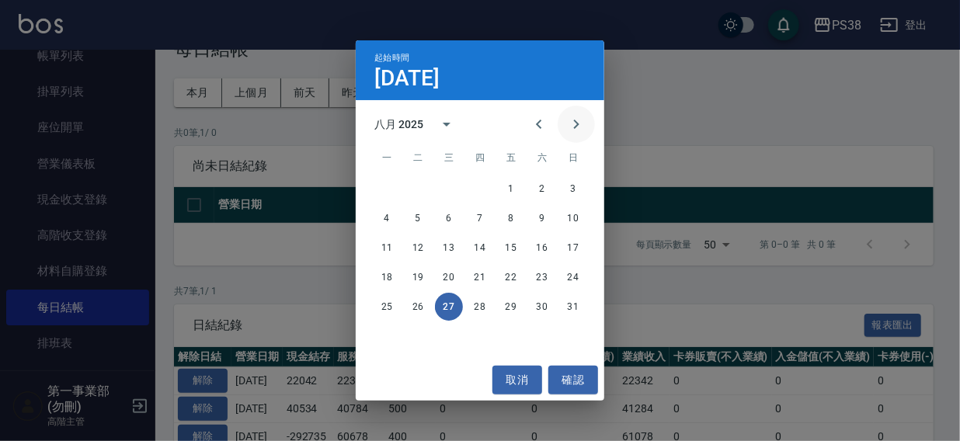
click at [574, 124] on icon "Next month" at bounding box center [576, 124] width 19 height 19
click at [418, 248] on button "16" at bounding box center [418, 248] width 28 height 28
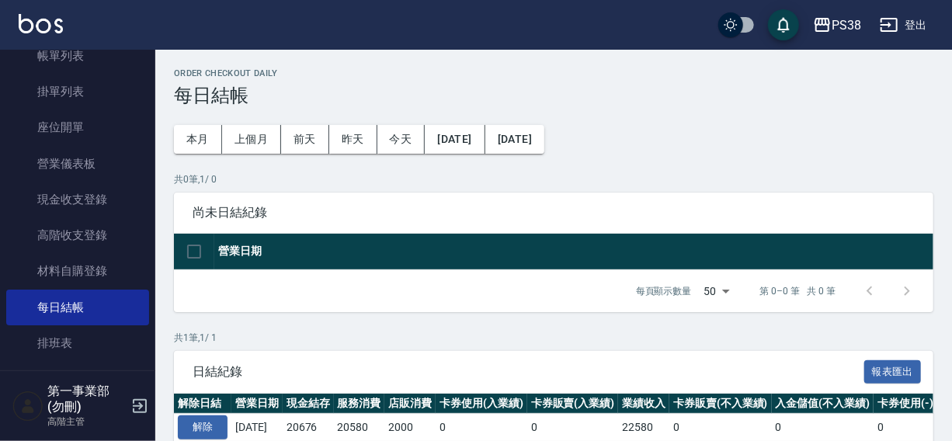
click at [544, 142] on button "2025/09/16" at bounding box center [514, 139] width 59 height 29
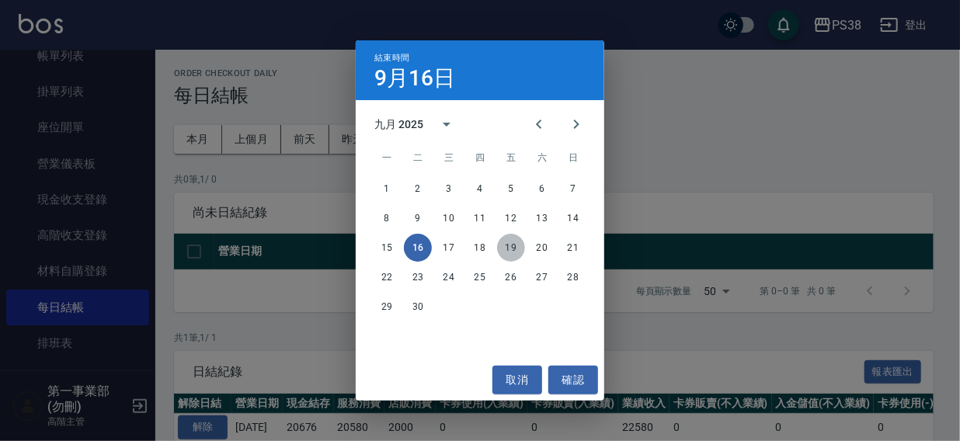
click at [509, 248] on button "19" at bounding box center [511, 248] width 28 height 28
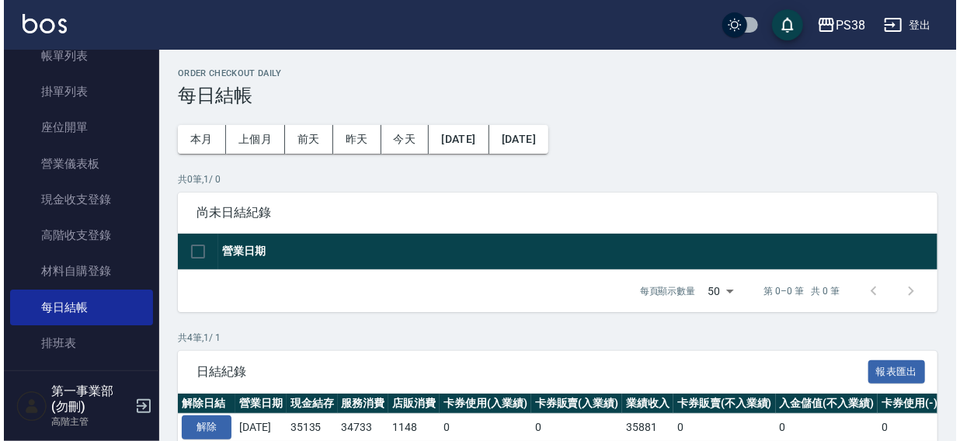
scroll to position [175, 0]
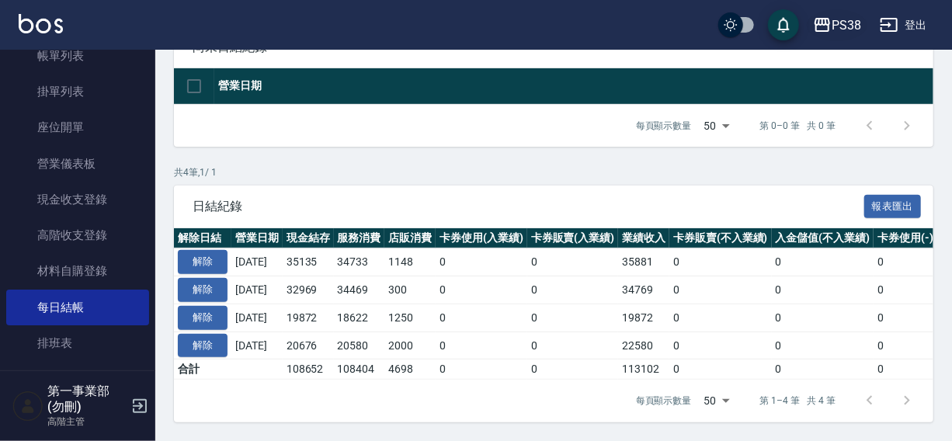
click at [839, 18] on div "PS38" at bounding box center [847, 25] width 30 height 19
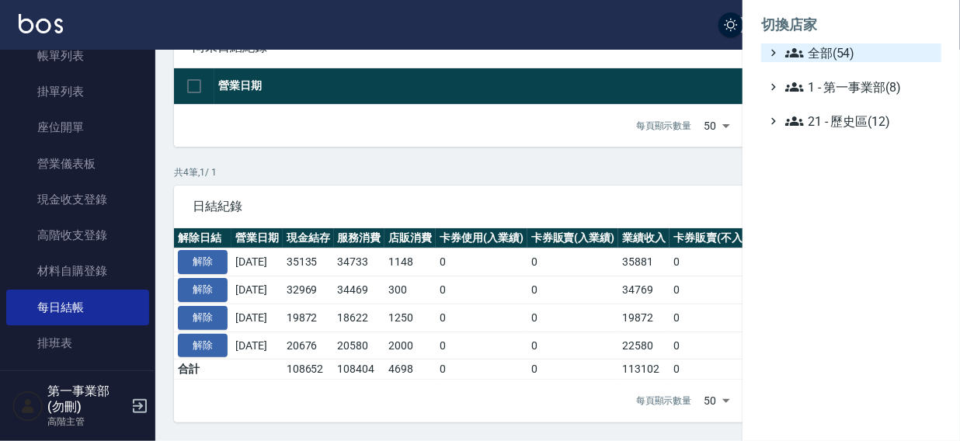
click at [827, 56] on span "全部(54)" at bounding box center [860, 52] width 150 height 19
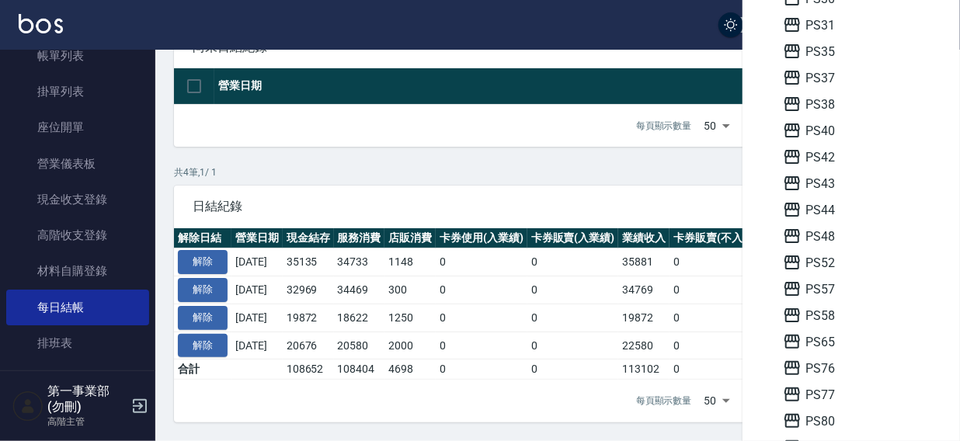
scroll to position [397, 0]
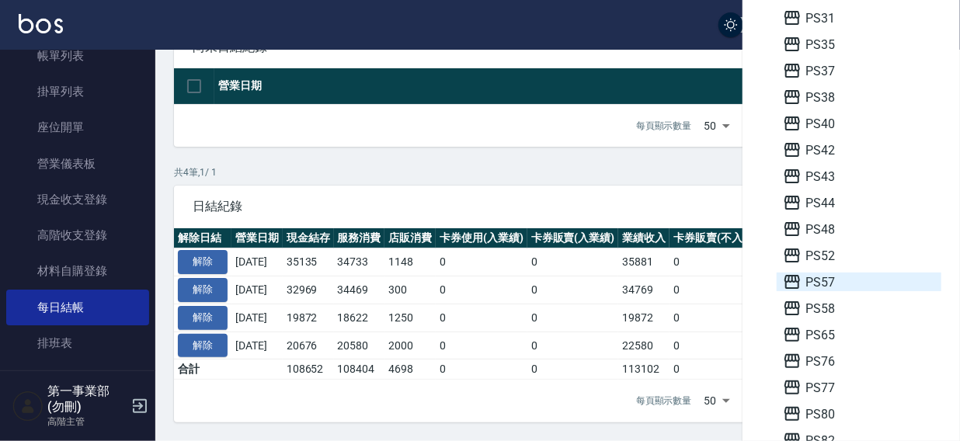
click at [831, 287] on span "PS57" at bounding box center [859, 282] width 152 height 19
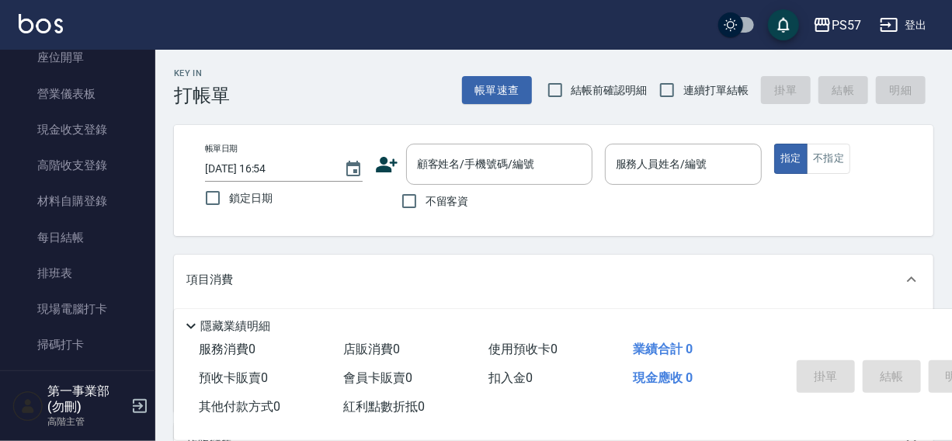
scroll to position [236, 0]
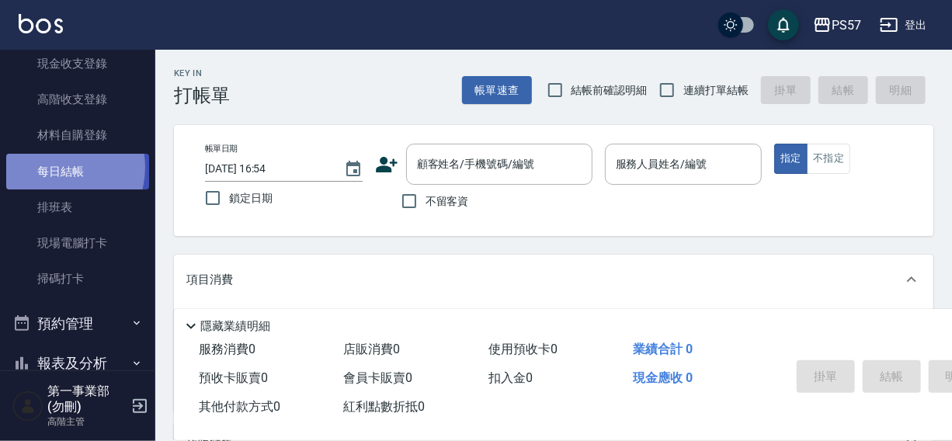
click at [54, 167] on link "每日結帳" at bounding box center [77, 172] width 143 height 36
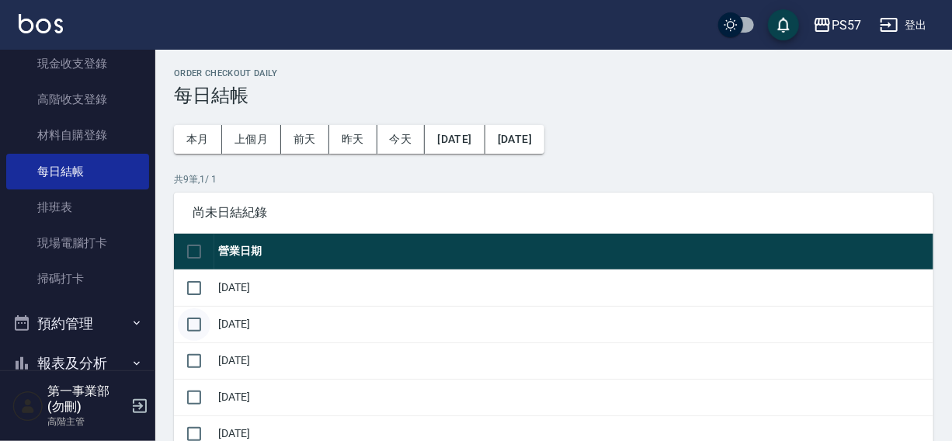
drag, startPoint x: 195, startPoint y: 287, endPoint x: 200, endPoint y: 312, distance: 25.3
click at [196, 289] on input "checkbox" at bounding box center [194, 288] width 33 height 33
checkbox input "true"
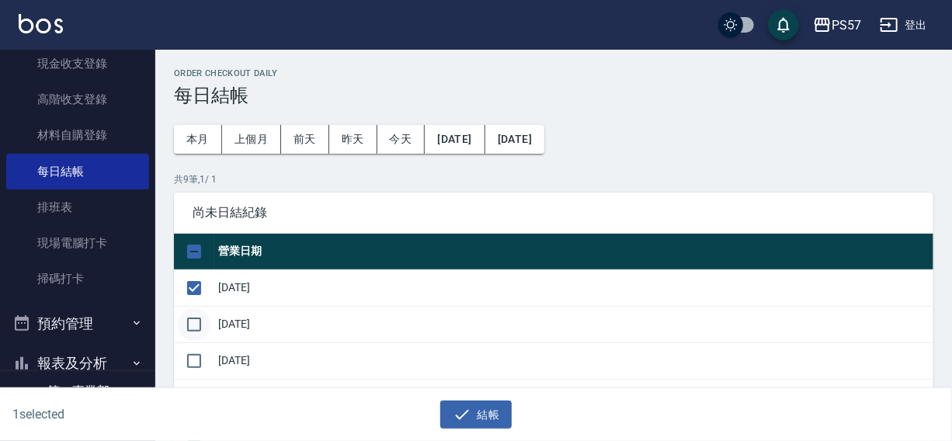
drag, startPoint x: 200, startPoint y: 318, endPoint x: 200, endPoint y: 332, distance: 14.0
click at [200, 318] on input "checkbox" at bounding box center [194, 324] width 33 height 33
checkbox input "true"
click at [196, 355] on input "checkbox" at bounding box center [194, 361] width 33 height 33
checkbox input "true"
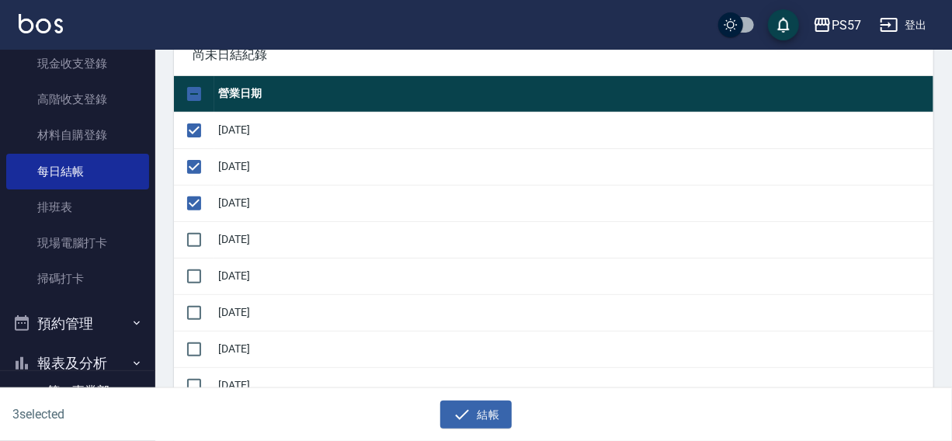
scroll to position [169, 0]
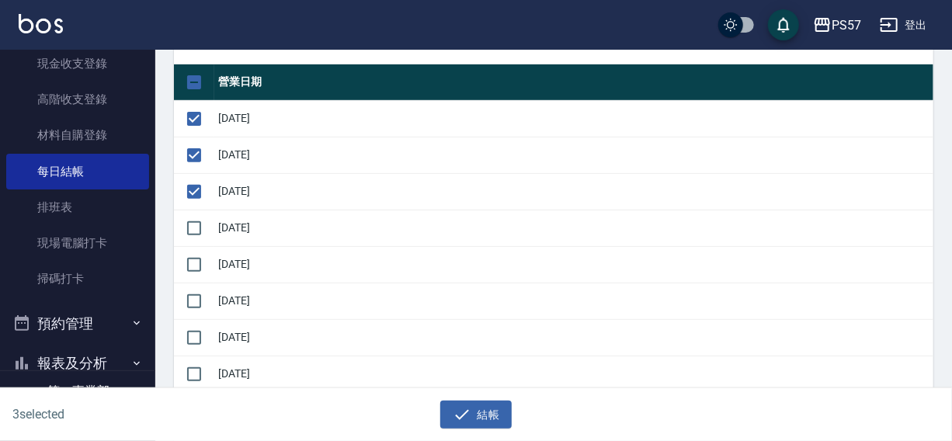
drag, startPoint x: 198, startPoint y: 225, endPoint x: 199, endPoint y: 244, distance: 18.7
click at [199, 225] on input "checkbox" at bounding box center [194, 228] width 33 height 33
checkbox input "true"
click at [194, 259] on input "checkbox" at bounding box center [194, 264] width 33 height 33
checkbox input "true"
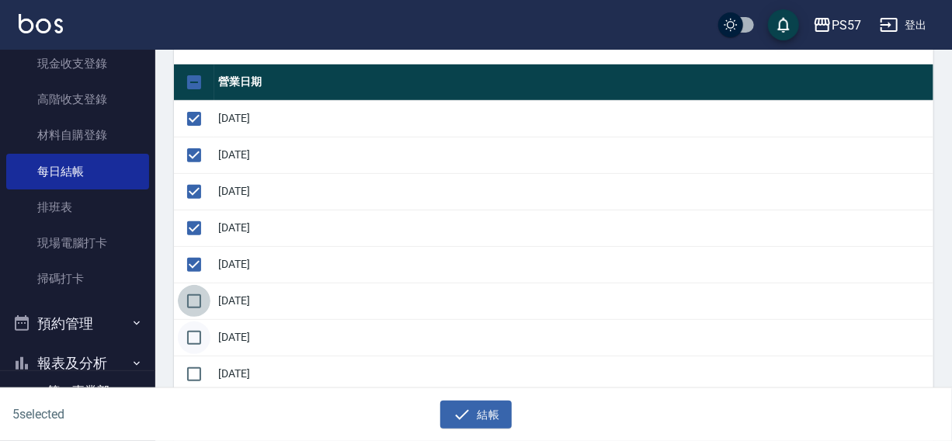
drag, startPoint x: 193, startPoint y: 289, endPoint x: 193, endPoint y: 321, distance: 31.8
click at [193, 295] on input "checkbox" at bounding box center [194, 301] width 33 height 33
checkbox input "true"
click at [193, 322] on input "checkbox" at bounding box center [194, 337] width 33 height 33
checkbox input "true"
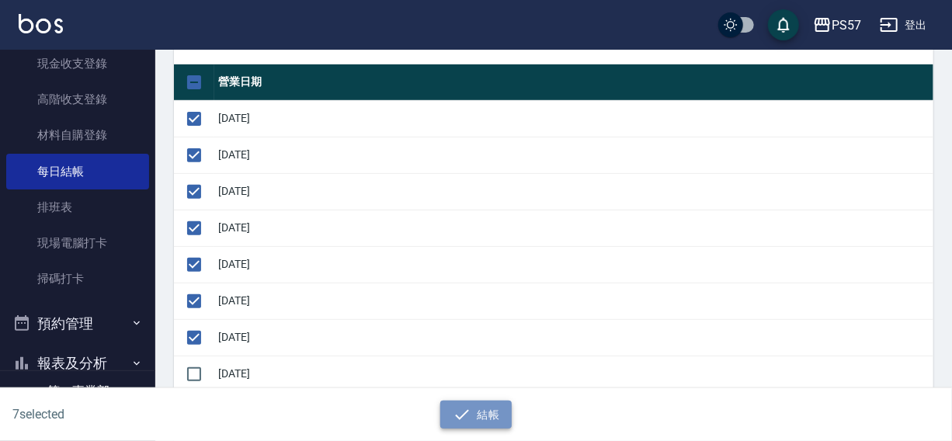
click at [478, 406] on button "結帳" at bounding box center [476, 415] width 72 height 29
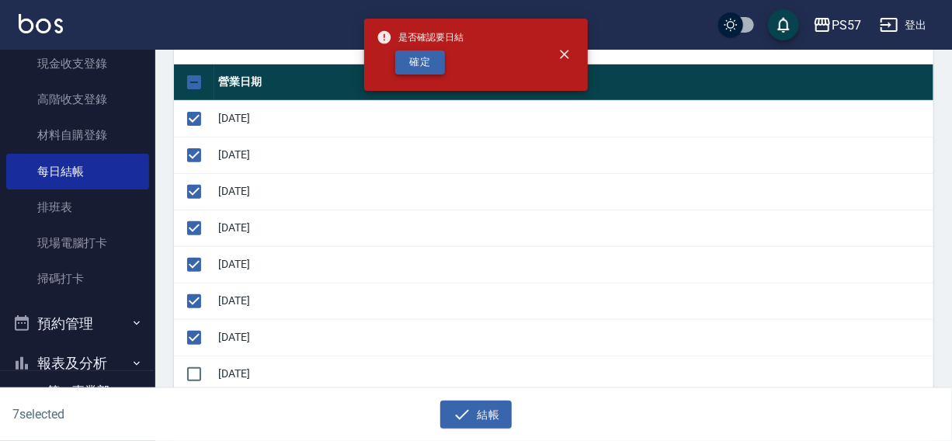
click at [426, 68] on button "確定" at bounding box center [420, 62] width 50 height 24
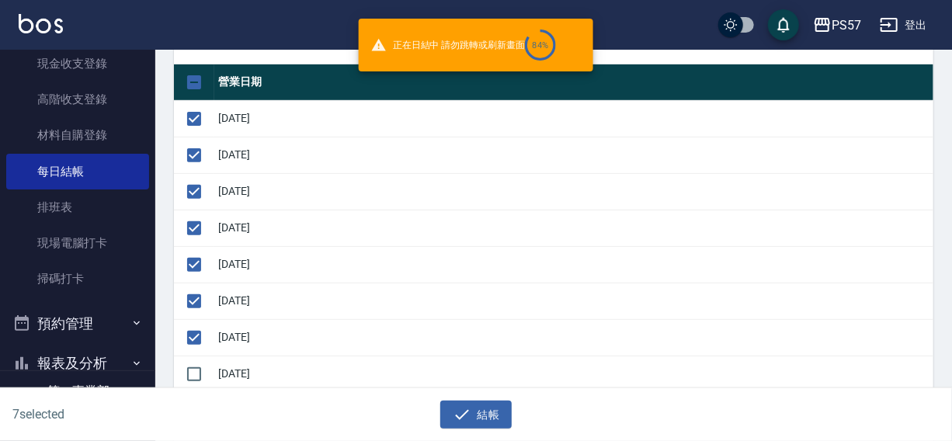
checkbox input "false"
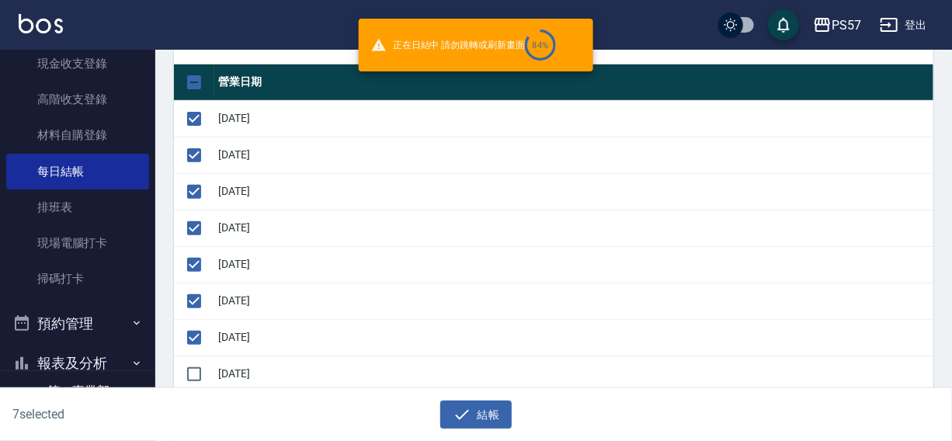
checkbox input "false"
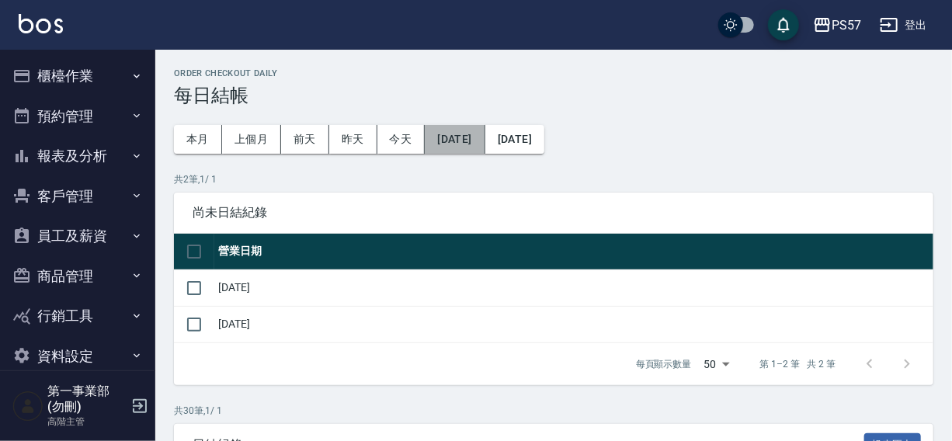
click at [465, 134] on button "2025/09/13" at bounding box center [455, 139] width 60 height 29
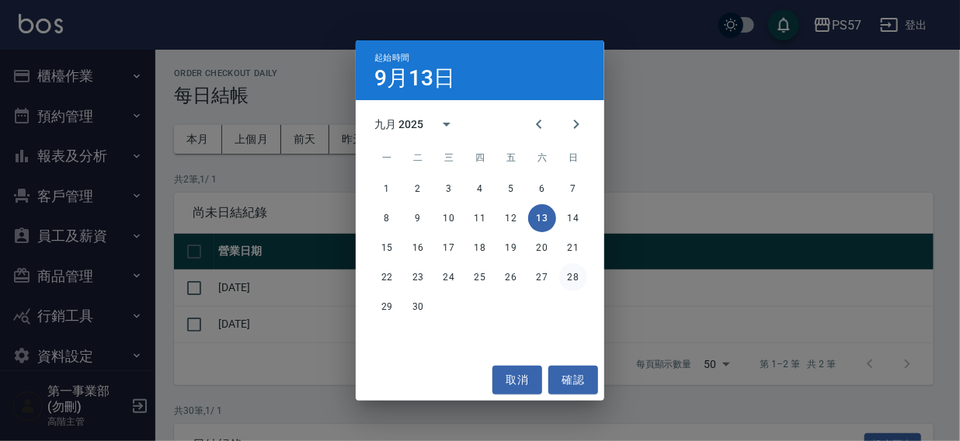
click at [571, 278] on button "28" at bounding box center [573, 277] width 28 height 28
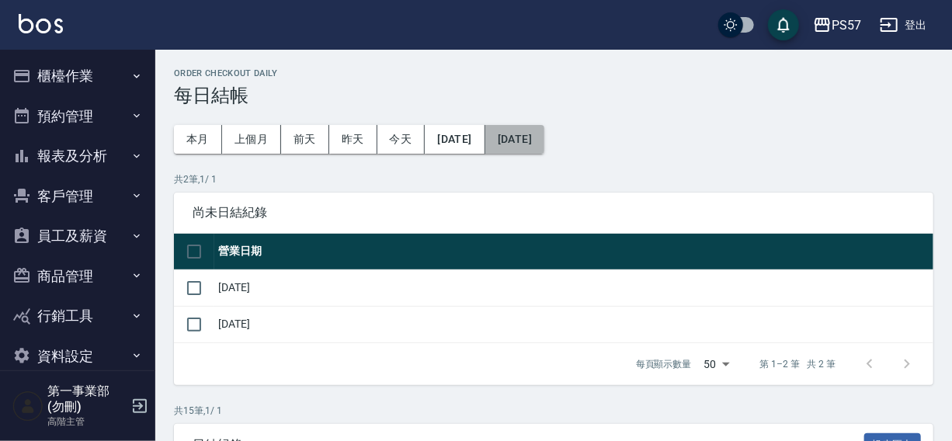
click at [544, 143] on button "[DATE]" at bounding box center [514, 139] width 59 height 29
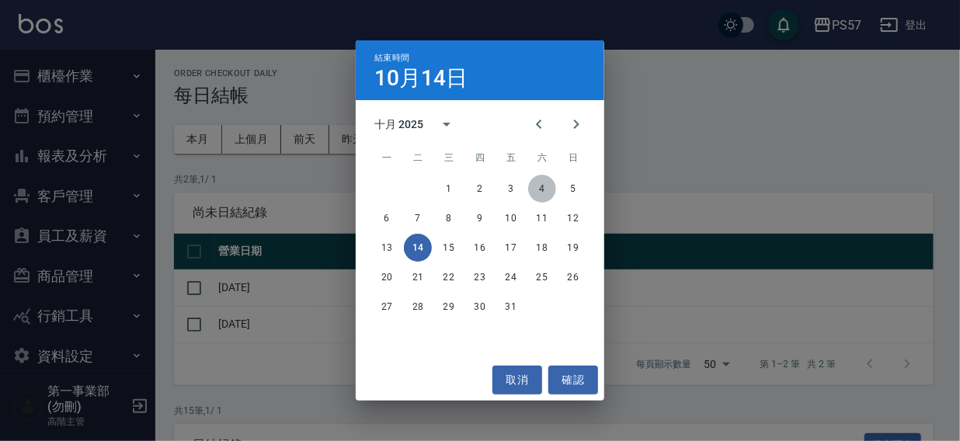
click at [537, 187] on button "4" at bounding box center [542, 189] width 28 height 28
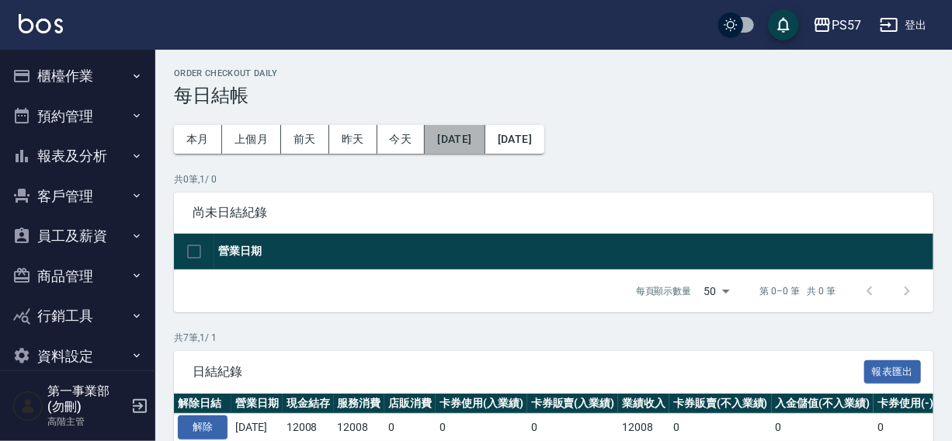
click at [467, 139] on button "2025/09/28" at bounding box center [455, 139] width 60 height 29
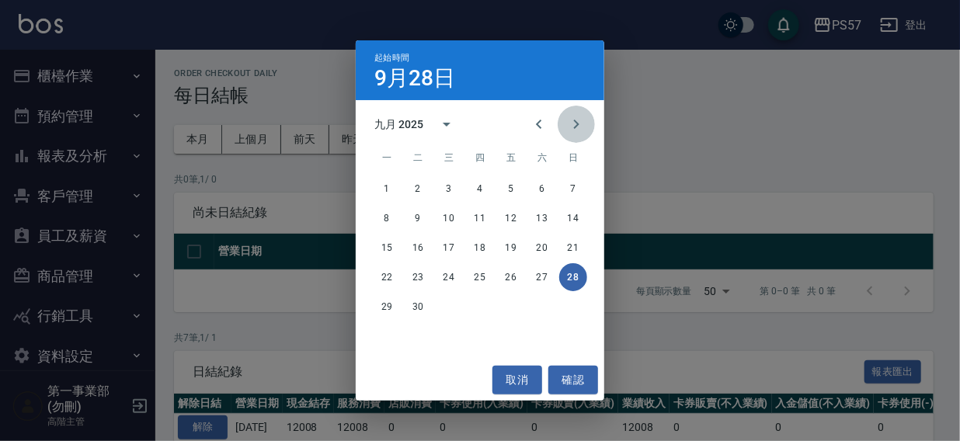
click at [578, 126] on icon "Next month" at bounding box center [576, 124] width 19 height 19
click at [571, 186] on button "5" at bounding box center [573, 189] width 28 height 28
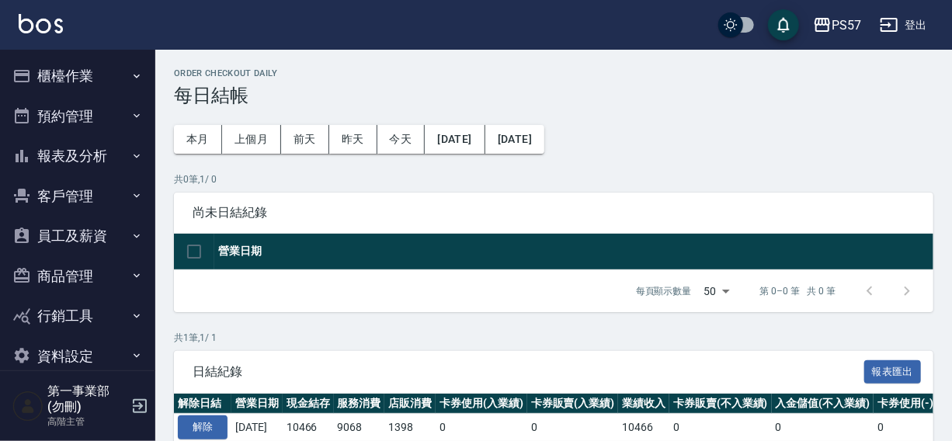
click at [544, 140] on button "[DATE]" at bounding box center [514, 139] width 59 height 29
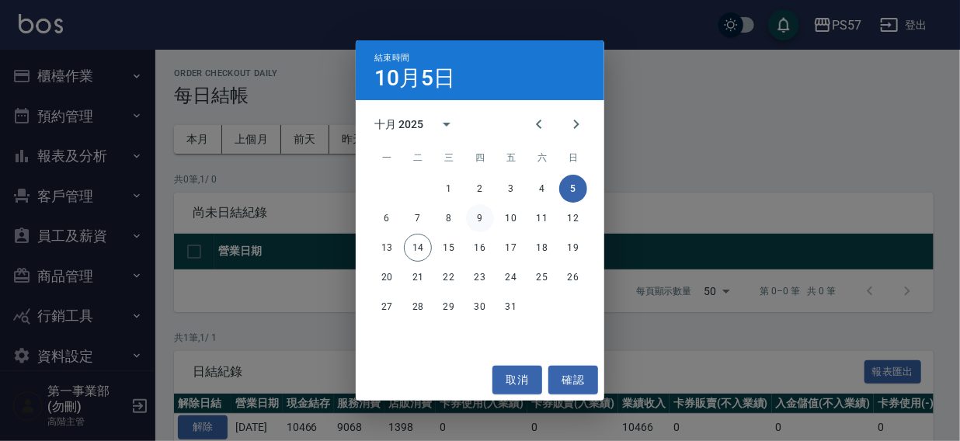
click at [482, 217] on button "9" at bounding box center [480, 218] width 28 height 28
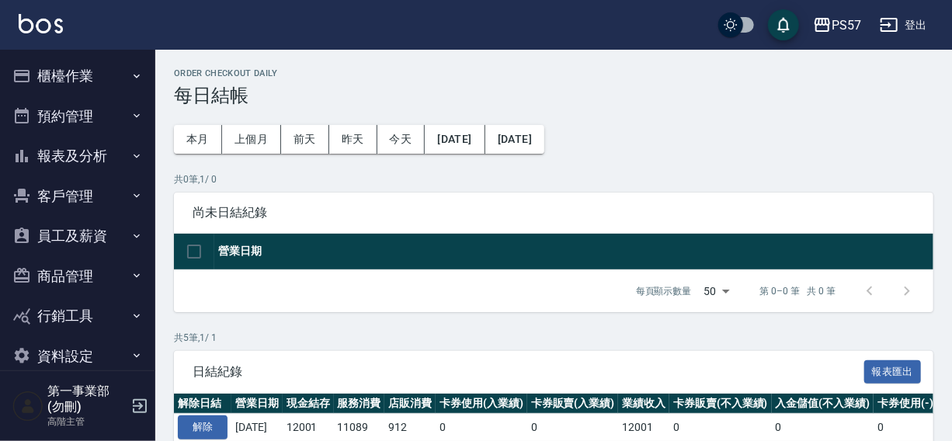
scroll to position [203, 0]
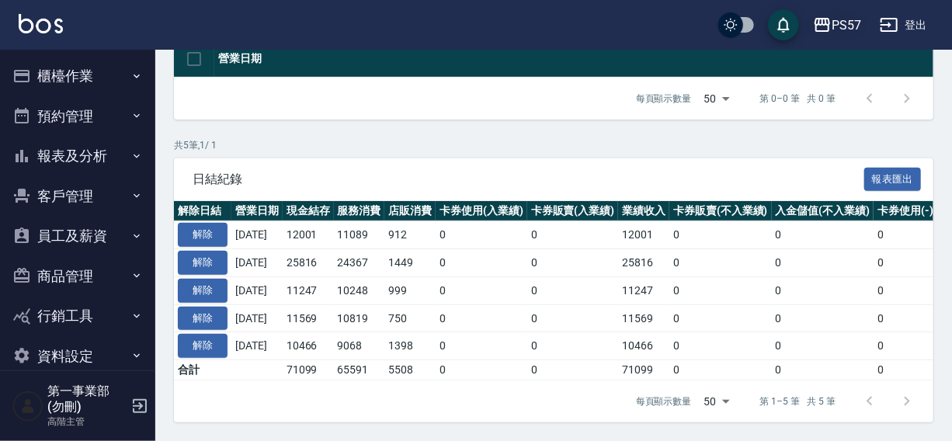
drag, startPoint x: 610, startPoint y: 20, endPoint x: 854, endPoint y: 20, distance: 244.6
click at [610, 20] on div "PS57 登出" at bounding box center [476, 25] width 952 height 50
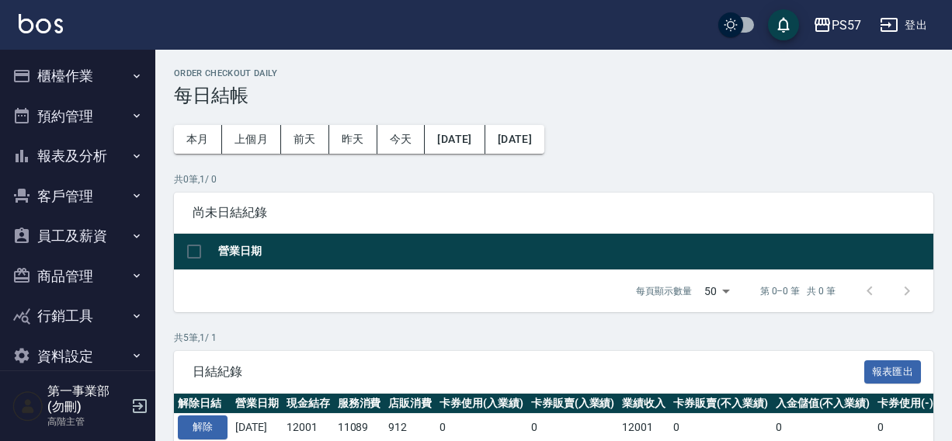
scroll to position [203, 0]
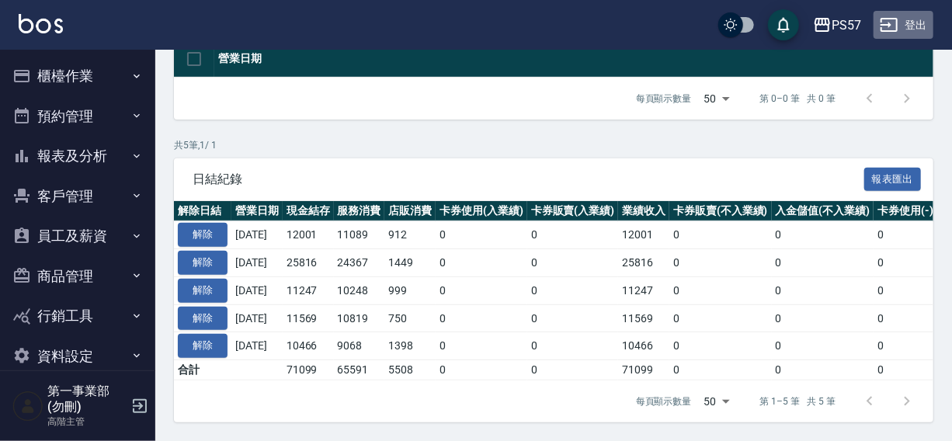
drag, startPoint x: 0, startPoint y: 0, endPoint x: 923, endPoint y: 23, distance: 922.8
click at [923, 23] on button "登出" at bounding box center [904, 25] width 60 height 29
